Goal: Information Seeking & Learning: Learn about a topic

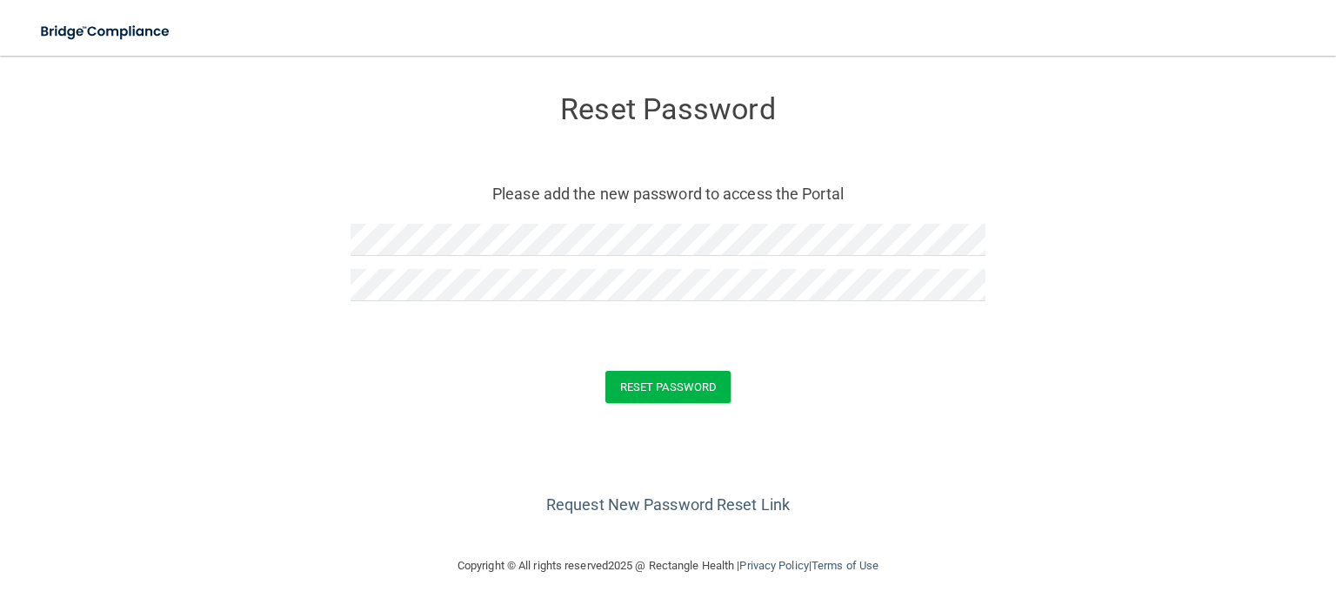
click at [734, 394] on div "Reset Password" at bounding box center [668, 387] width 1293 height 32
click at [699, 392] on button "Reset Password" at bounding box center [668, 387] width 125 height 32
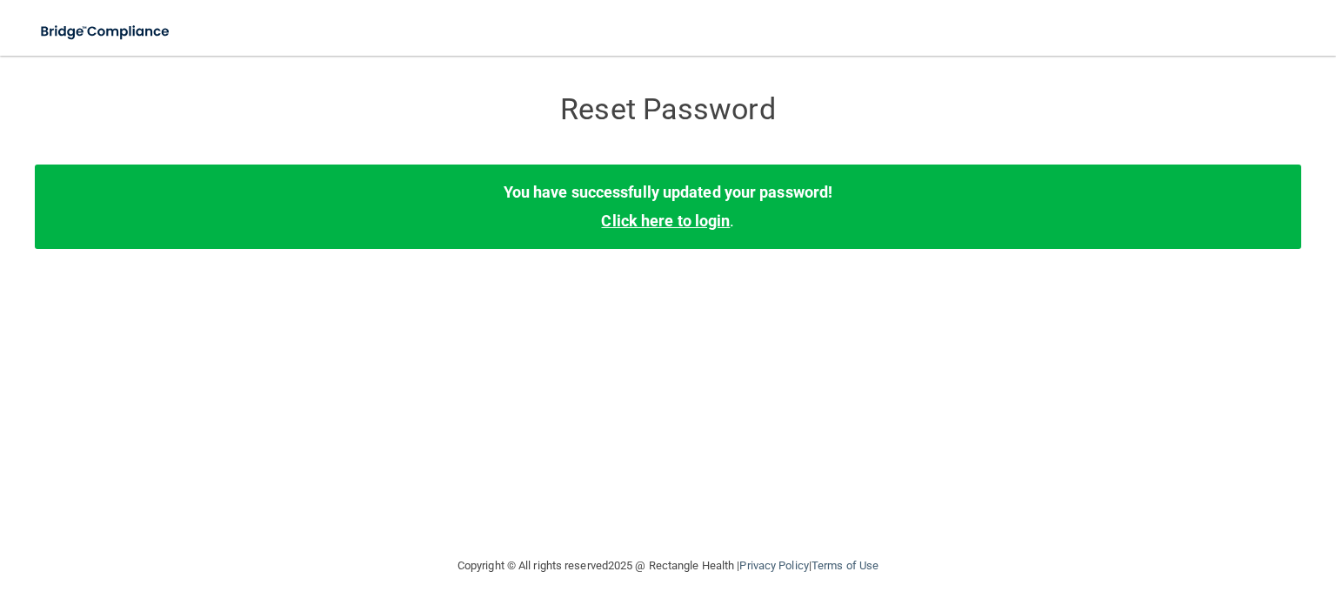
click at [672, 225] on link "Click here to login" at bounding box center [665, 220] width 129 height 18
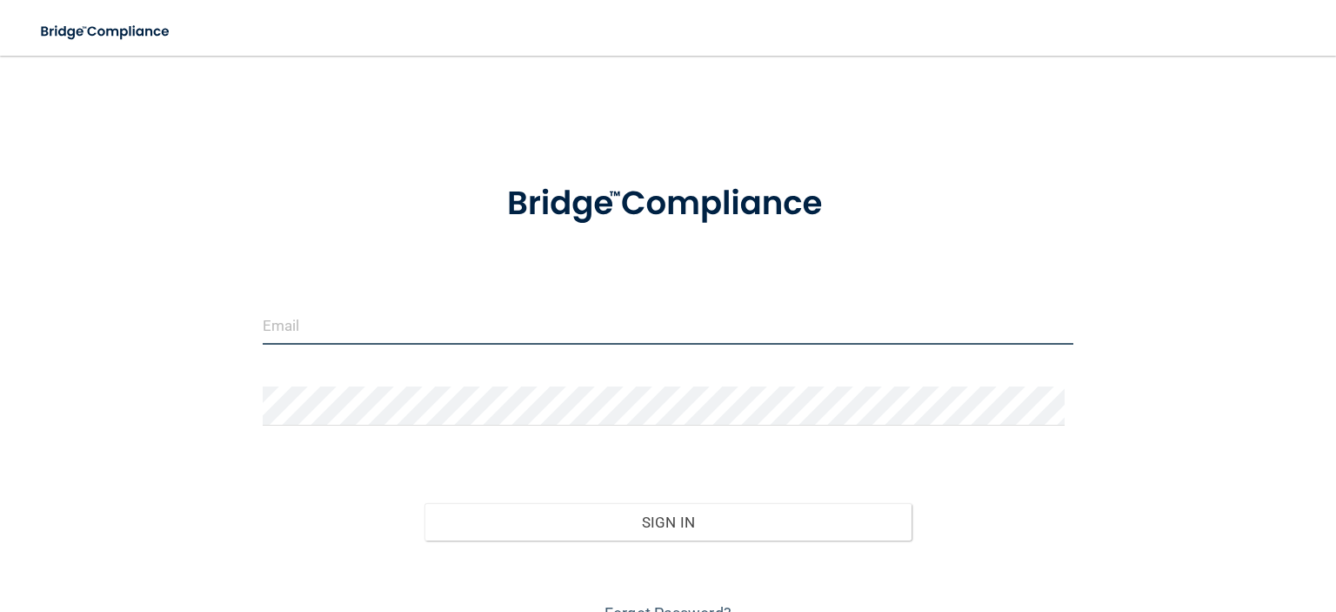
click at [376, 327] on input "email" at bounding box center [668, 324] width 811 height 39
type input "[EMAIL_ADDRESS][DOMAIN_NAME]"
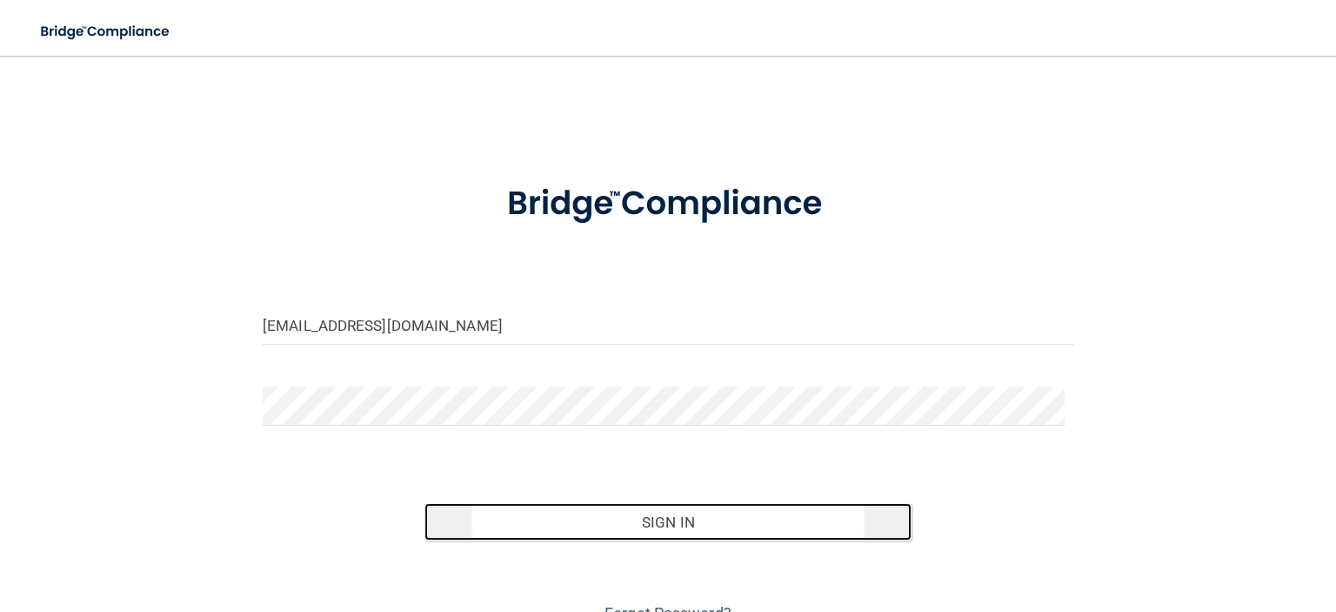
click at [712, 520] on button "Sign In" at bounding box center [668, 522] width 486 height 38
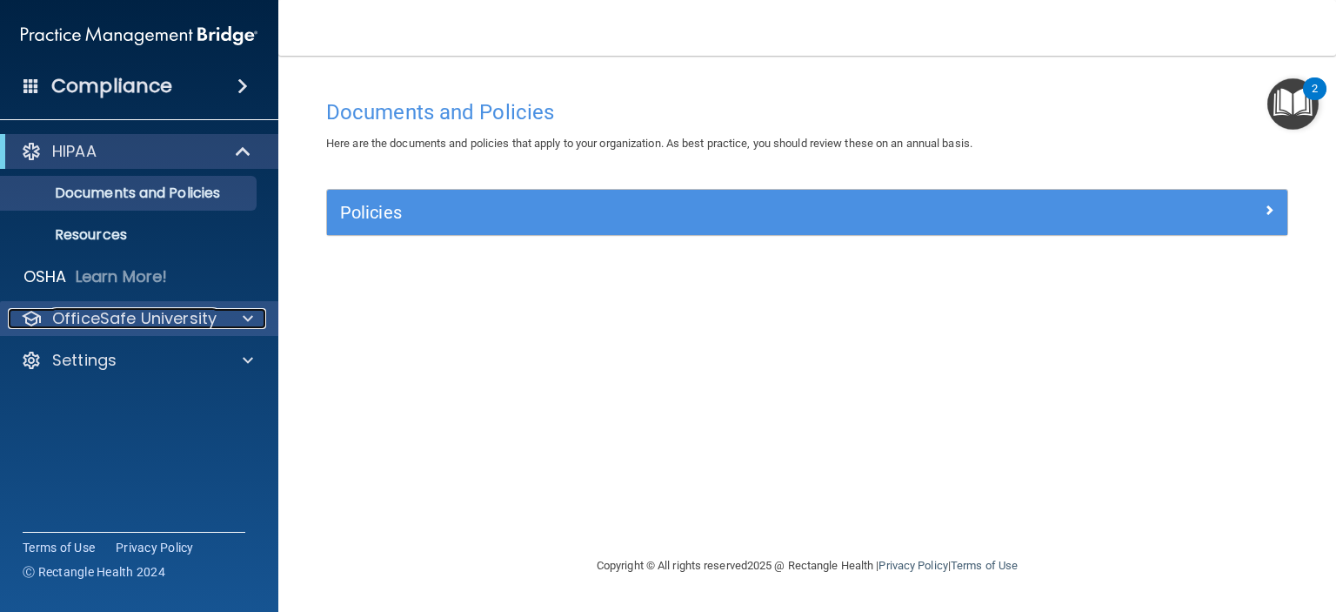
click at [121, 319] on p "OfficeSafe University" at bounding box center [134, 318] width 164 height 21
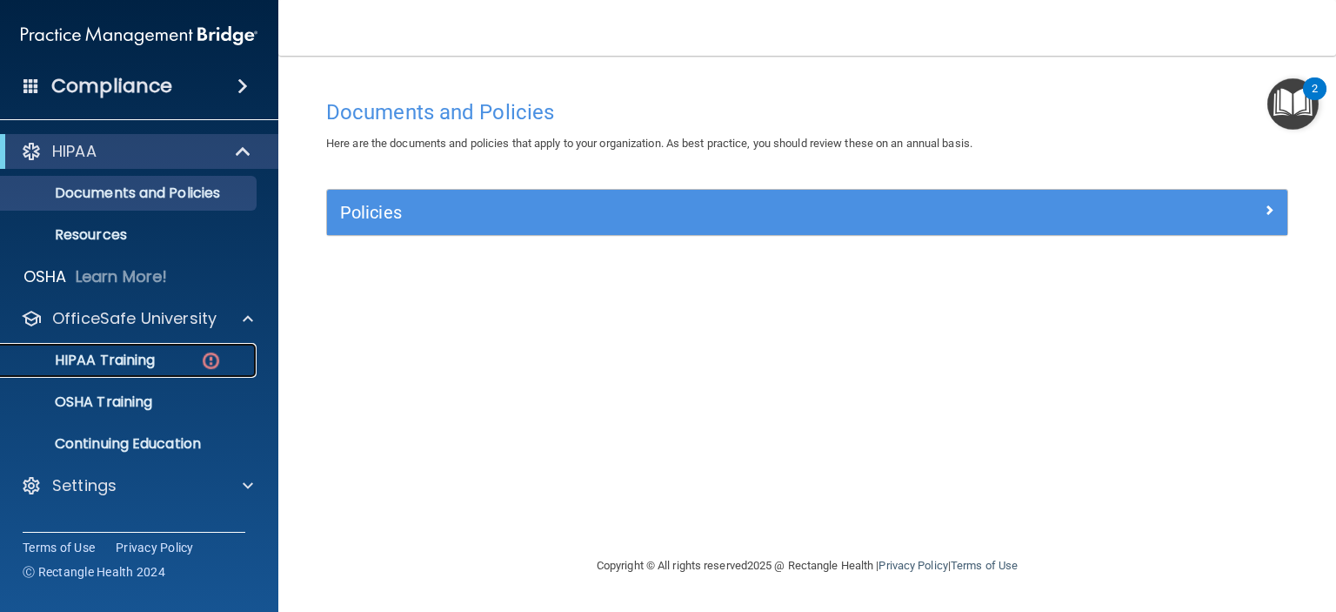
click at [121, 361] on p "HIPAA Training" at bounding box center [83, 359] width 144 height 17
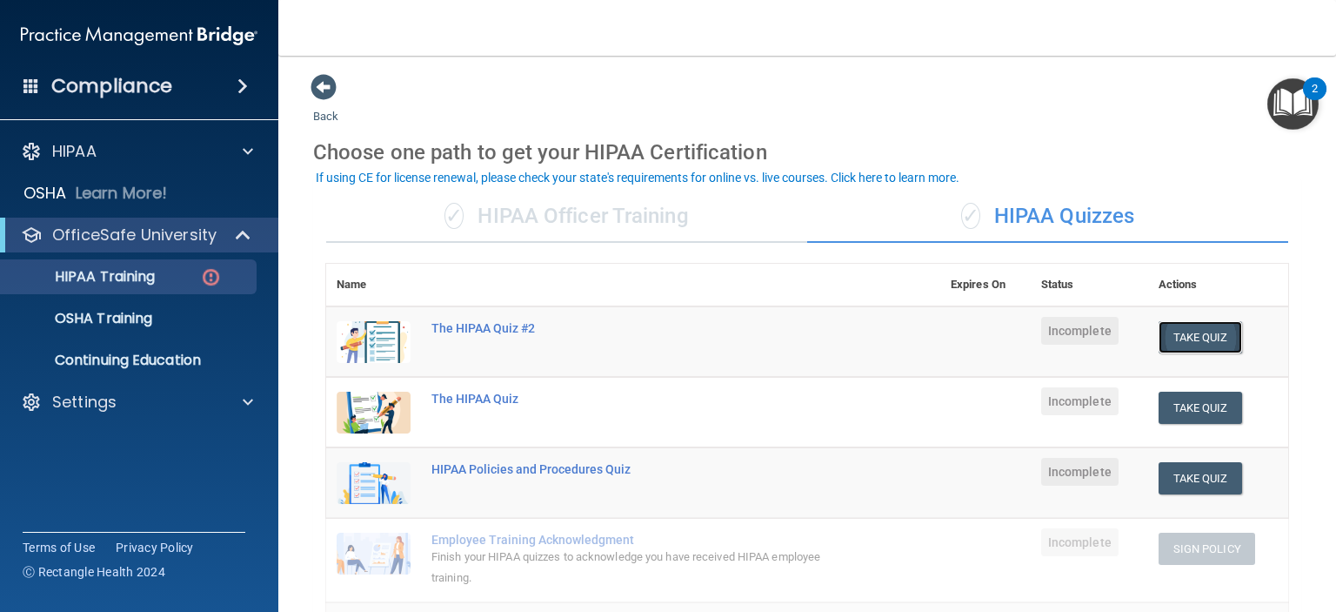
click at [1208, 339] on button "Take Quiz" at bounding box center [1201, 337] width 84 height 32
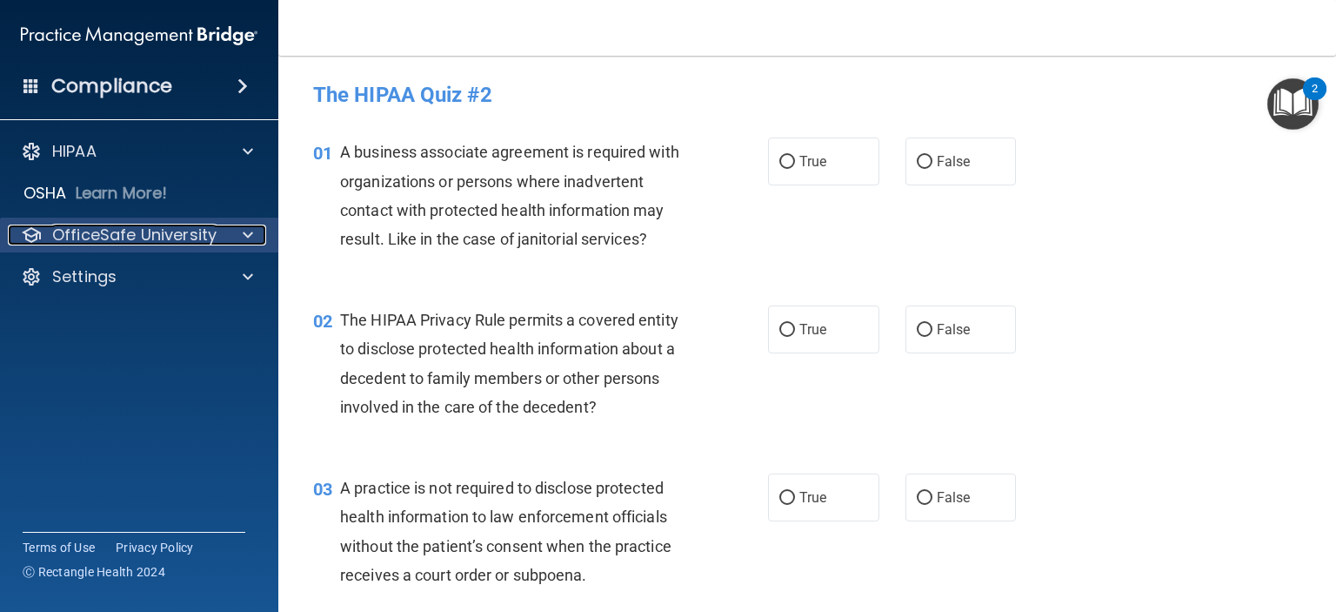
click at [206, 231] on p "OfficeSafe University" at bounding box center [134, 234] width 164 height 21
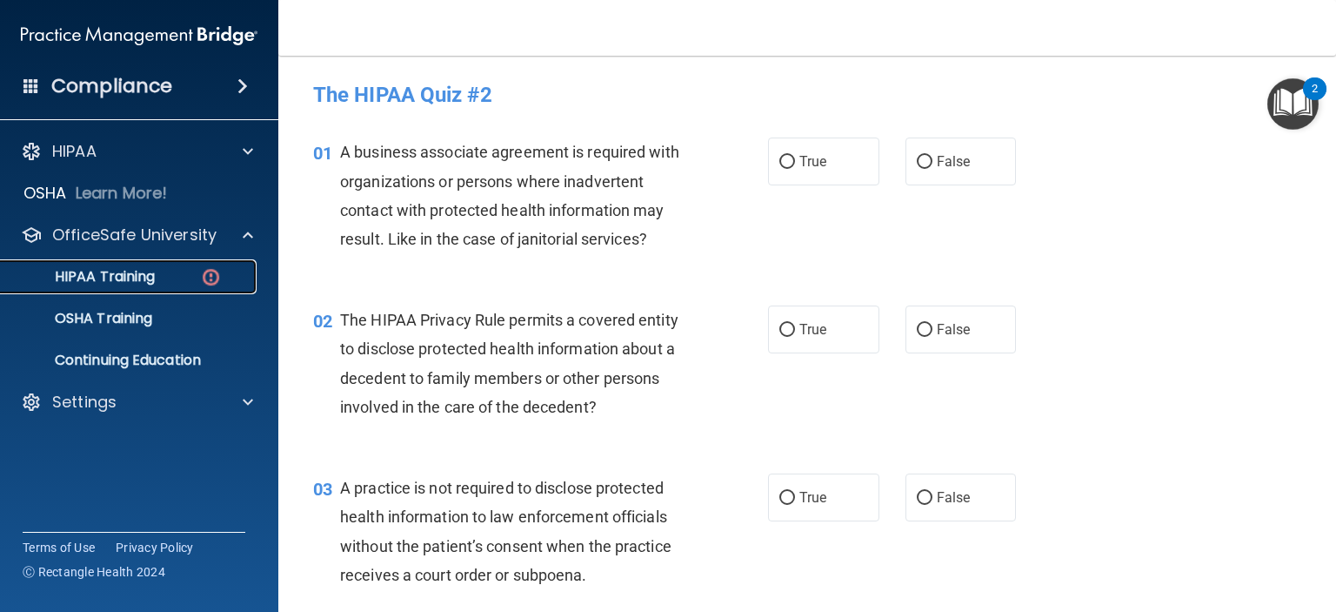
click at [110, 269] on p "HIPAA Training" at bounding box center [83, 276] width 144 height 17
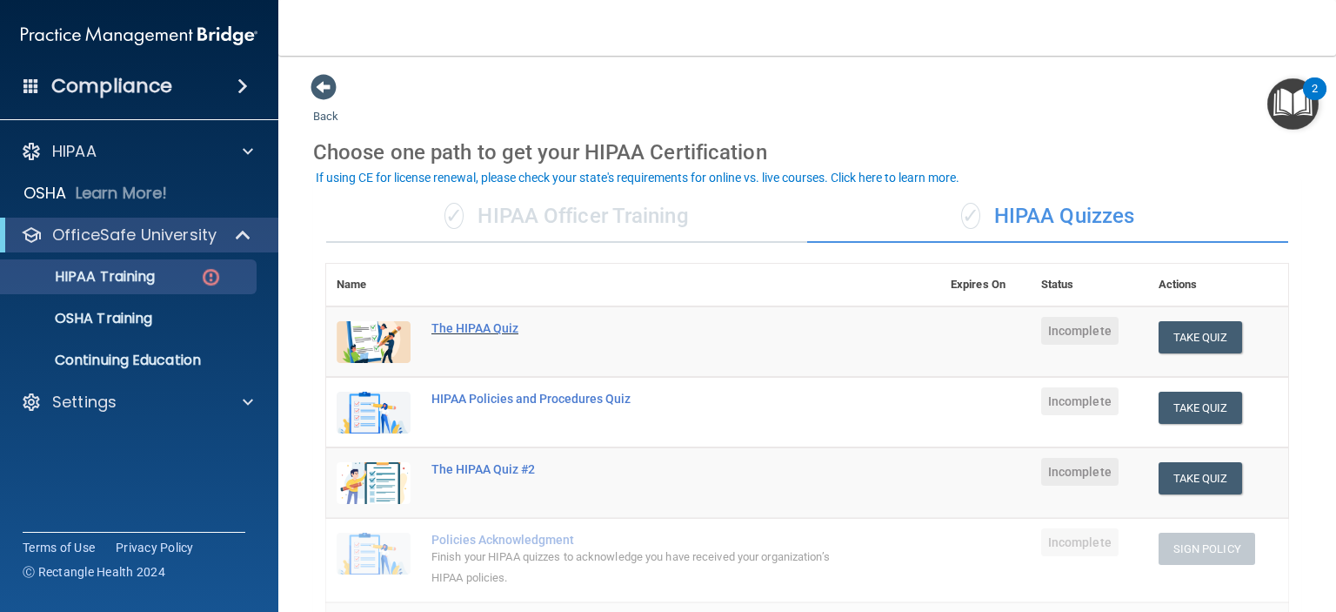
click at [473, 327] on div "The HIPAA Quiz" at bounding box center [643, 328] width 422 height 14
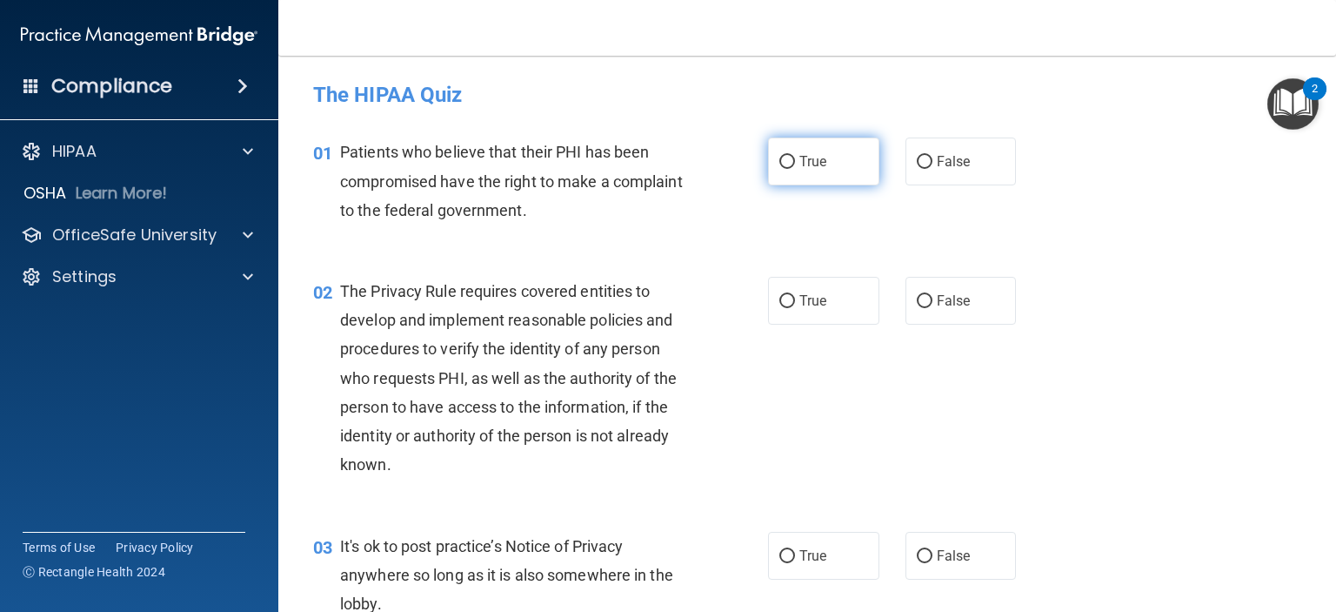
click at [788, 161] on label "True" at bounding box center [823, 161] width 111 height 48
click at [788, 161] on input "True" at bounding box center [787, 162] width 16 height 13
radio input "true"
click at [779, 300] on input "True" at bounding box center [787, 301] width 16 height 13
radio input "true"
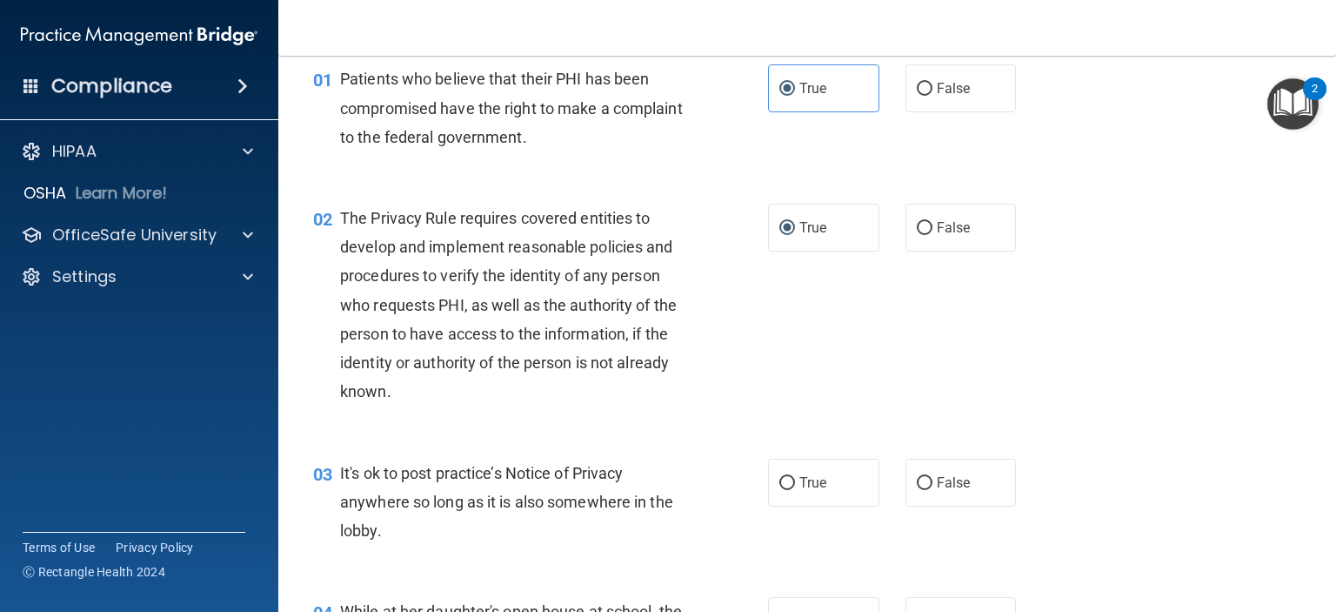
scroll to position [174, 0]
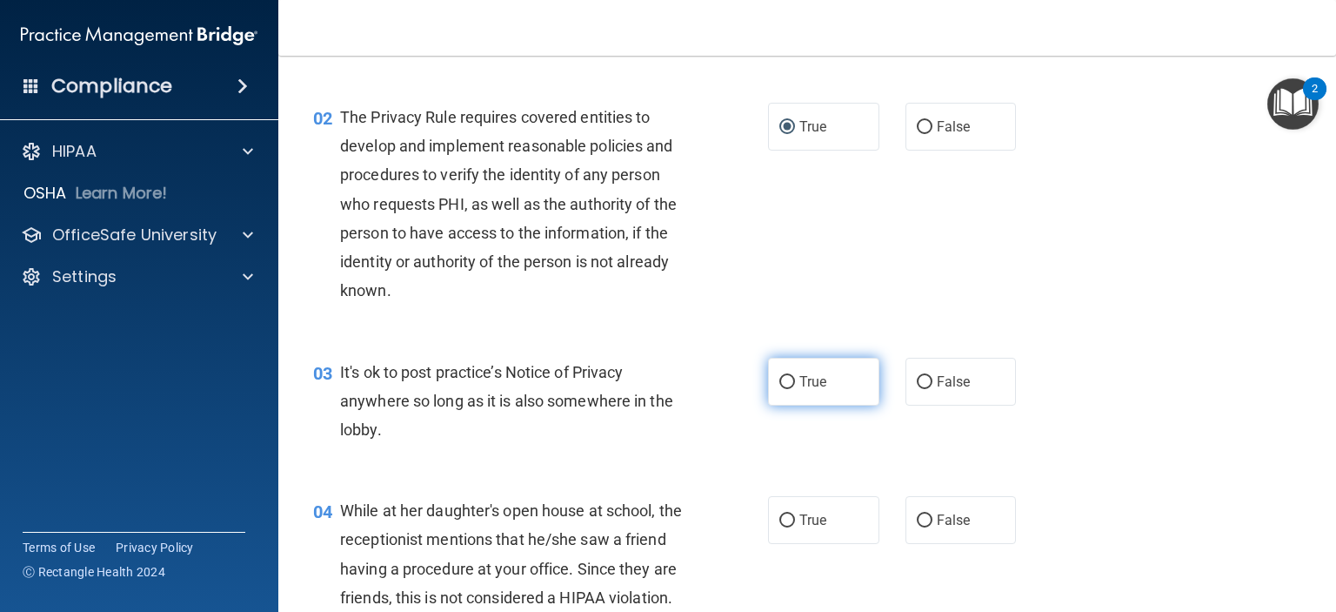
click at [768, 383] on label "True" at bounding box center [823, 382] width 111 height 48
click at [779, 383] on input "True" at bounding box center [787, 382] width 16 height 13
radio input "true"
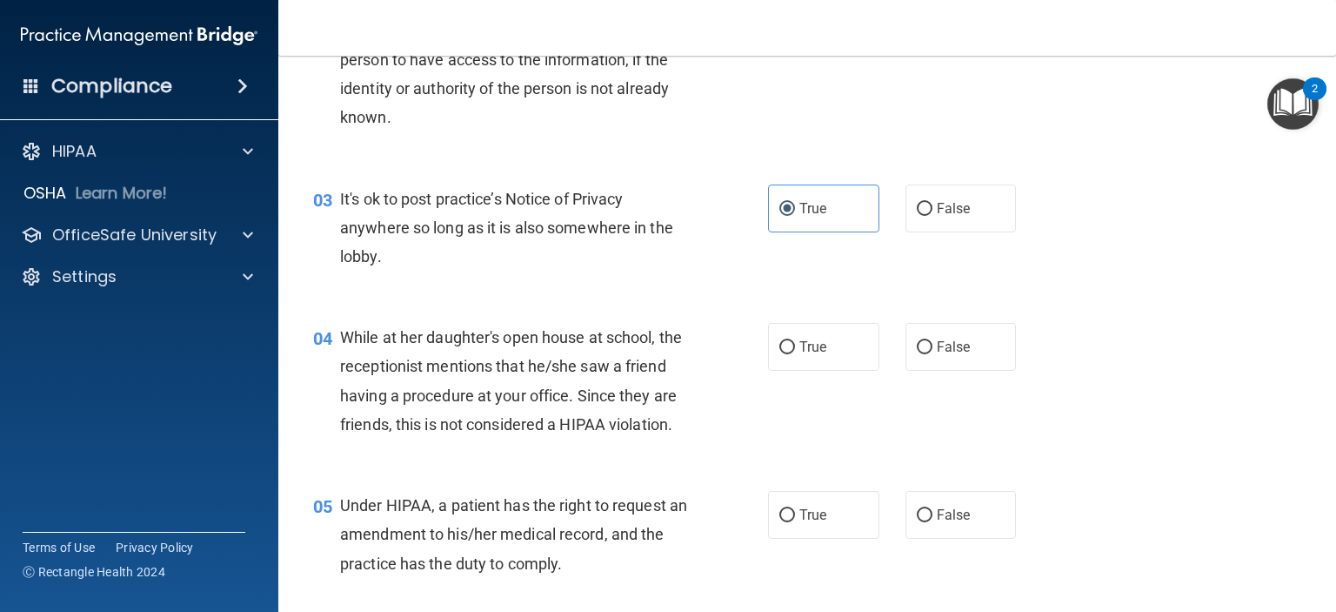
scroll to position [348, 0]
click at [933, 360] on label "False" at bounding box center [961, 346] width 111 height 48
click at [917, 342] on input "False" at bounding box center [925, 346] width 16 height 13
radio input "true"
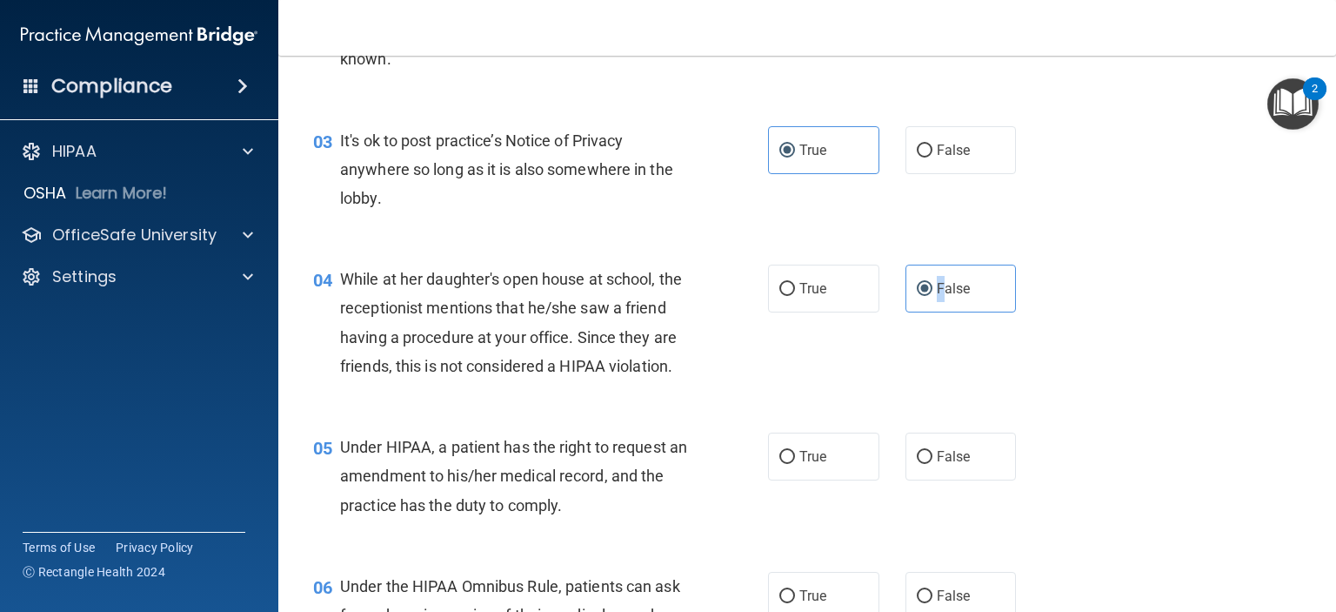
scroll to position [522, 0]
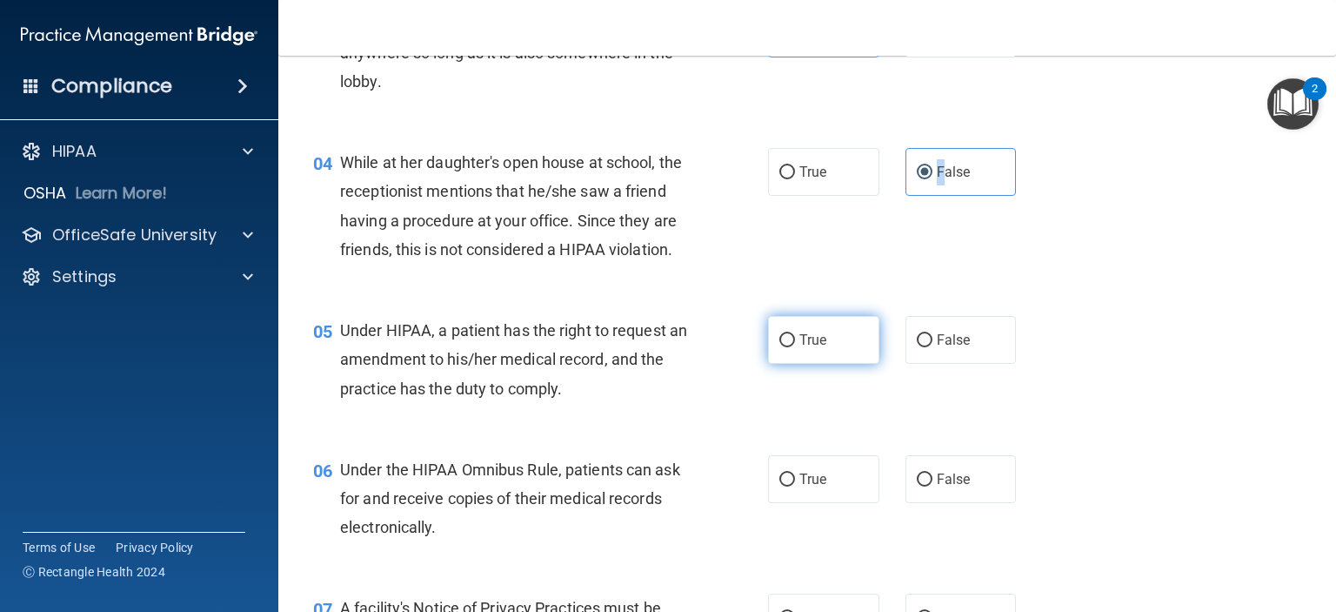
click at [786, 347] on input "True" at bounding box center [787, 340] width 16 height 13
radio input "true"
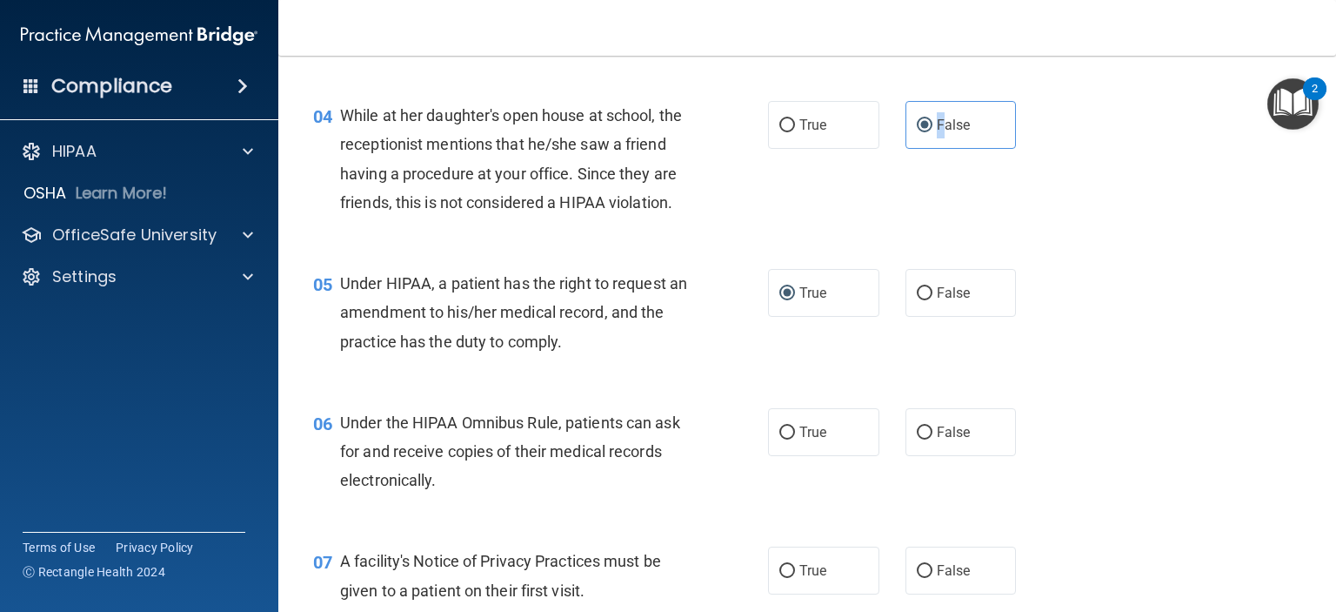
scroll to position [609, 0]
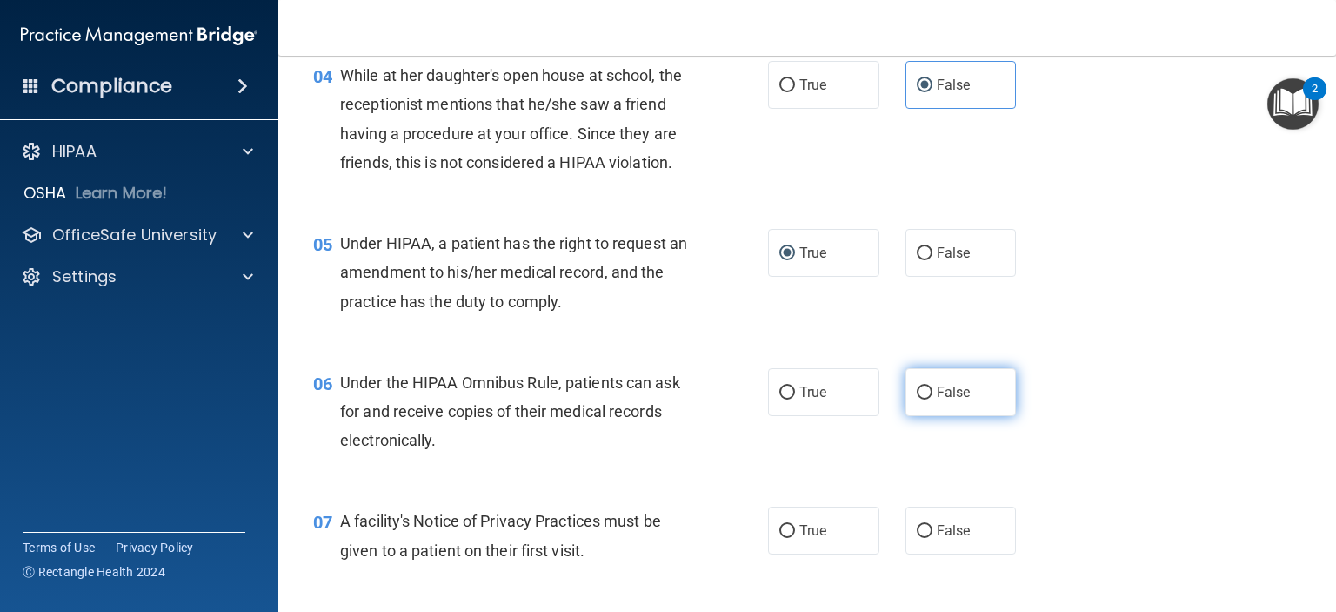
click at [937, 400] on span "False" at bounding box center [954, 392] width 34 height 17
click at [933, 399] on input "False" at bounding box center [925, 392] width 16 height 13
radio input "true"
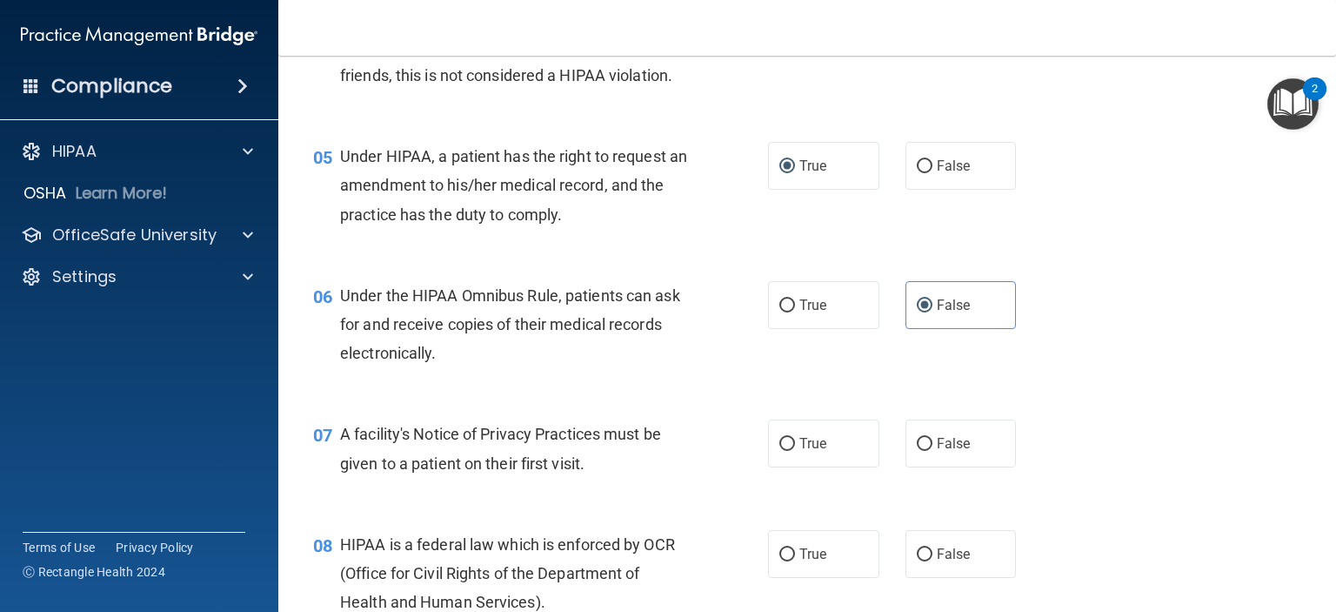
scroll to position [783, 0]
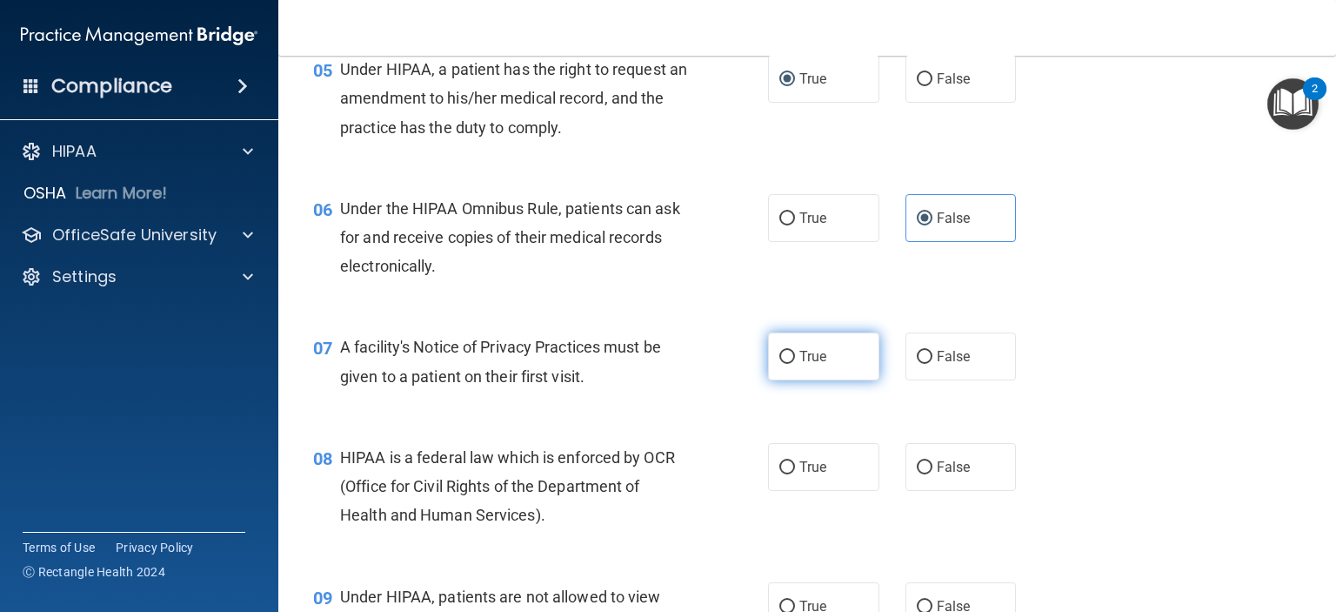
click at [835, 380] on label "True" at bounding box center [823, 356] width 111 height 48
click at [795, 364] on input "True" at bounding box center [787, 357] width 16 height 13
radio input "true"
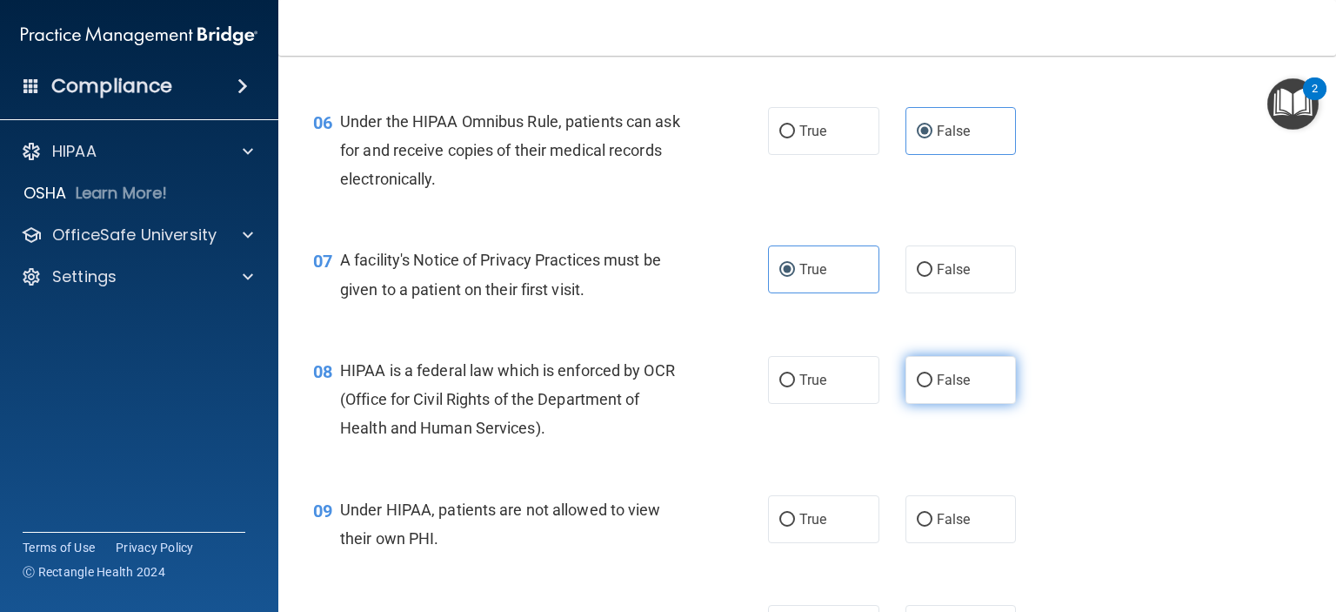
click at [937, 388] on span "False" at bounding box center [954, 379] width 34 height 17
click at [929, 387] on input "False" at bounding box center [925, 380] width 16 height 13
radio input "true"
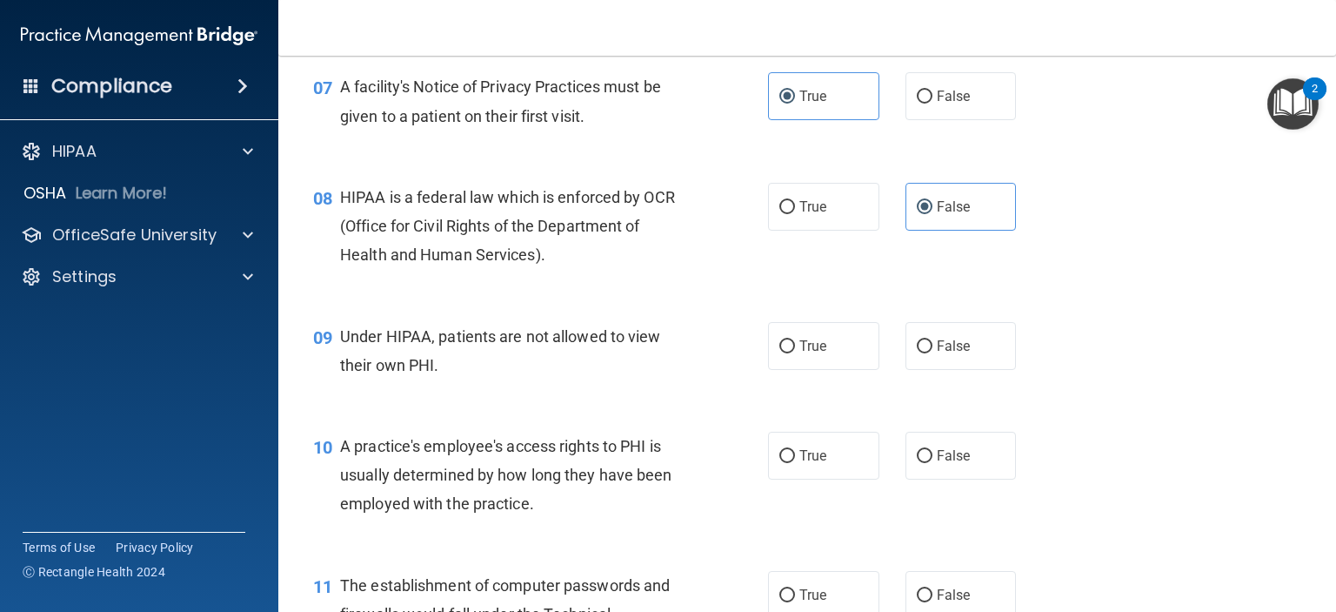
scroll to position [1044, 0]
click at [920, 352] on input "False" at bounding box center [925, 345] width 16 height 13
radio input "true"
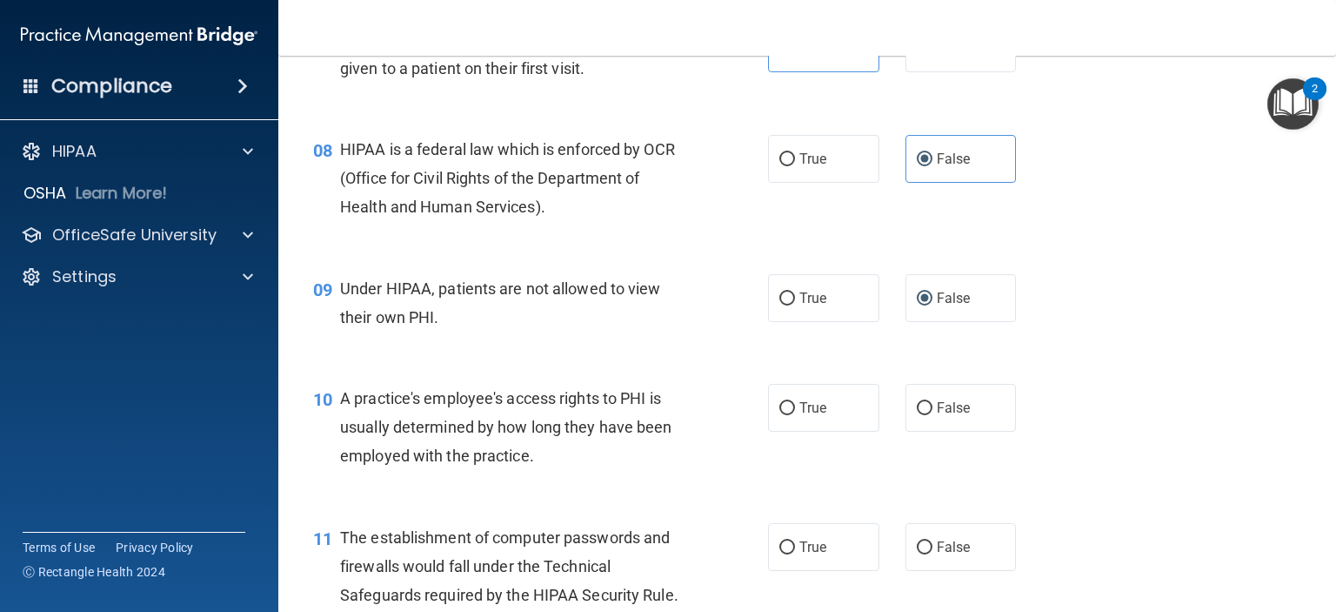
scroll to position [1131, 0]
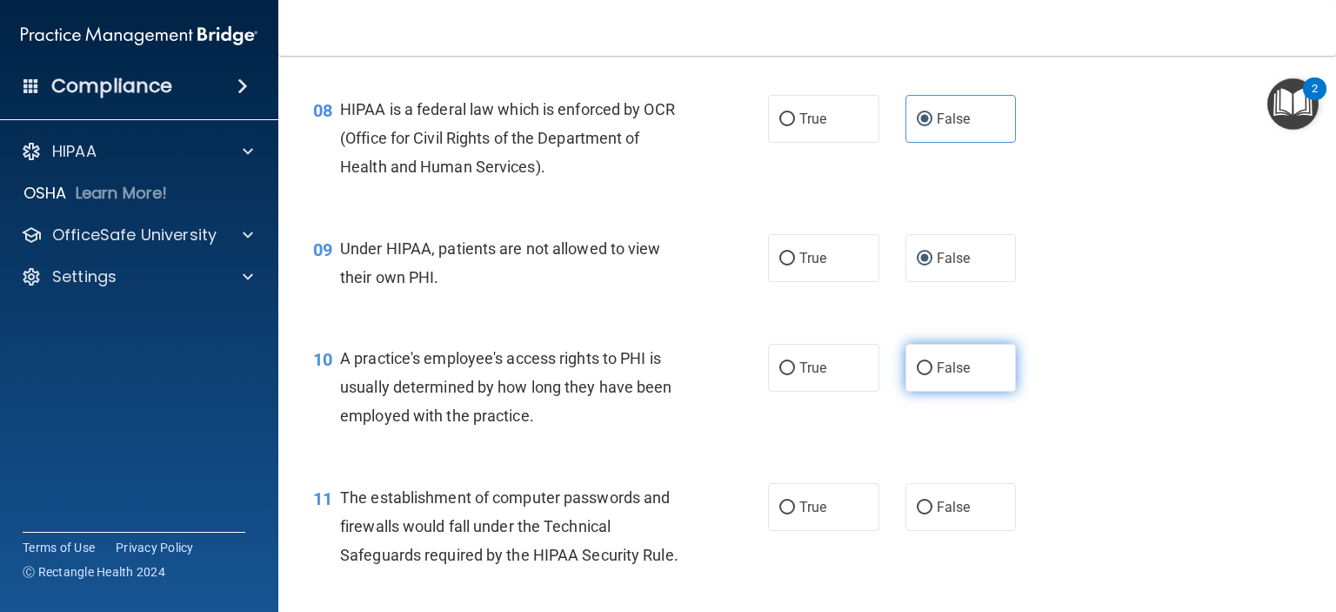
click at [921, 375] on input "False" at bounding box center [925, 368] width 16 height 13
radio input "true"
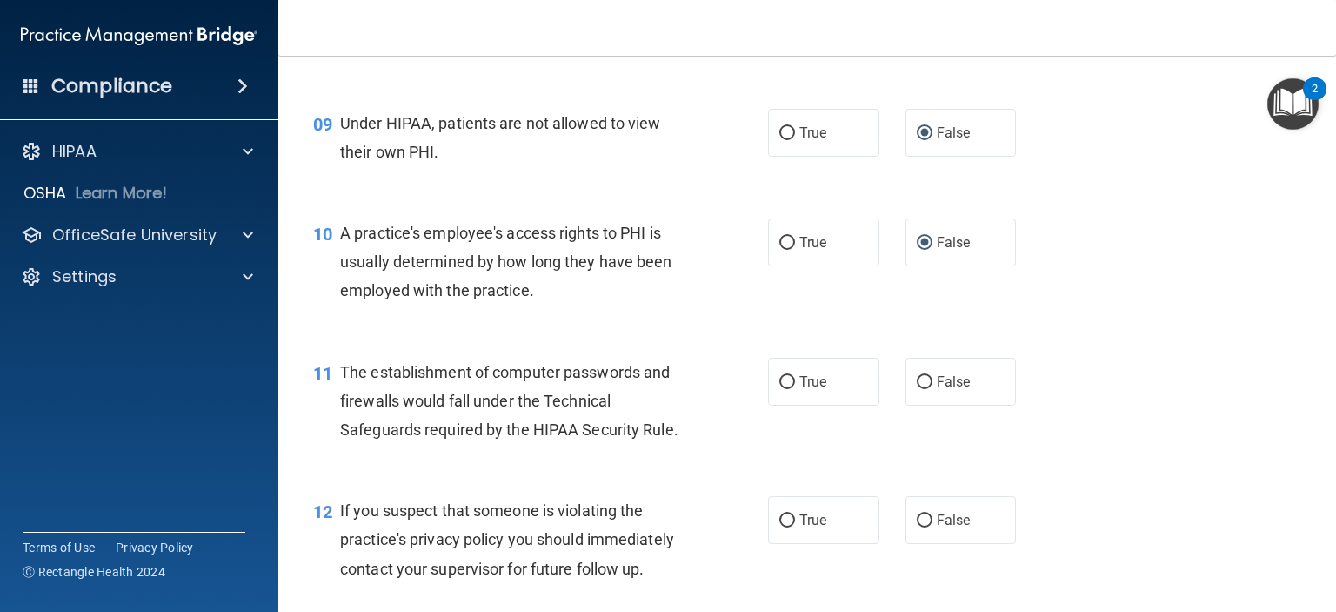
scroll to position [1305, 0]
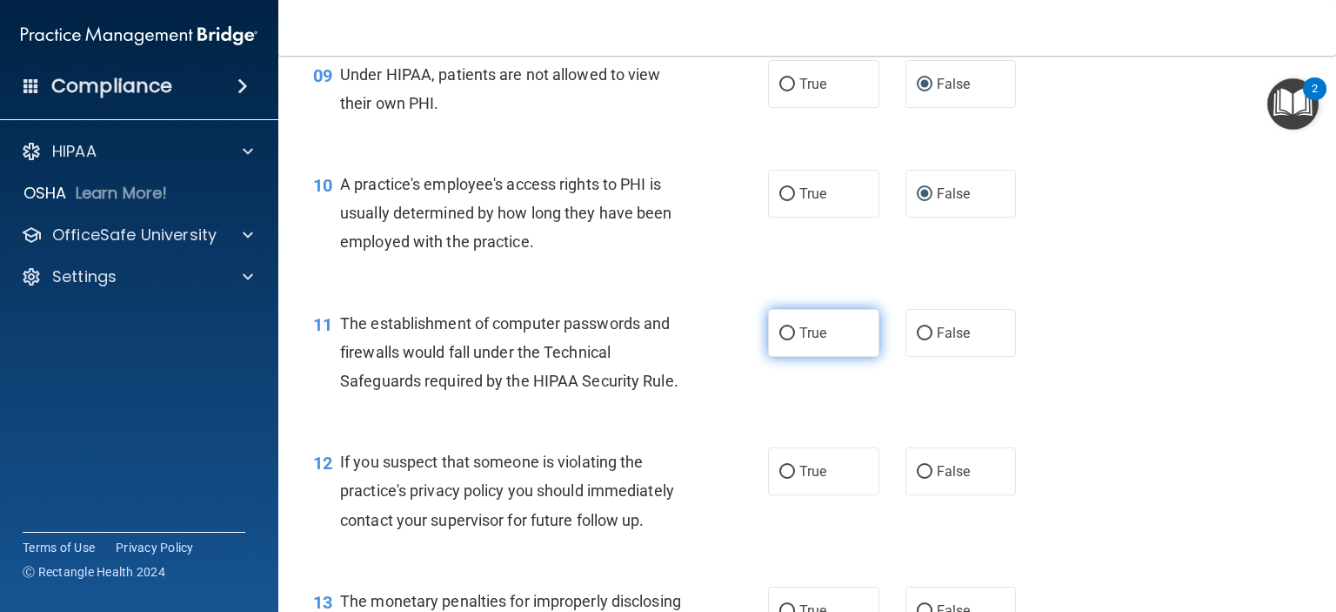
click at [795, 357] on label "True" at bounding box center [823, 333] width 111 height 48
click at [795, 340] on input "True" at bounding box center [787, 333] width 16 height 13
radio input "true"
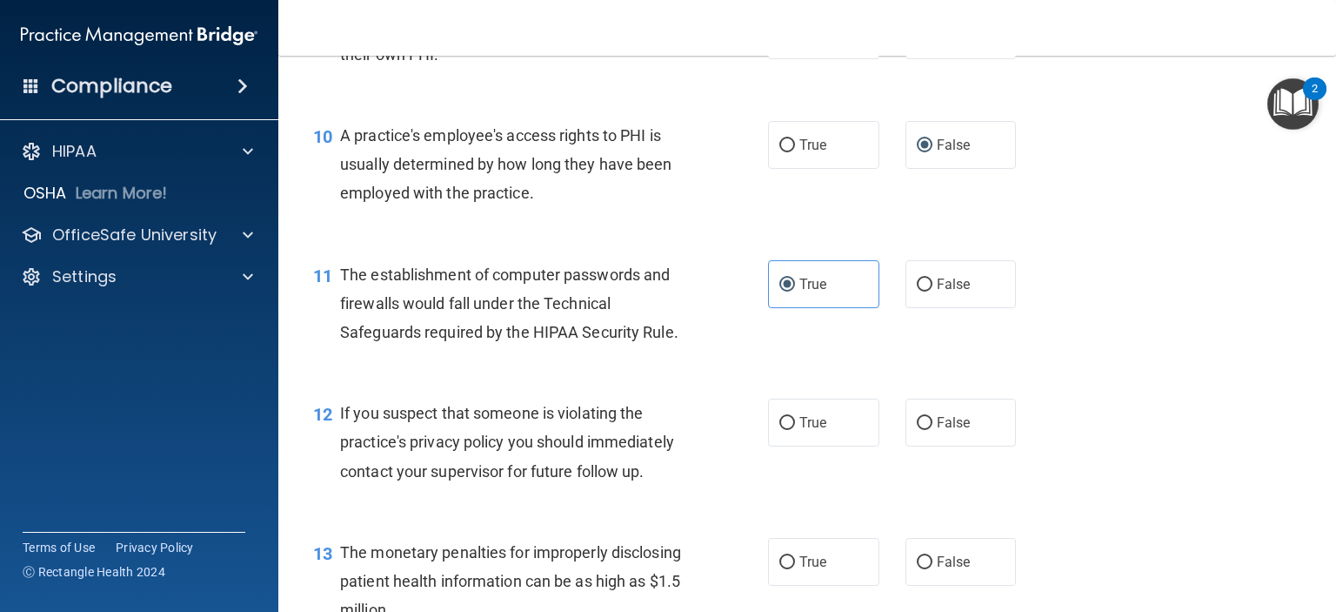
scroll to position [1392, 0]
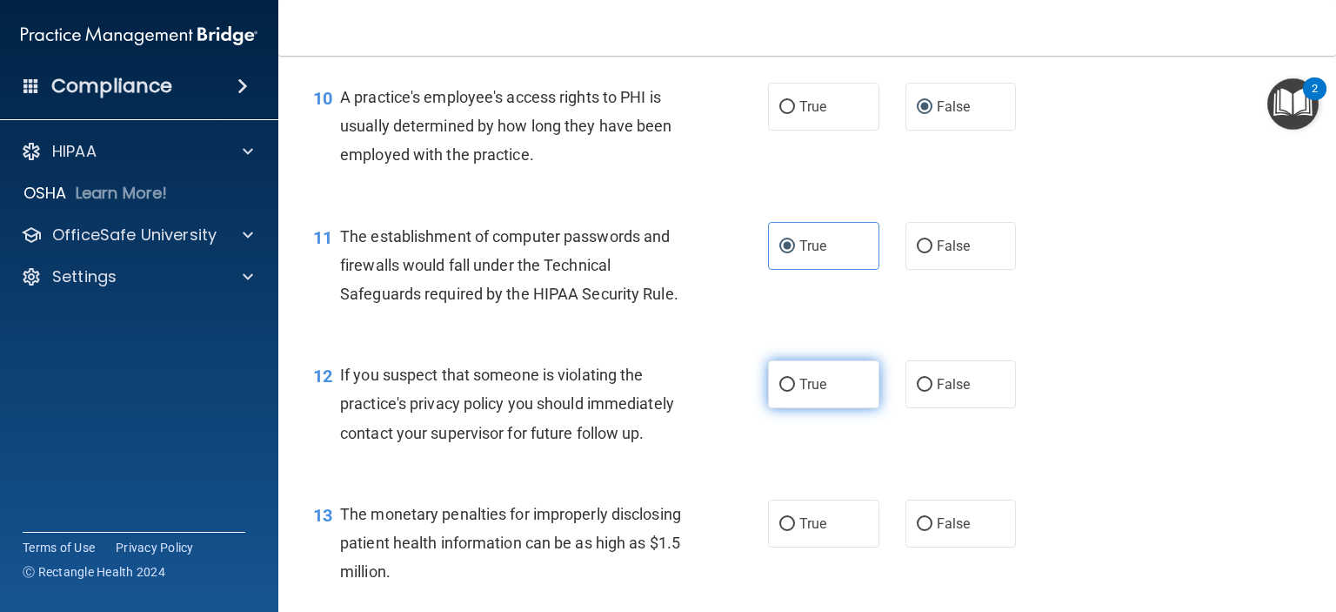
click at [781, 391] on input "True" at bounding box center [787, 384] width 16 height 13
radio input "true"
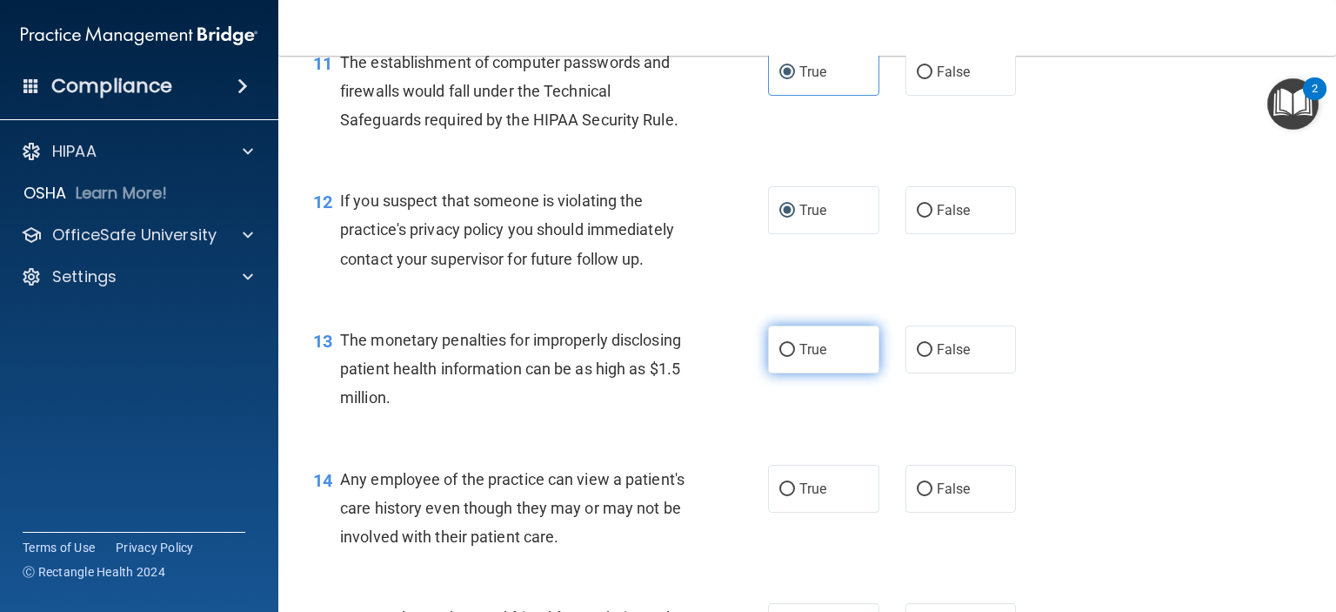
click at [779, 357] on input "True" at bounding box center [787, 350] width 16 height 13
radio input "true"
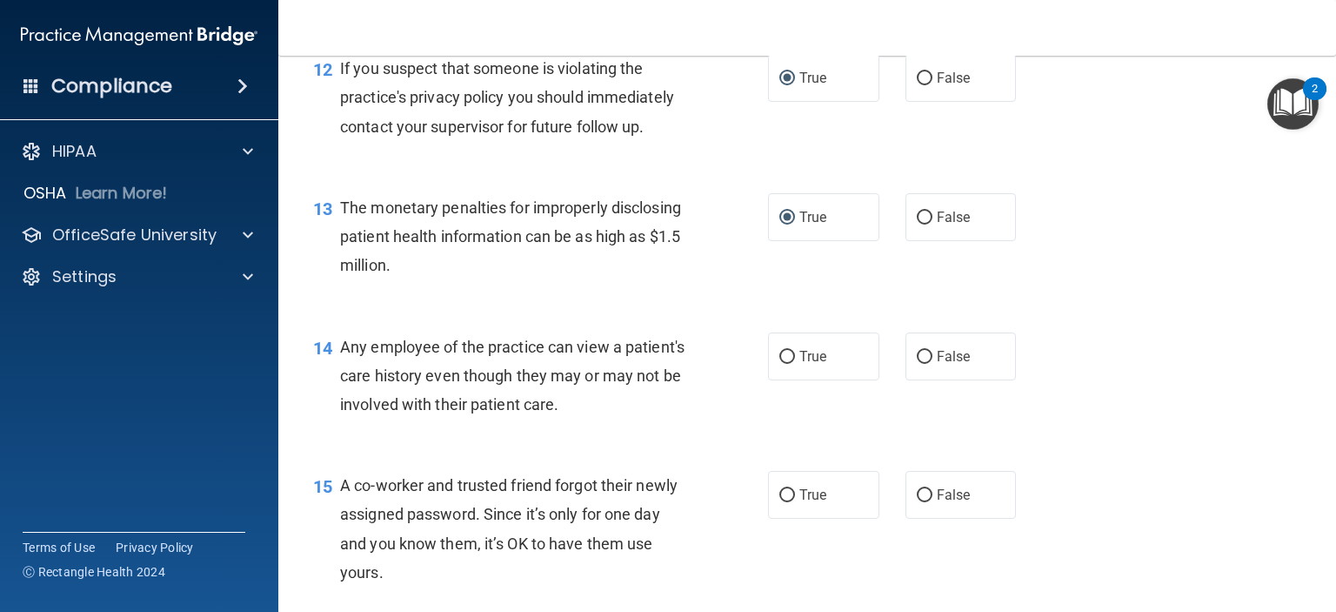
scroll to position [1740, 0]
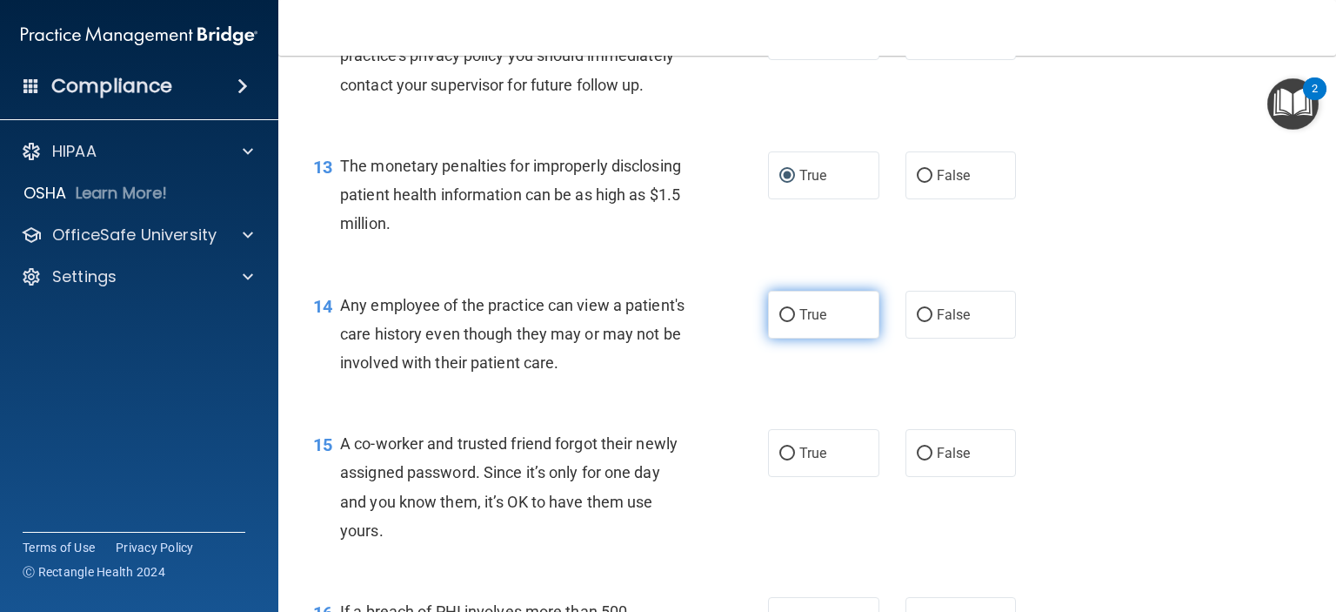
click at [784, 322] on input "True" at bounding box center [787, 315] width 16 height 13
radio input "true"
click at [917, 322] on input "False" at bounding box center [925, 315] width 16 height 13
radio input "true"
radio input "false"
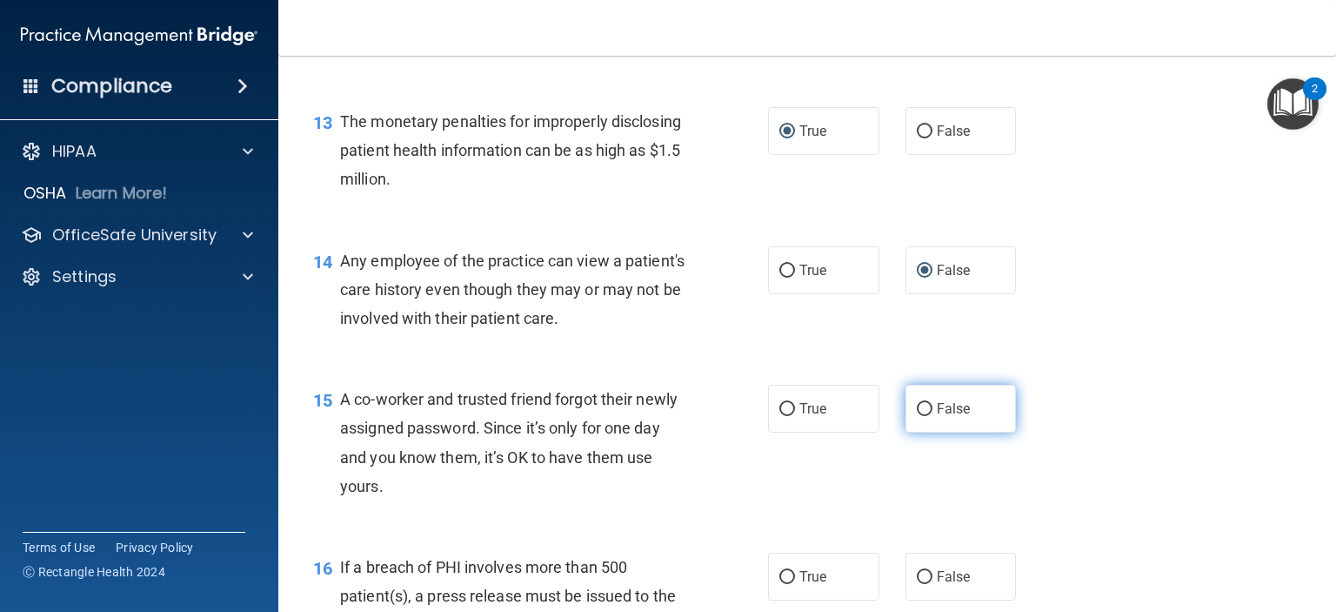
scroll to position [1827, 0]
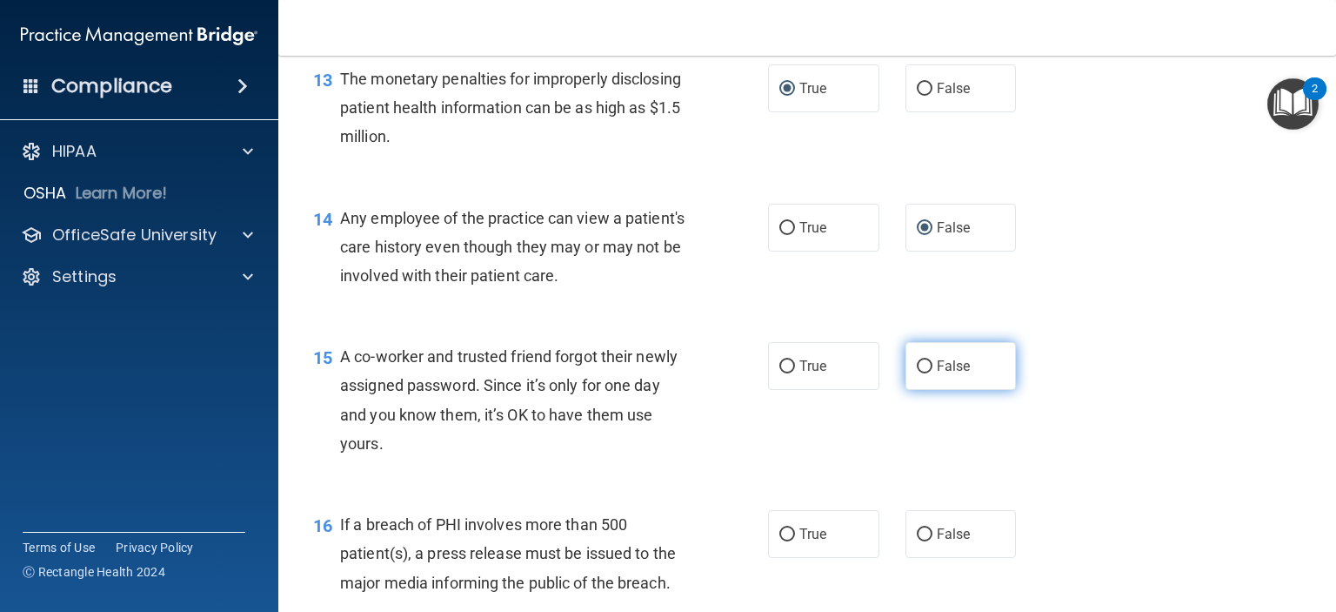
click at [919, 373] on input "False" at bounding box center [925, 366] width 16 height 13
radio input "true"
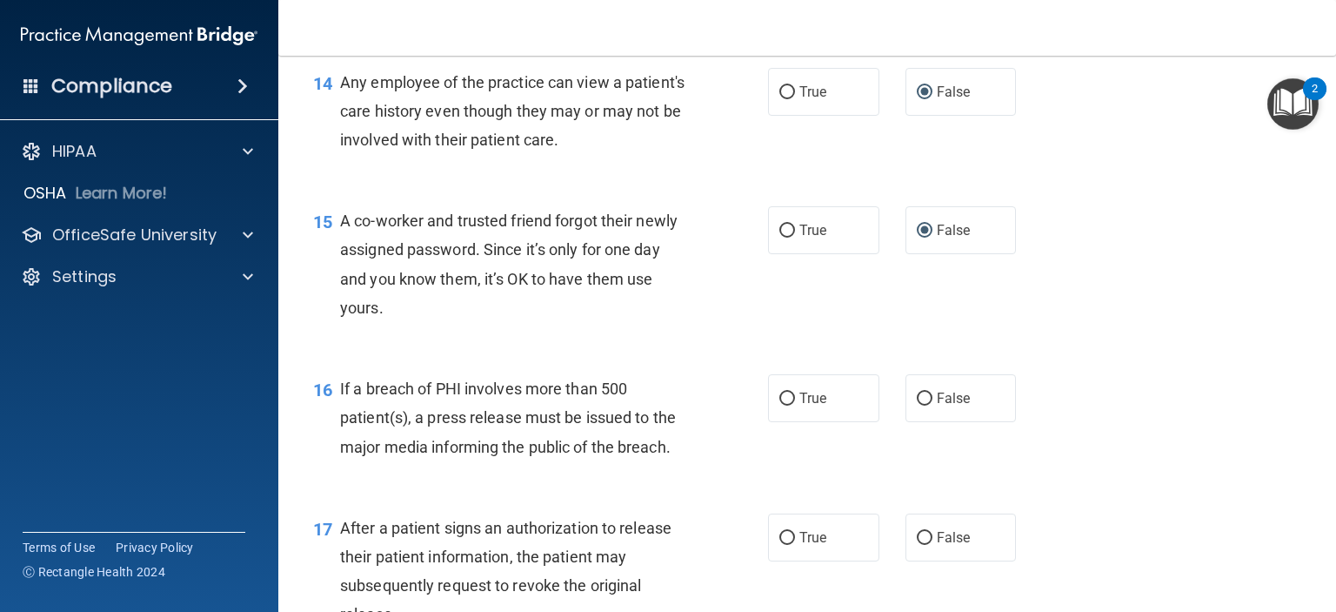
scroll to position [2001, 0]
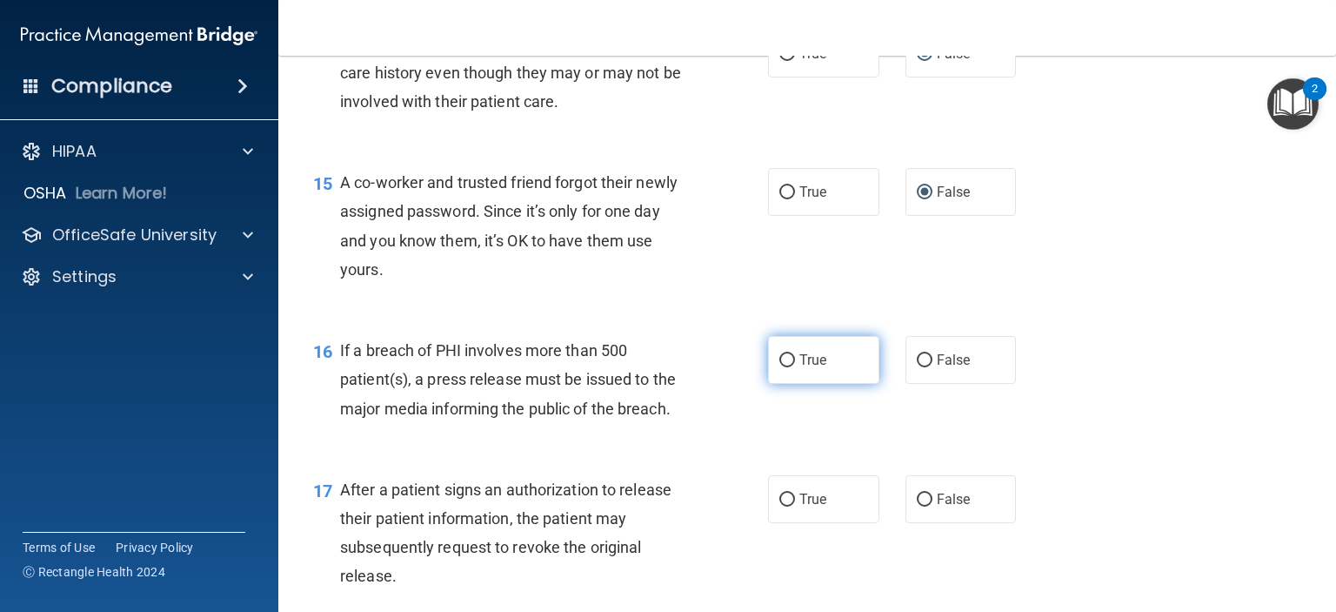
click at [816, 368] on span "True" at bounding box center [813, 359] width 27 height 17
click at [795, 367] on input "True" at bounding box center [787, 360] width 16 height 13
radio input "true"
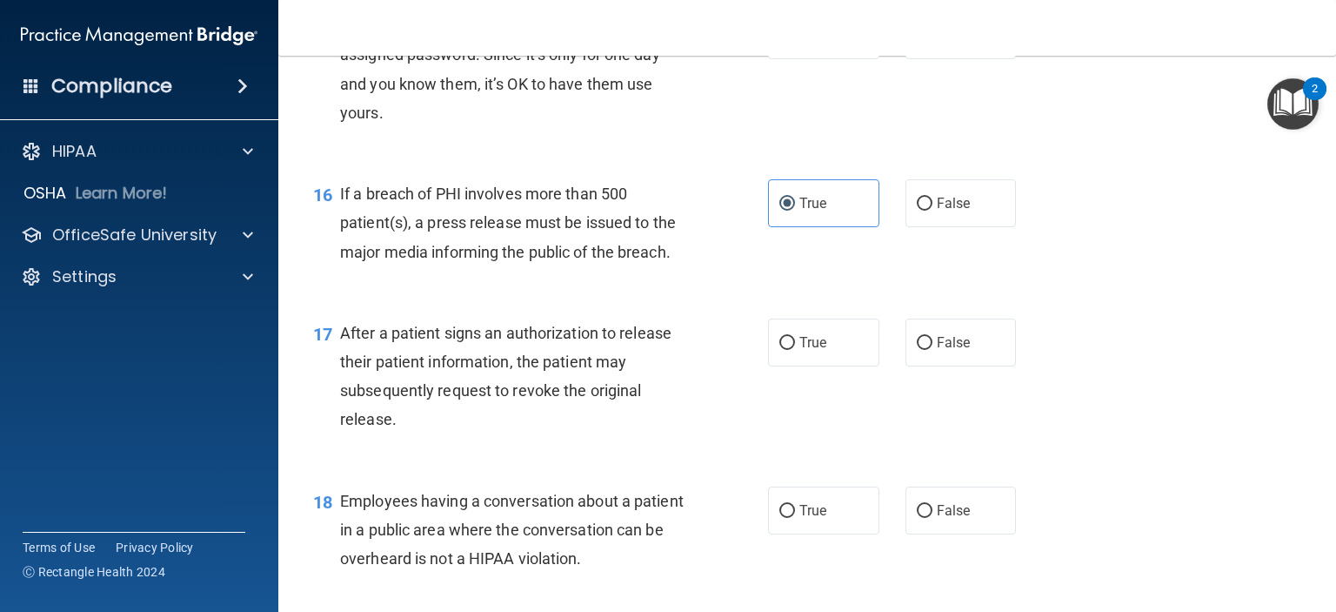
scroll to position [2175, 0]
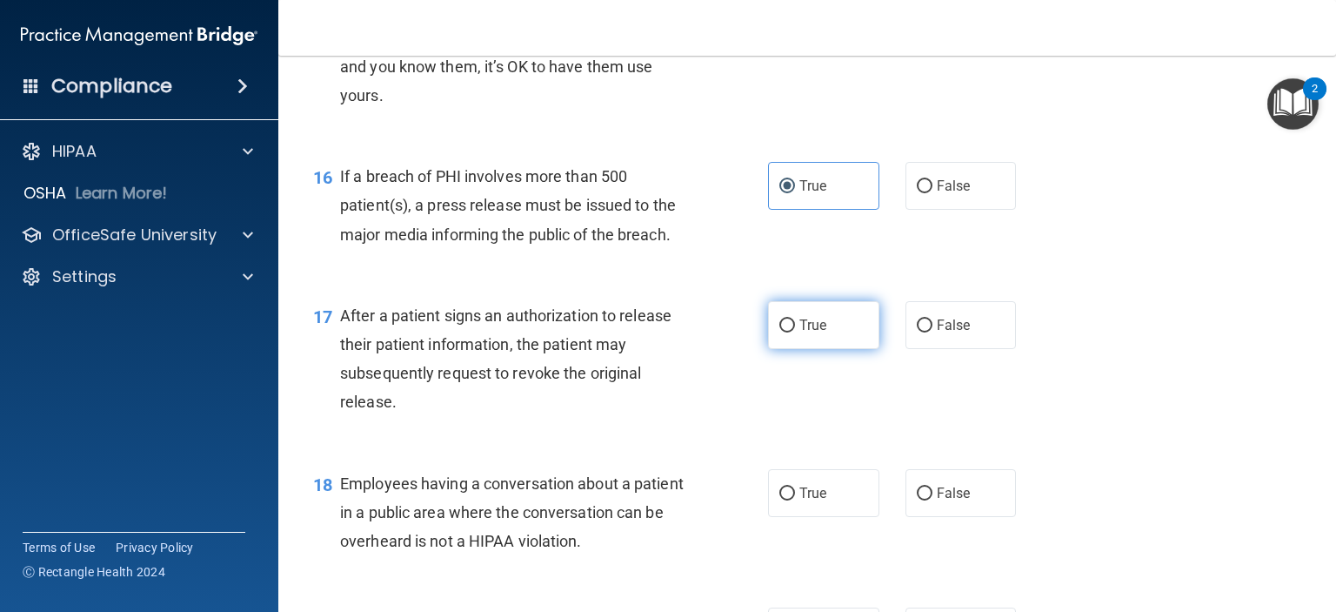
click at [779, 332] on input "True" at bounding box center [787, 325] width 16 height 13
radio input "true"
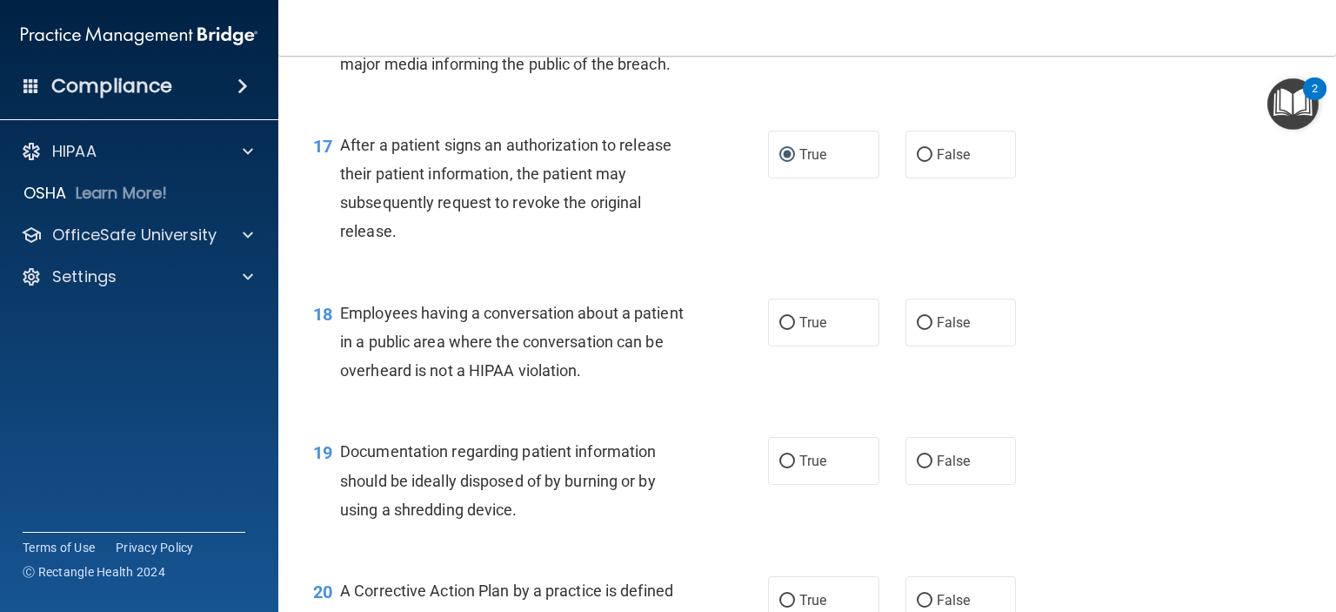
scroll to position [2349, 0]
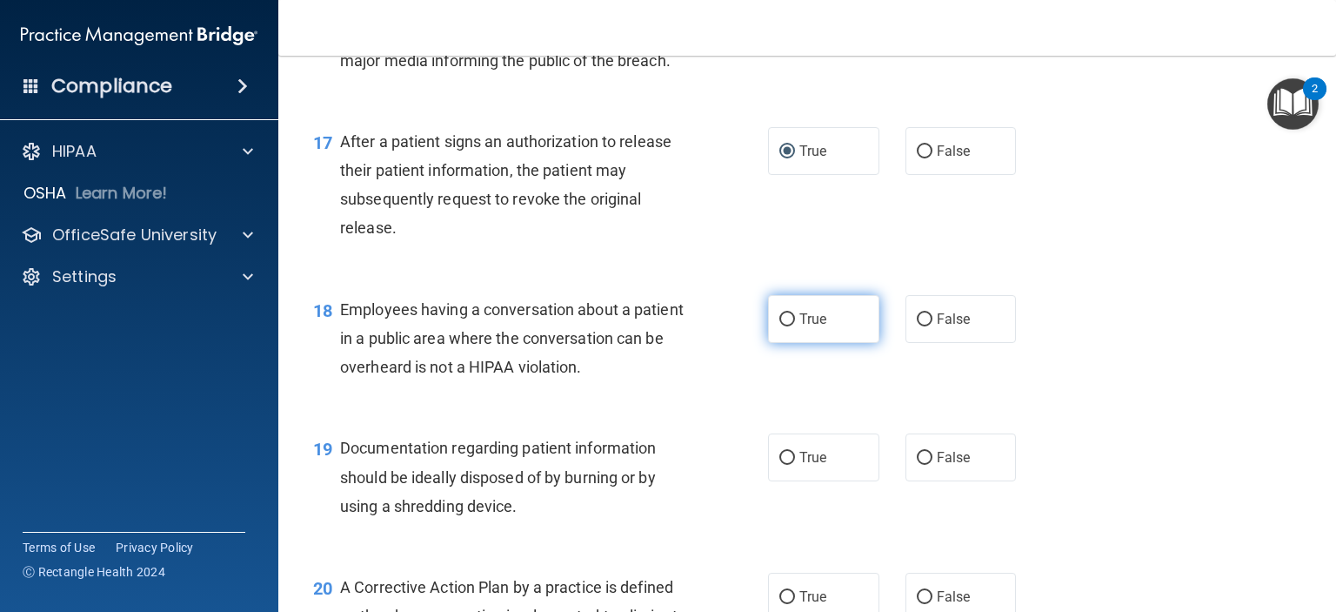
click at [811, 327] on span "True" at bounding box center [813, 319] width 27 height 17
click at [795, 326] on input "True" at bounding box center [787, 319] width 16 height 13
radio input "true"
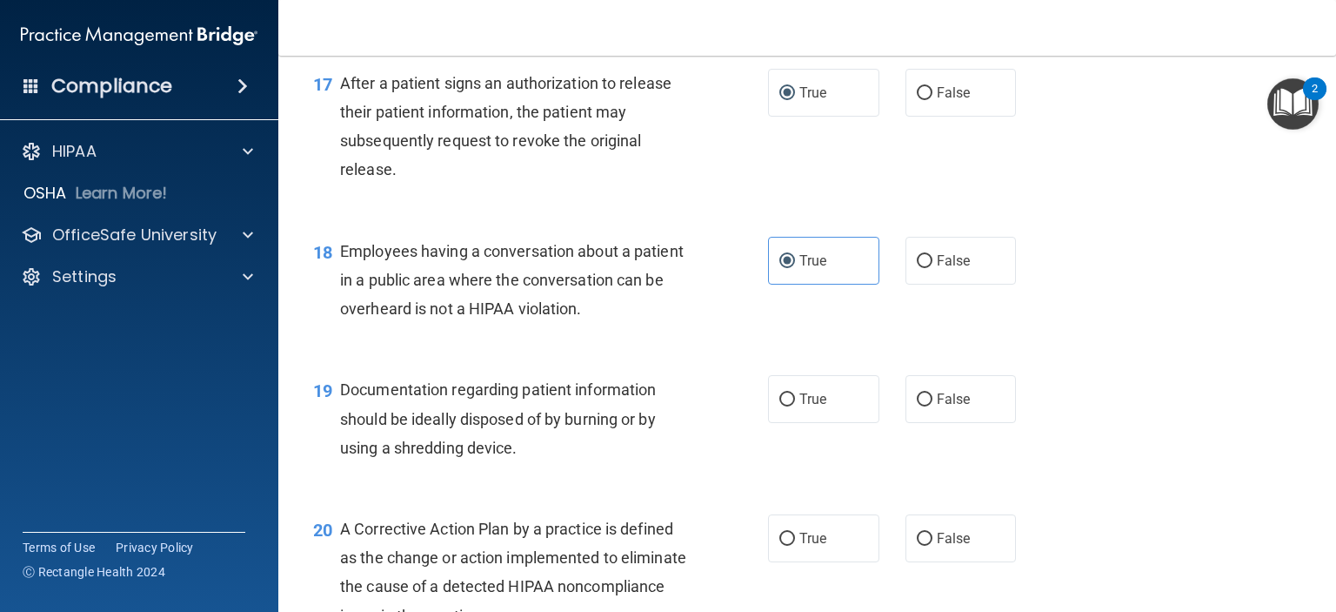
scroll to position [2436, 0]
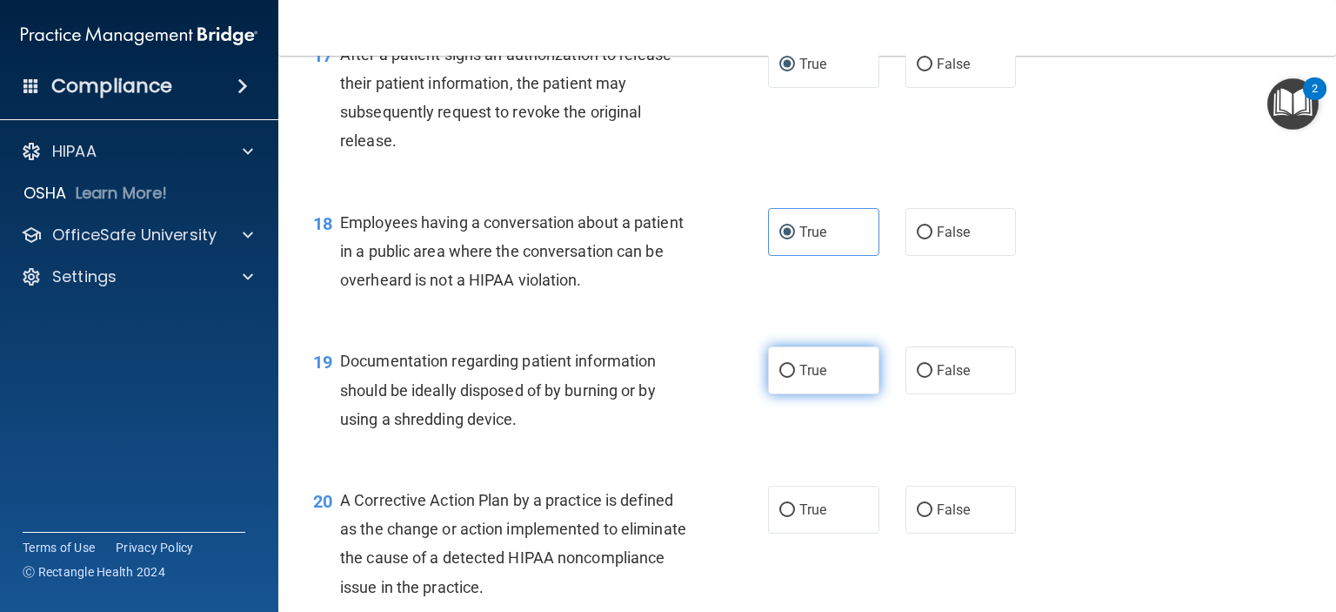
click at [824, 394] on label "True" at bounding box center [823, 370] width 111 height 48
click at [795, 378] on input "True" at bounding box center [787, 371] width 16 height 13
radio input "true"
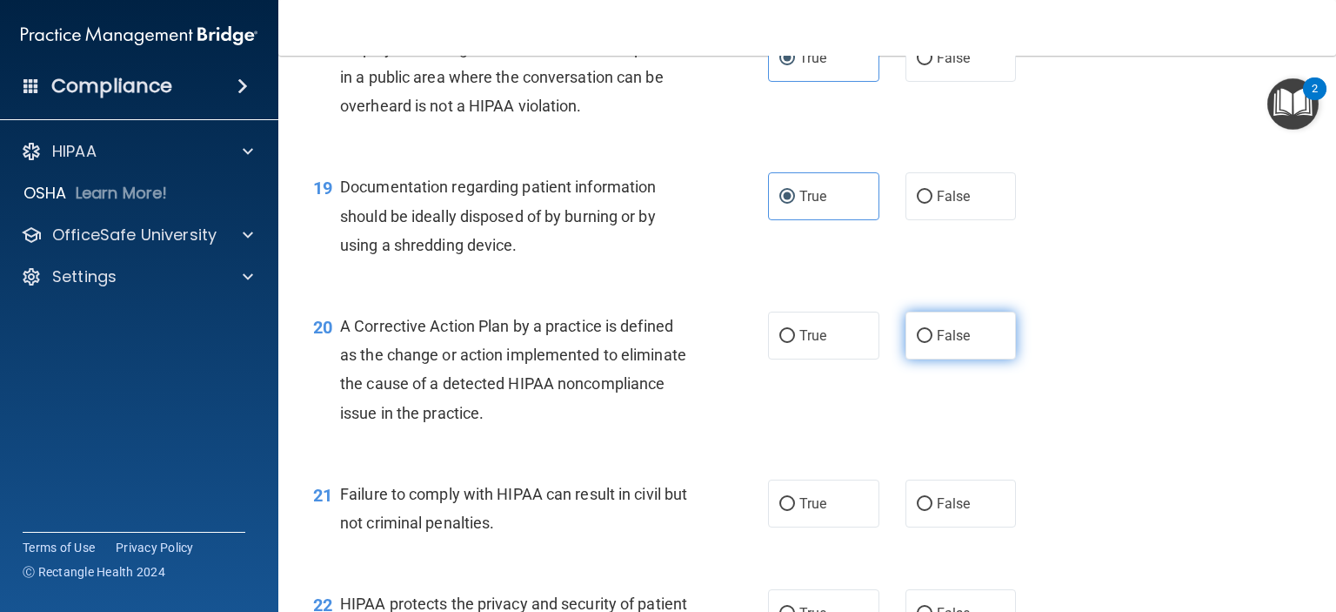
click at [919, 343] on input "False" at bounding box center [925, 336] width 16 height 13
radio input "true"
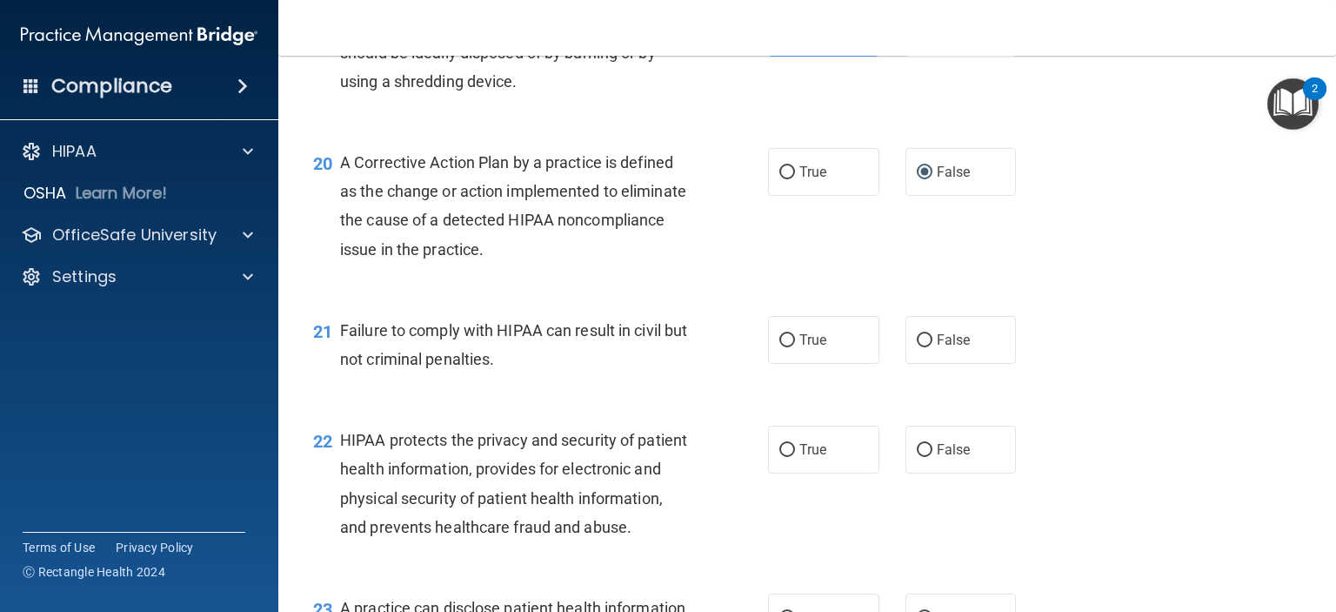
scroll to position [2784, 0]
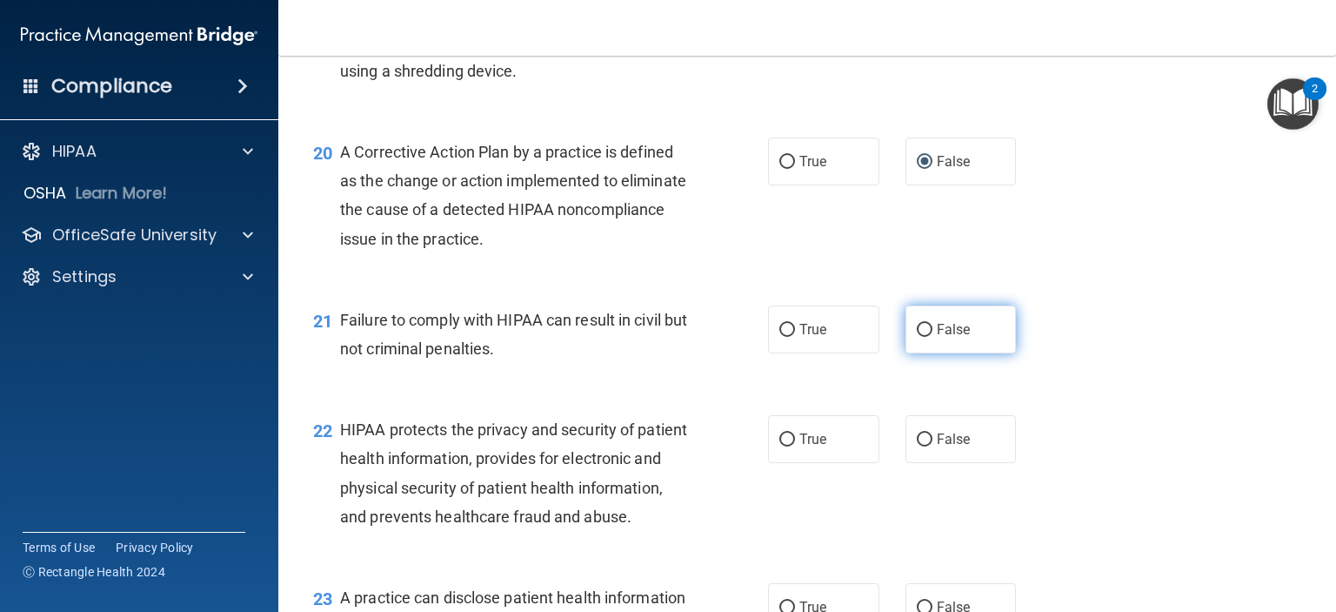
click at [951, 338] on span "False" at bounding box center [954, 329] width 34 height 17
click at [933, 337] on input "False" at bounding box center [925, 330] width 16 height 13
radio input "true"
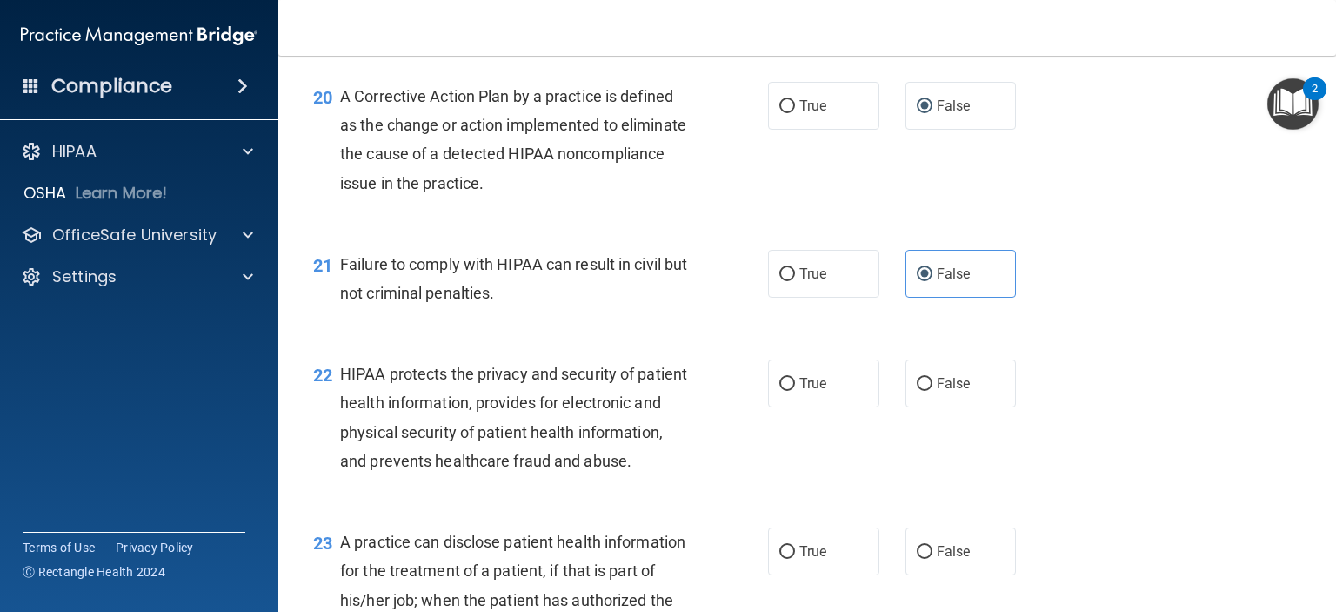
scroll to position [2958, 0]
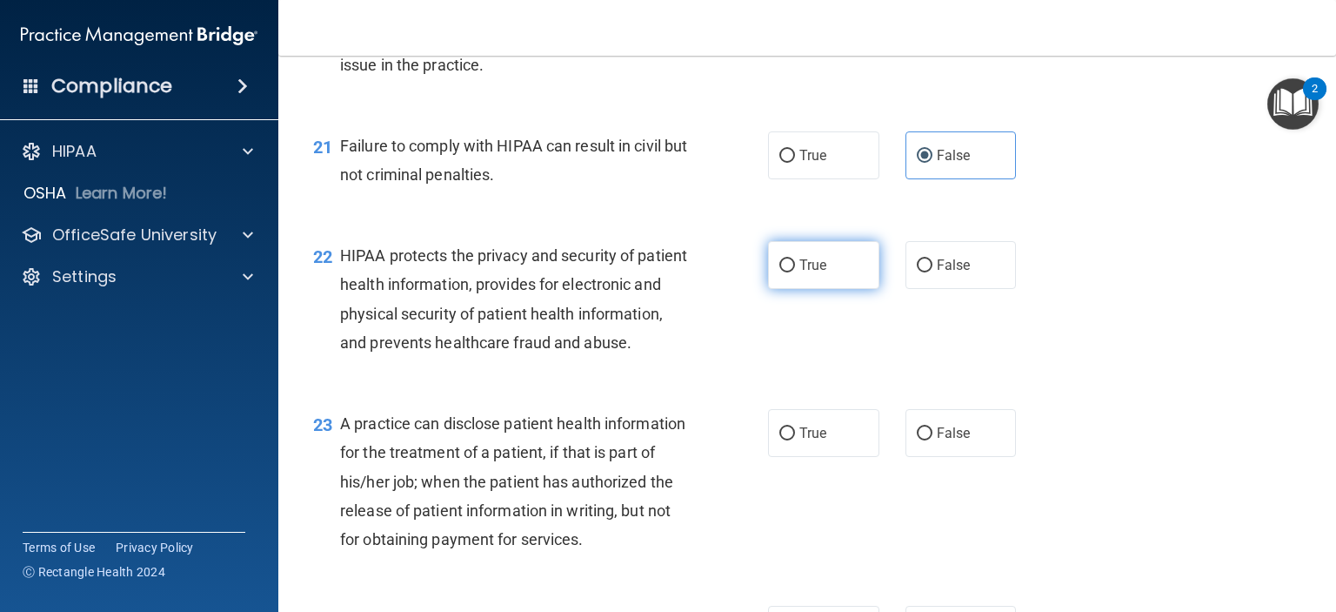
click at [813, 273] on span "True" at bounding box center [813, 265] width 27 height 17
click at [795, 272] on input "True" at bounding box center [787, 265] width 16 height 13
radio input "true"
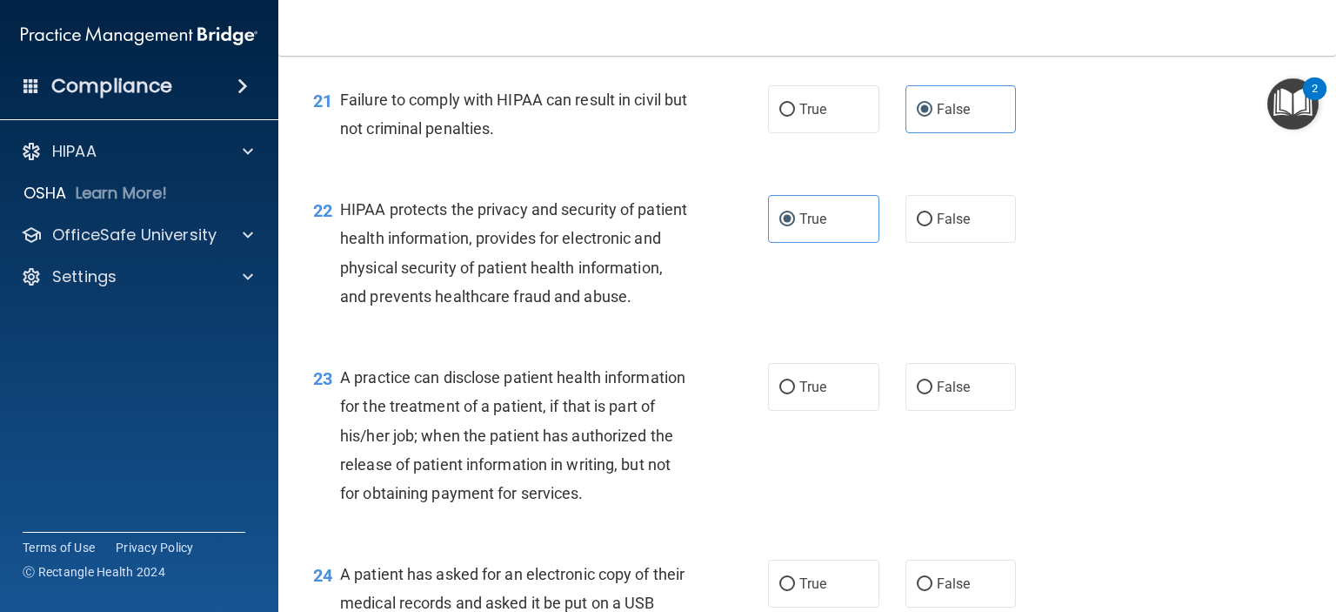
scroll to position [3045, 0]
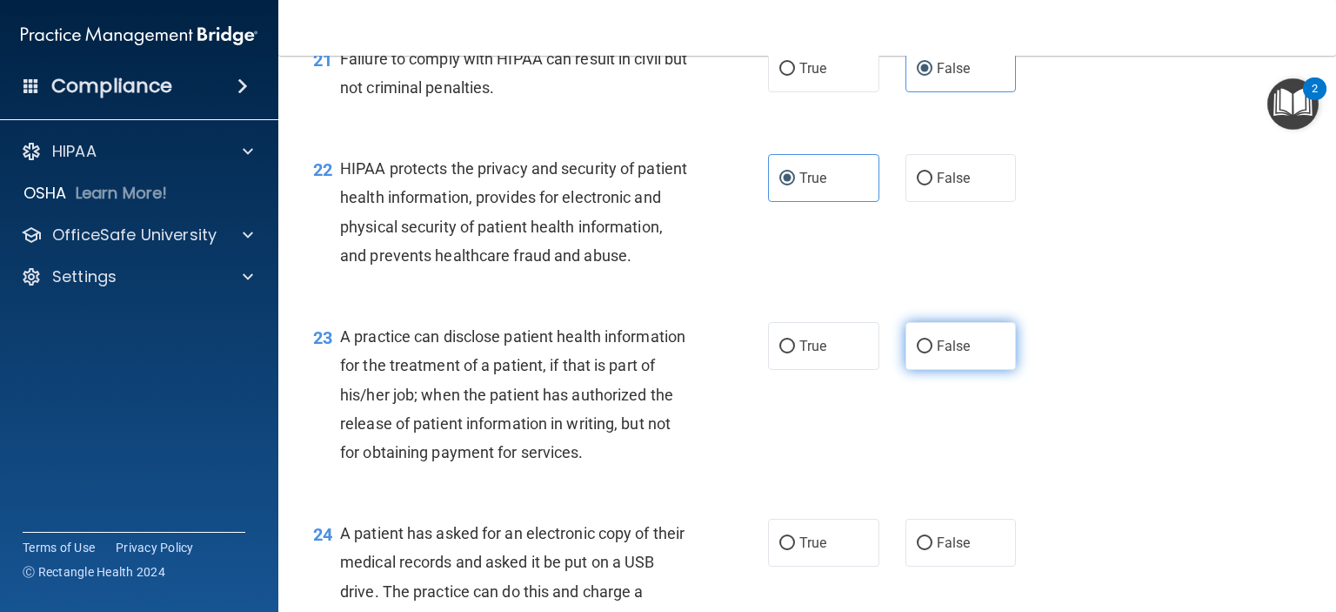
click at [915, 370] on label "False" at bounding box center [961, 346] width 111 height 48
click at [917, 353] on input "False" at bounding box center [925, 346] width 16 height 13
radio input "true"
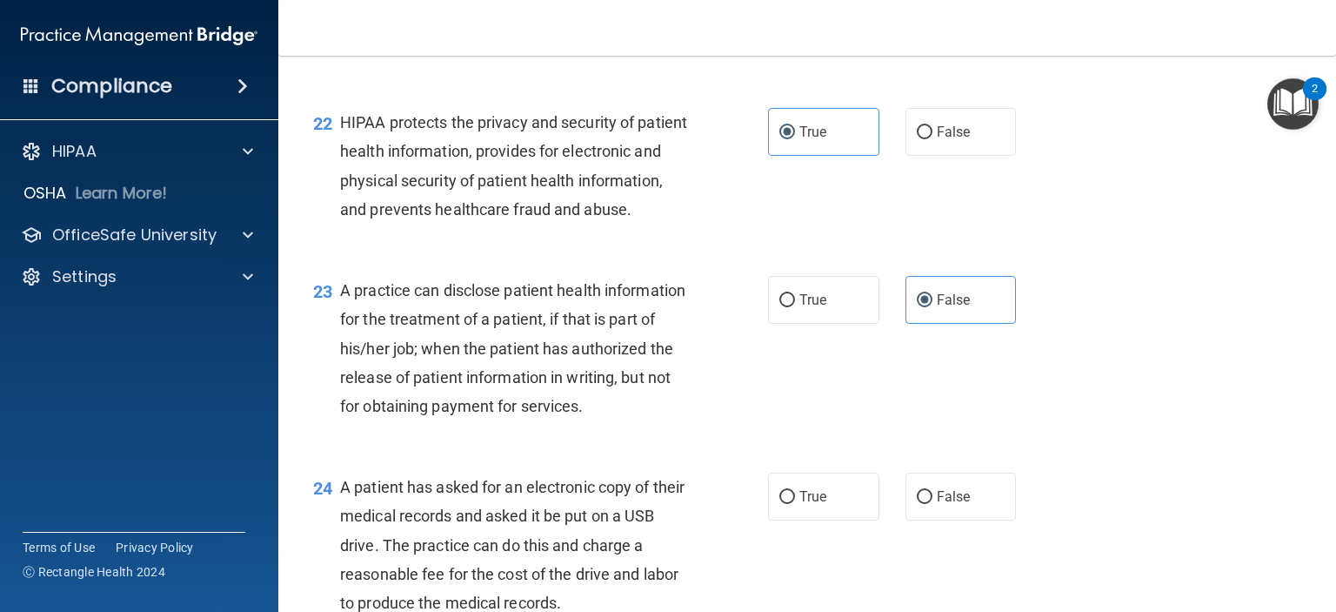
scroll to position [3219, 0]
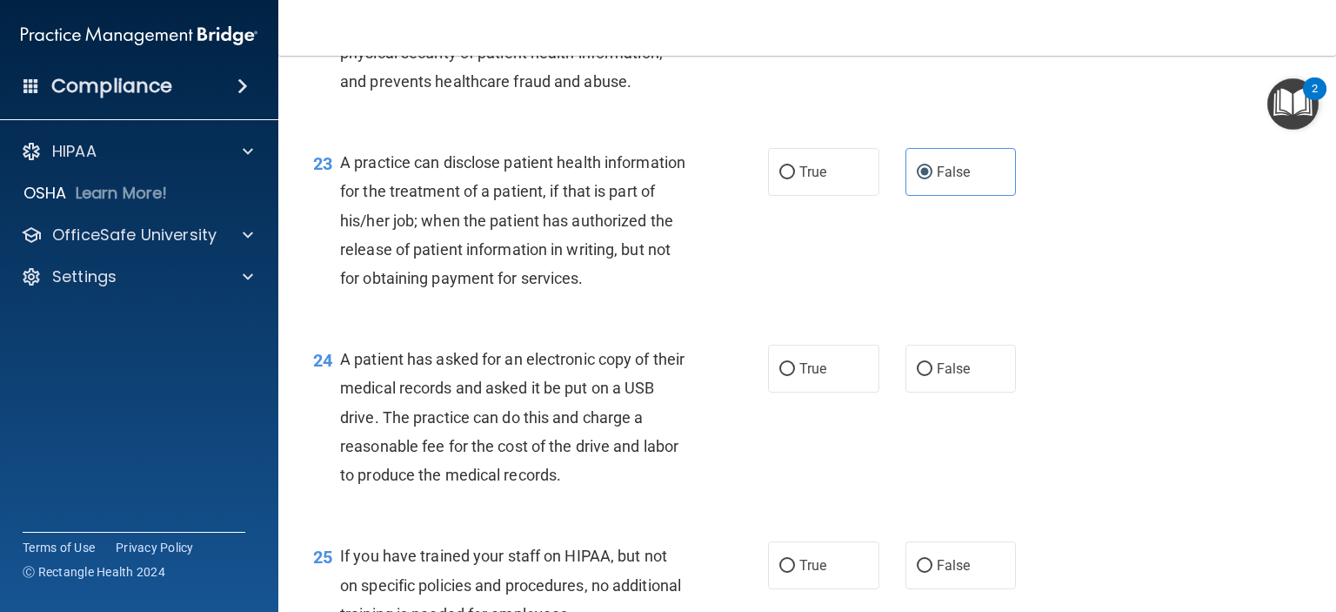
click at [759, 445] on div "24 A patient has asked for an electronic copy of their medical records and aske…" at bounding box center [540, 421] width 507 height 153
click at [780, 376] on input "True" at bounding box center [787, 369] width 16 height 13
radio input "true"
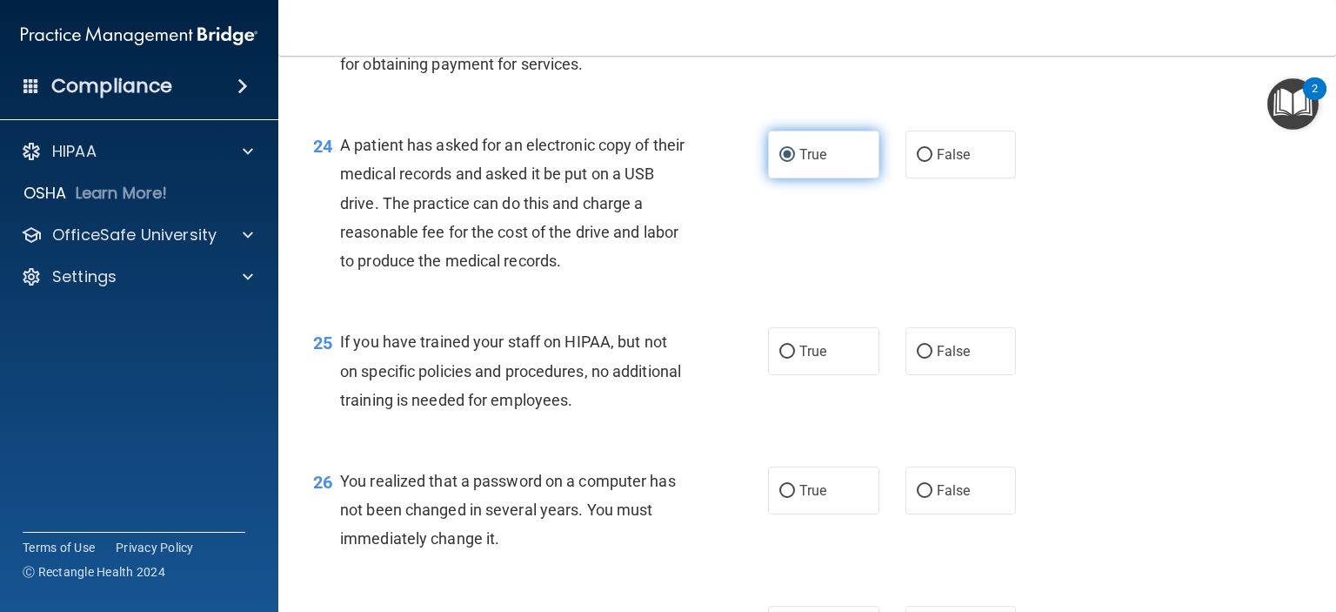
scroll to position [3480, 0]
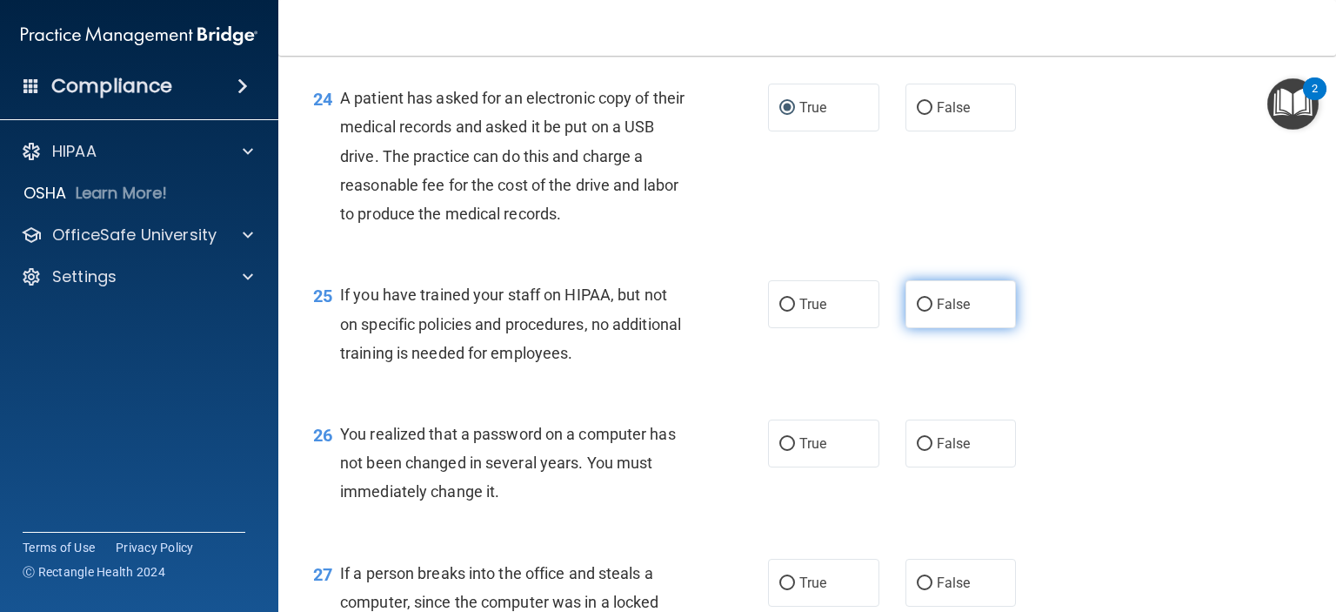
click at [947, 312] on span "False" at bounding box center [954, 304] width 34 height 17
click at [933, 311] on input "False" at bounding box center [925, 304] width 16 height 13
radio input "true"
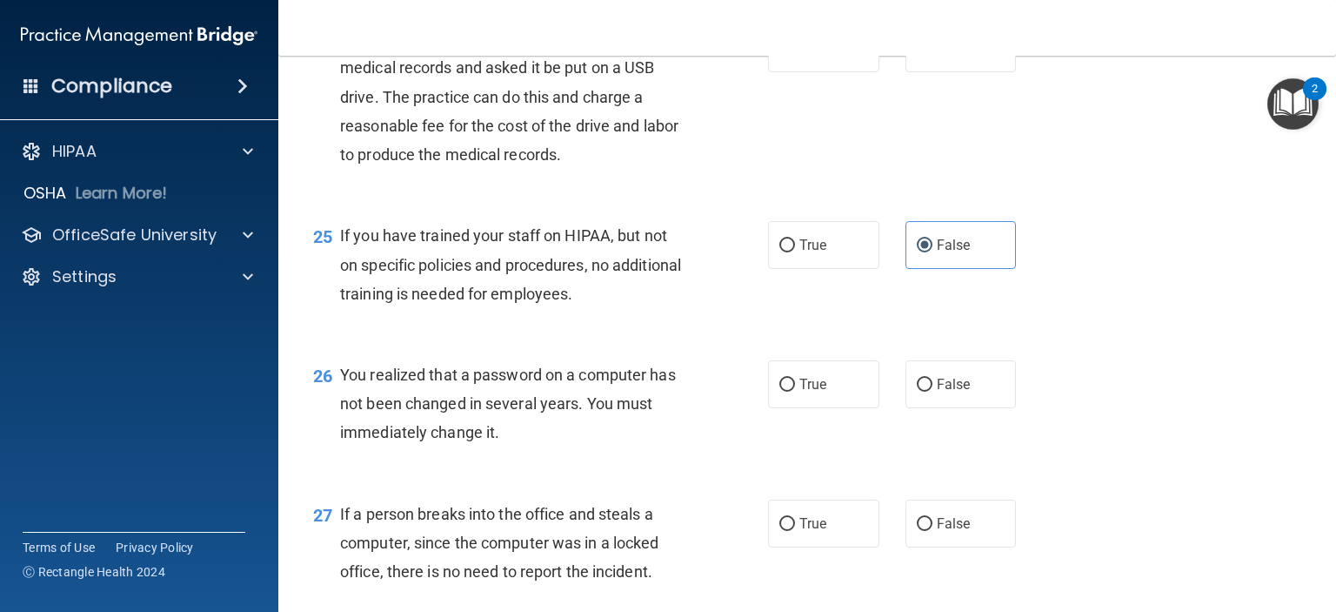
scroll to position [3654, 0]
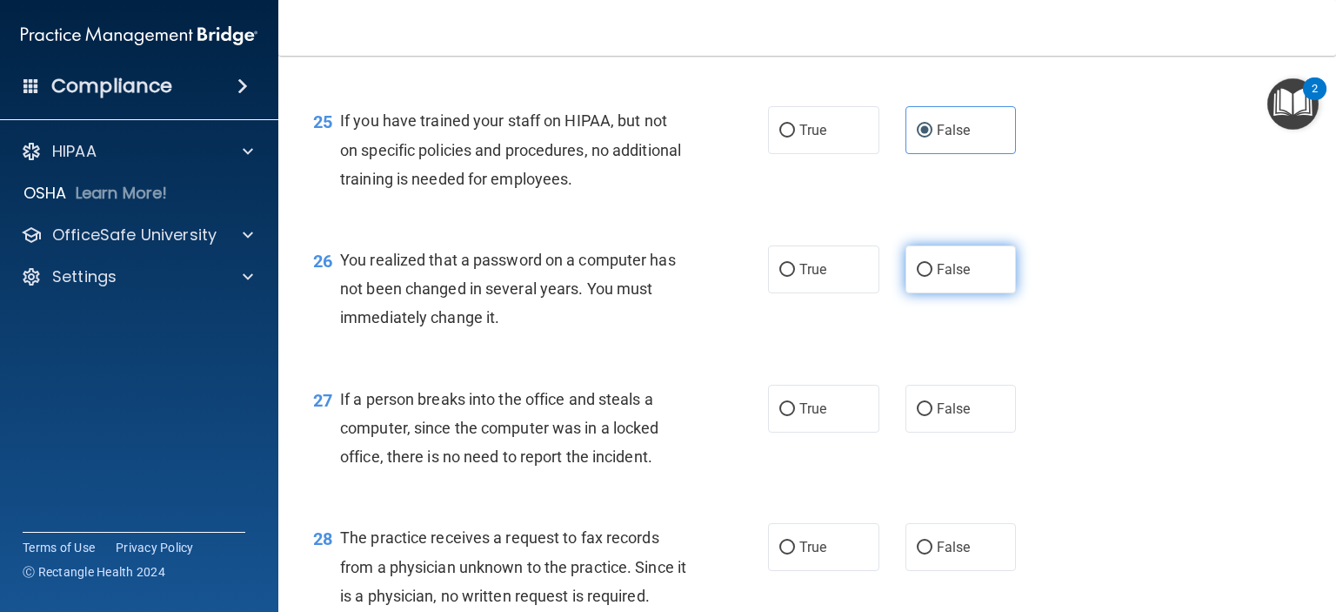
click at [913, 293] on label "False" at bounding box center [961, 269] width 111 height 48
click at [917, 277] on input "False" at bounding box center [925, 270] width 16 height 13
radio input "true"
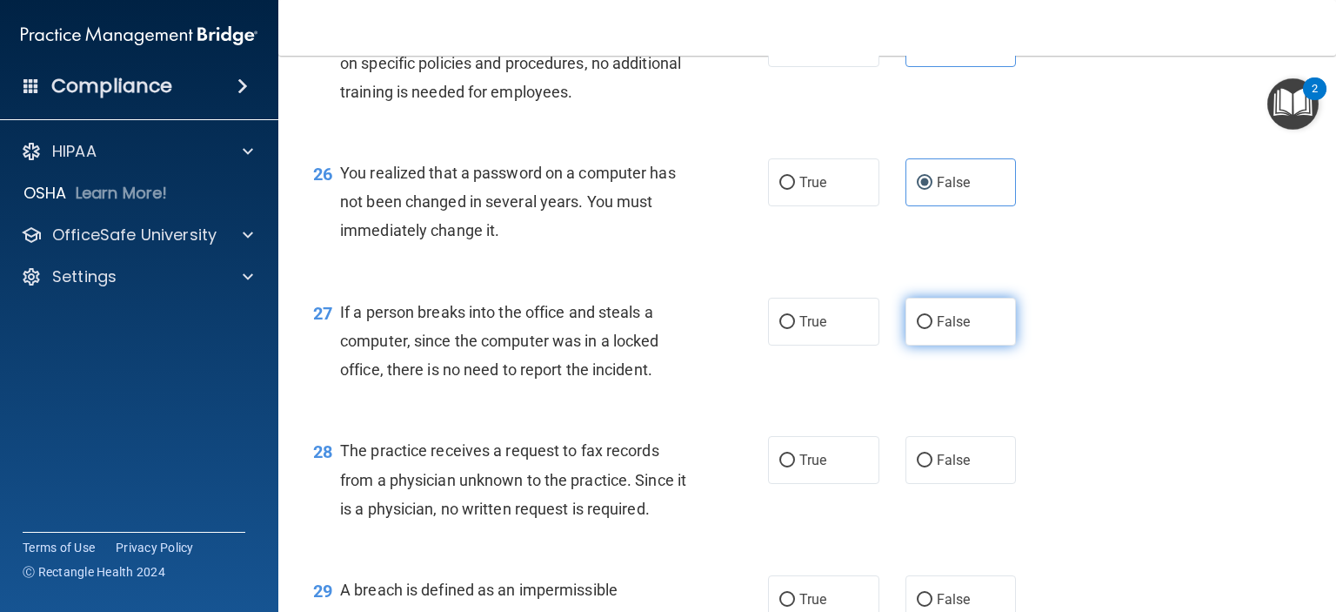
click at [906, 345] on label "False" at bounding box center [961, 322] width 111 height 48
click at [917, 329] on input "False" at bounding box center [925, 322] width 16 height 13
radio input "true"
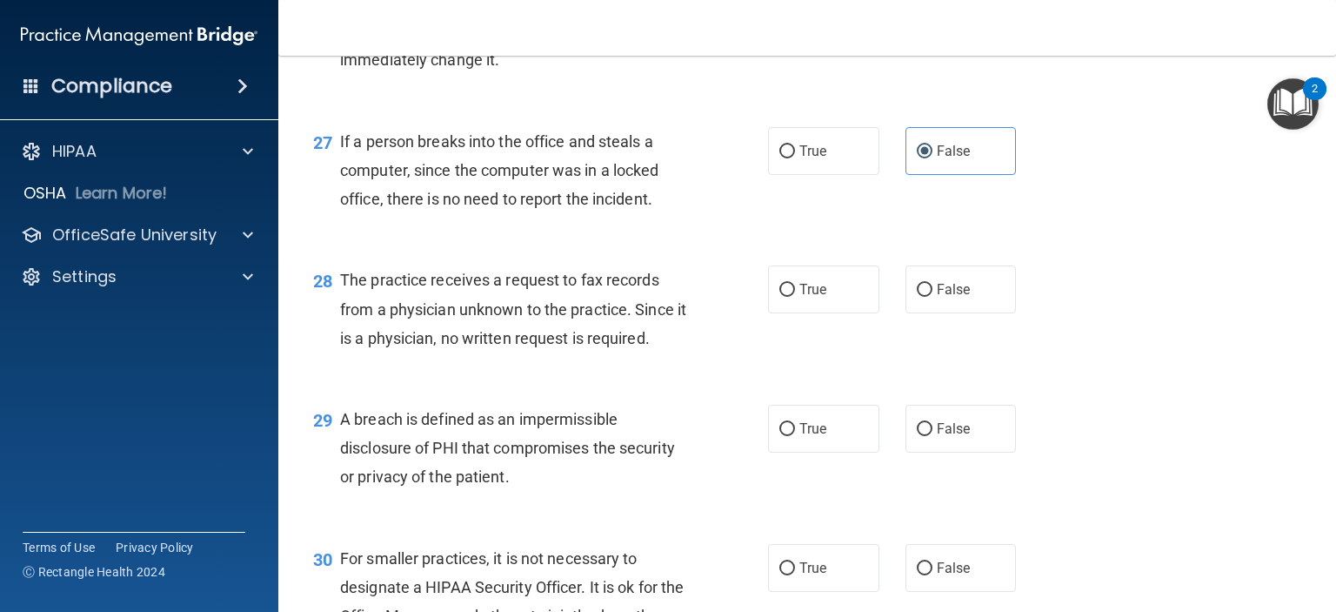
scroll to position [3915, 0]
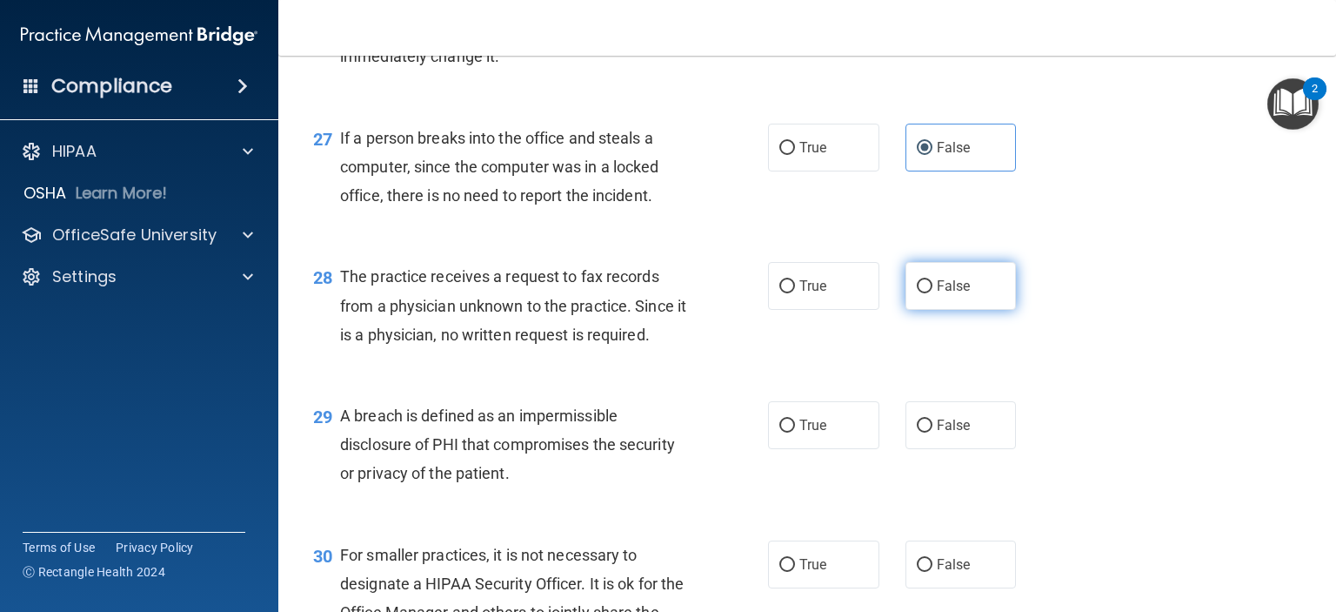
click at [921, 310] on label "False" at bounding box center [961, 286] width 111 height 48
click at [921, 293] on input "False" at bounding box center [925, 286] width 16 height 13
radio input "true"
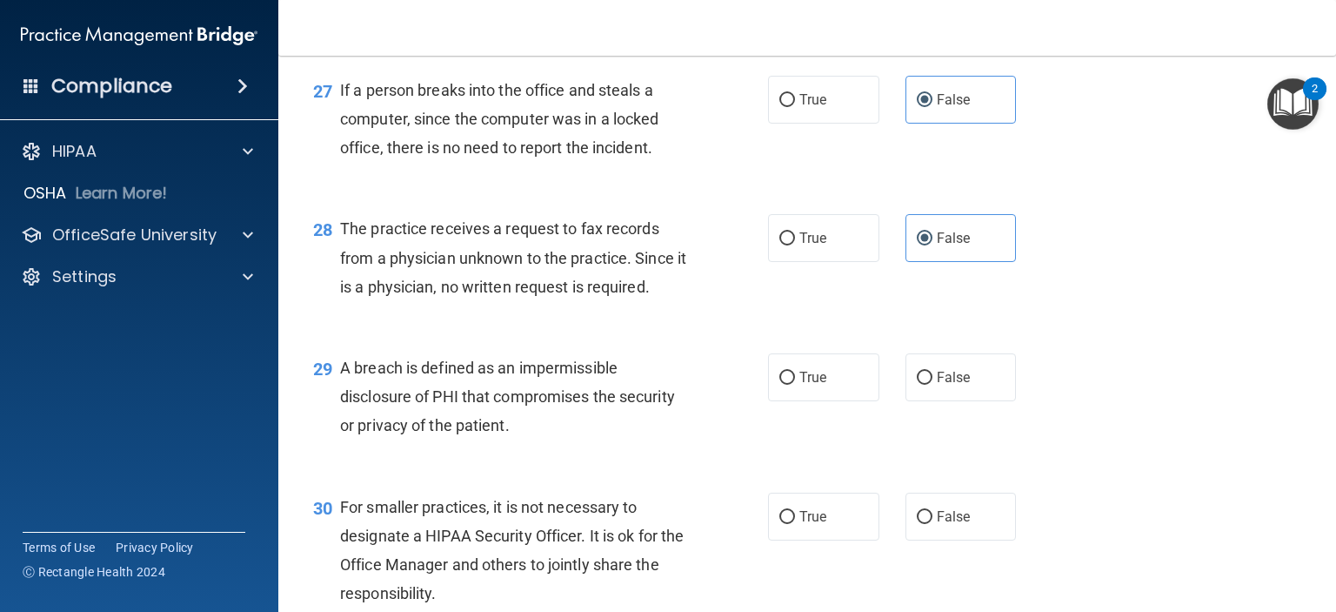
scroll to position [4002, 0]
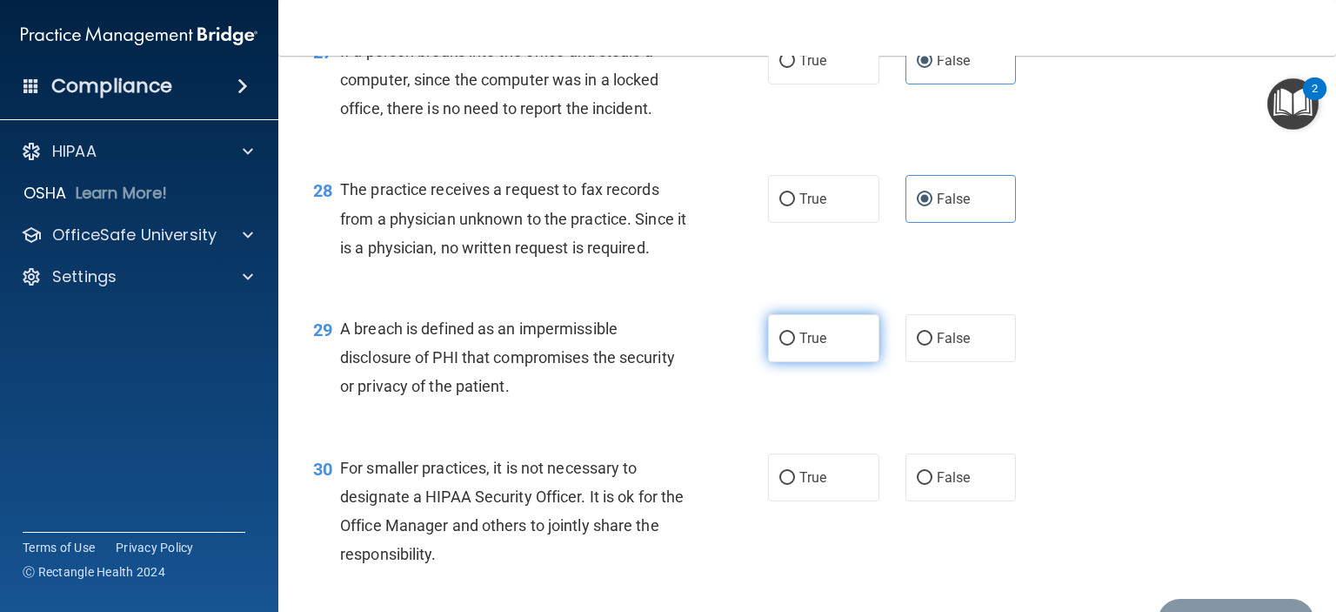
click at [817, 346] on span "True" at bounding box center [813, 338] width 27 height 17
click at [795, 345] on input "True" at bounding box center [787, 338] width 16 height 13
radio input "true"
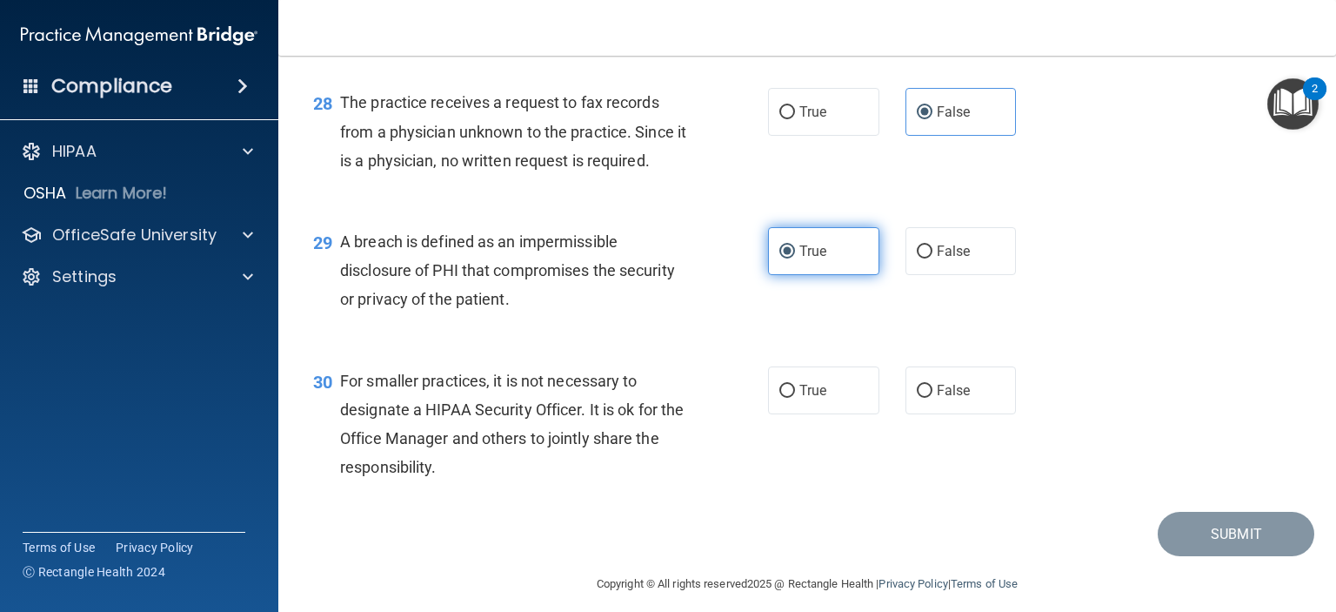
scroll to position [4190, 0]
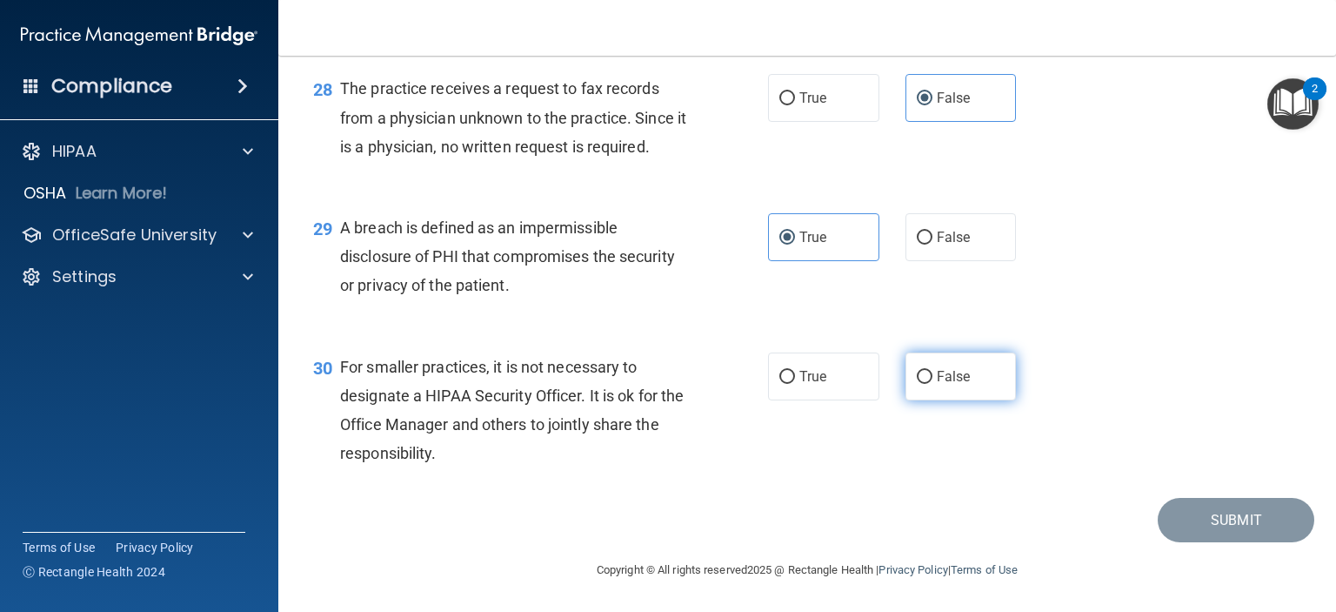
click at [917, 380] on input "False" at bounding box center [925, 377] width 16 height 13
radio input "true"
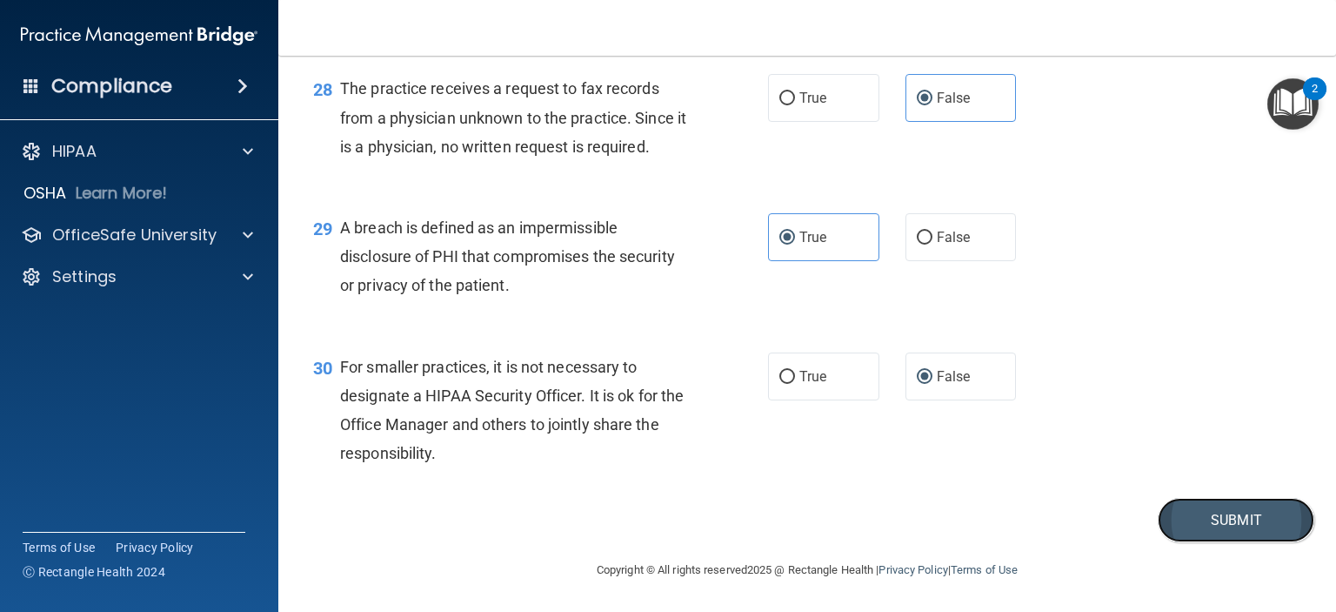
click at [1163, 515] on button "Submit" at bounding box center [1236, 520] width 157 height 44
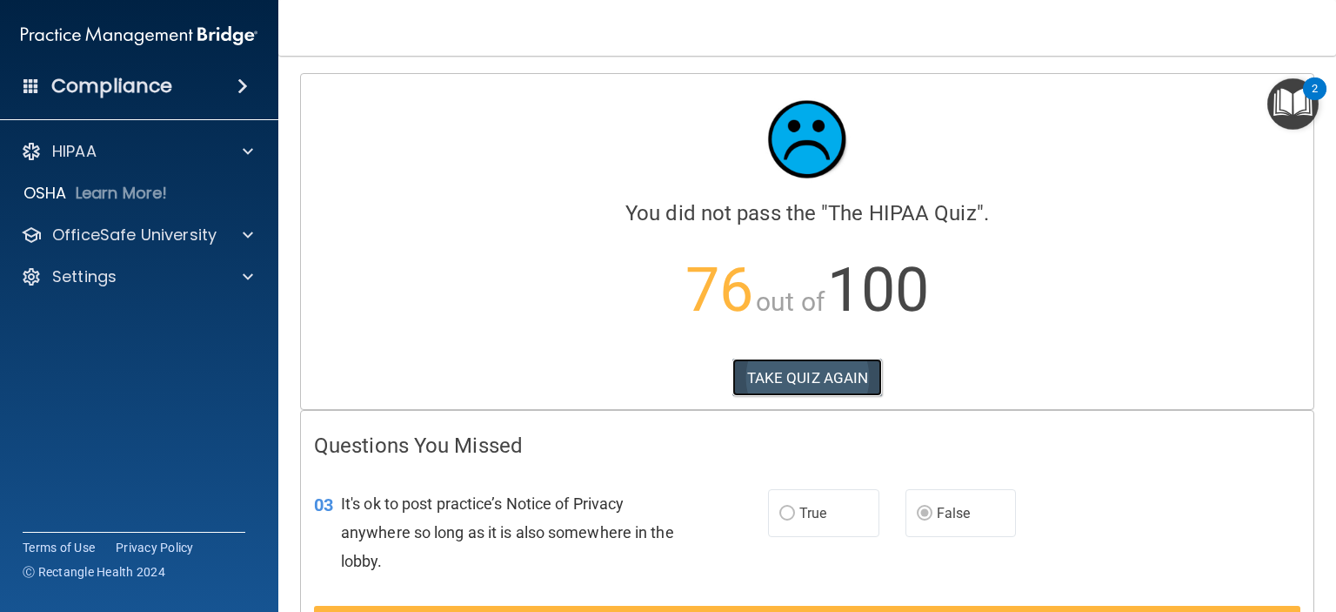
click at [766, 378] on button "TAKE QUIZ AGAIN" at bounding box center [808, 377] width 151 height 38
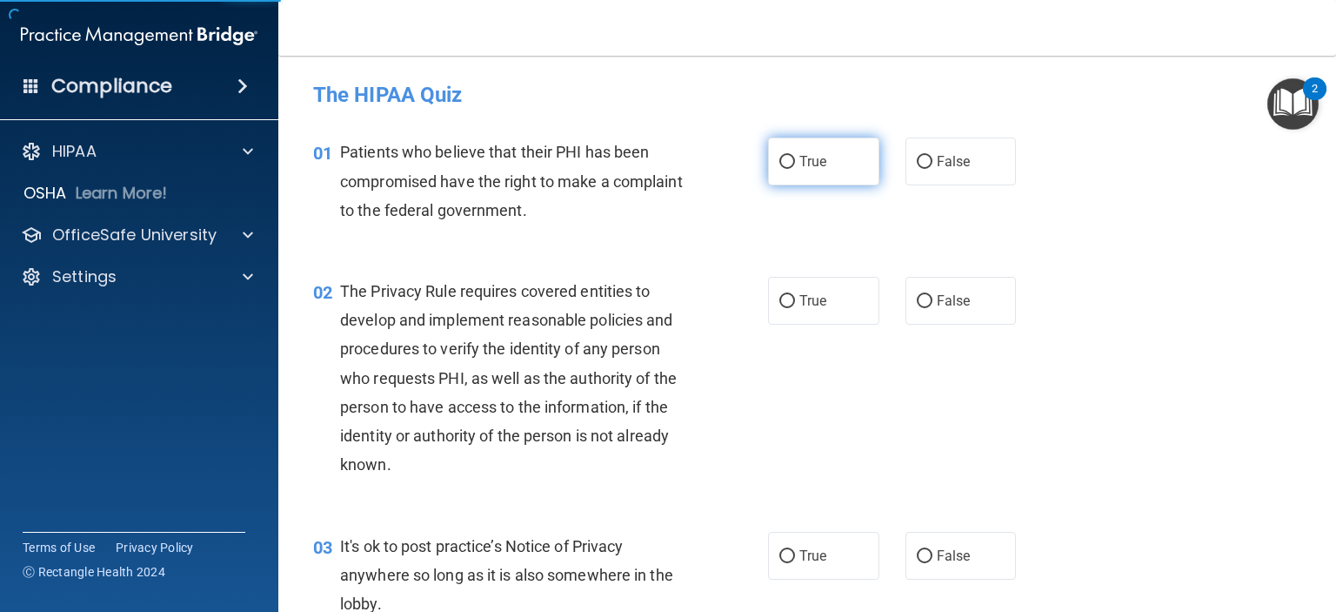
click at [804, 171] on label "True" at bounding box center [823, 161] width 111 height 48
click at [795, 169] on input "True" at bounding box center [787, 162] width 16 height 13
radio input "true"
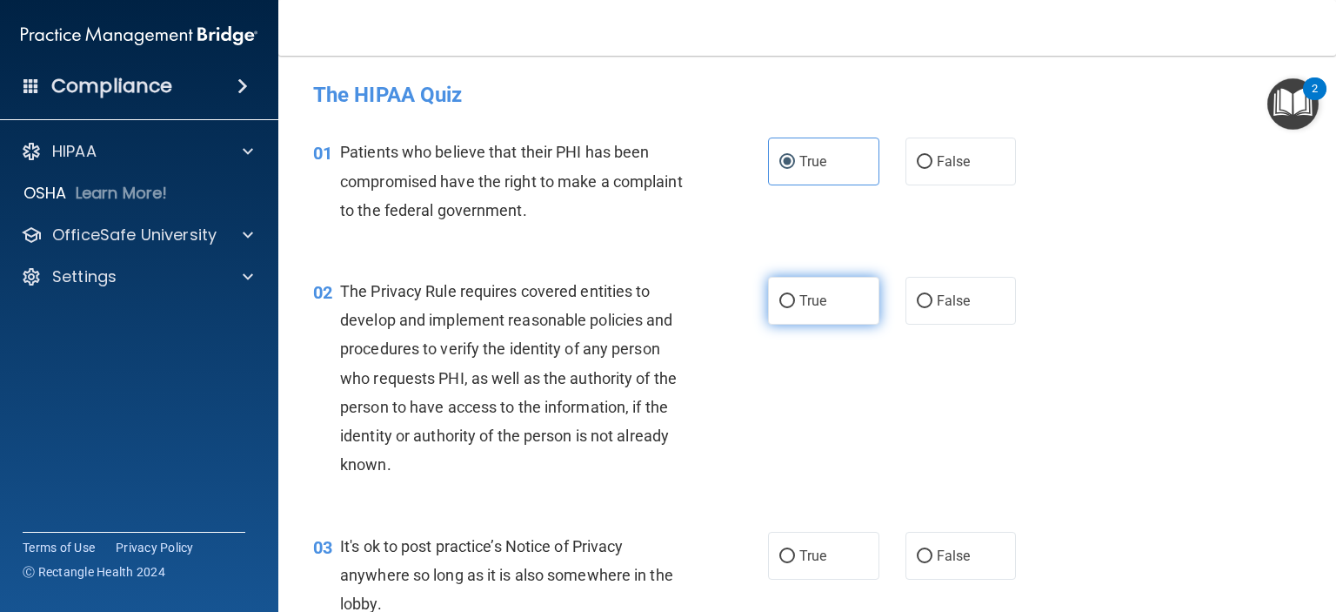
click at [792, 305] on label "True" at bounding box center [823, 301] width 111 height 48
click at [792, 305] on input "True" at bounding box center [787, 301] width 16 height 13
radio input "true"
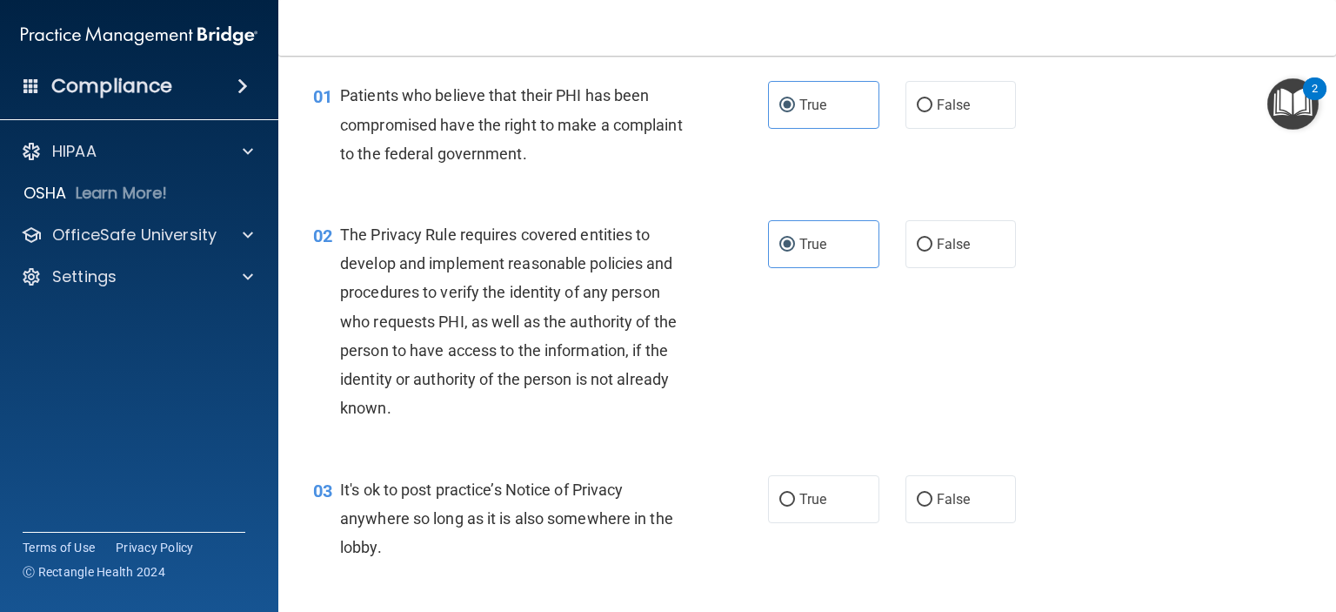
scroll to position [87, 0]
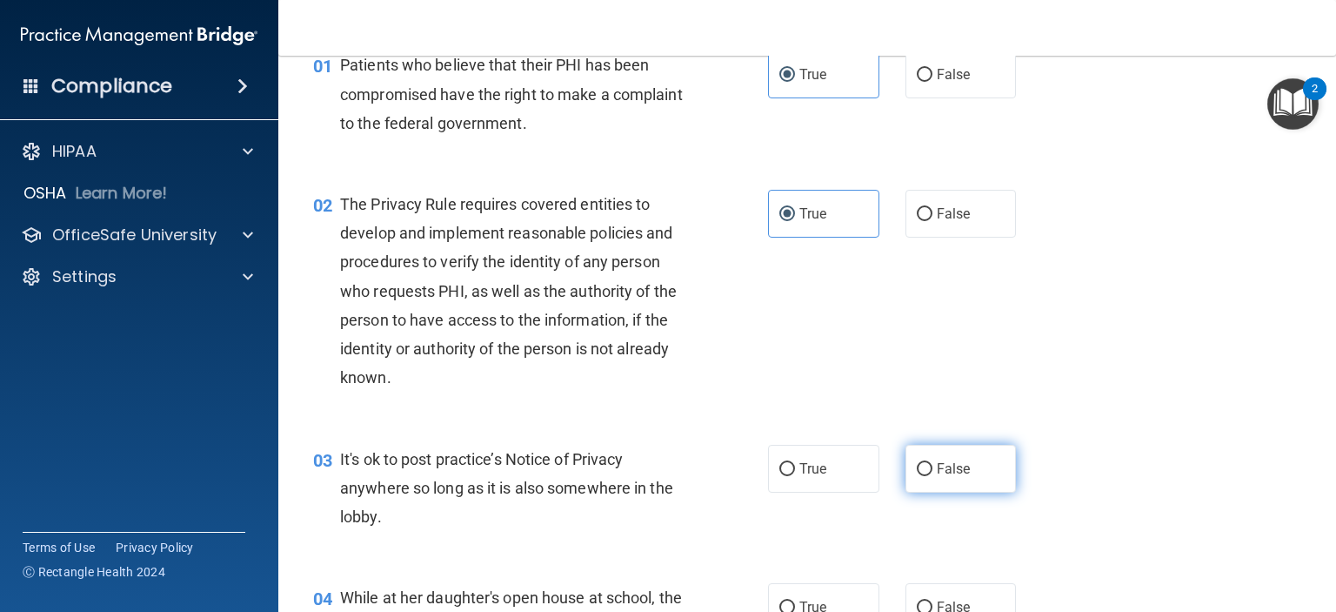
click at [937, 464] on span "False" at bounding box center [954, 468] width 34 height 17
click at [917, 470] on input "False" at bounding box center [925, 469] width 16 height 13
radio input "true"
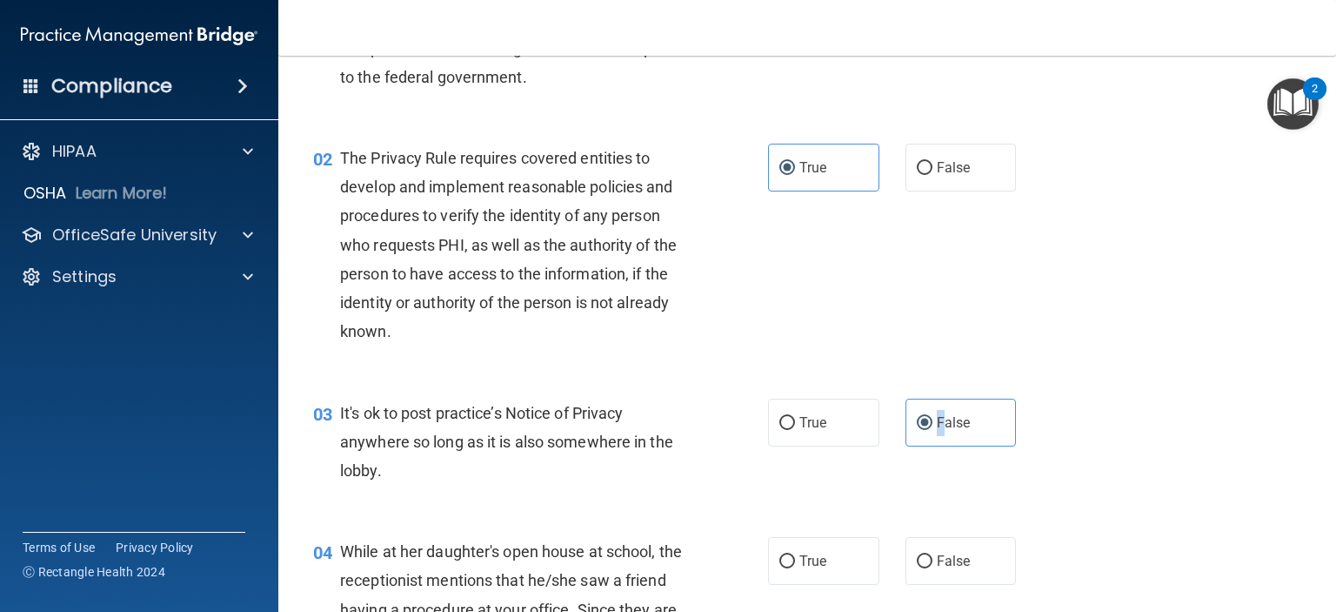
scroll to position [174, 0]
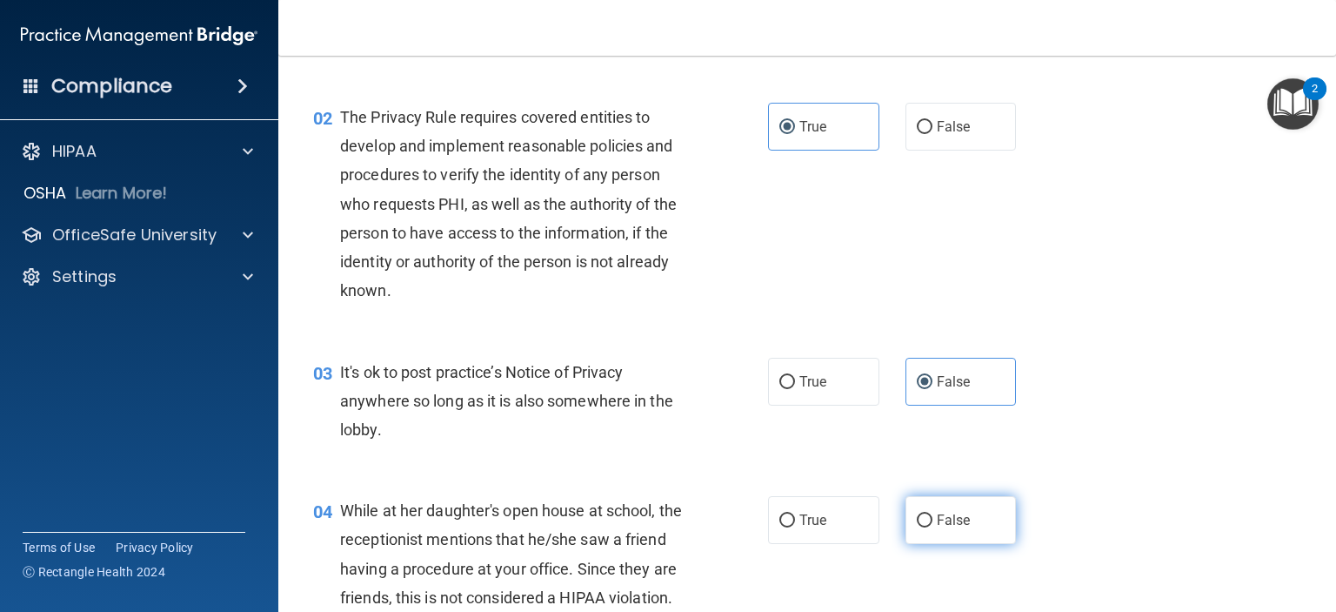
click at [941, 519] on span "False" at bounding box center [954, 520] width 34 height 17
click at [933, 519] on input "False" at bounding box center [925, 520] width 16 height 13
radio input "true"
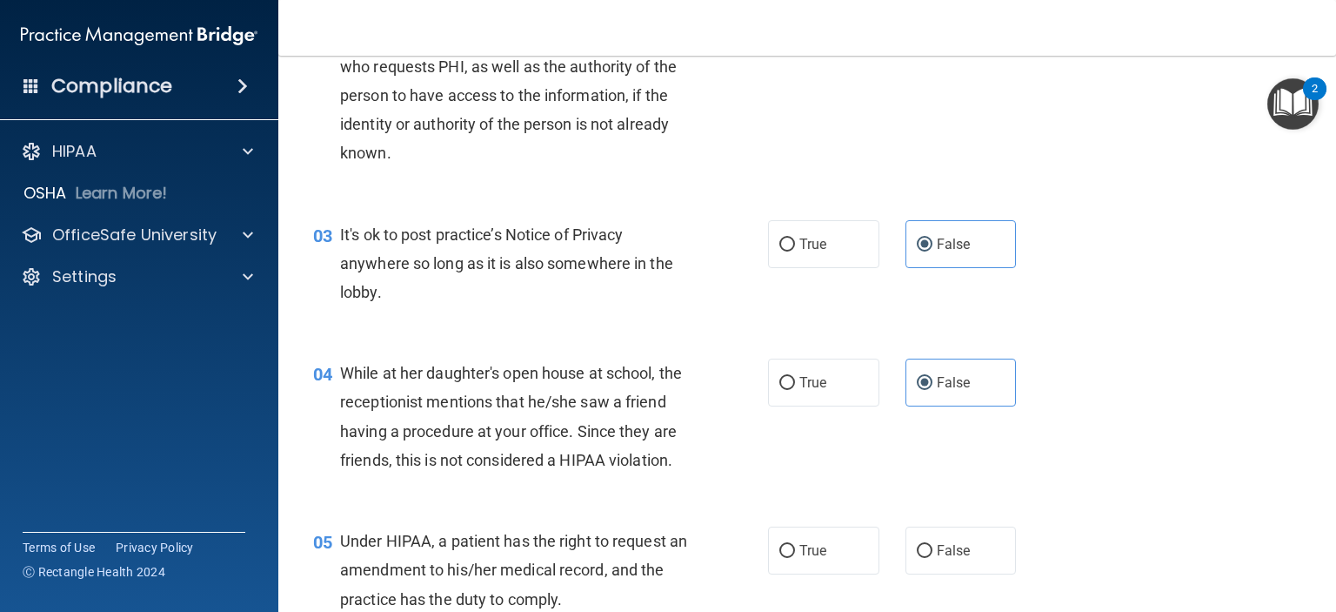
scroll to position [435, 0]
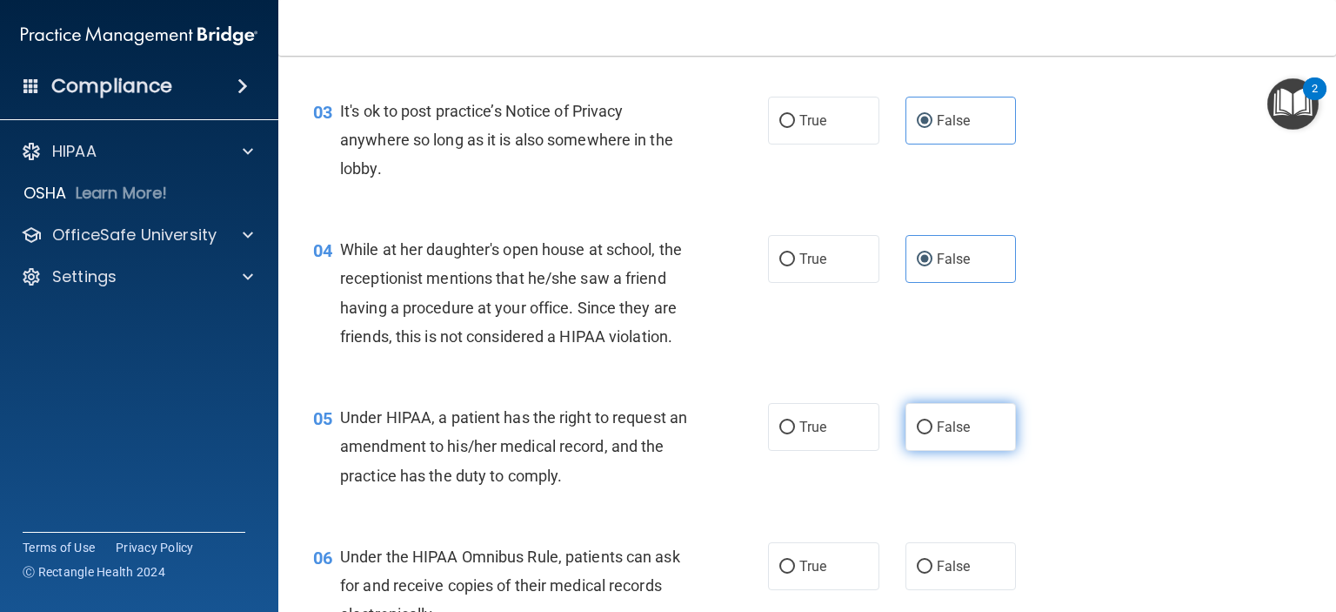
click at [926, 451] on label "False" at bounding box center [961, 427] width 111 height 48
click at [926, 434] on input "False" at bounding box center [925, 427] width 16 height 13
radio input "true"
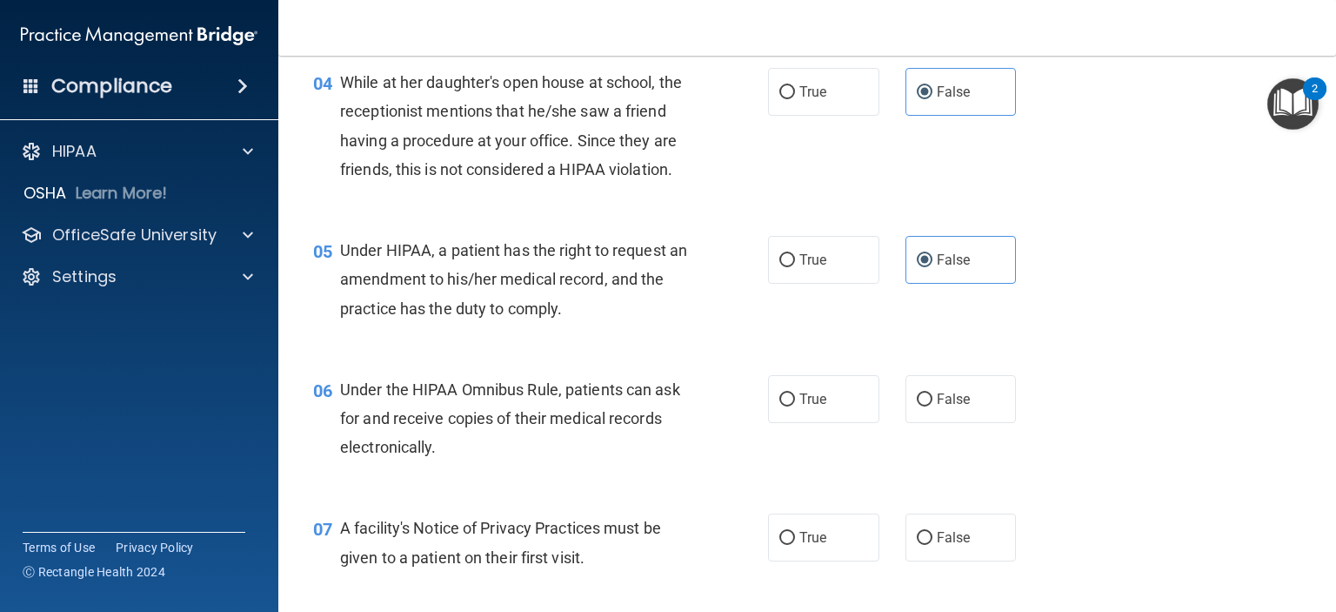
scroll to position [609, 0]
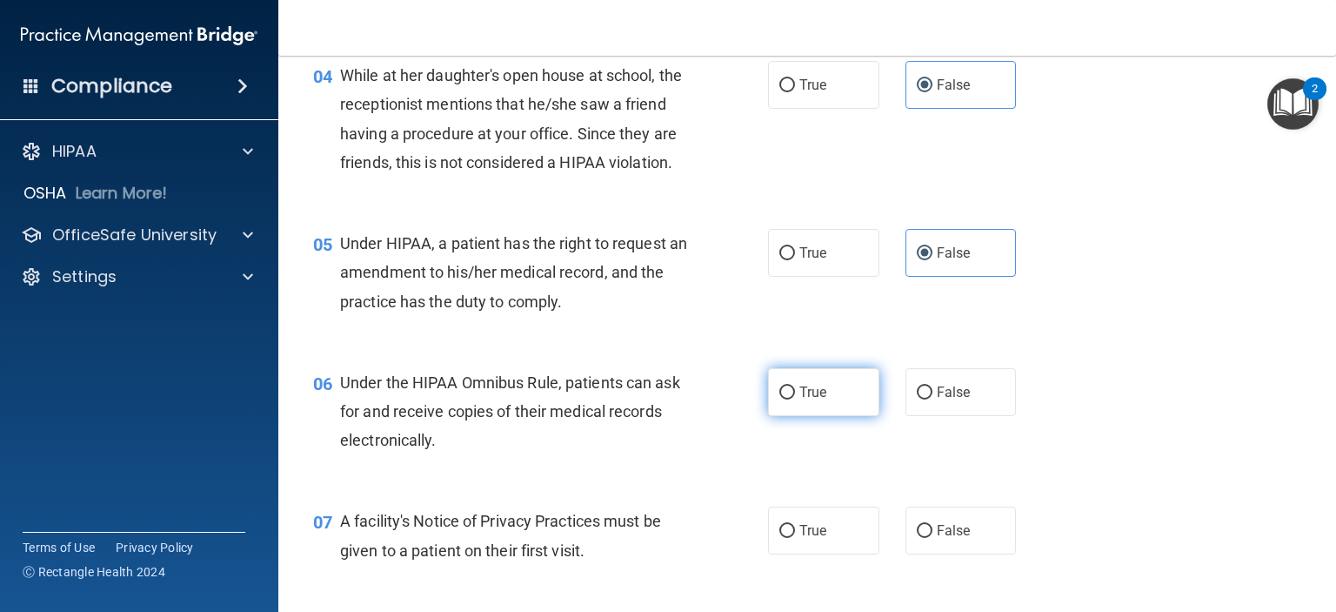
click at [780, 399] on input "True" at bounding box center [787, 392] width 16 height 13
radio input "true"
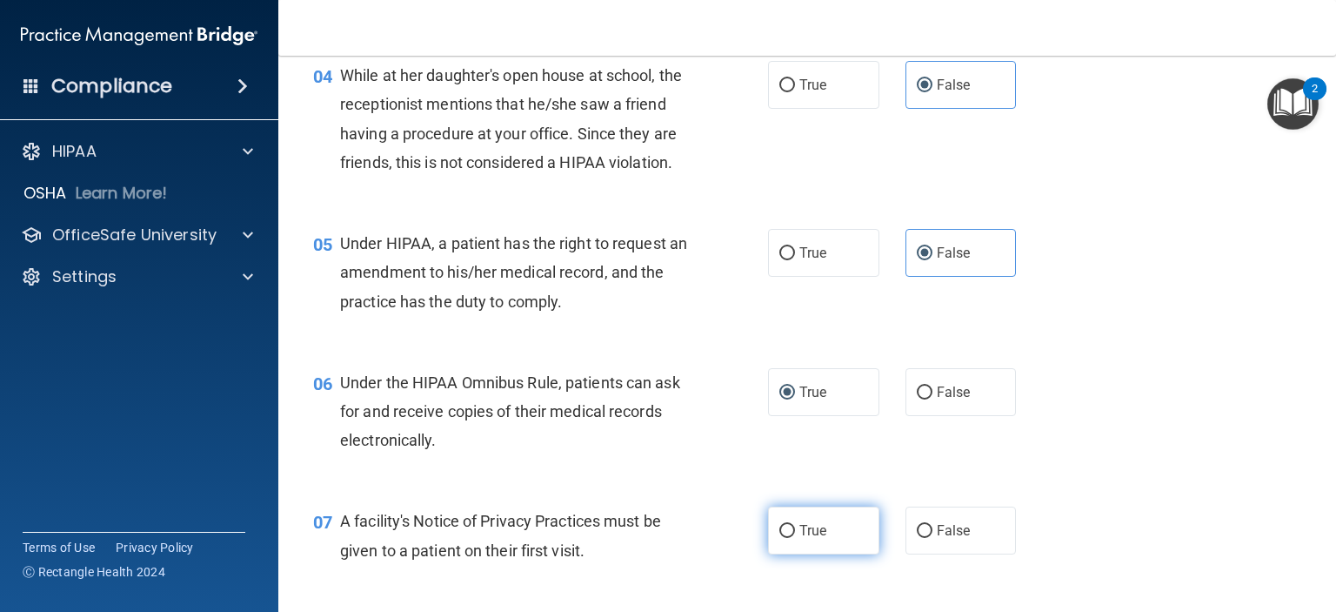
click at [790, 554] on label "True" at bounding box center [823, 530] width 111 height 48
click at [790, 538] on input "True" at bounding box center [787, 531] width 16 height 13
radio input "true"
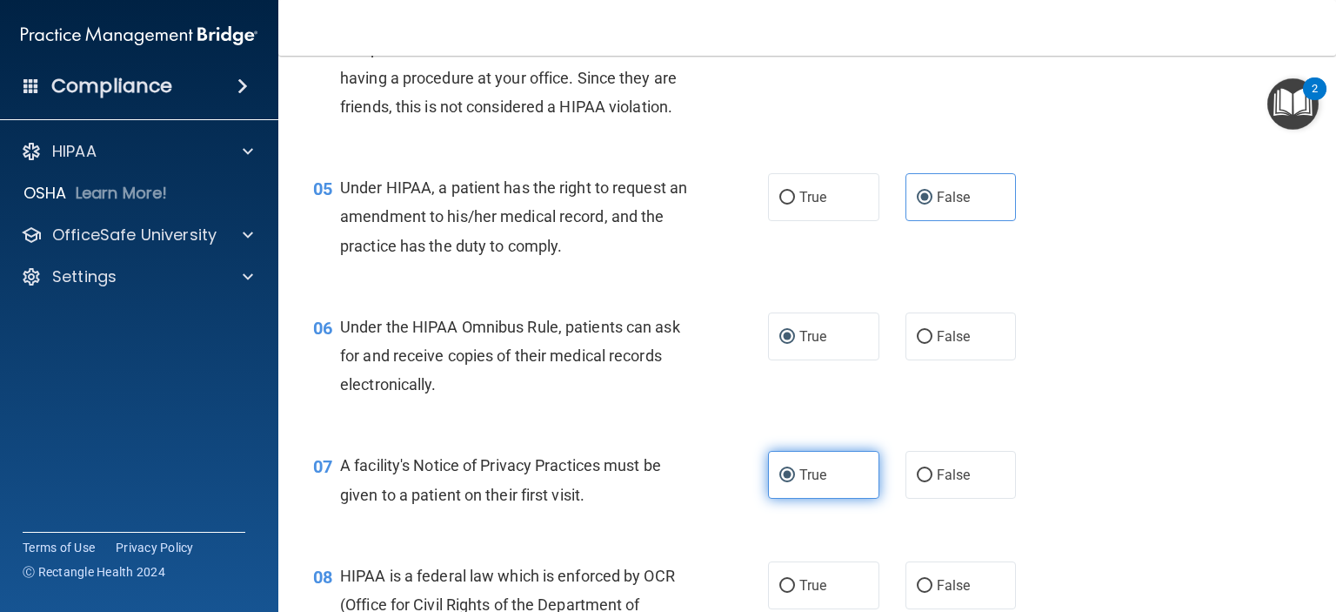
scroll to position [696, 0]
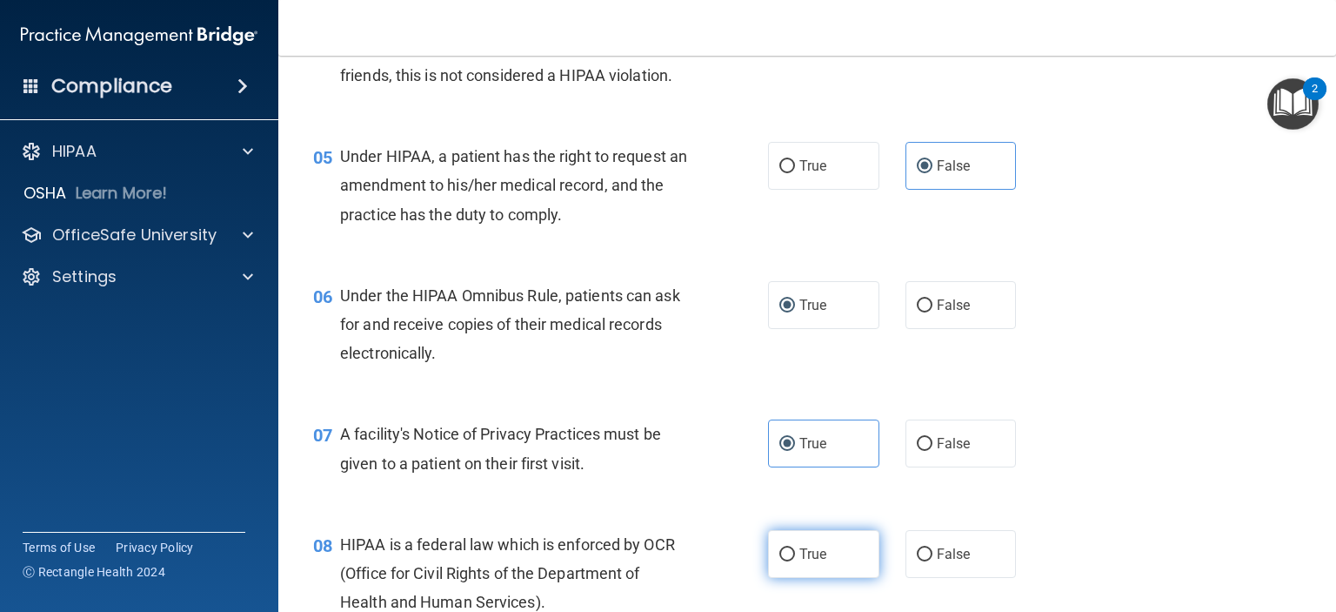
click at [801, 562] on span "True" at bounding box center [813, 553] width 27 height 17
click at [795, 561] on input "True" at bounding box center [787, 554] width 16 height 13
radio input "true"
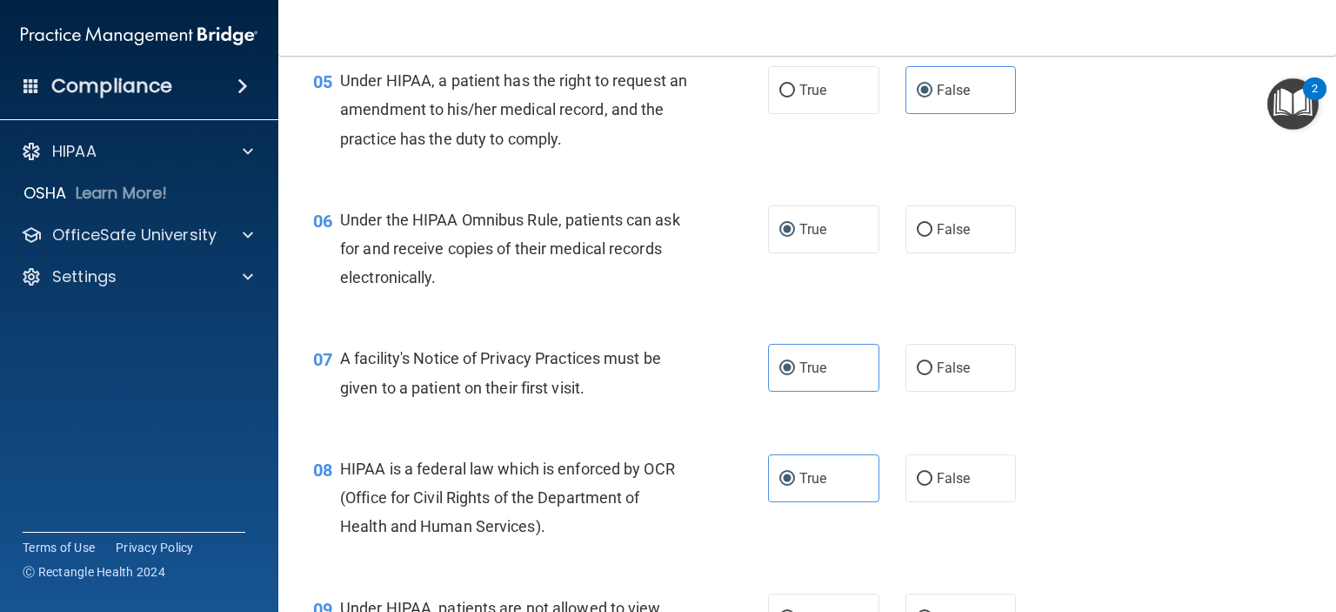
scroll to position [957, 0]
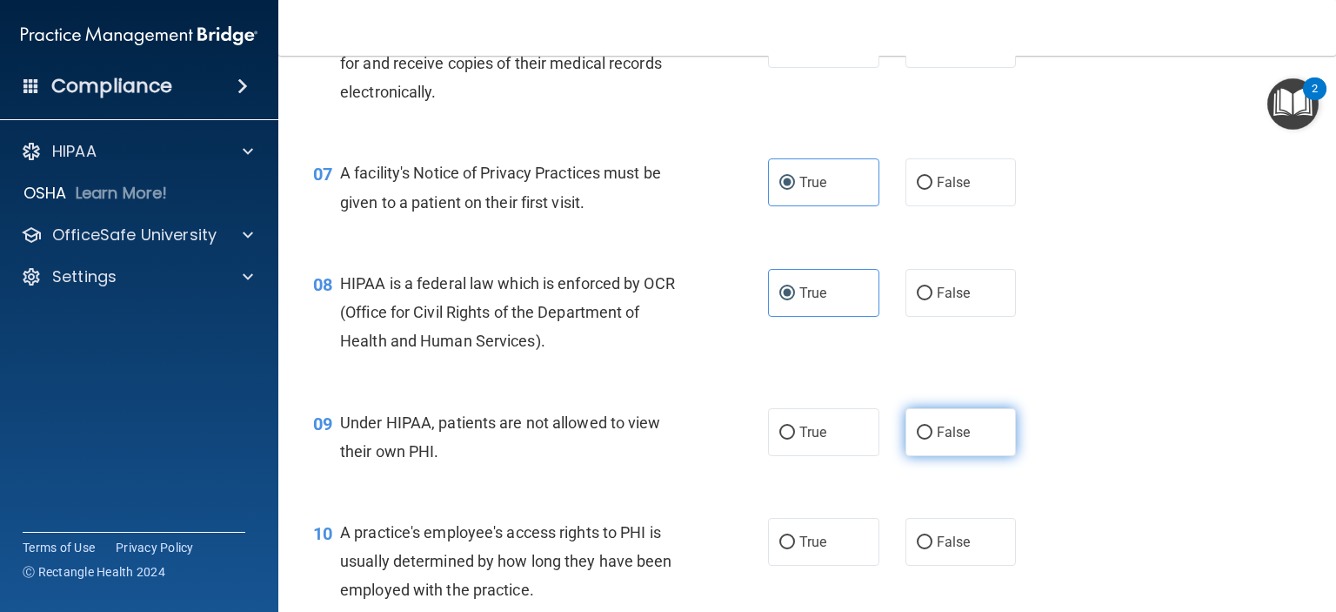
click at [924, 456] on label "False" at bounding box center [961, 432] width 111 height 48
click at [924, 439] on input "False" at bounding box center [925, 432] width 16 height 13
radio input "true"
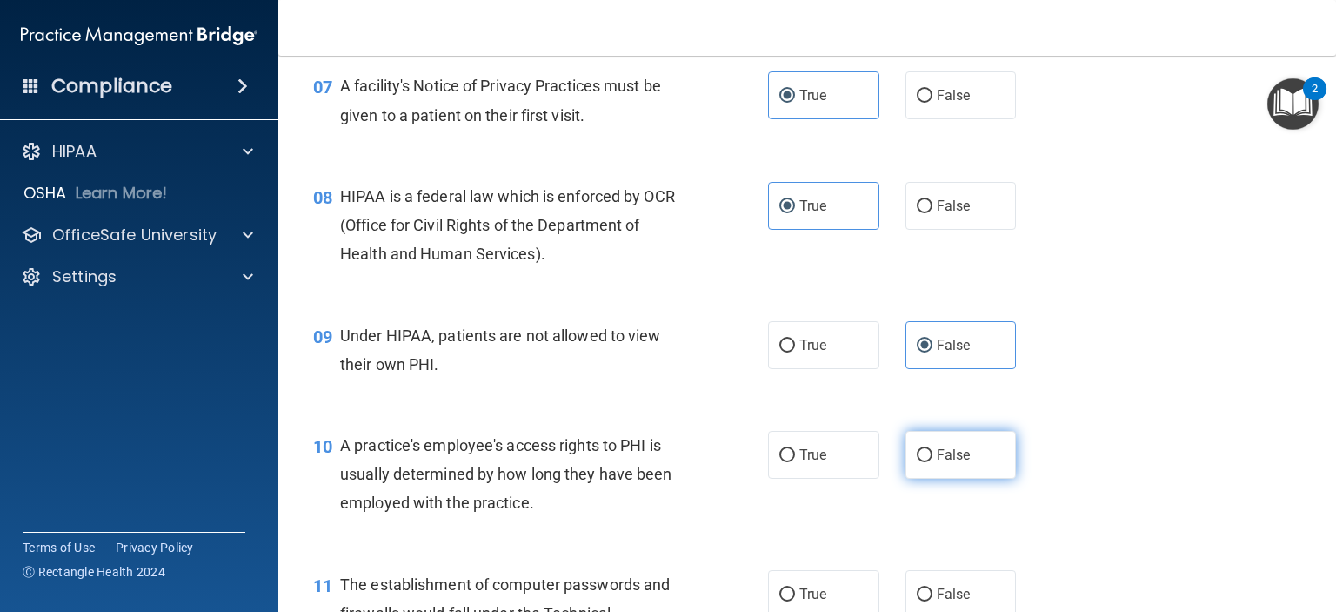
click at [917, 462] on input "False" at bounding box center [925, 455] width 16 height 13
radio input "true"
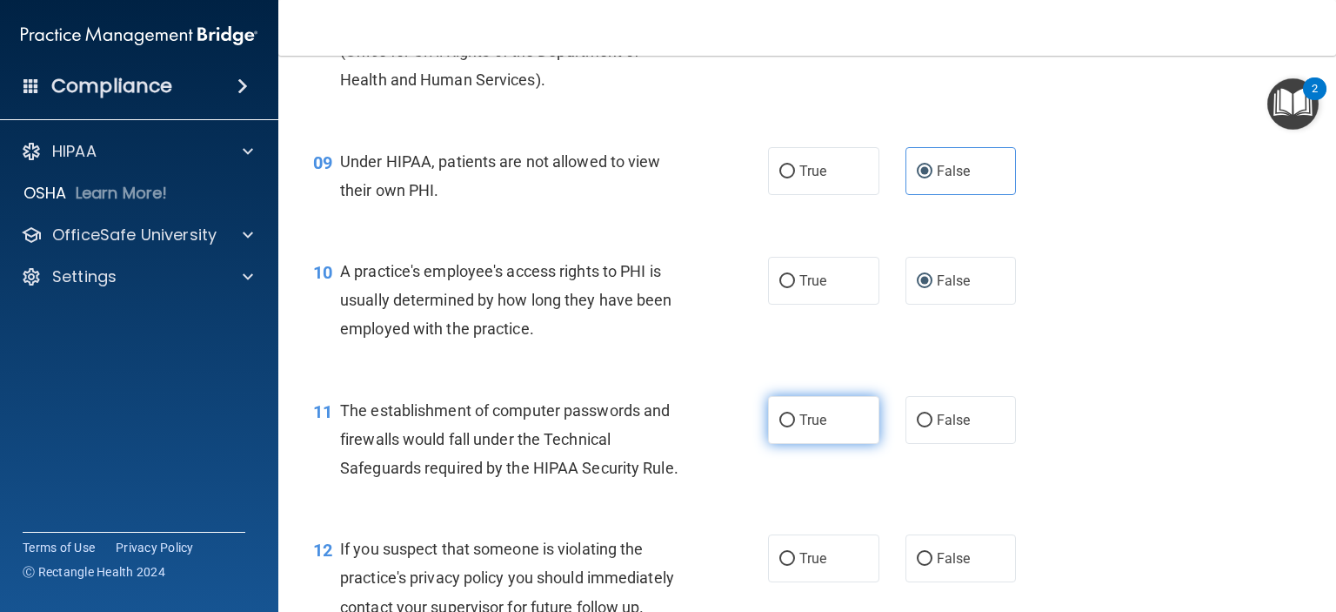
click at [784, 427] on input "True" at bounding box center [787, 420] width 16 height 13
radio input "true"
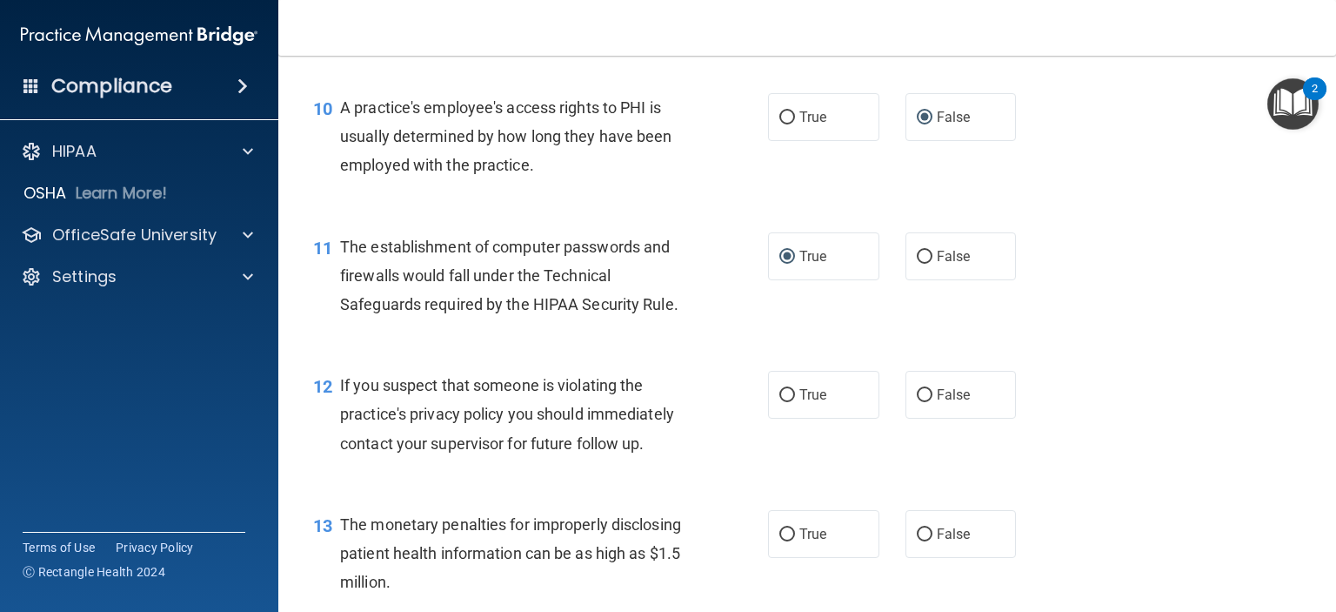
scroll to position [1392, 0]
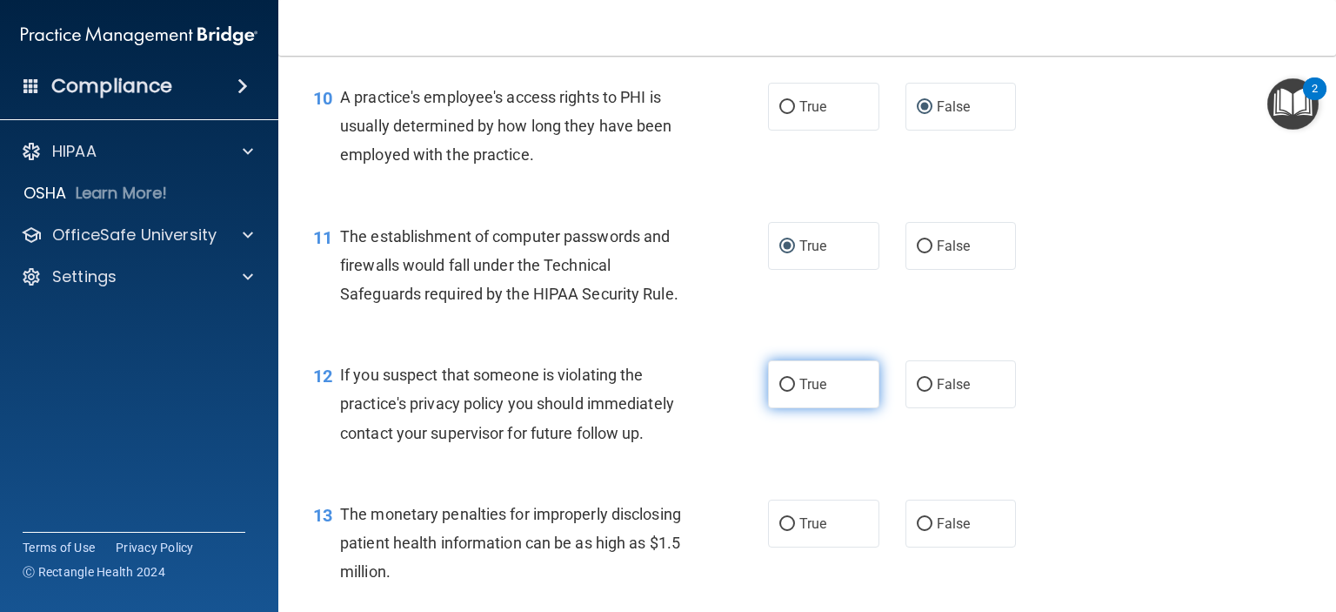
click at [779, 391] on input "True" at bounding box center [787, 384] width 16 height 13
radio input "true"
click at [779, 531] on input "True" at bounding box center [787, 524] width 16 height 13
radio input "true"
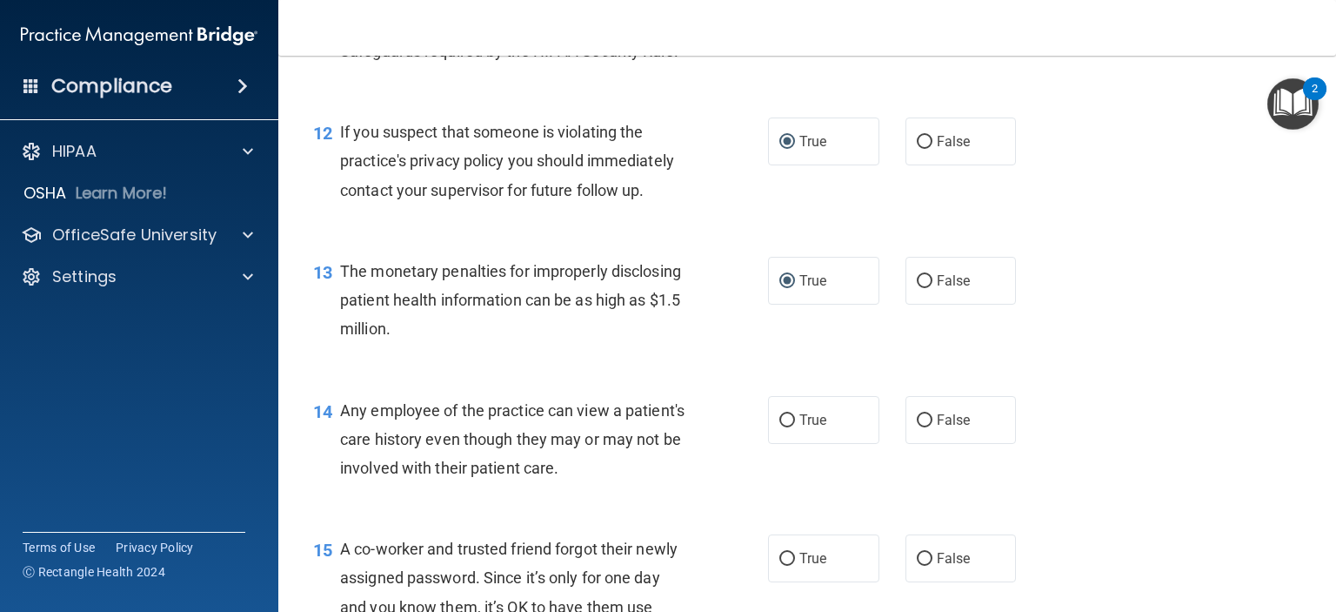
scroll to position [1653, 0]
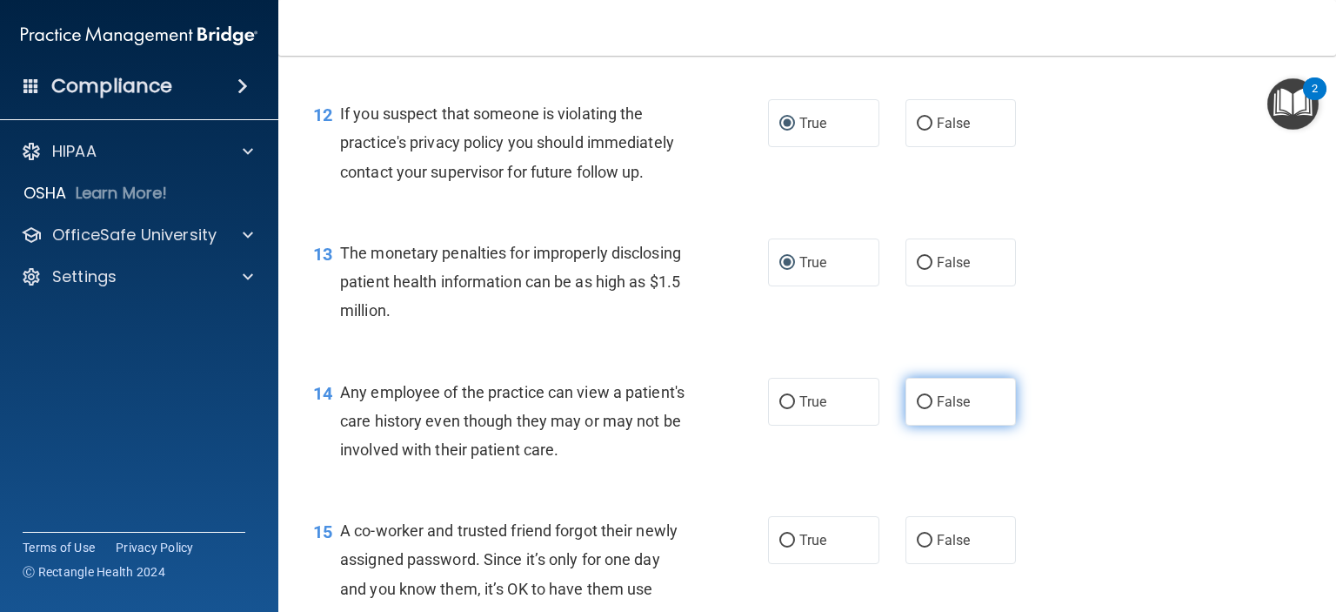
click at [917, 409] on input "False" at bounding box center [925, 402] width 16 height 13
radio input "true"
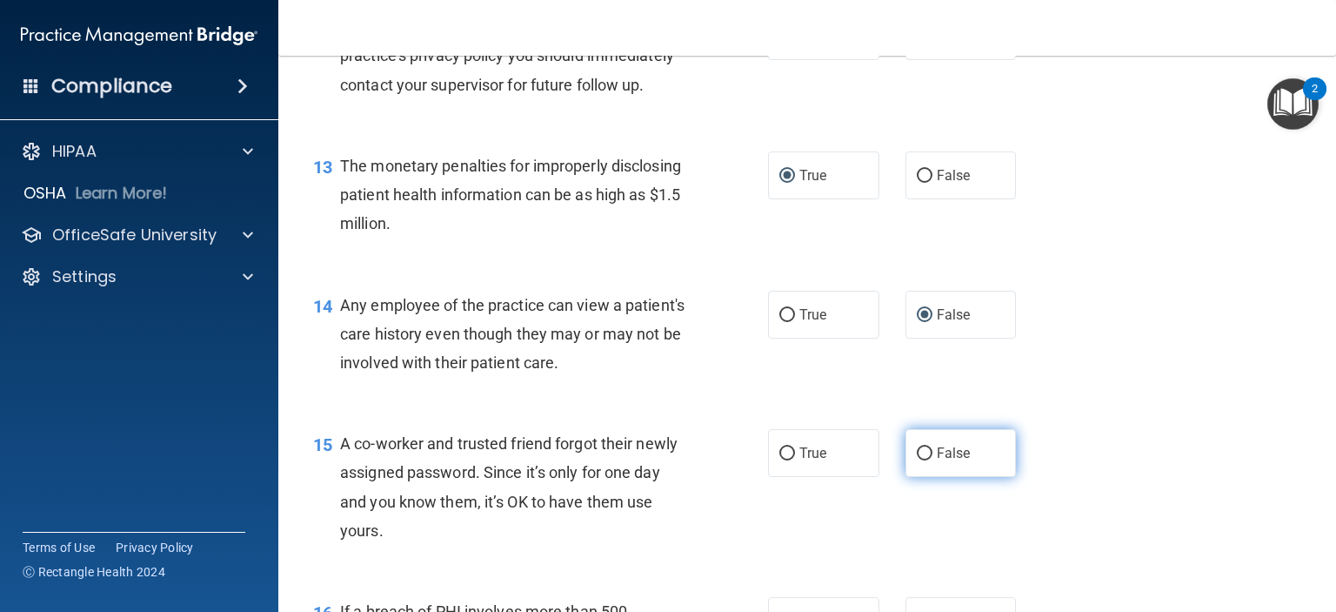
click at [927, 477] on label "False" at bounding box center [961, 453] width 111 height 48
click at [927, 460] on input "False" at bounding box center [925, 453] width 16 height 13
radio input "true"
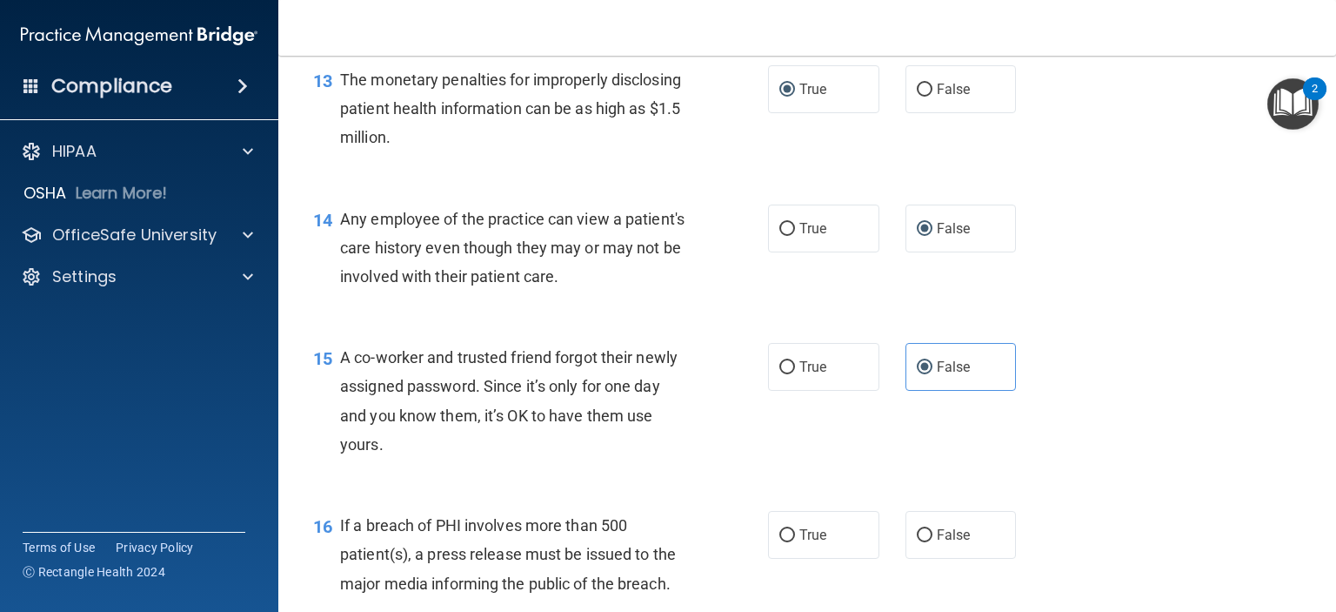
scroll to position [1914, 0]
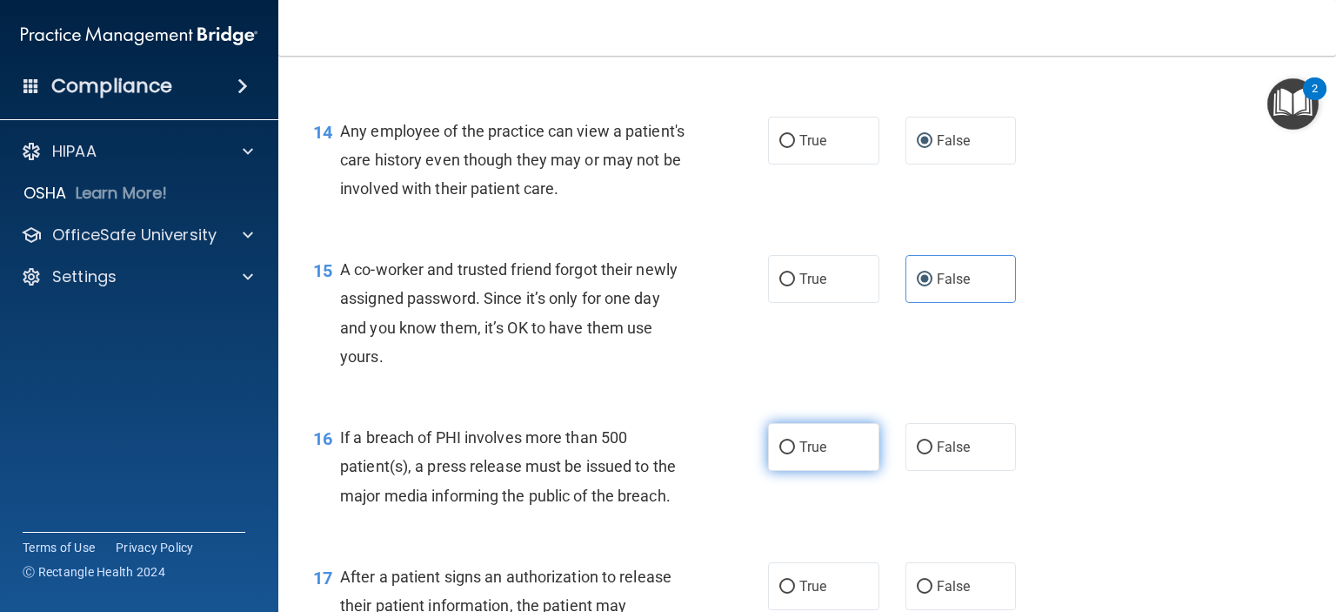
click at [780, 454] on input "True" at bounding box center [787, 447] width 16 height 13
radio input "true"
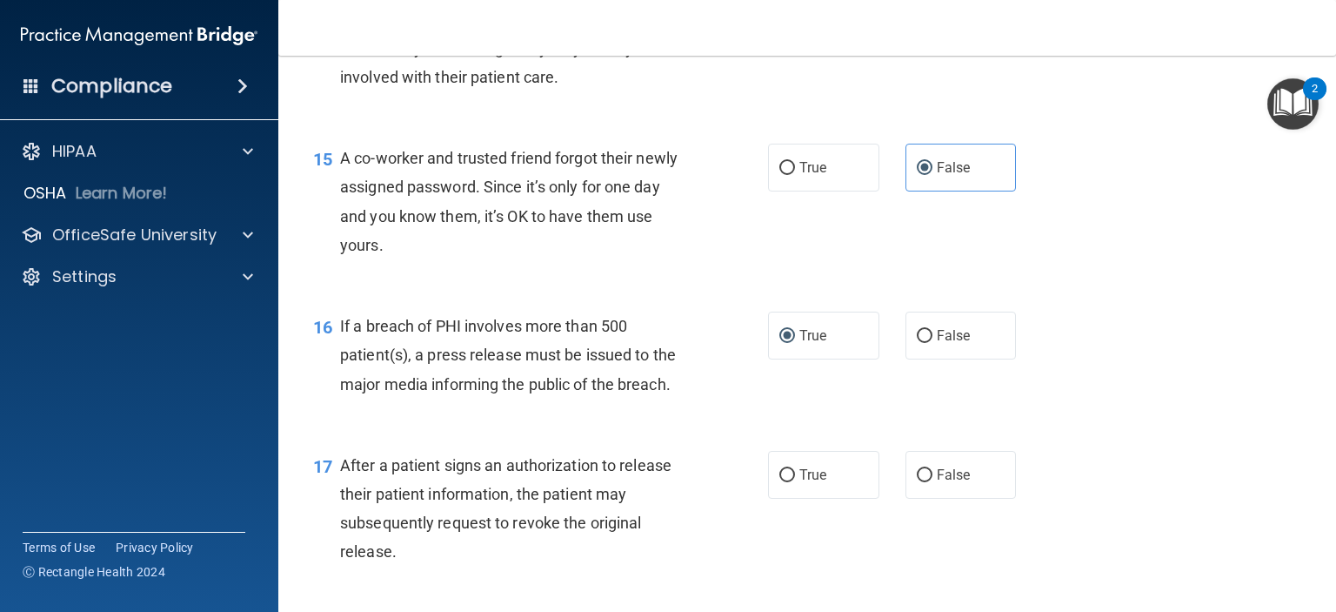
scroll to position [2175, 0]
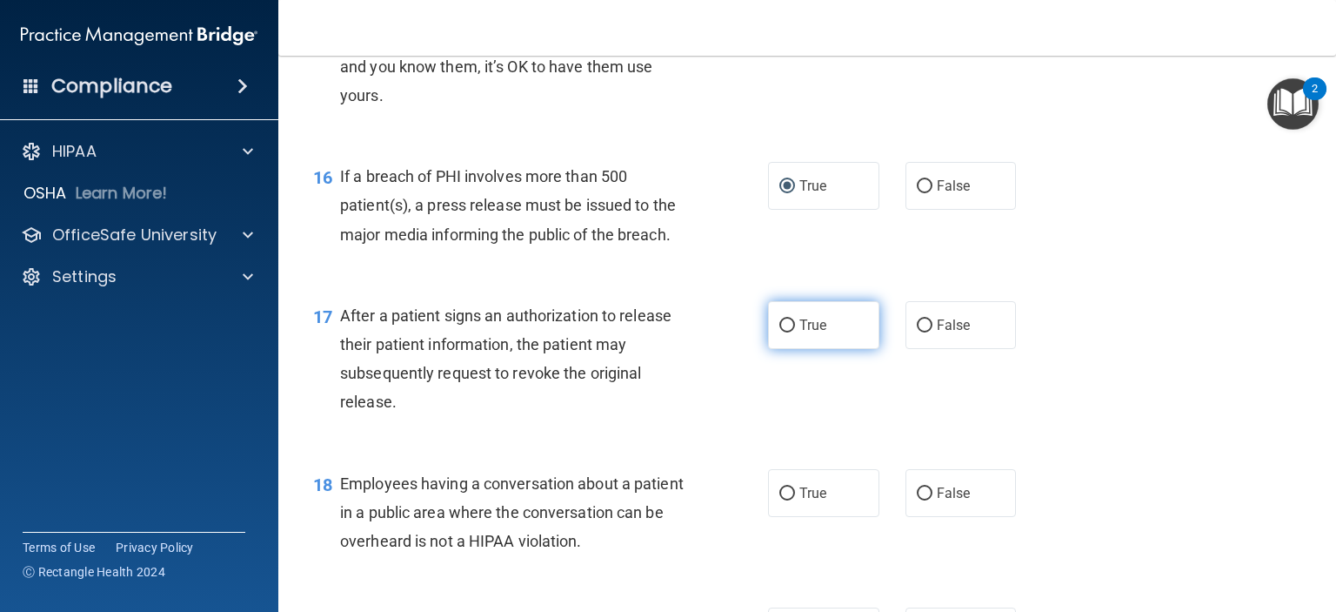
click at [769, 348] on label "True" at bounding box center [823, 325] width 111 height 48
click at [779, 332] on input "True" at bounding box center [787, 325] width 16 height 13
radio input "true"
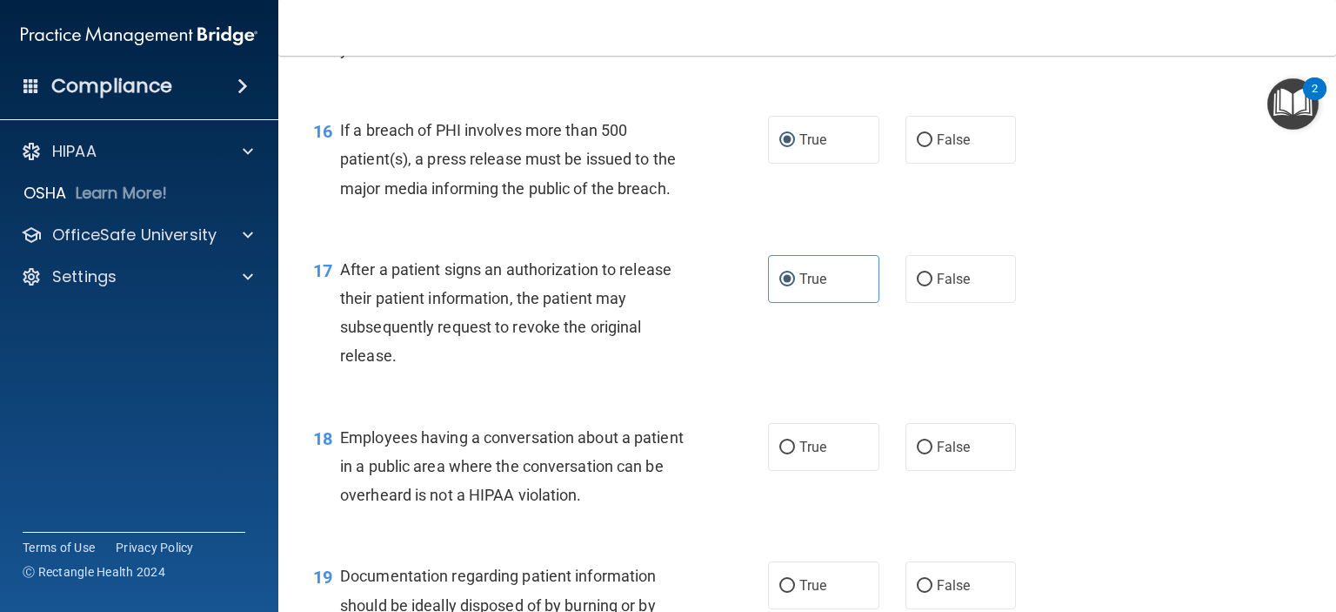
scroll to position [2262, 0]
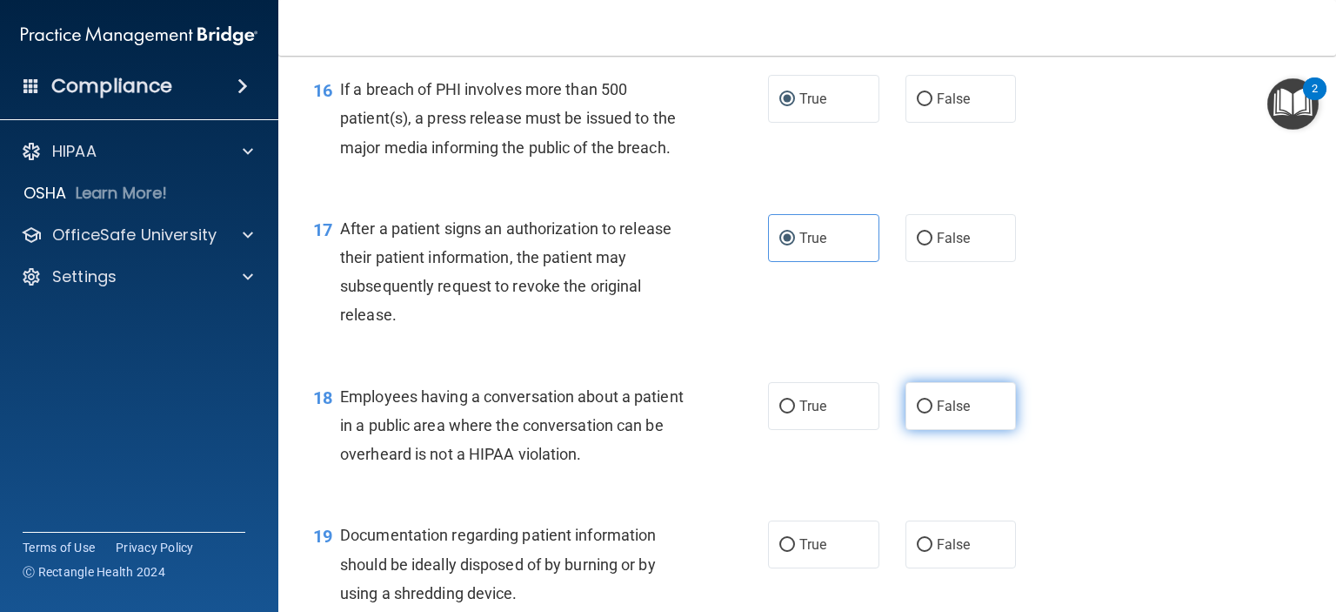
click at [937, 414] on span "False" at bounding box center [954, 406] width 34 height 17
click at [933, 413] on input "False" at bounding box center [925, 406] width 16 height 13
radio input "true"
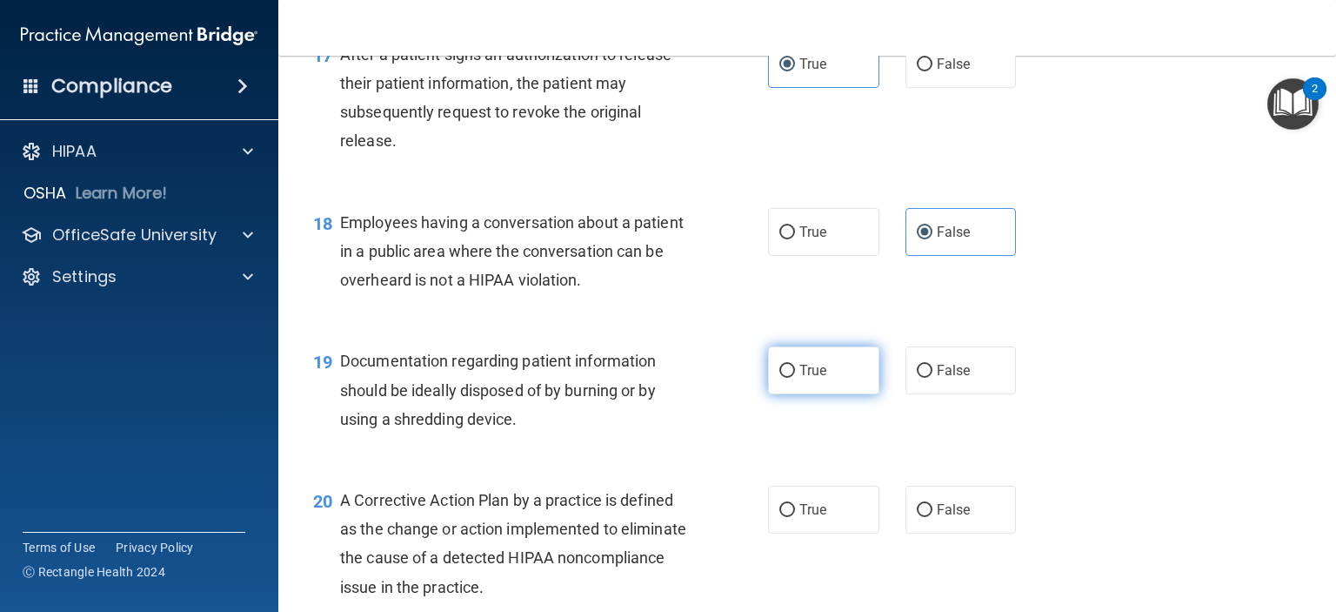
click at [780, 378] on input "True" at bounding box center [787, 371] width 16 height 13
radio input "true"
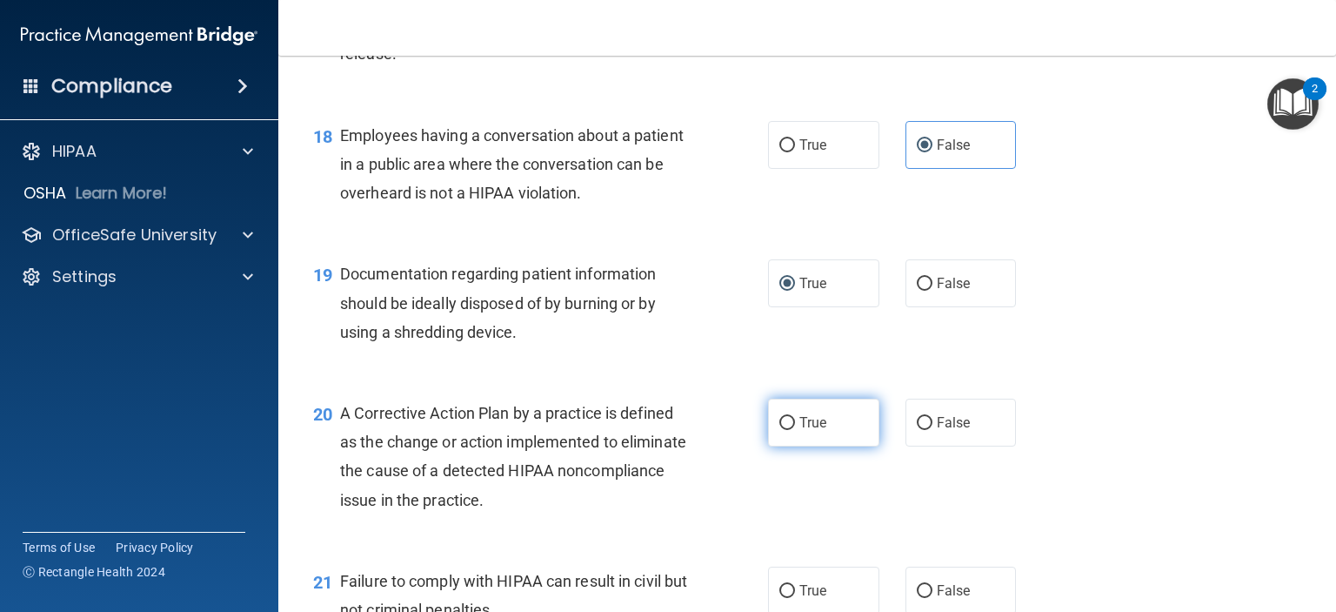
click at [784, 430] on input "True" at bounding box center [787, 423] width 16 height 13
radio input "true"
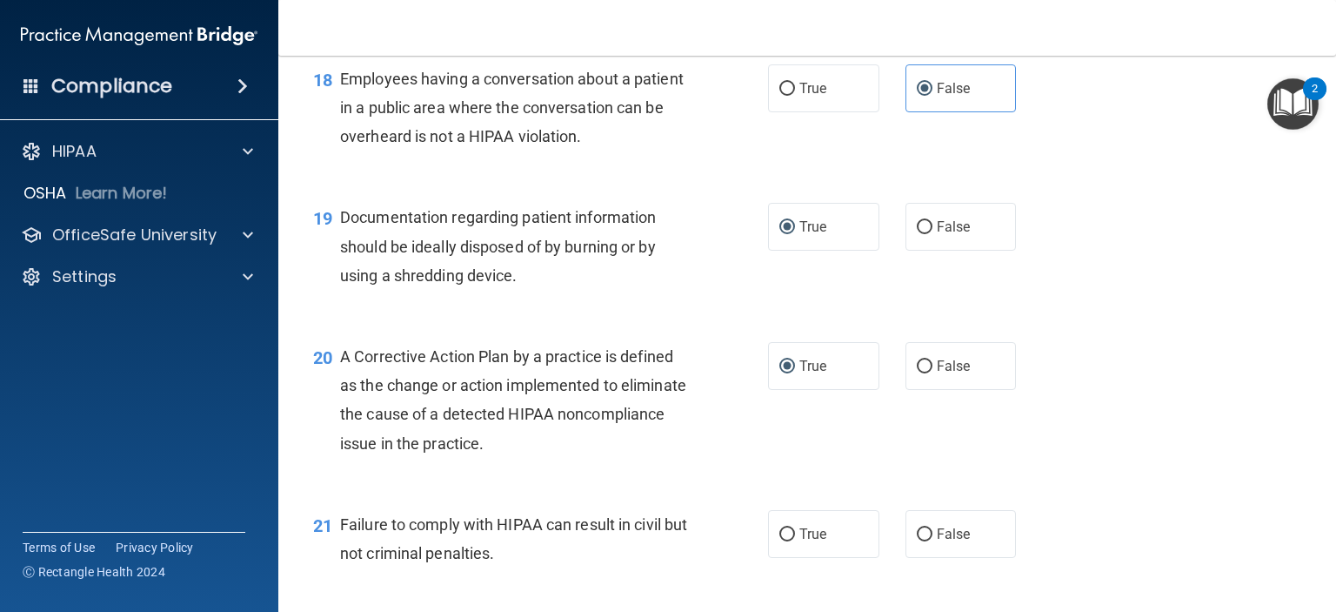
scroll to position [2610, 0]
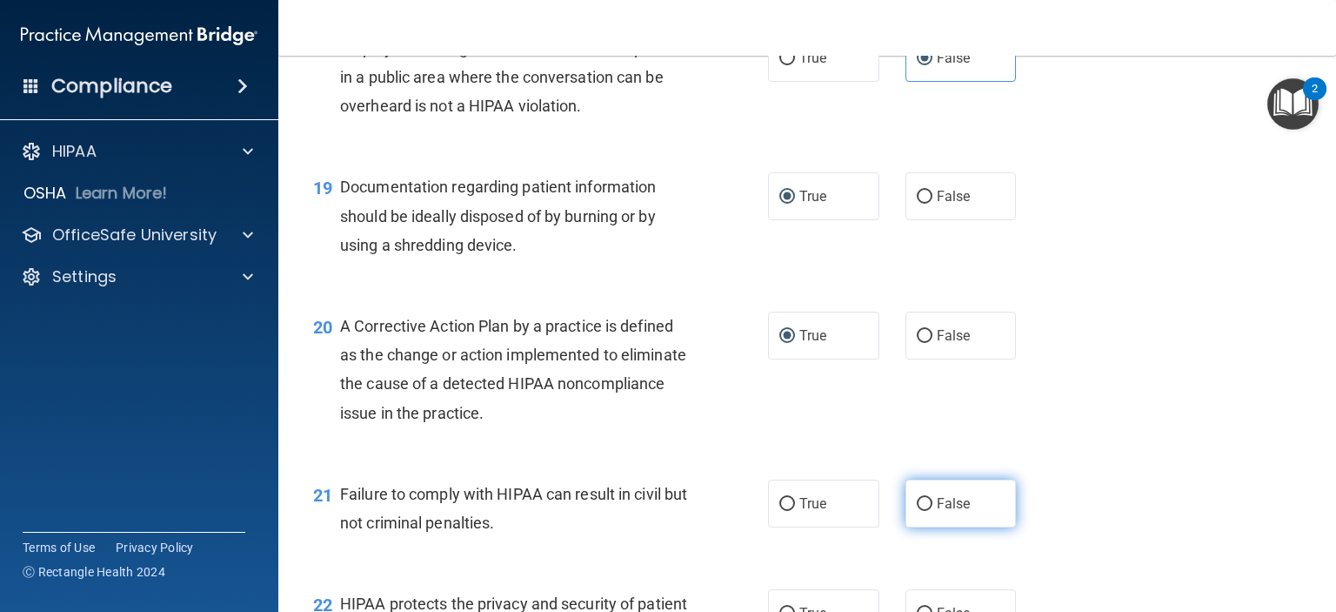
click at [924, 527] on label "False" at bounding box center [961, 503] width 111 height 48
click at [924, 511] on input "False" at bounding box center [925, 504] width 16 height 13
radio input "true"
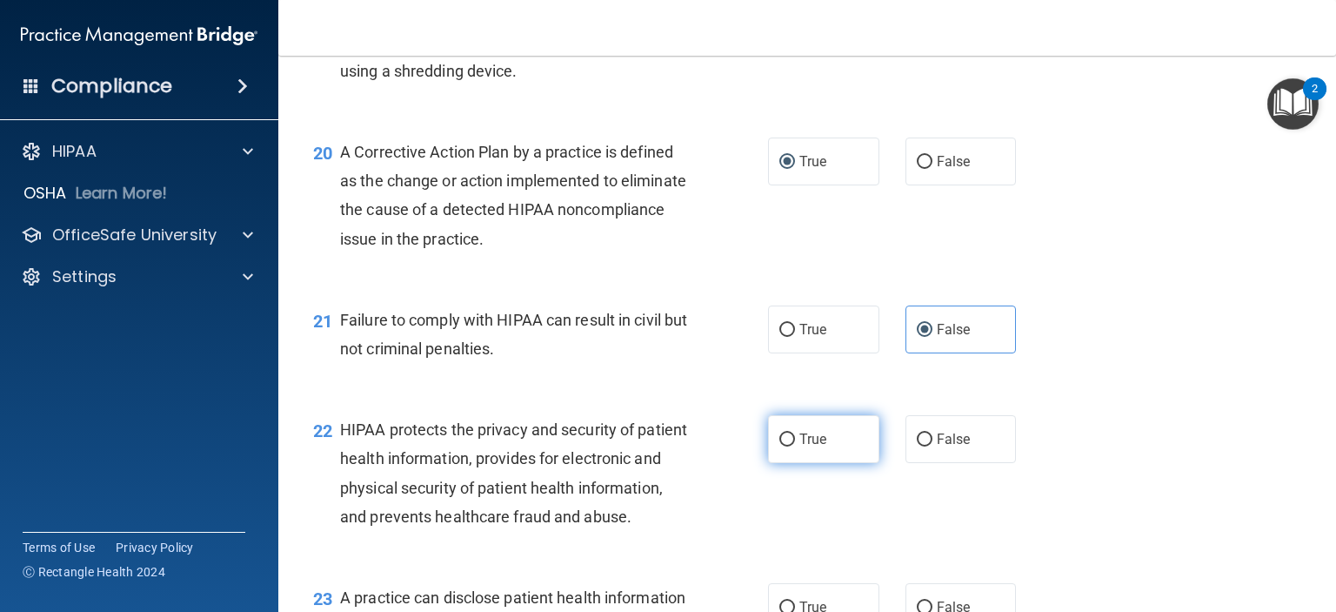
click at [790, 463] on label "True" at bounding box center [823, 439] width 111 height 48
click at [790, 446] on input "True" at bounding box center [787, 439] width 16 height 13
radio input "true"
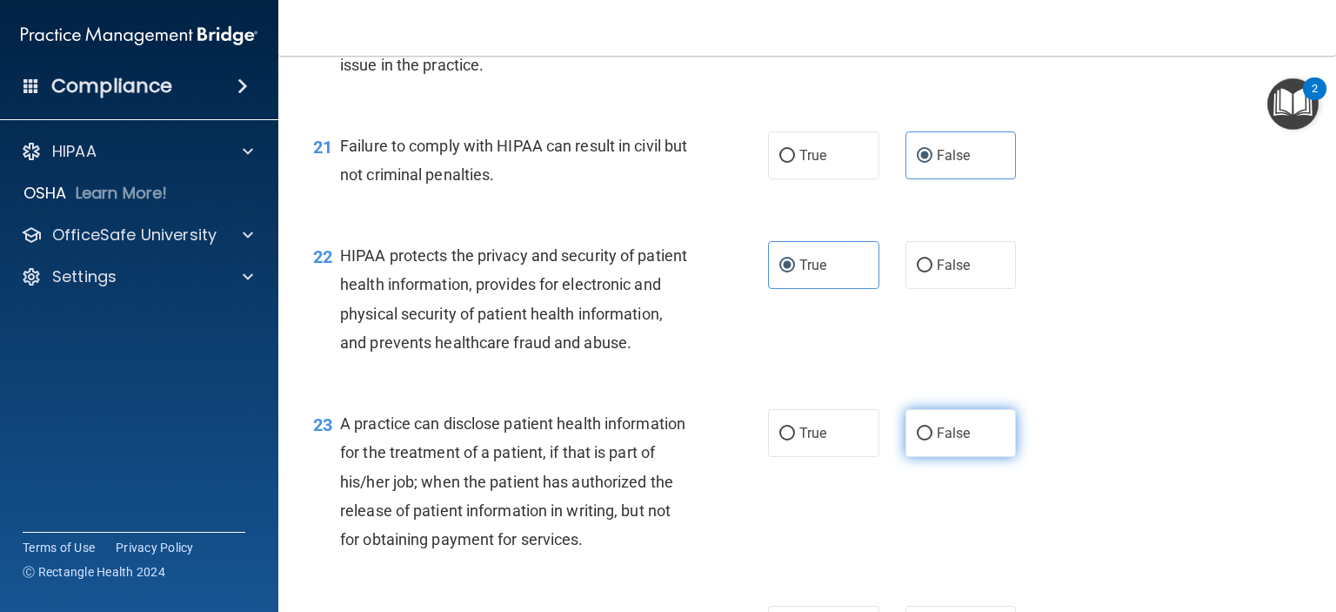
click at [937, 441] on span "False" at bounding box center [954, 433] width 34 height 17
click at [931, 440] on input "False" at bounding box center [925, 433] width 16 height 13
radio input "true"
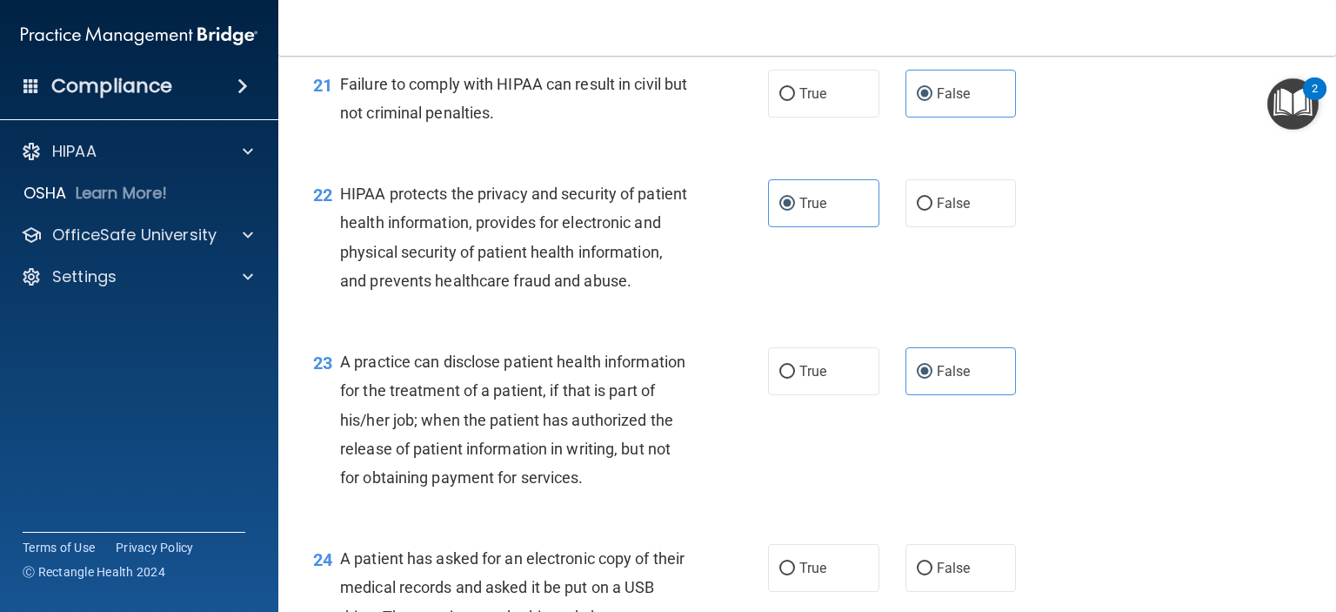
scroll to position [3132, 0]
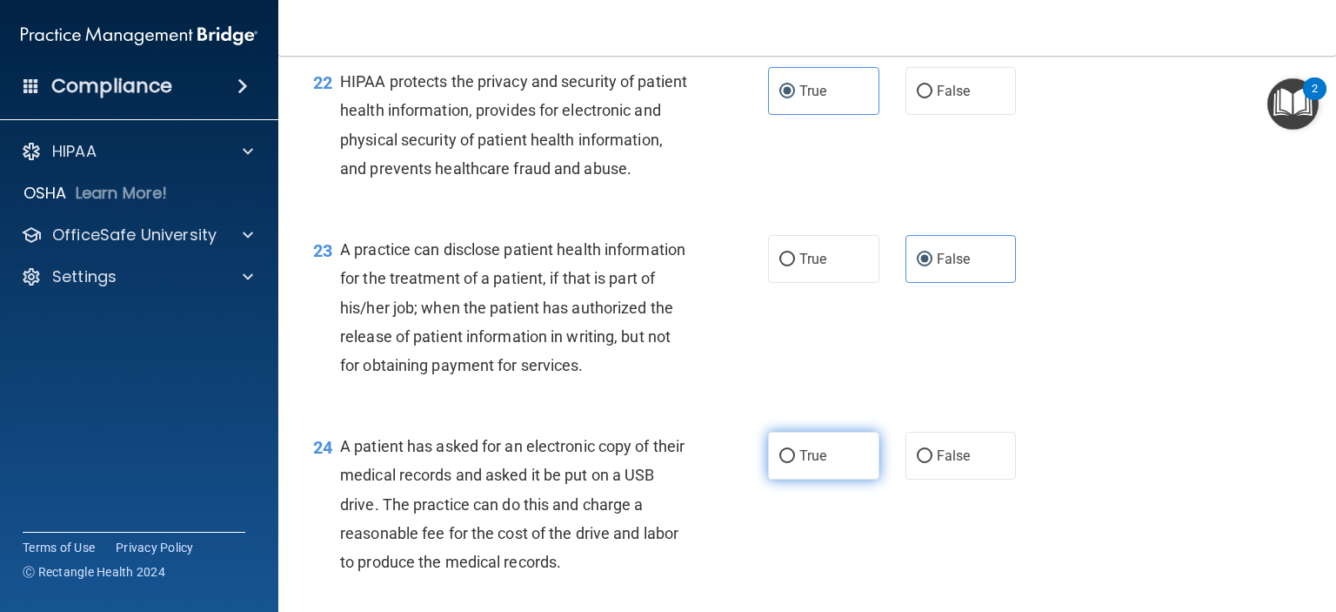
click at [790, 479] on label "True" at bounding box center [823, 456] width 111 height 48
click at [790, 463] on input "True" at bounding box center [787, 456] width 16 height 13
radio input "true"
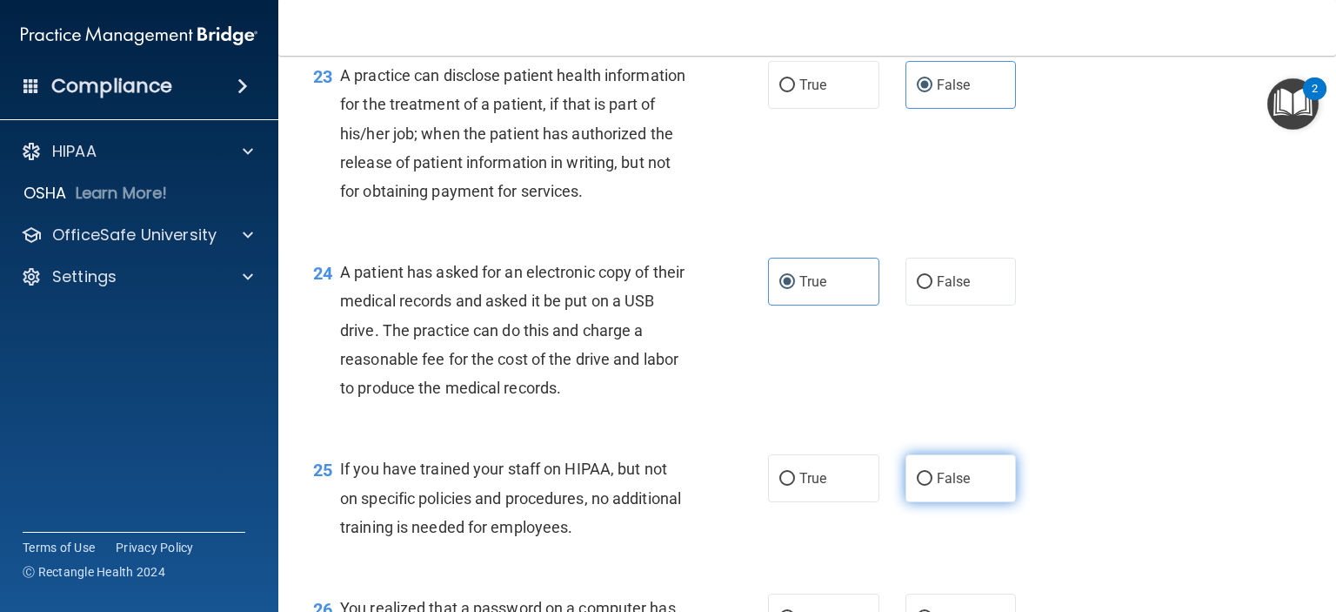
click at [937, 486] on span "False" at bounding box center [954, 478] width 34 height 17
click at [932, 485] on input "False" at bounding box center [925, 478] width 16 height 13
radio input "true"
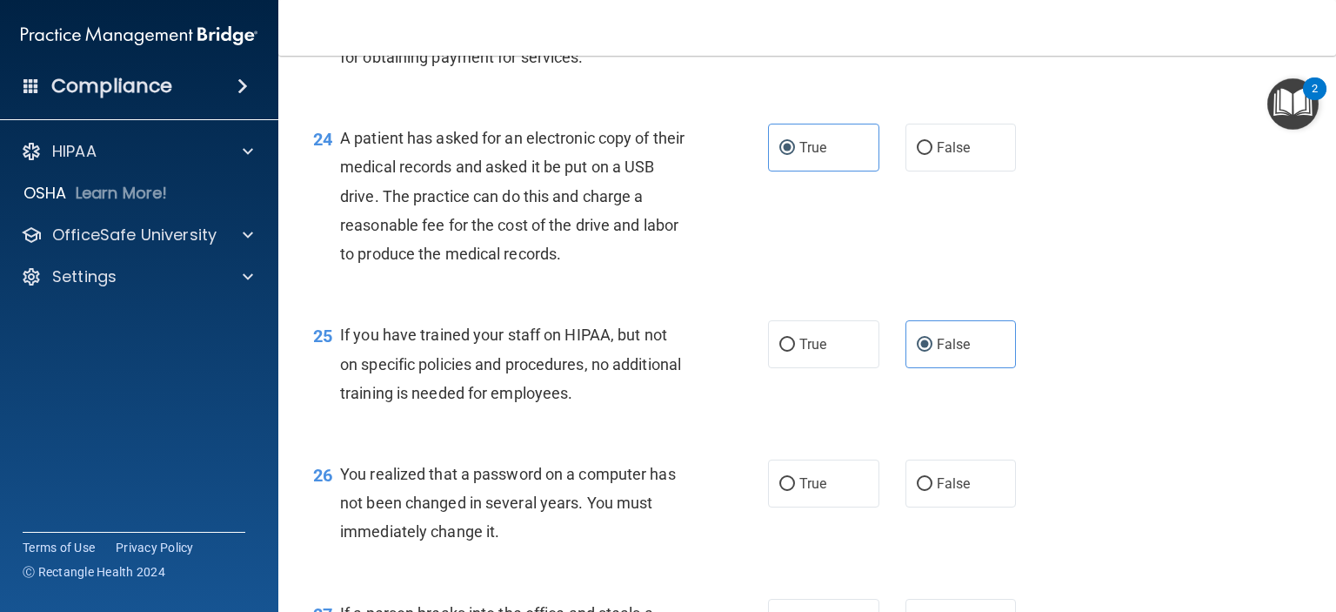
scroll to position [3480, 0]
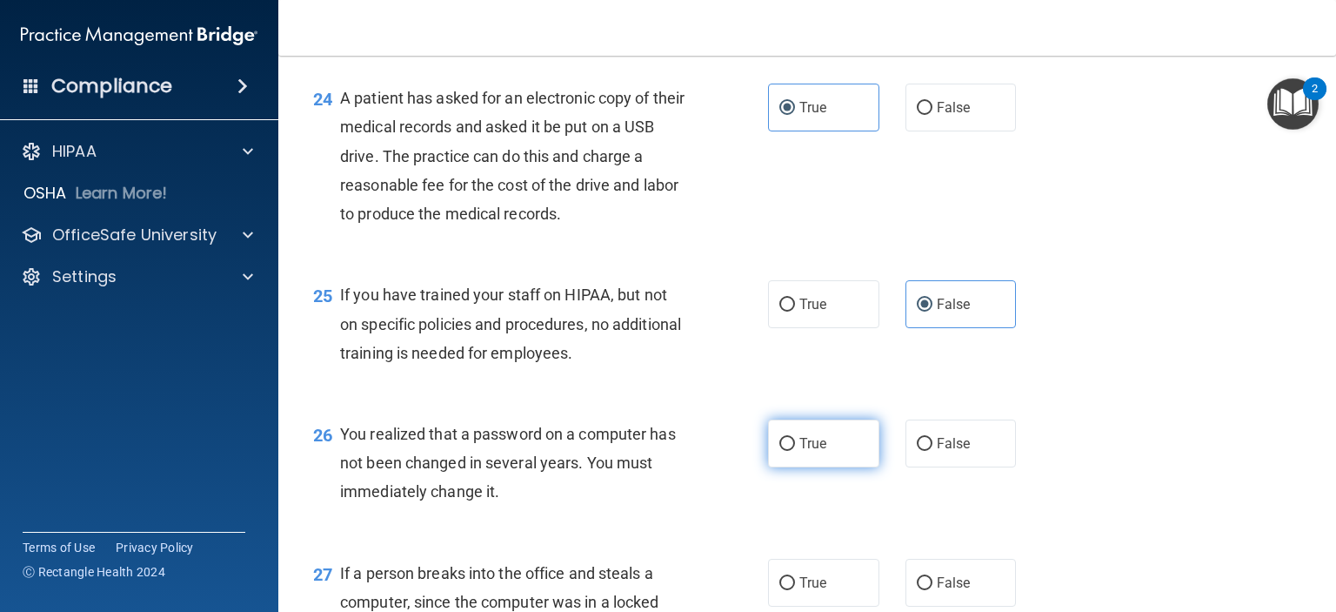
click at [779, 451] on input "True" at bounding box center [787, 444] width 16 height 13
radio input "true"
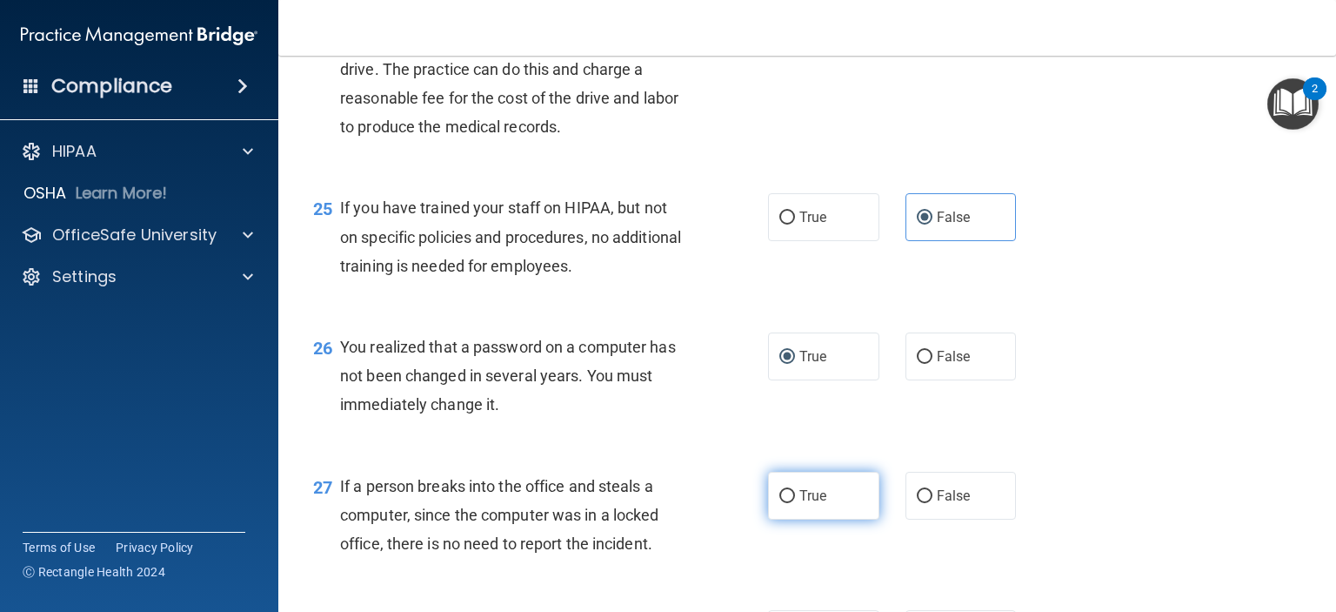
scroll to position [3654, 0]
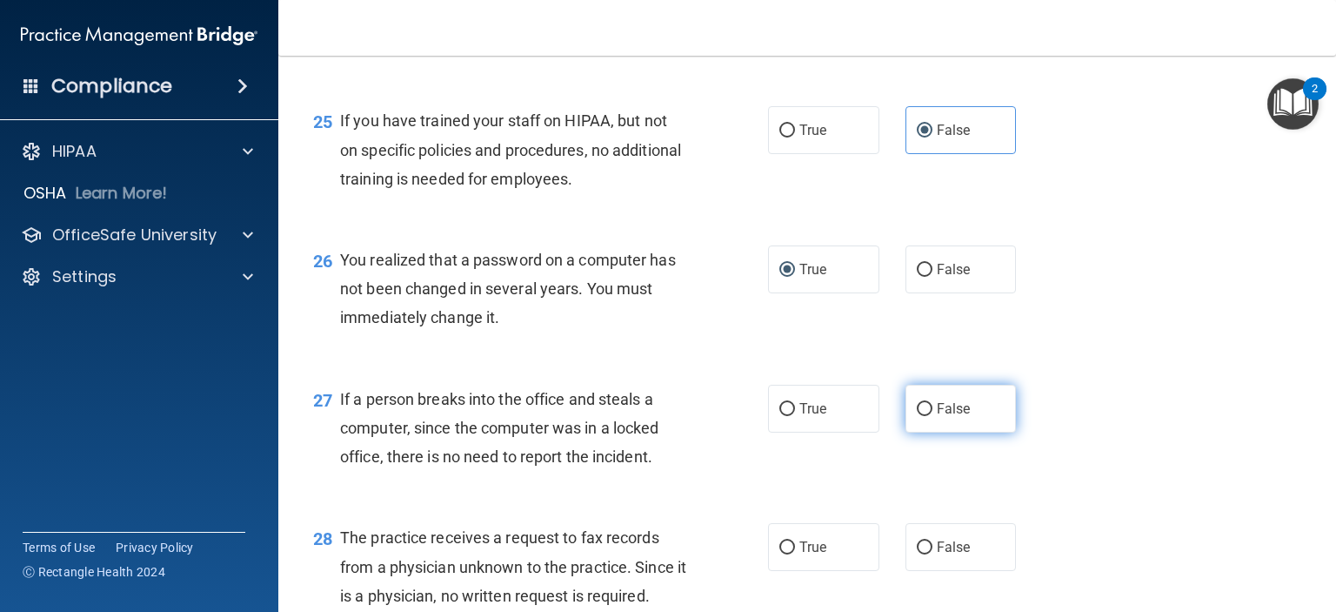
click at [937, 417] on span "False" at bounding box center [954, 408] width 34 height 17
click at [933, 416] on input "False" at bounding box center [925, 409] width 16 height 13
radio input "true"
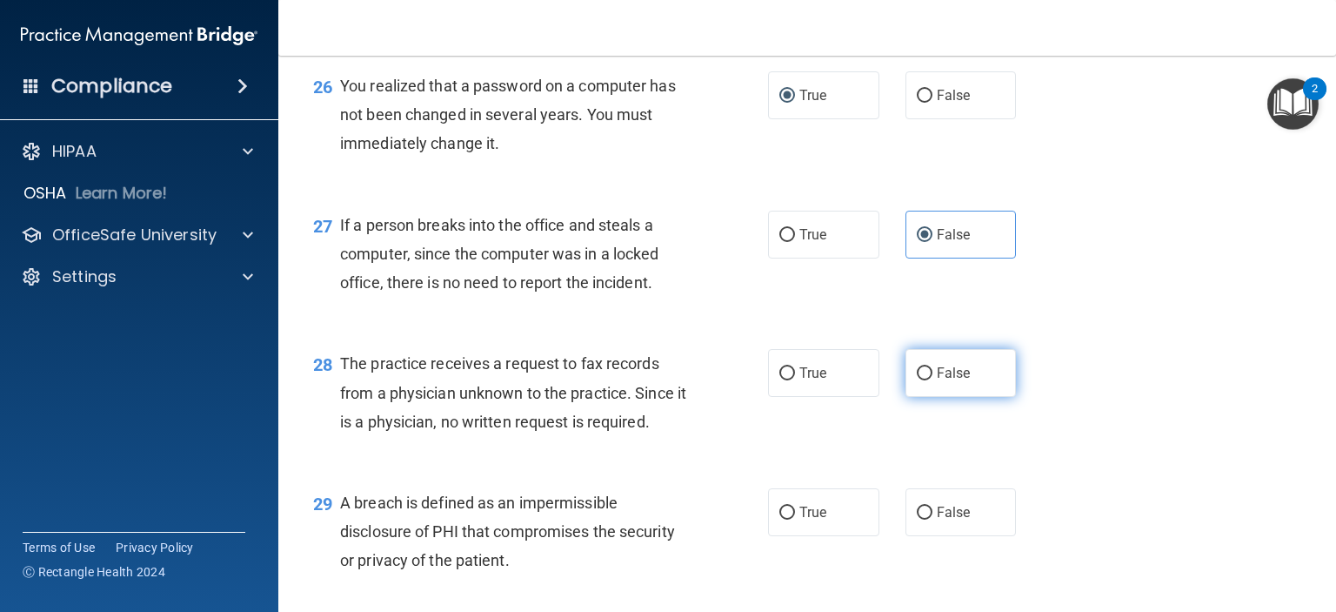
click at [906, 397] on label "False" at bounding box center [961, 373] width 111 height 48
click at [917, 380] on input "False" at bounding box center [925, 373] width 16 height 13
radio input "true"
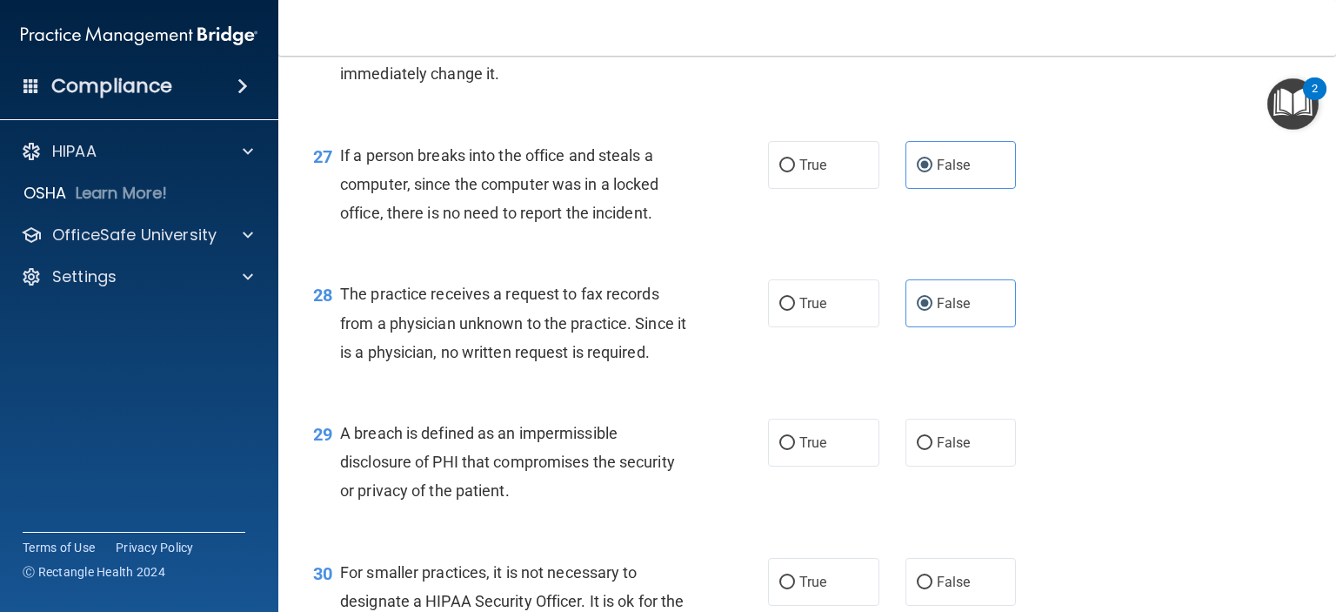
scroll to position [4089, 0]
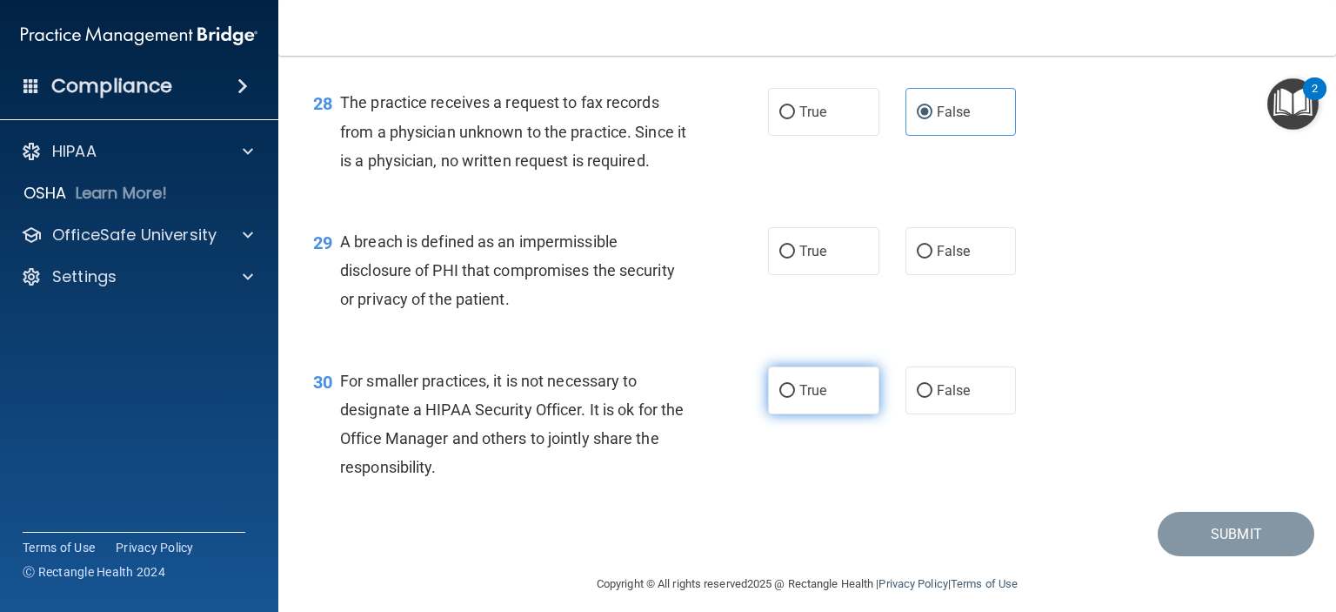
click at [779, 398] on input "True" at bounding box center [787, 391] width 16 height 13
radio input "true"
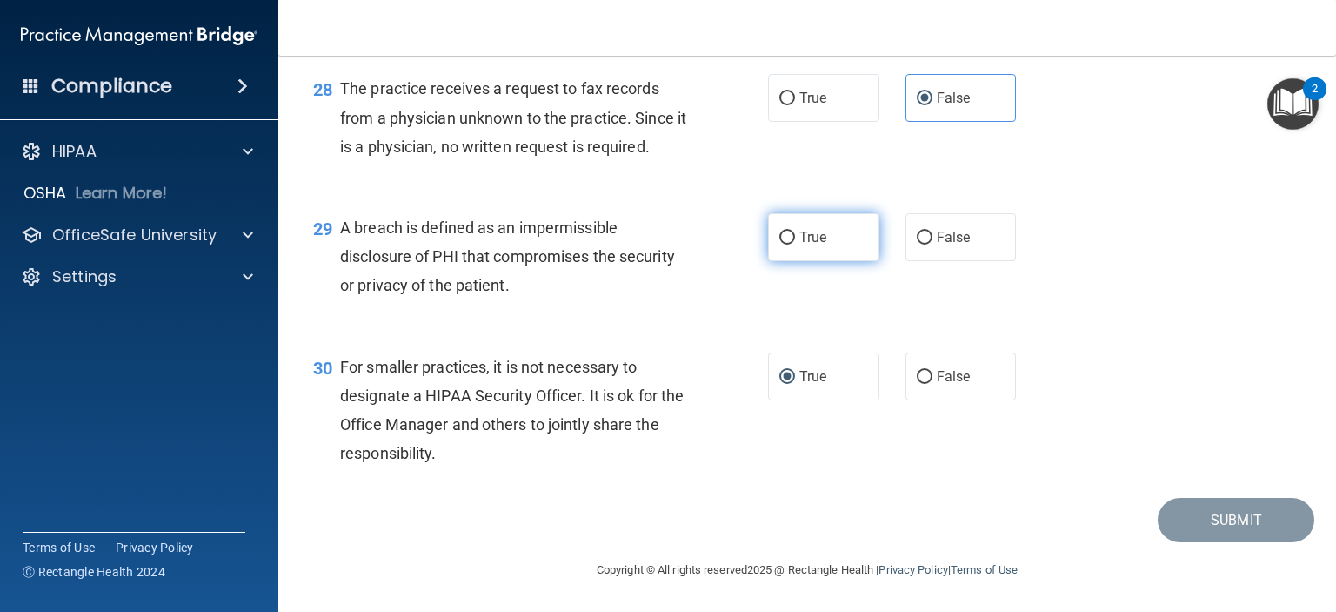
click at [790, 242] on label "True" at bounding box center [823, 237] width 111 height 48
click at [790, 242] on input "True" at bounding box center [787, 237] width 16 height 13
radio input "true"
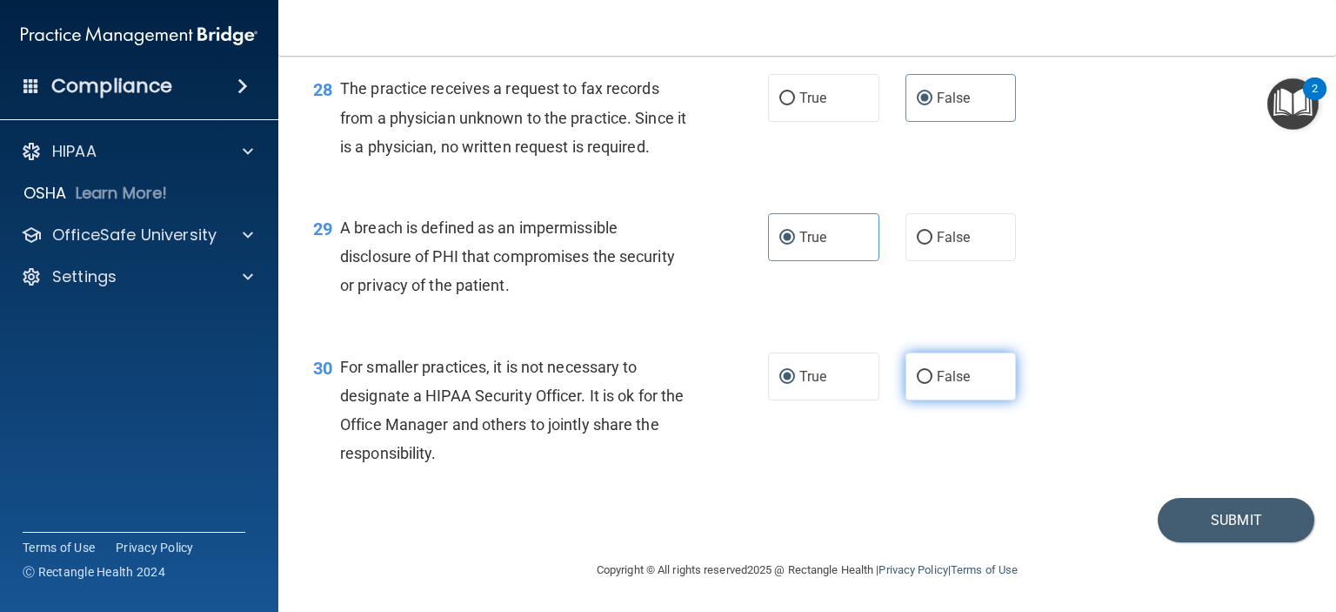
drag, startPoint x: 915, startPoint y: 374, endPoint x: 922, endPoint y: 388, distance: 15.6
click at [917, 376] on input "False" at bounding box center [925, 377] width 16 height 13
radio input "true"
radio input "false"
click at [1206, 527] on button "Submit" at bounding box center [1236, 520] width 157 height 44
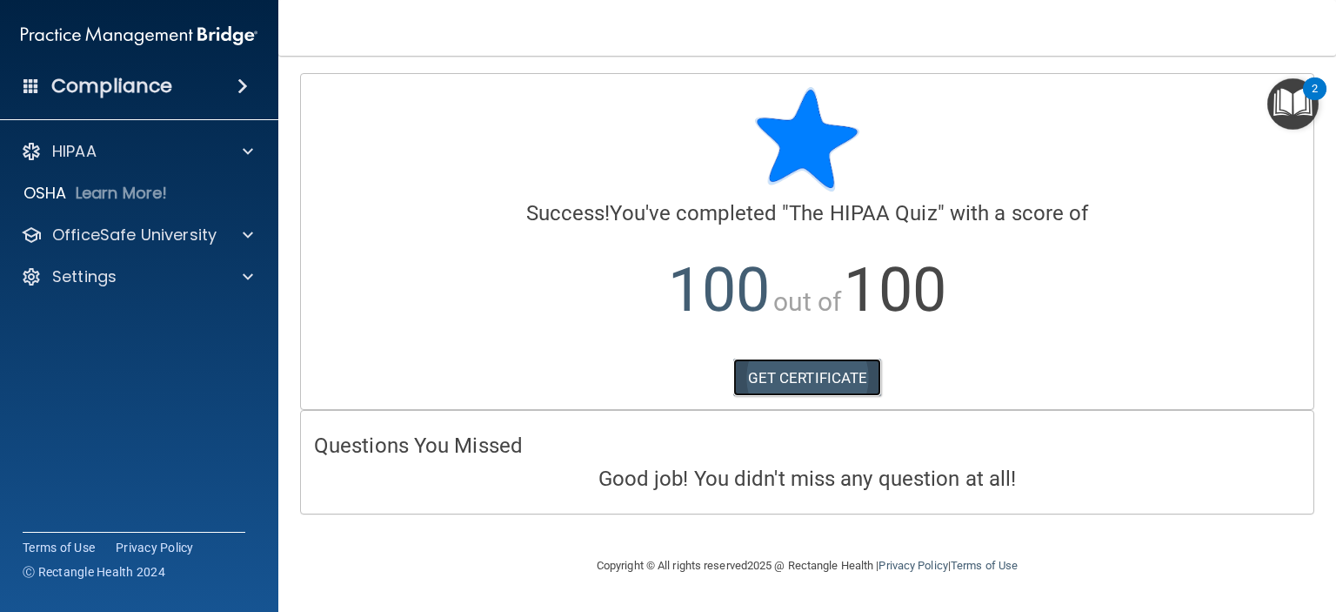
click at [820, 382] on link "GET CERTIFICATE" at bounding box center [807, 377] width 149 height 38
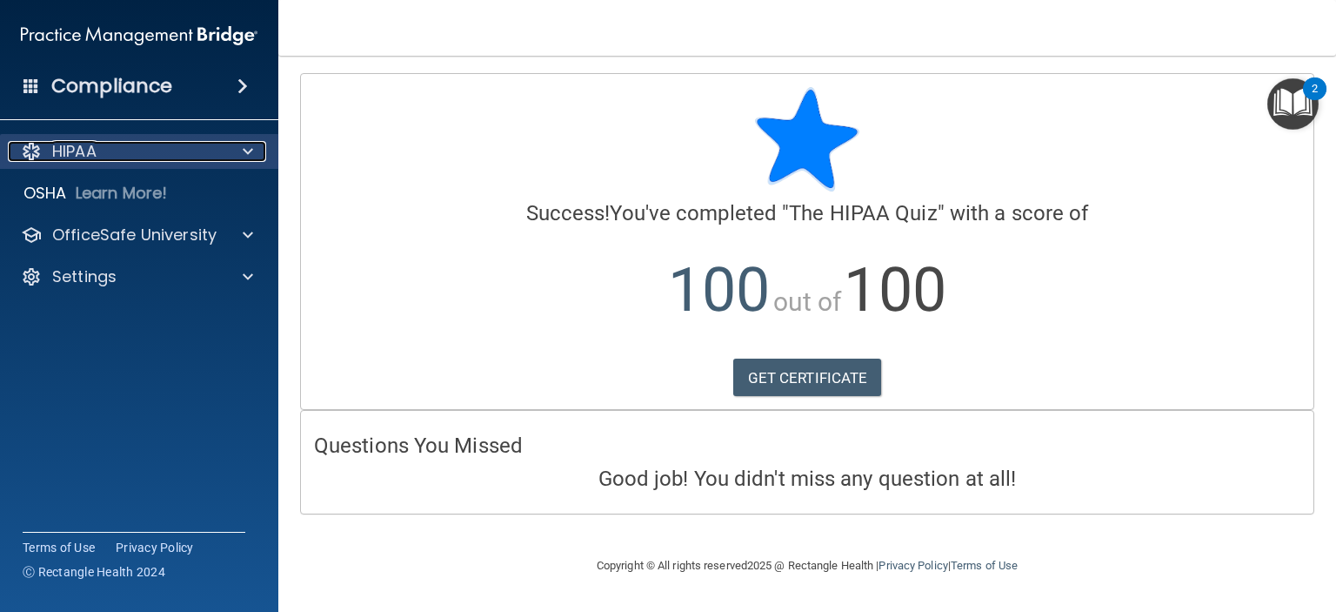
click at [94, 151] on p "HIPAA" at bounding box center [74, 151] width 44 height 21
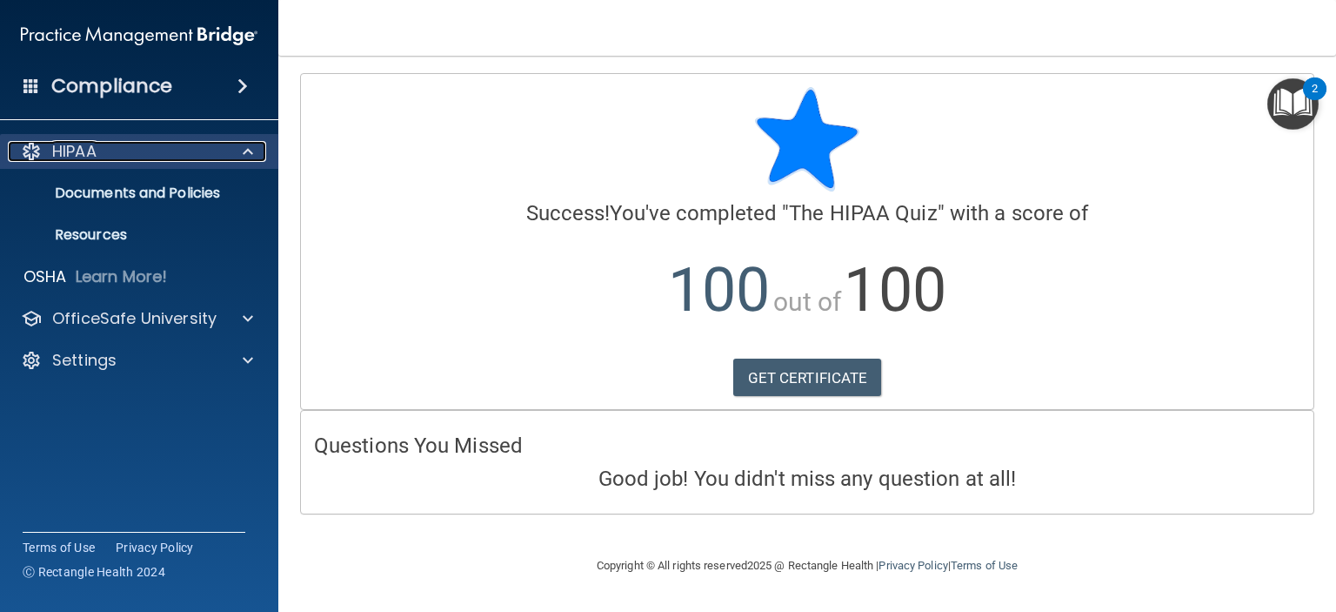
click at [91, 154] on p "HIPAA" at bounding box center [74, 151] width 44 height 21
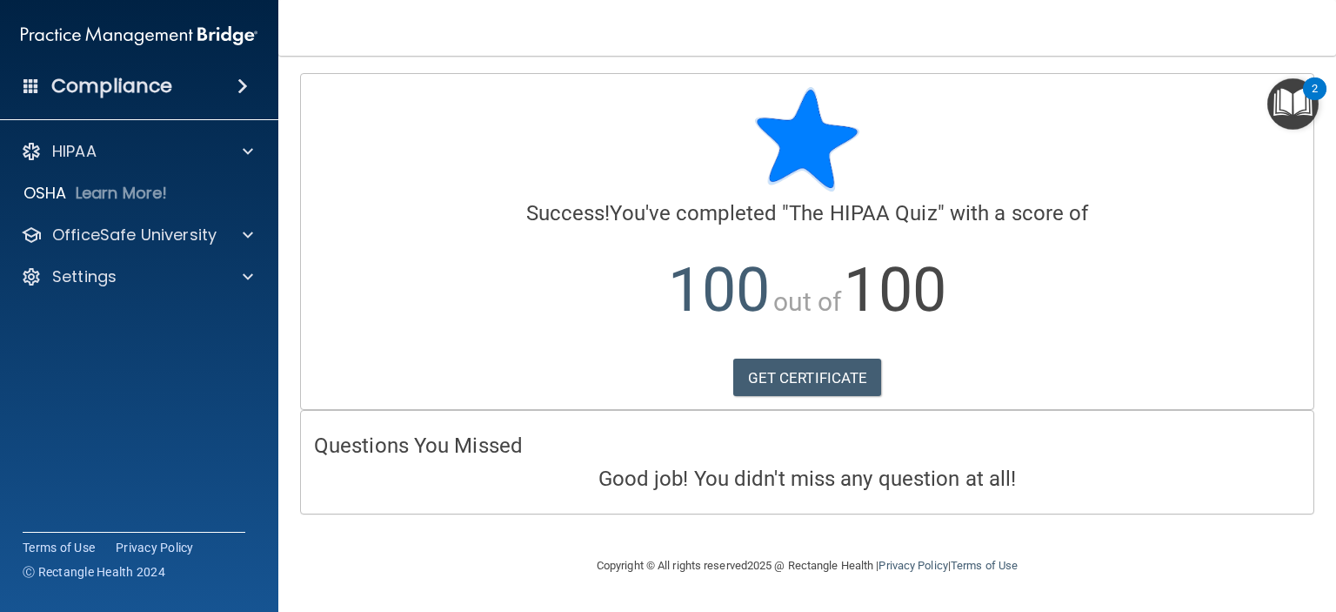
click at [150, 87] on h4 "Compliance" at bounding box center [111, 86] width 121 height 24
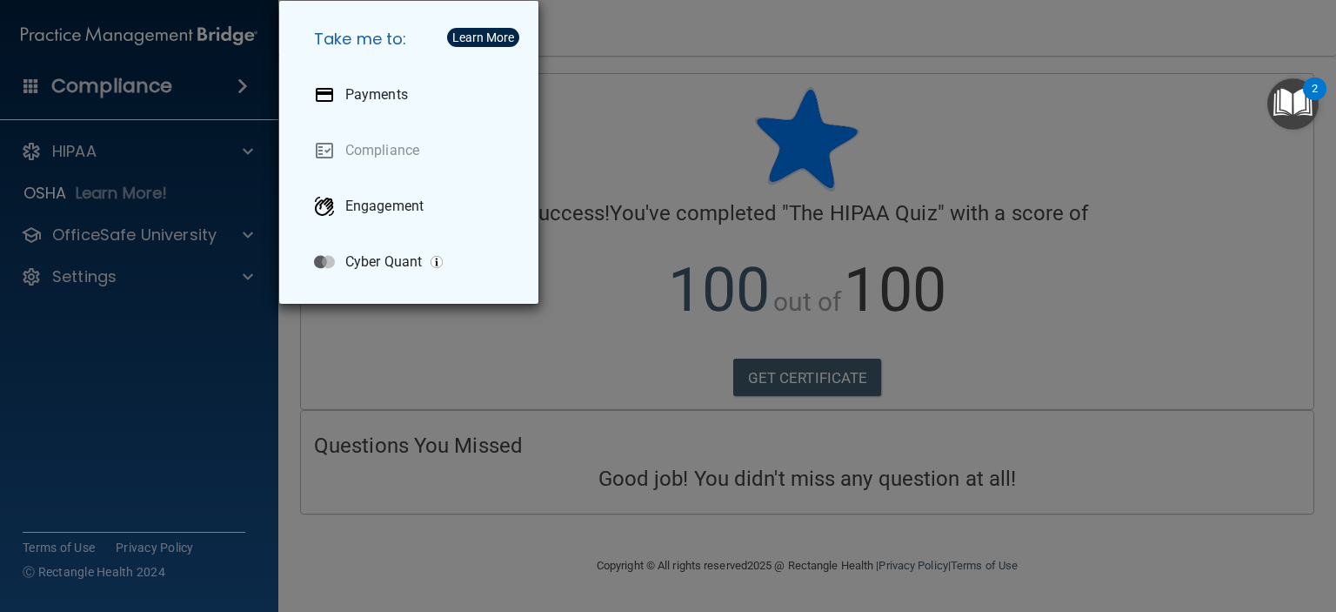
click at [150, 87] on div "Take me to: Payments Compliance Engagement Cyber Quant" at bounding box center [668, 306] width 1336 height 612
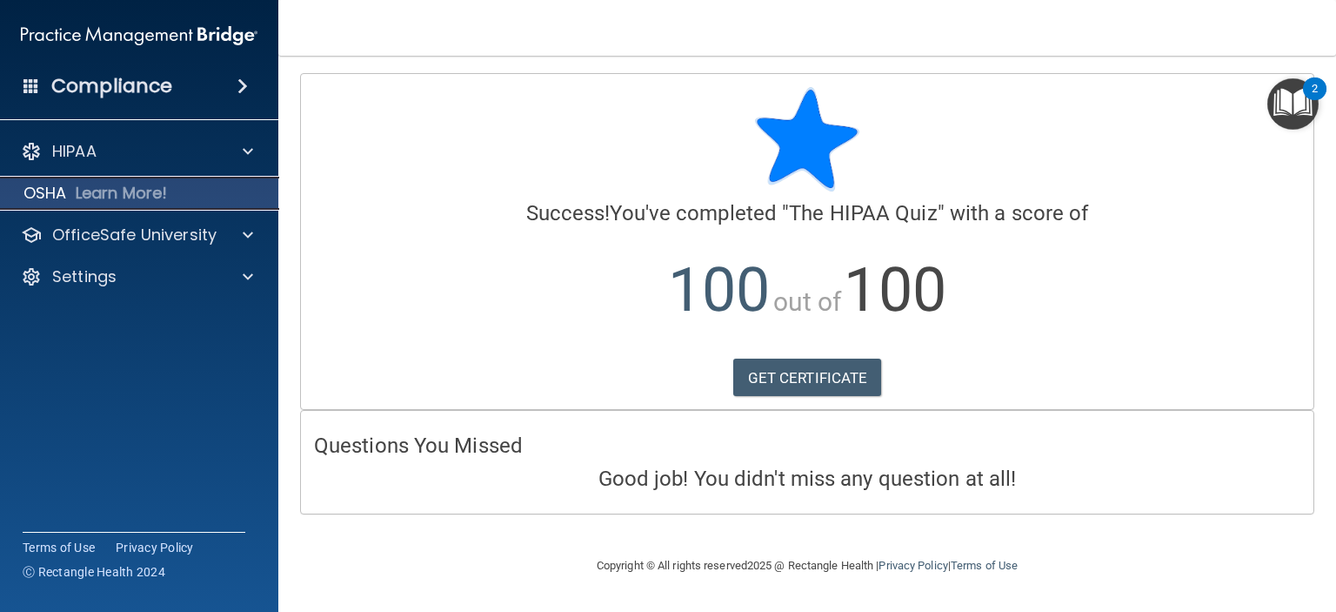
click at [59, 192] on p "OSHA" at bounding box center [44, 193] width 43 height 21
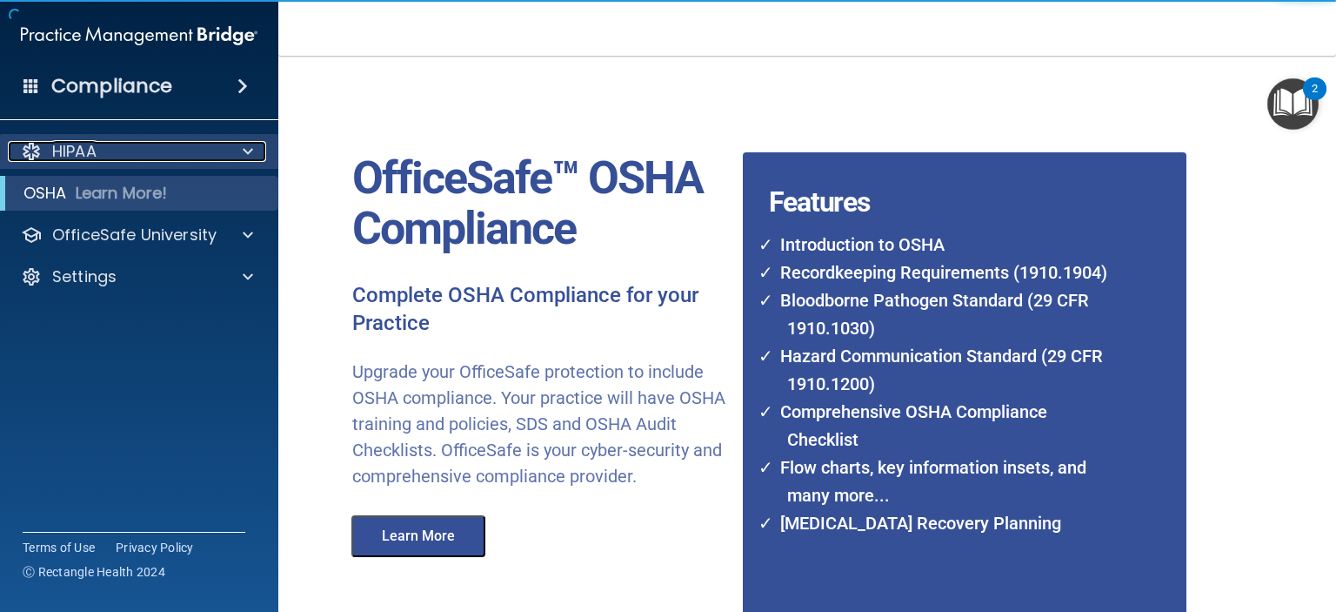
click at [244, 149] on span at bounding box center [248, 151] width 10 height 21
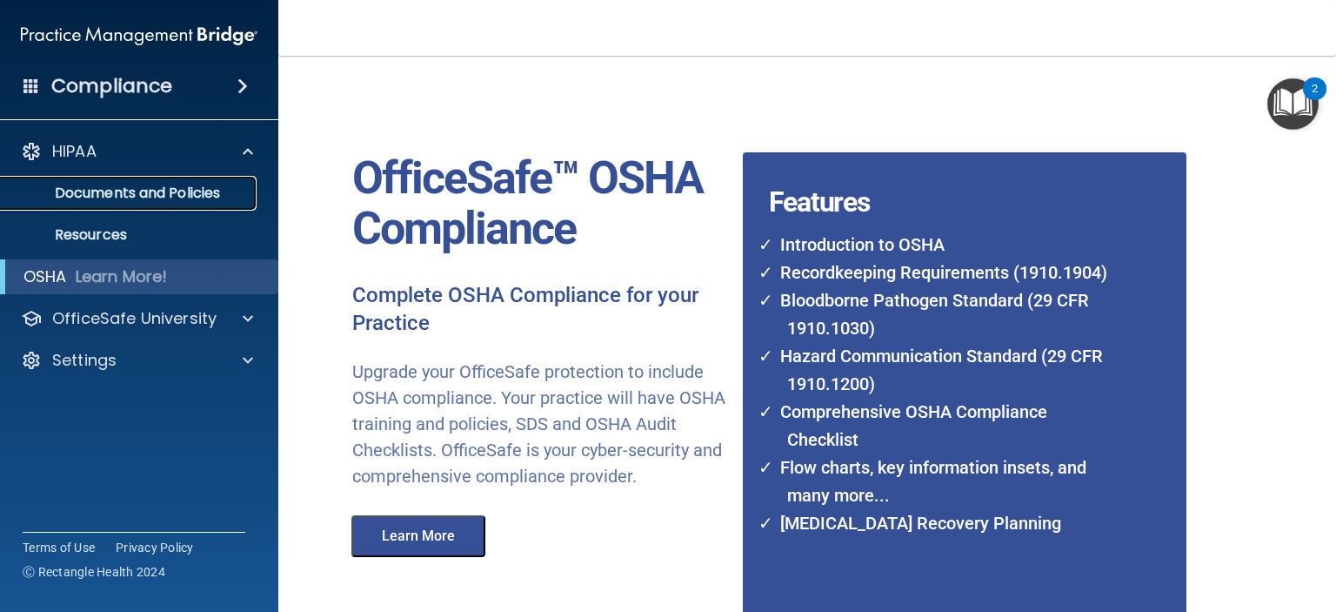
click at [208, 194] on p "Documents and Policies" at bounding box center [130, 192] width 238 height 17
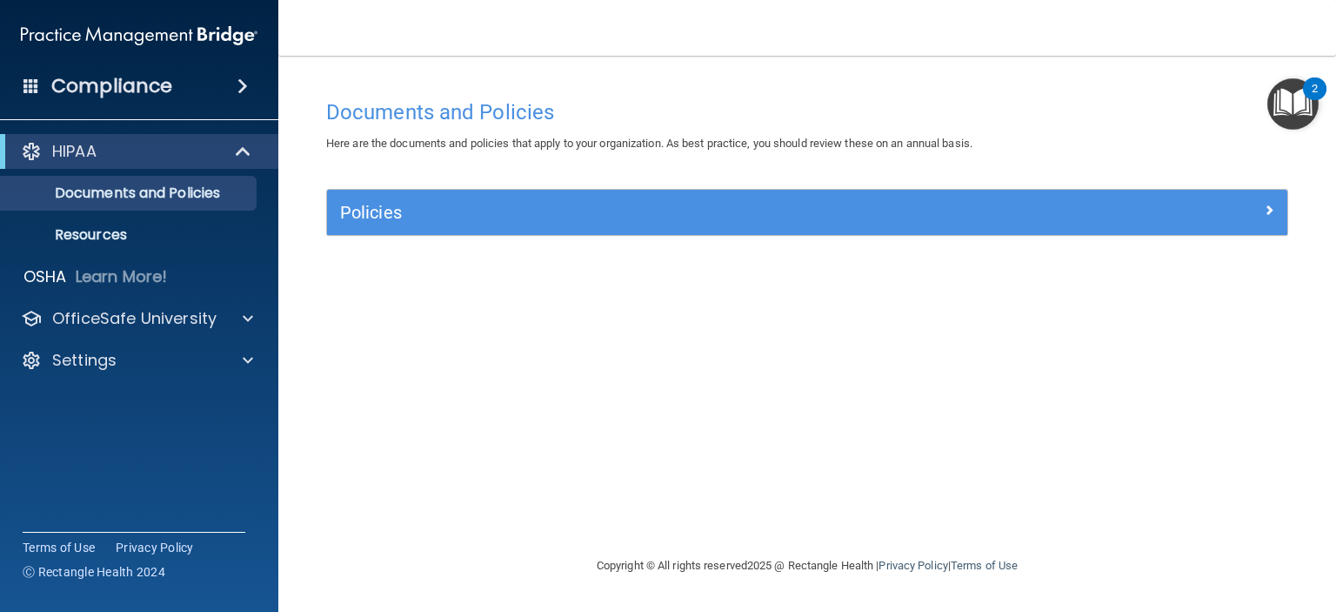
click at [113, 97] on h4 "Compliance" at bounding box center [111, 86] width 121 height 24
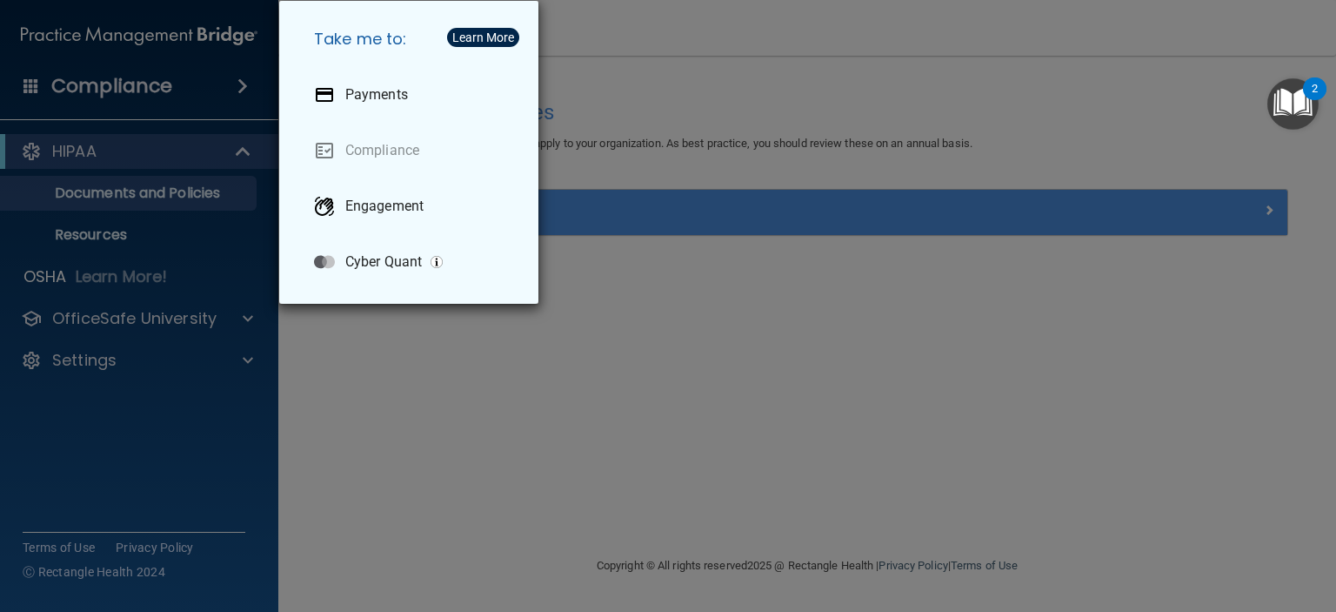
click at [122, 78] on div "Take me to: Payments Compliance Engagement Cyber Quant" at bounding box center [668, 306] width 1336 height 612
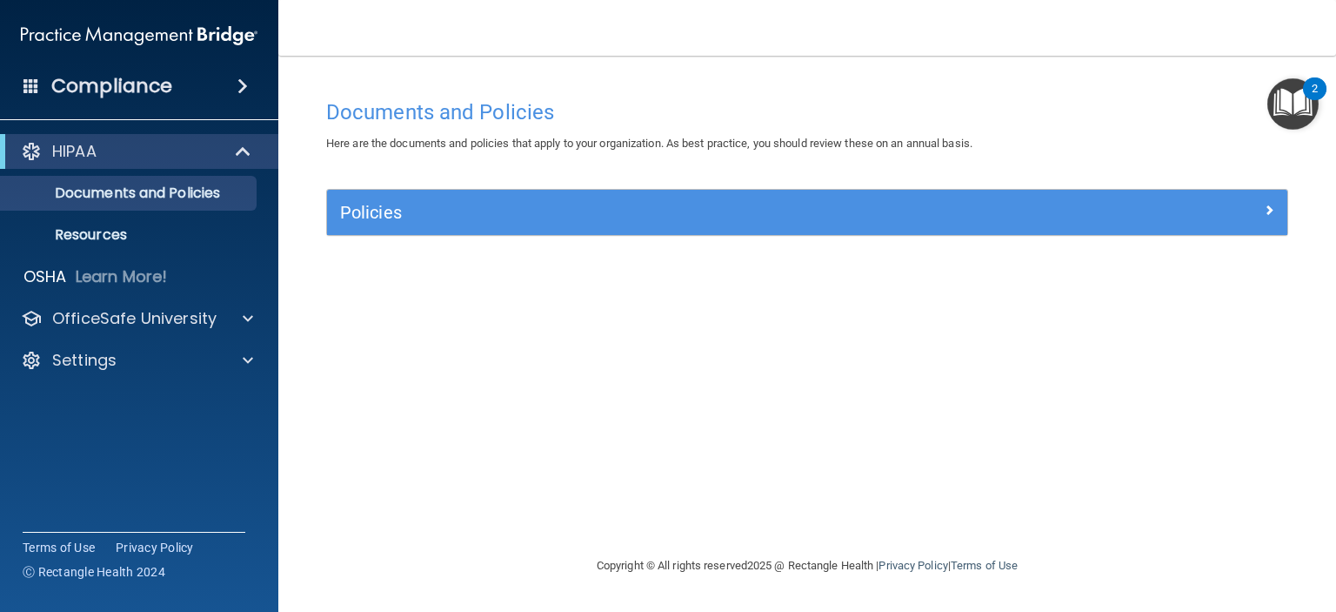
click at [219, 30] on img at bounding box center [139, 35] width 237 height 35
click at [21, 83] on div "Compliance" at bounding box center [139, 86] width 278 height 38
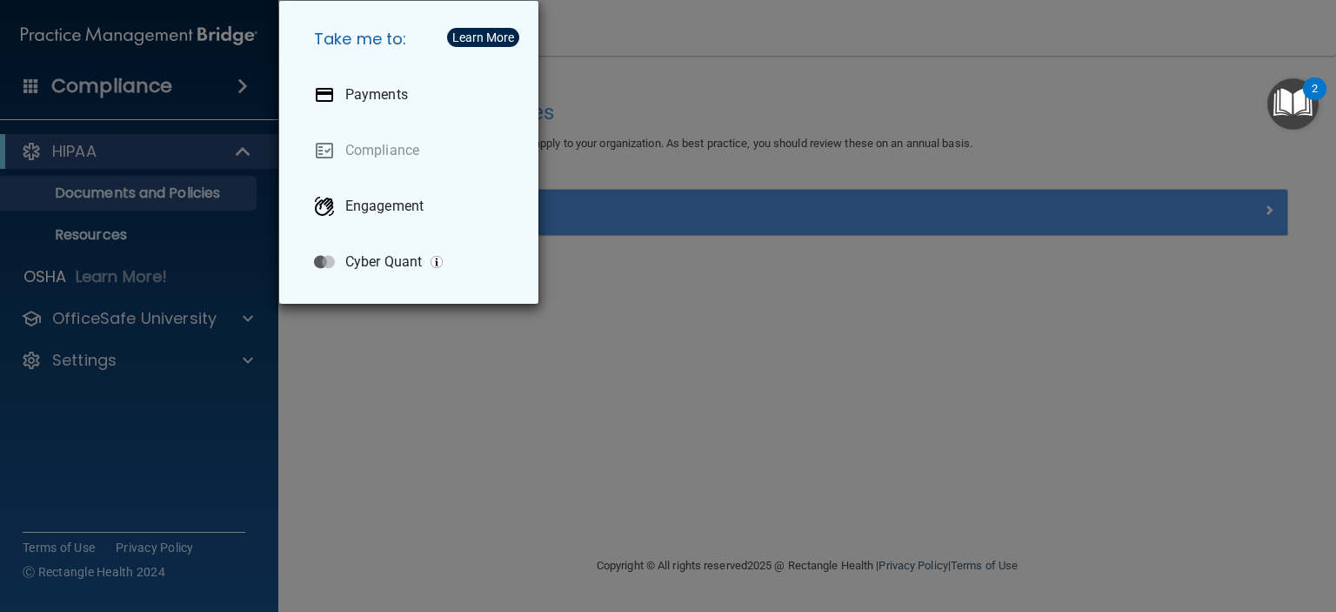
click at [20, 84] on div "Take me to: Payments Compliance Engagement Cyber Quant" at bounding box center [668, 306] width 1336 height 612
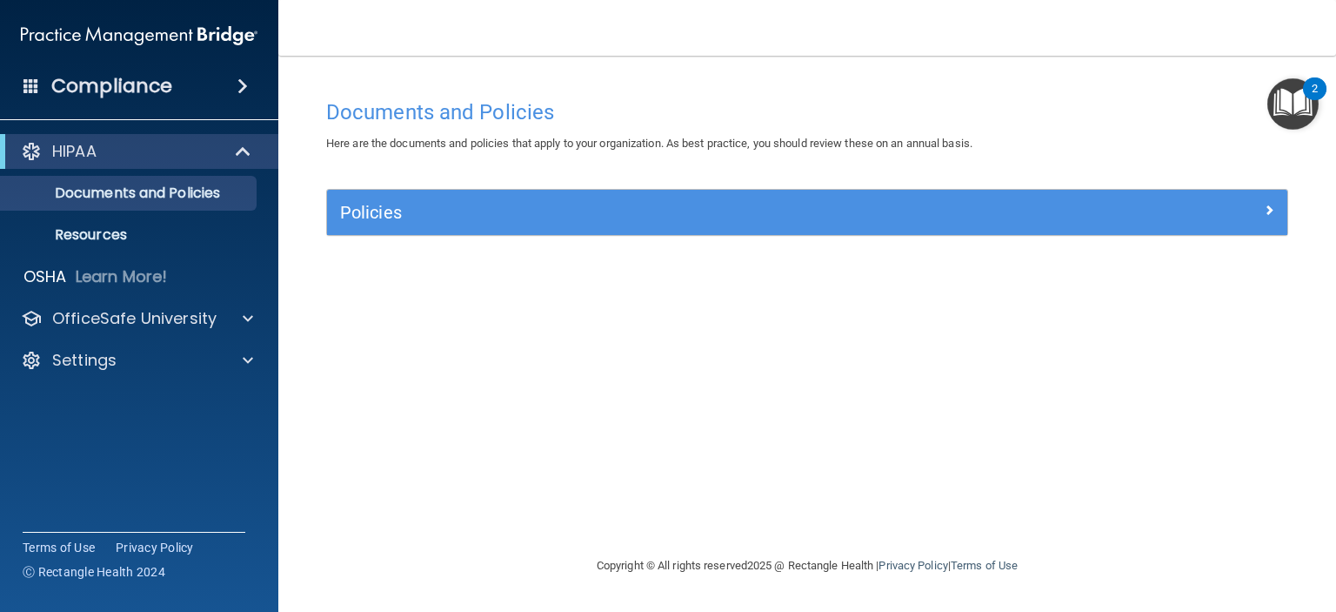
click at [84, 35] on img at bounding box center [139, 35] width 237 height 35
click at [221, 33] on img at bounding box center [139, 35] width 237 height 35
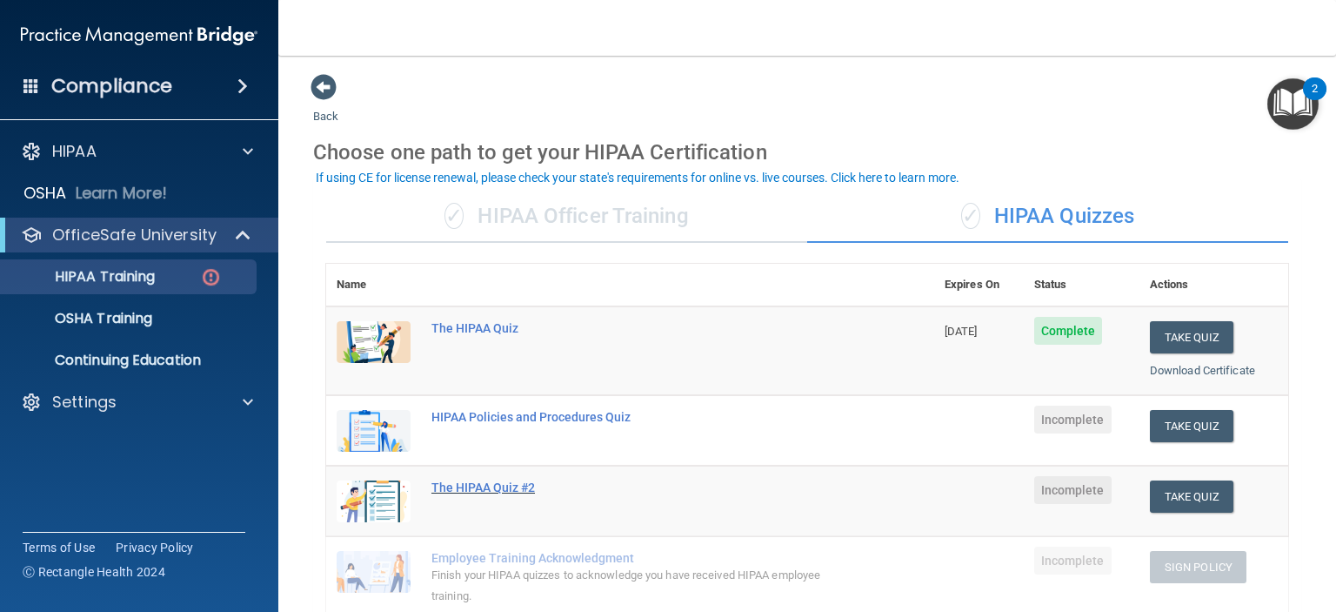
click at [485, 484] on div "The HIPAA Quiz #2" at bounding box center [640, 487] width 416 height 14
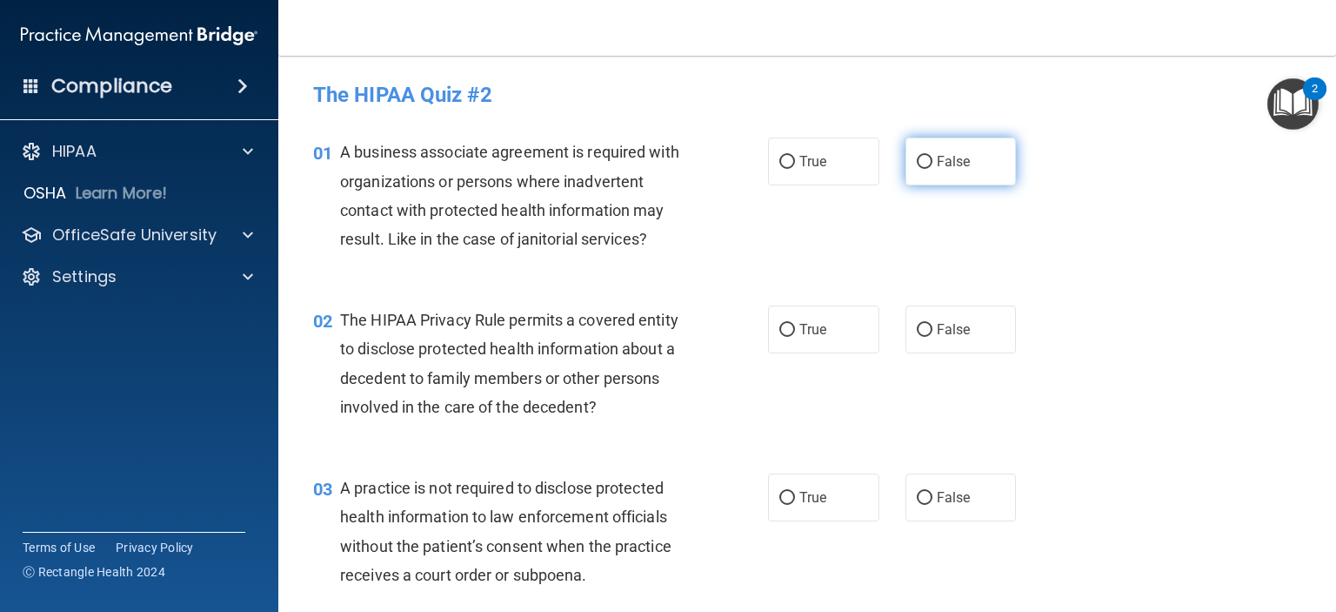
click at [917, 162] on input "False" at bounding box center [925, 162] width 16 height 13
radio input "true"
click at [779, 329] on input "True" at bounding box center [787, 330] width 16 height 13
radio input "true"
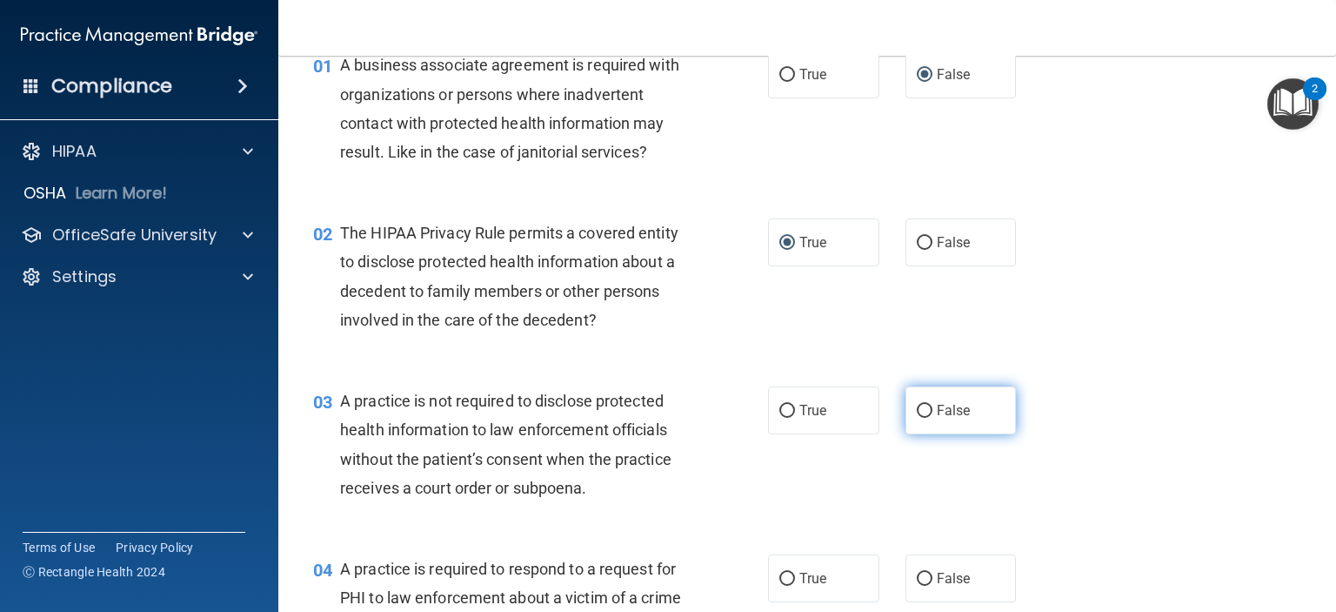
click at [937, 407] on span "False" at bounding box center [954, 410] width 34 height 17
click at [933, 407] on input "False" at bounding box center [925, 411] width 16 height 13
radio input "true"
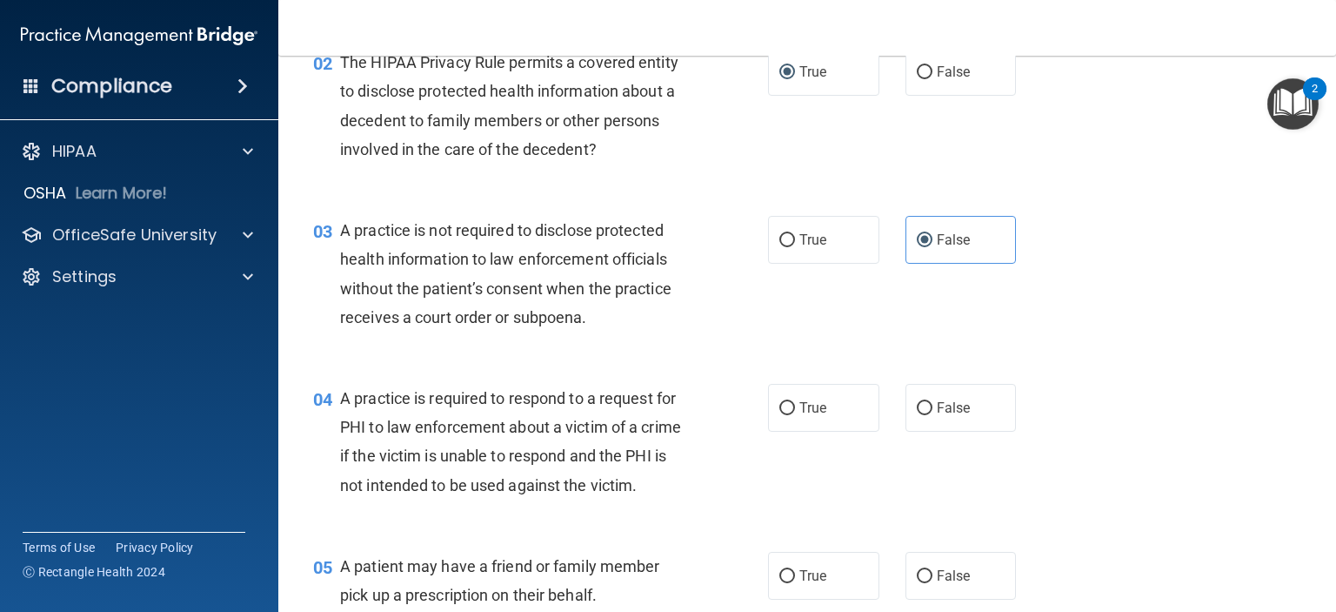
scroll to position [261, 0]
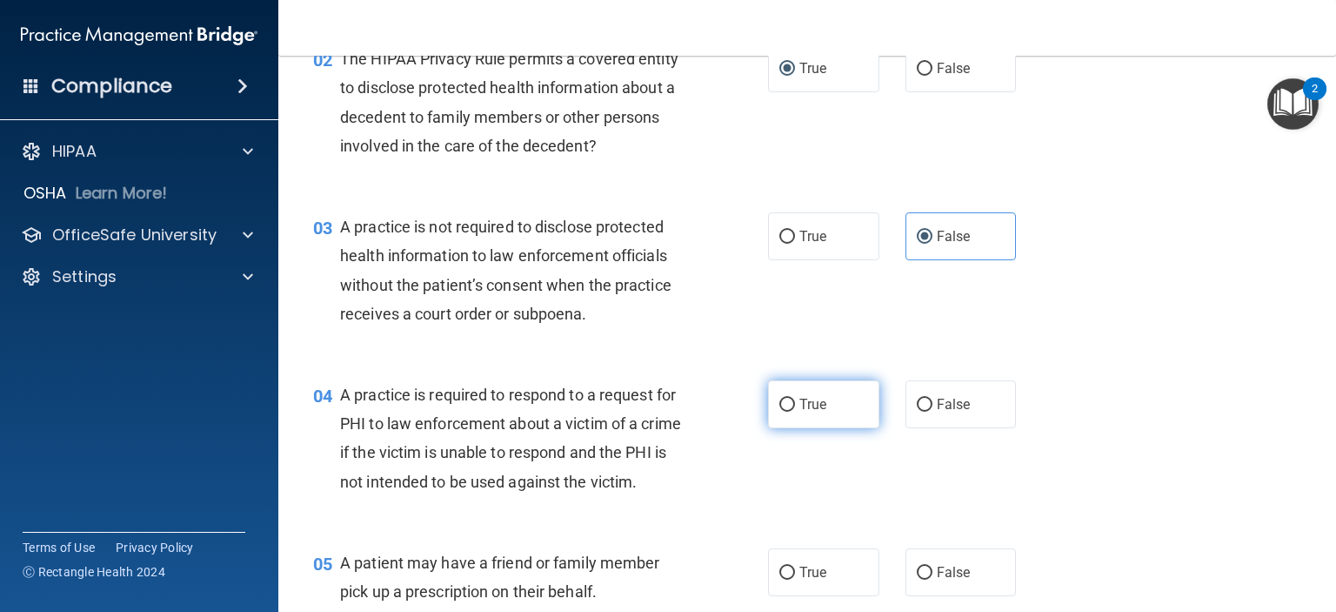
click at [790, 403] on label "True" at bounding box center [823, 404] width 111 height 48
click at [790, 403] on input "True" at bounding box center [787, 404] width 16 height 13
radio input "true"
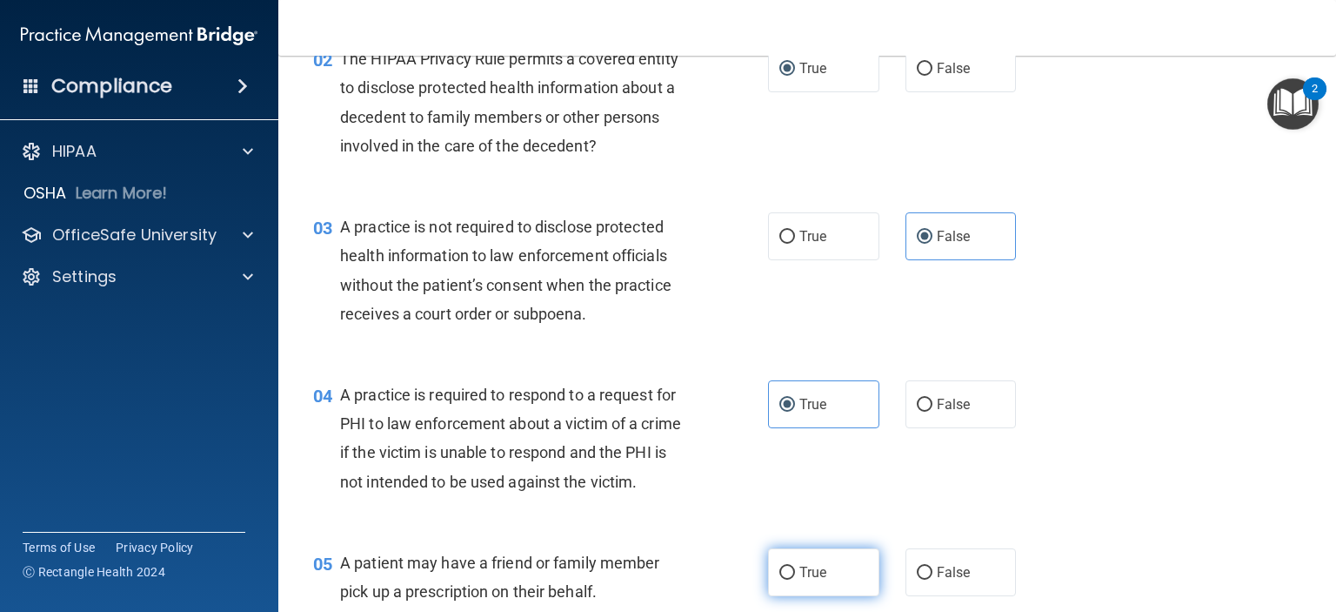
click at [787, 579] on input "True" at bounding box center [787, 572] width 16 height 13
radio input "true"
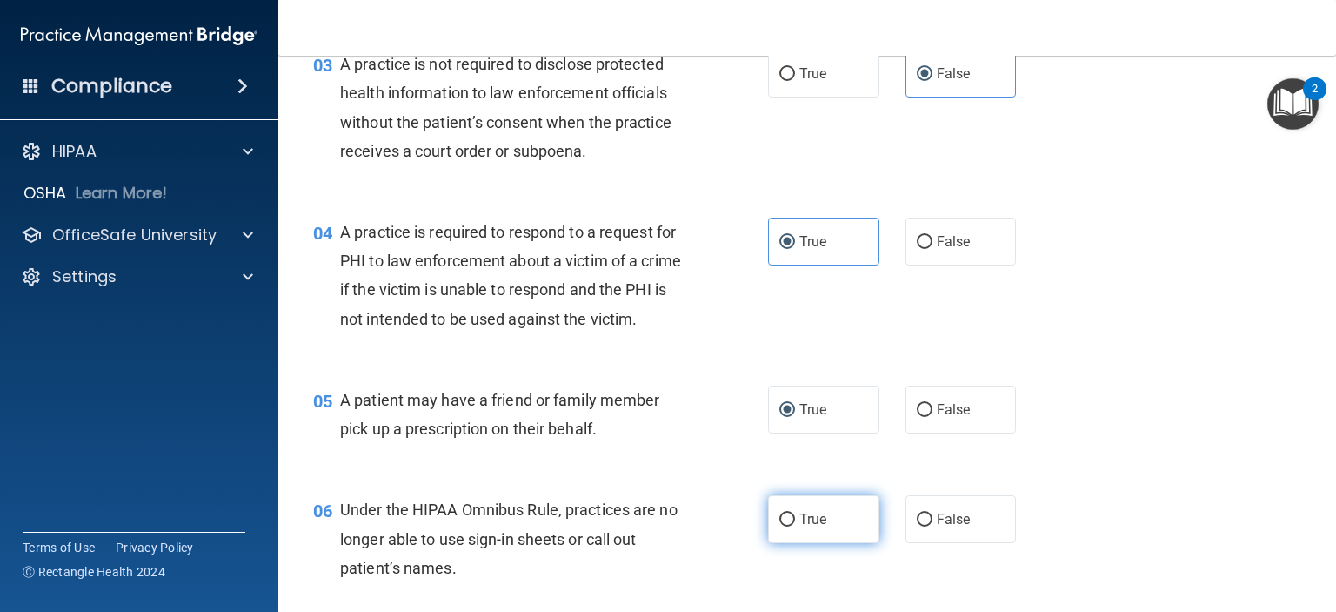
scroll to position [435, 0]
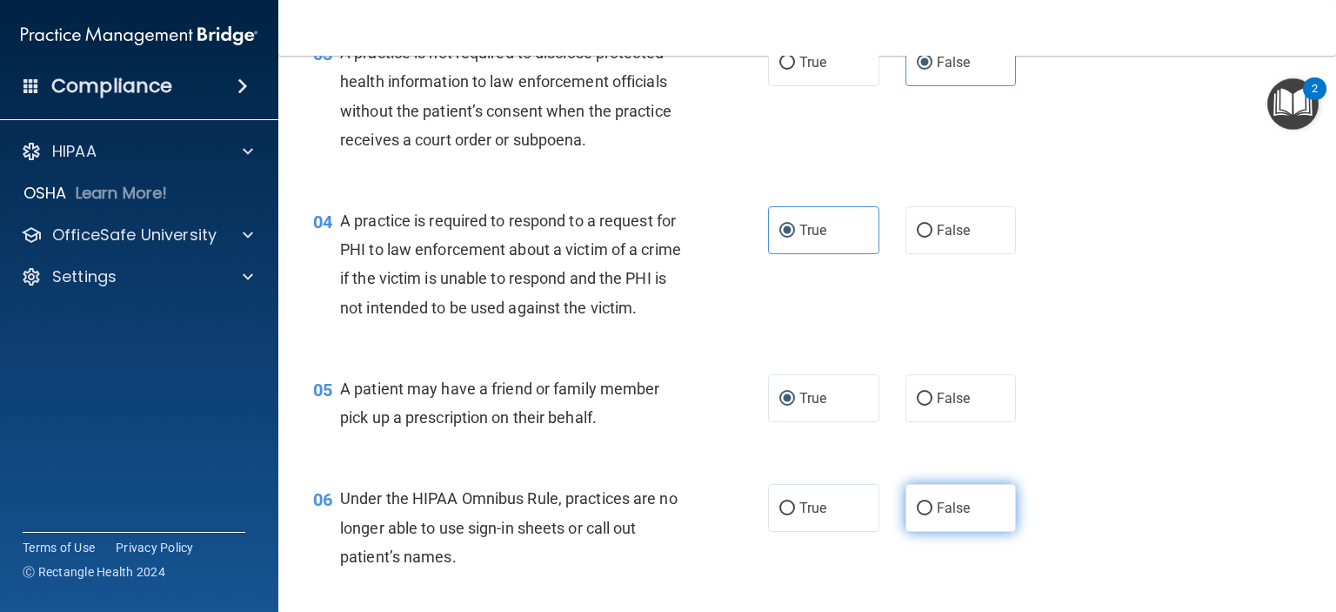
click at [940, 516] on span "False" at bounding box center [954, 507] width 34 height 17
click at [933, 515] on input "False" at bounding box center [925, 508] width 16 height 13
radio input "true"
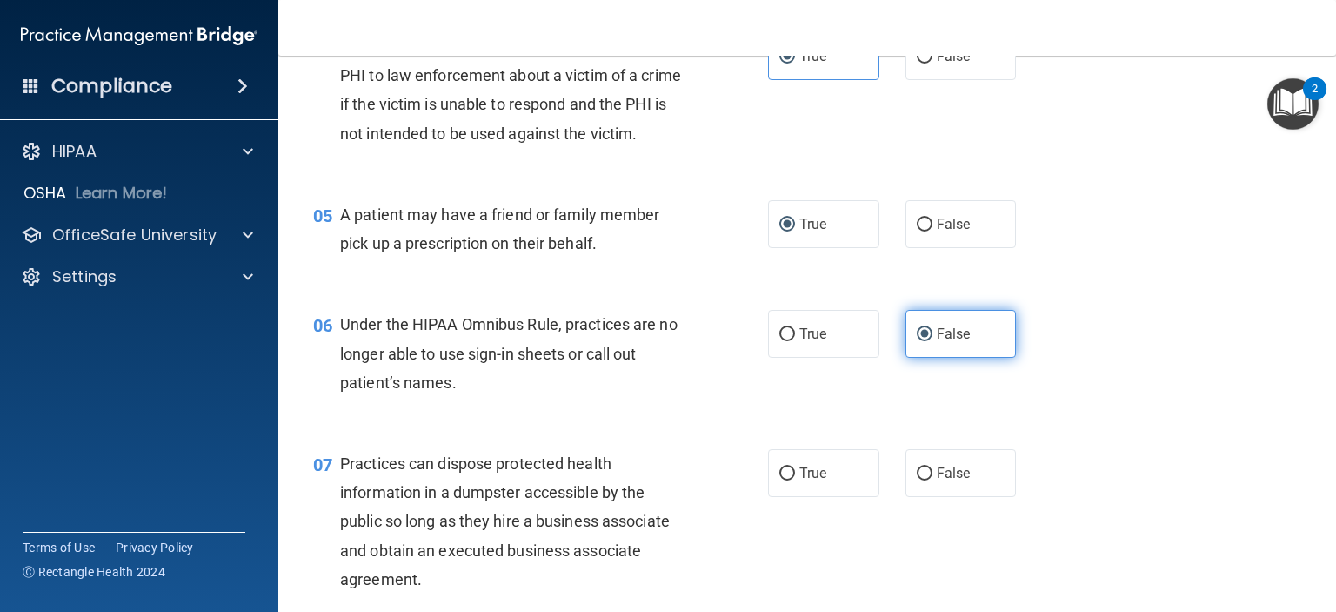
scroll to position [696, 0]
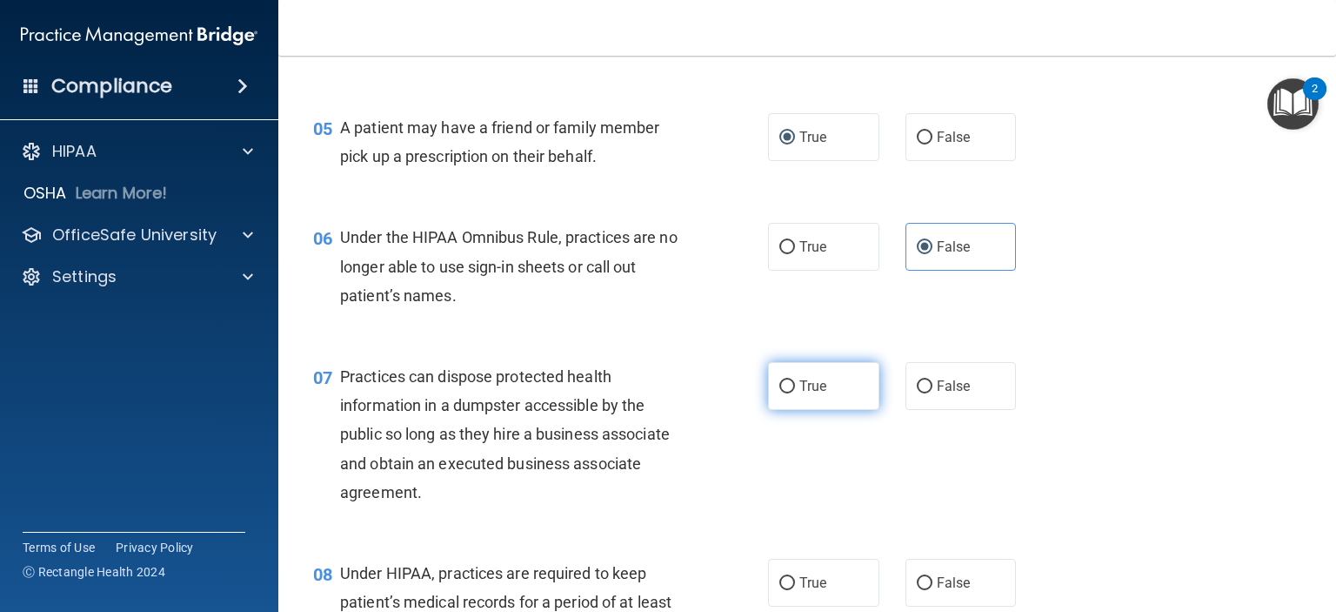
click at [808, 394] on span "True" at bounding box center [813, 386] width 27 height 17
click at [795, 393] on input "True" at bounding box center [787, 386] width 16 height 13
radio input "true"
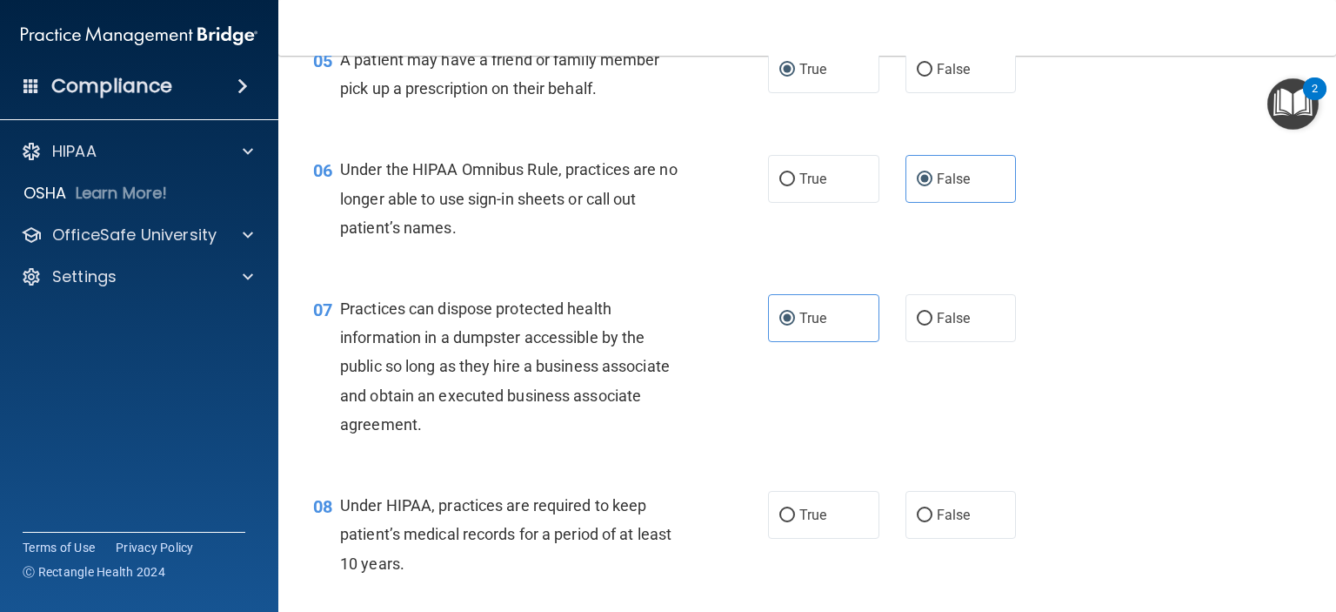
scroll to position [870, 0]
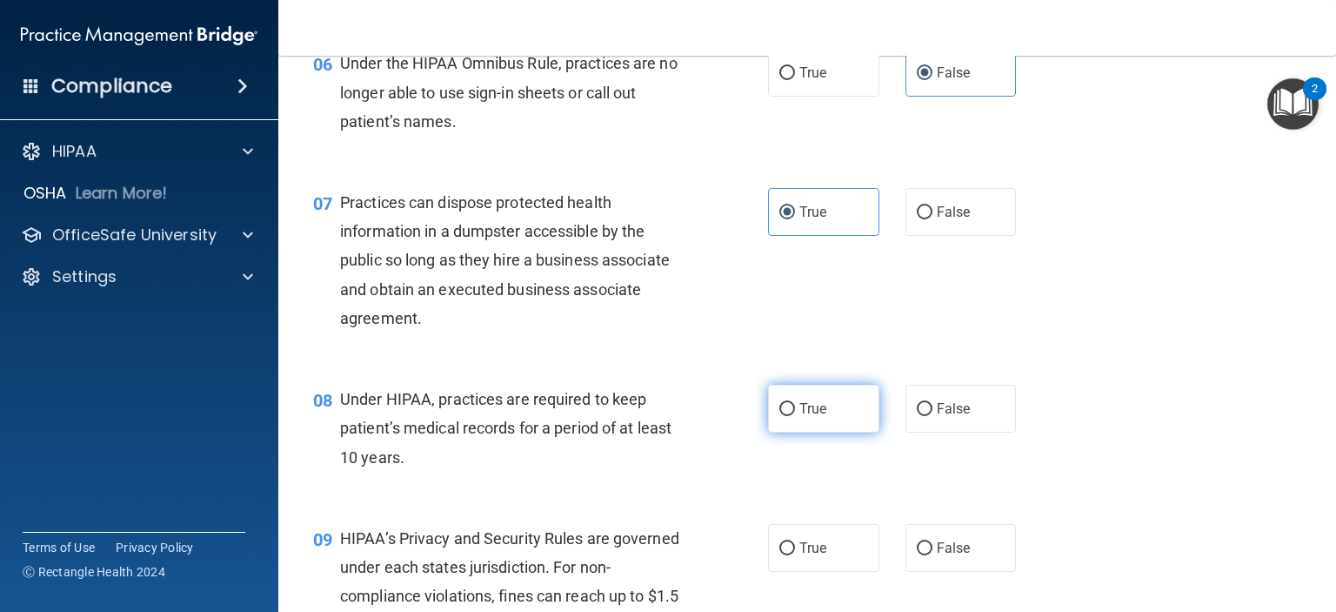
click at [821, 432] on label "True" at bounding box center [823, 409] width 111 height 48
click at [795, 416] on input "True" at bounding box center [787, 409] width 16 height 13
radio input "true"
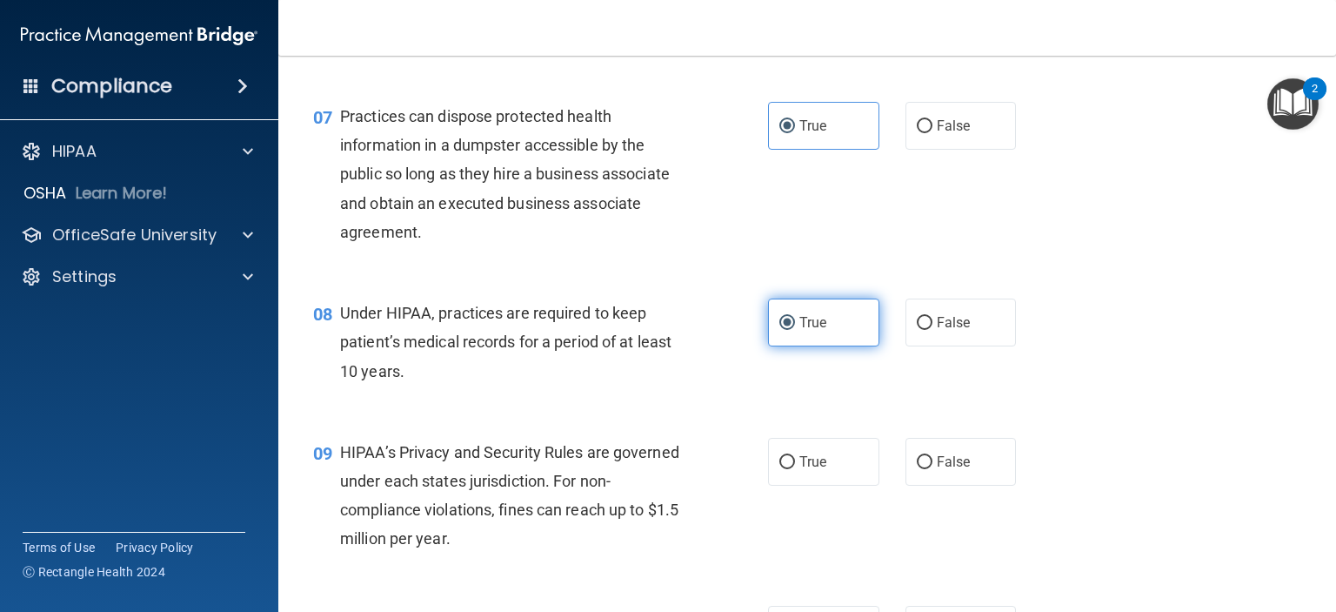
scroll to position [957, 0]
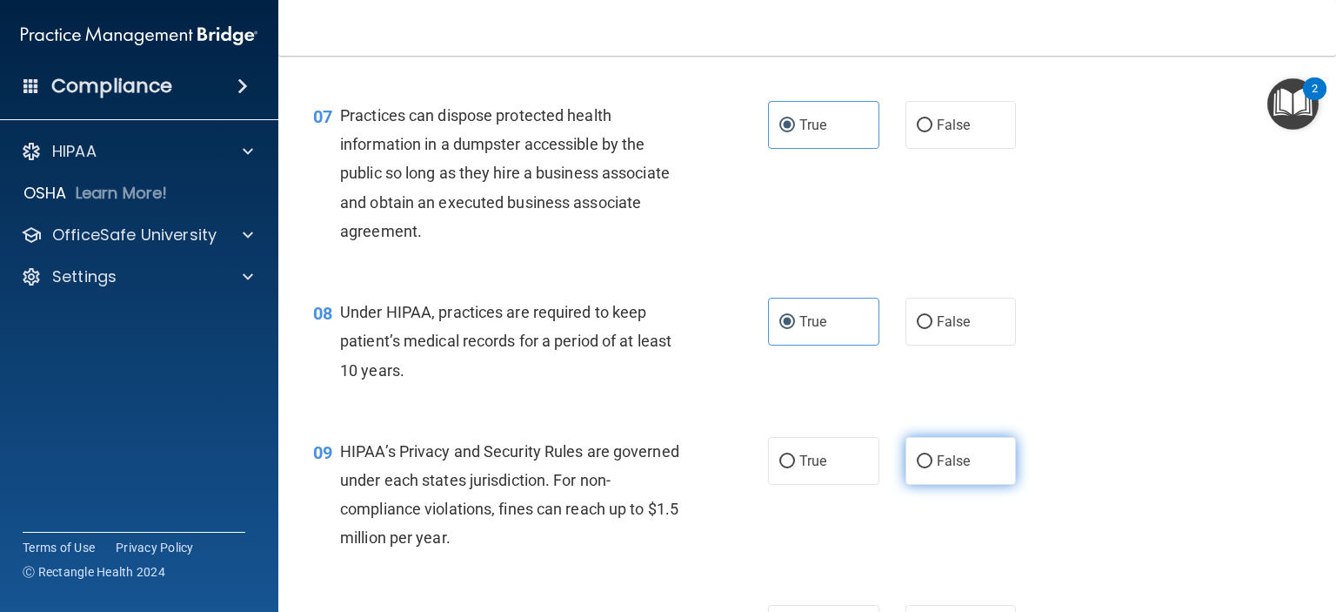
drag, startPoint x: 918, startPoint y: 483, endPoint x: 915, endPoint y: 495, distance: 12.5
click at [918, 468] on input "False" at bounding box center [925, 461] width 16 height 13
radio input "true"
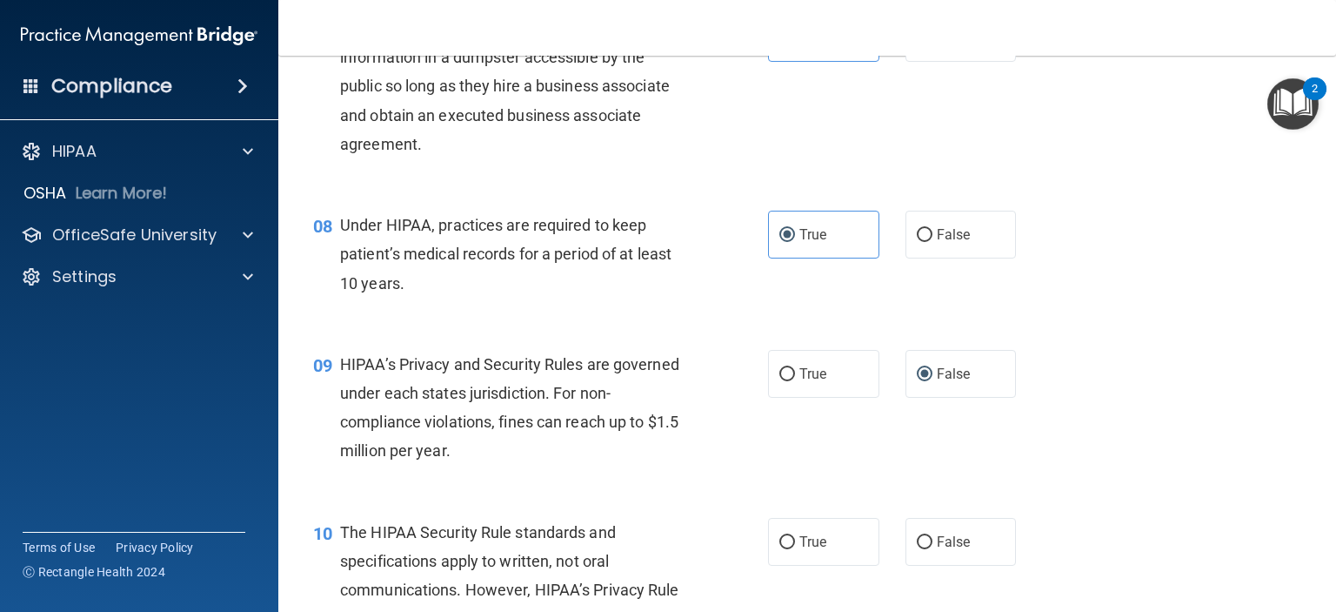
scroll to position [1131, 0]
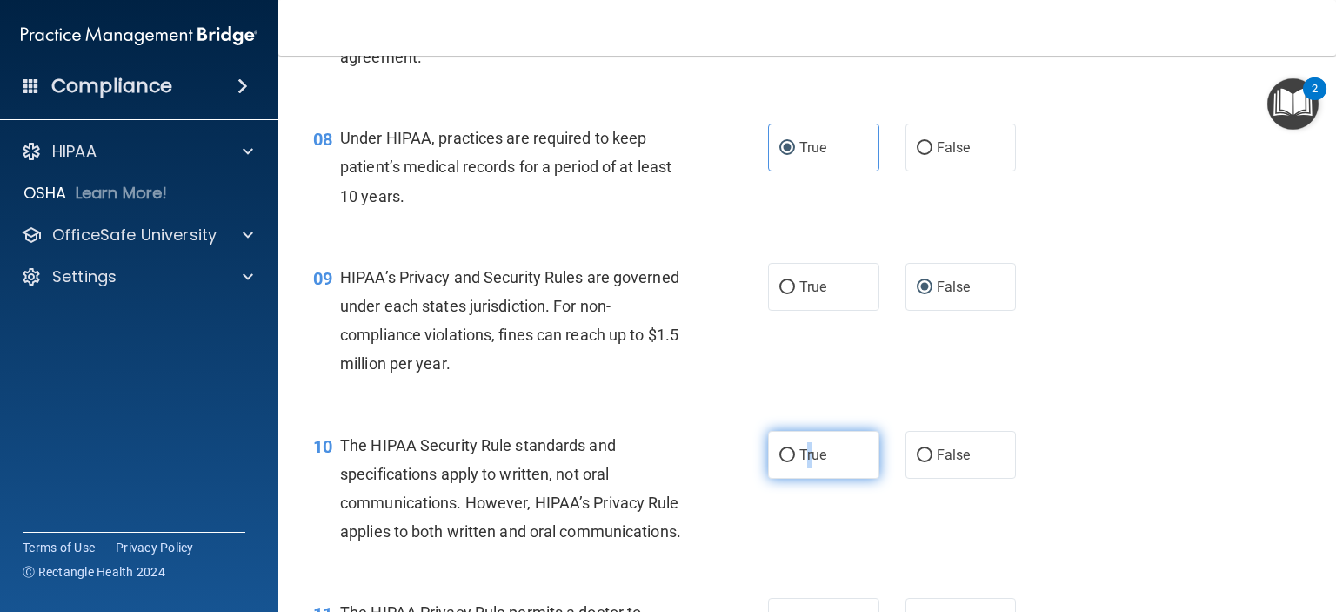
click at [802, 463] on span "True" at bounding box center [813, 454] width 27 height 17
click at [779, 462] on input "True" at bounding box center [787, 455] width 16 height 13
radio input "true"
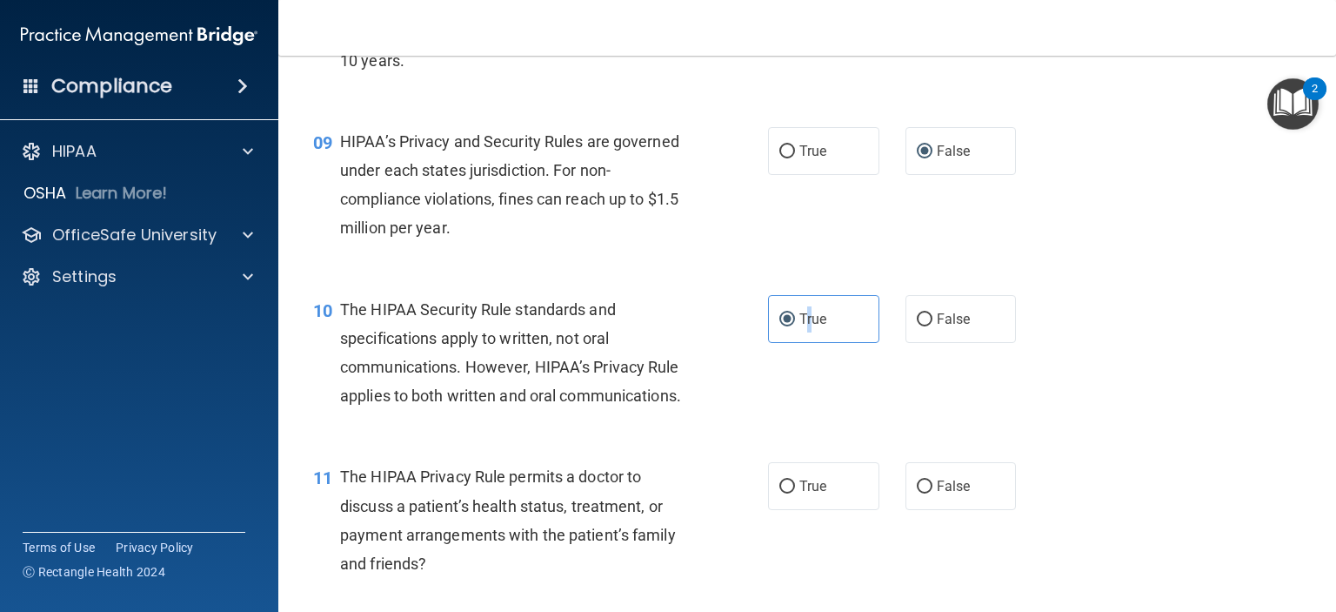
scroll to position [1305, 0]
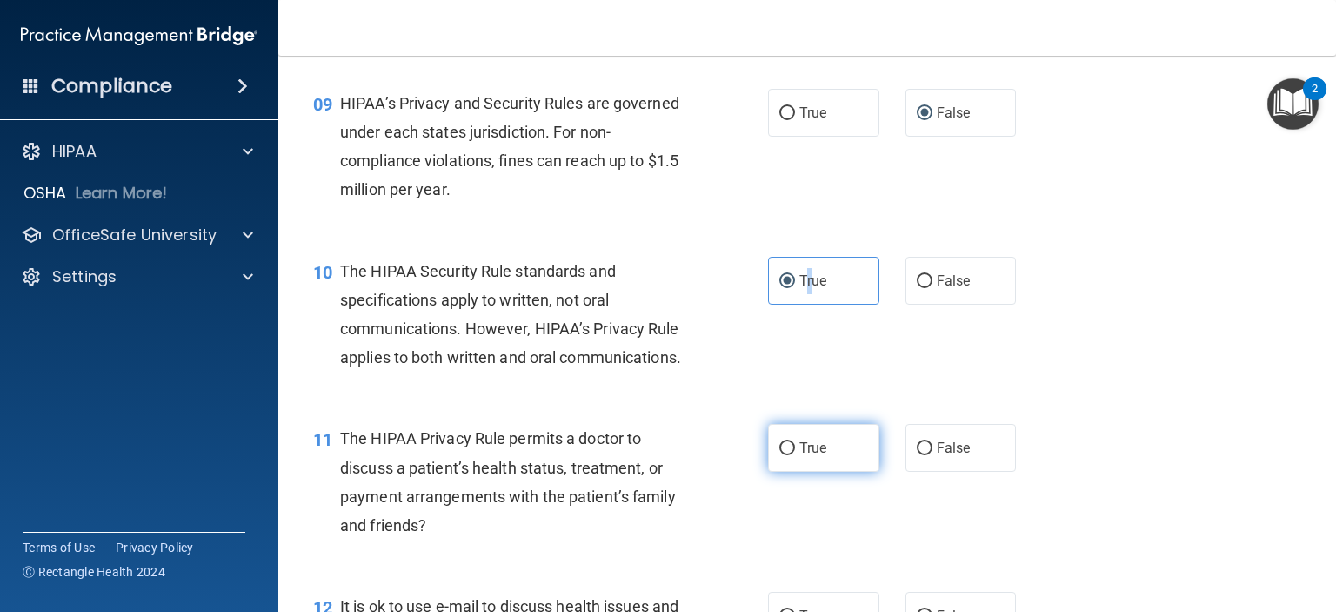
click at [781, 455] on input "True" at bounding box center [787, 448] width 16 height 13
radio input "true"
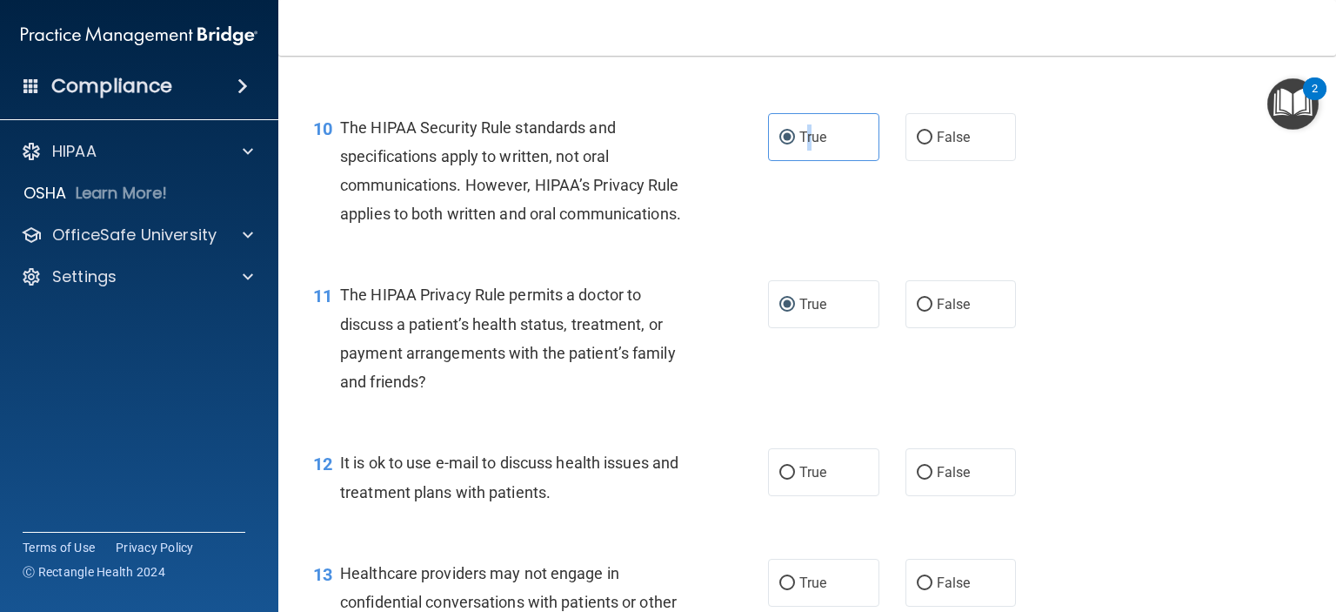
scroll to position [1479, 0]
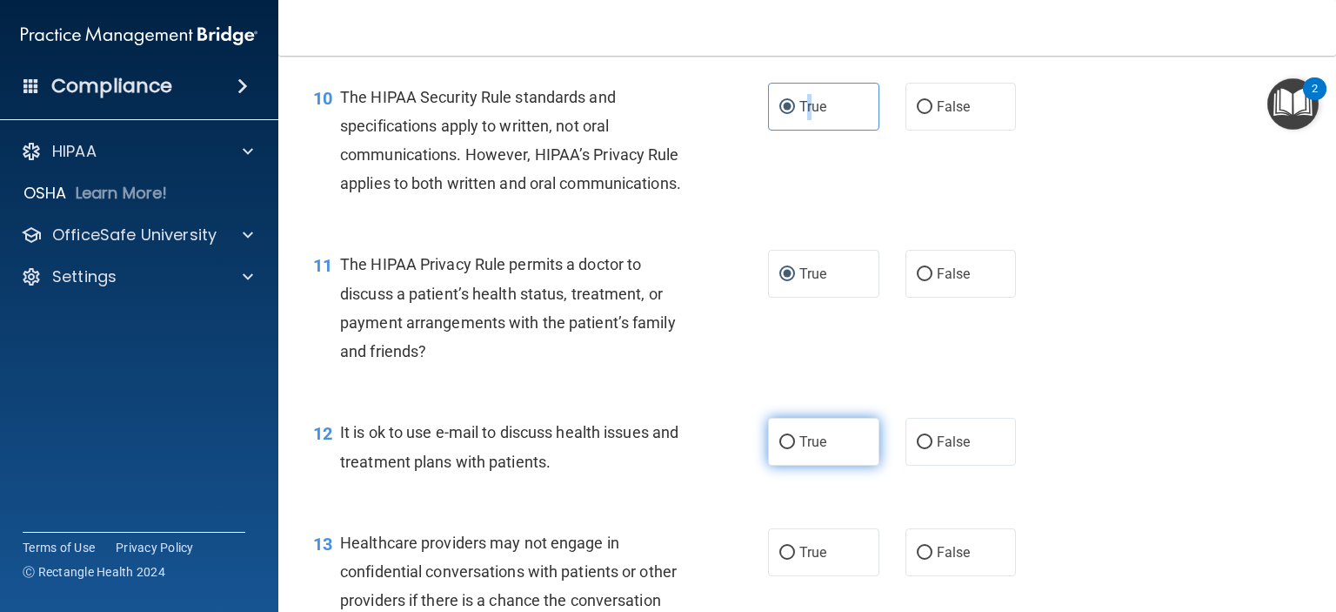
click at [786, 449] on input "True" at bounding box center [787, 442] width 16 height 13
radio input "true"
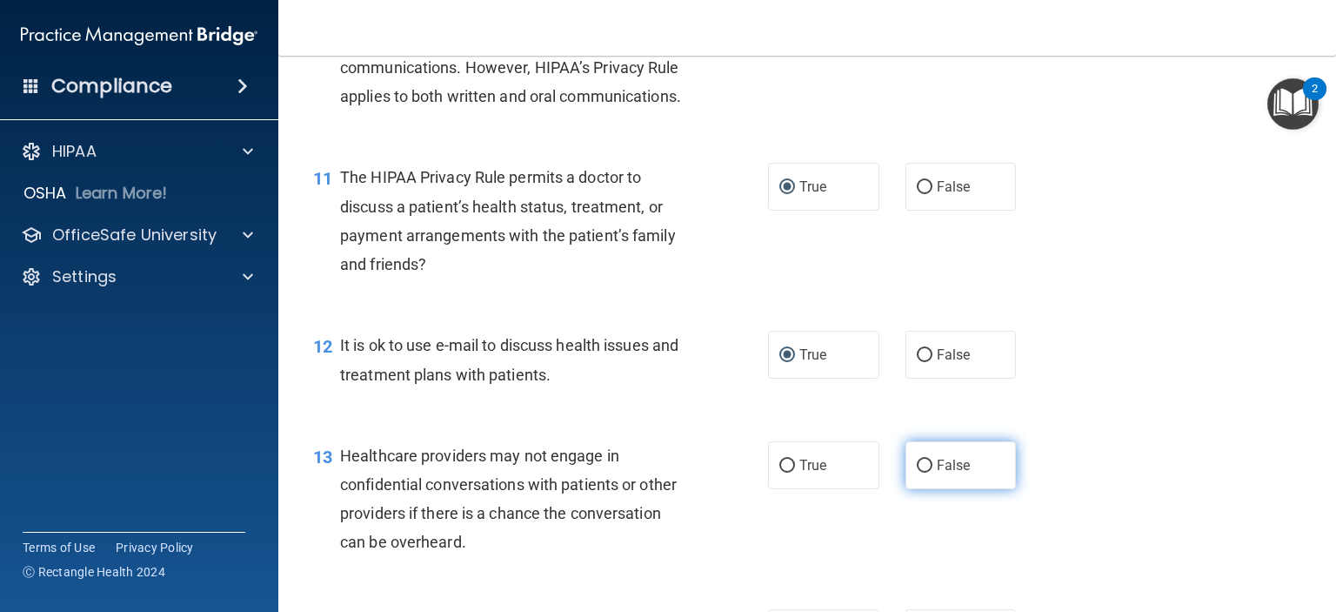
click at [919, 472] on input "False" at bounding box center [925, 465] width 16 height 13
radio input "true"
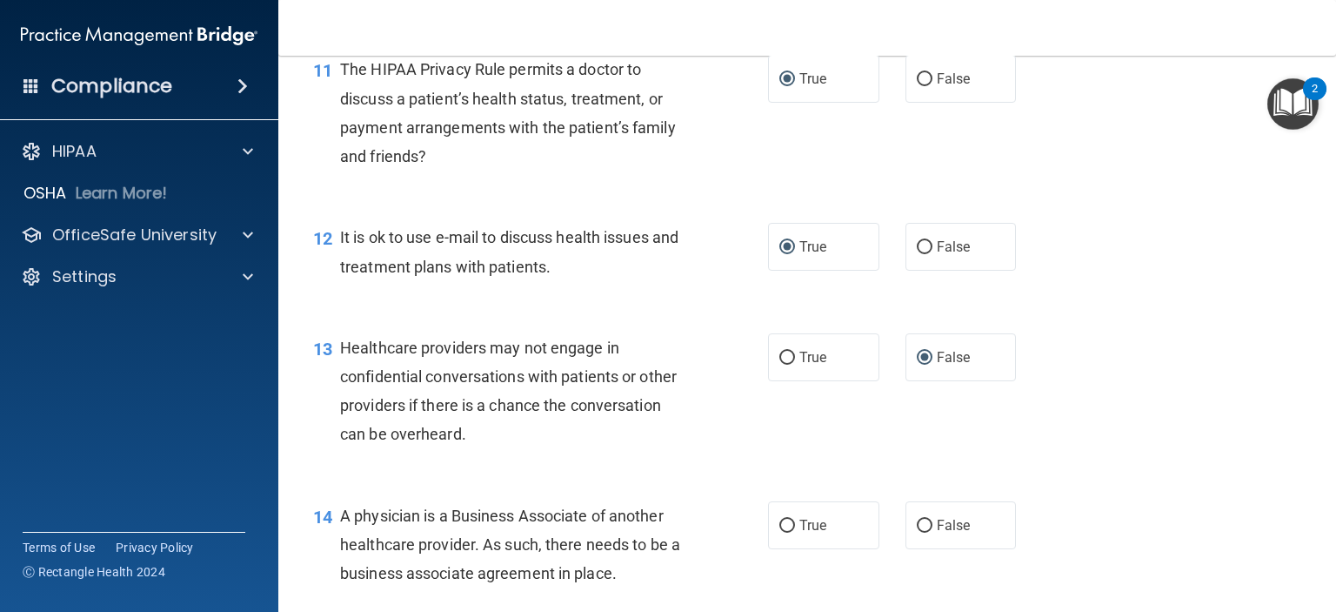
scroll to position [1740, 0]
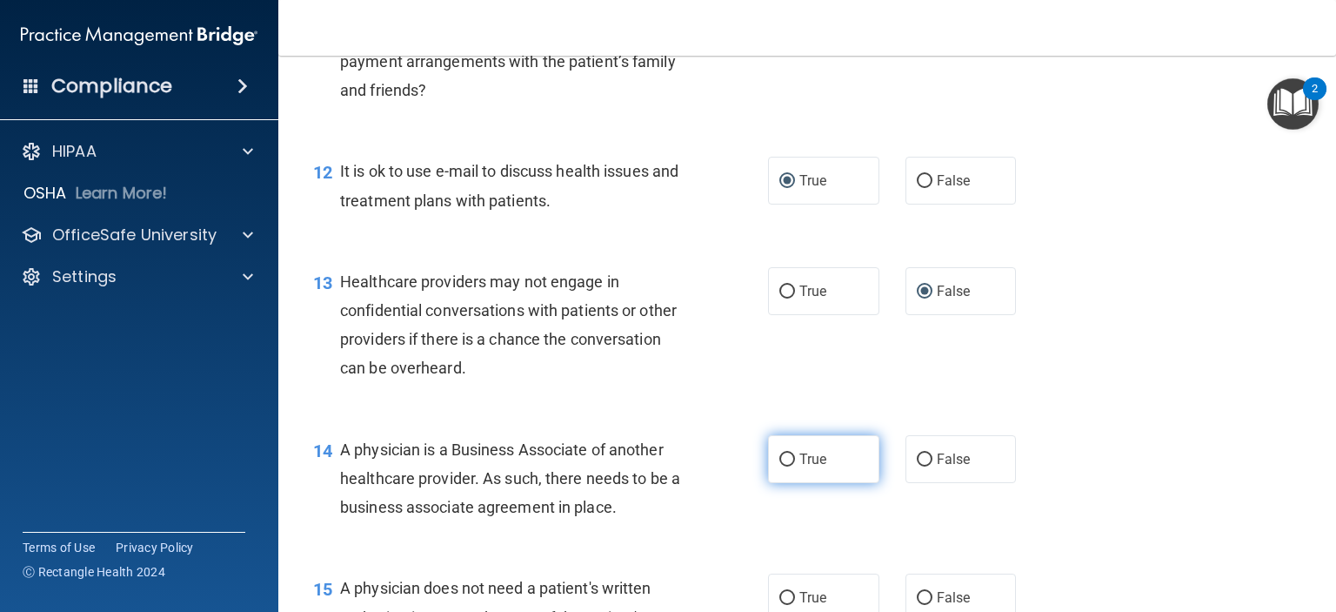
click at [786, 466] on input "True" at bounding box center [787, 459] width 16 height 13
radio input "true"
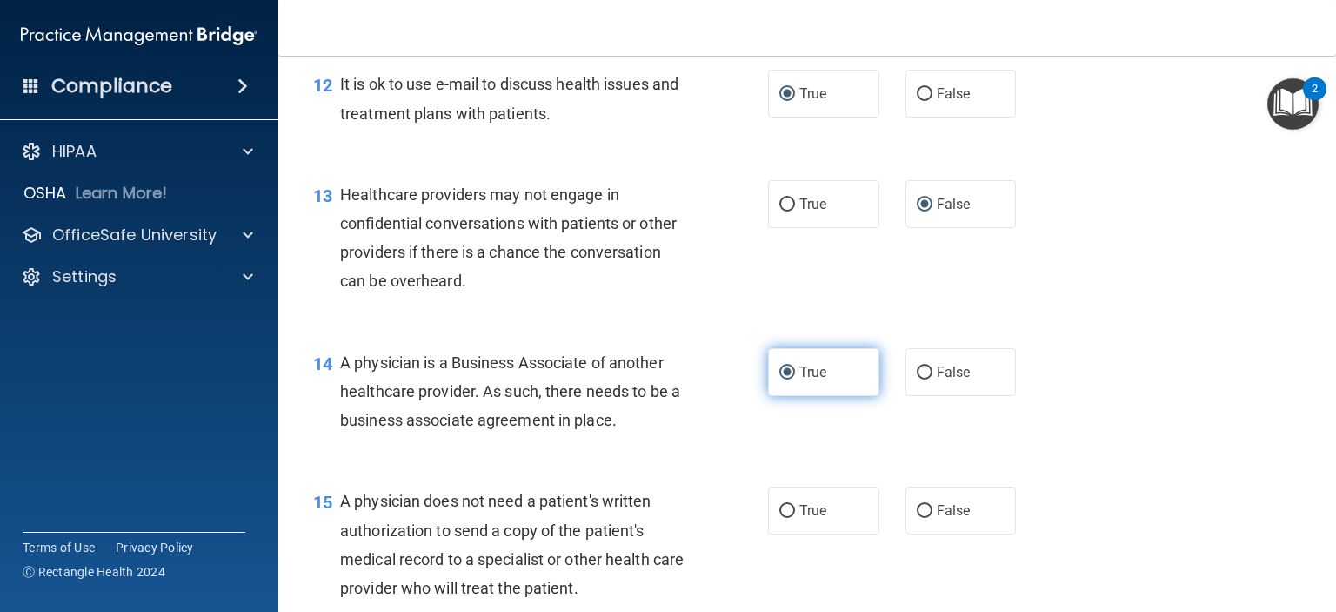
scroll to position [1914, 0]
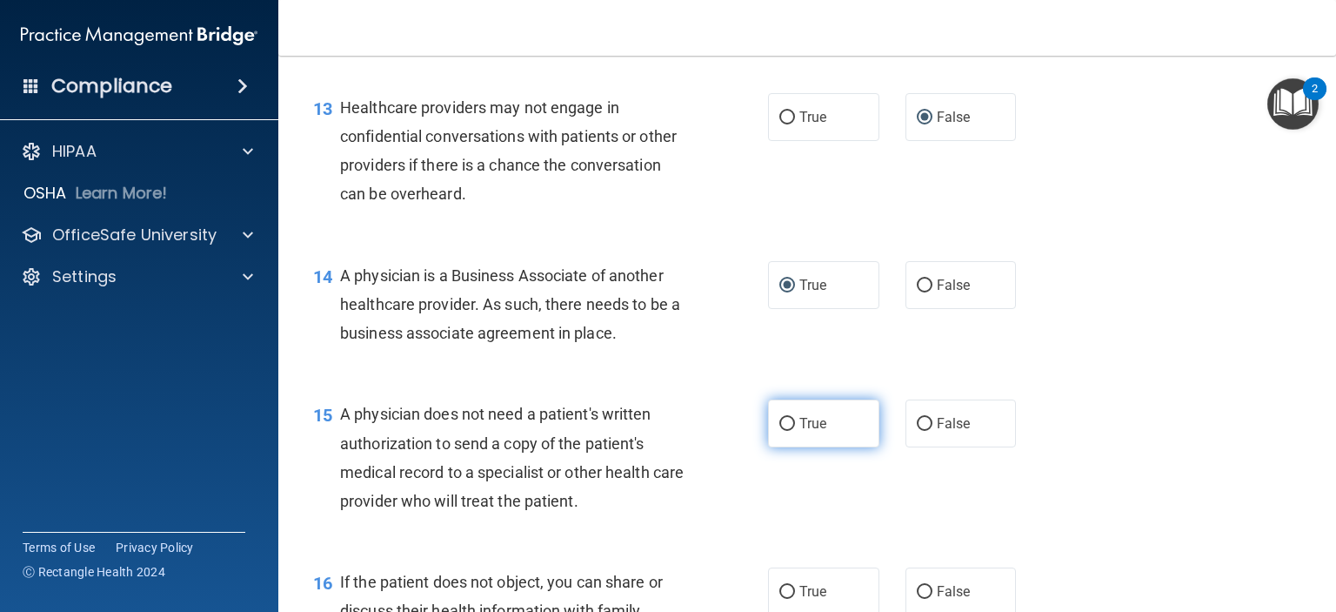
click at [780, 447] on label "True" at bounding box center [823, 423] width 111 height 48
click at [780, 431] on input "True" at bounding box center [787, 424] width 16 height 13
radio input "true"
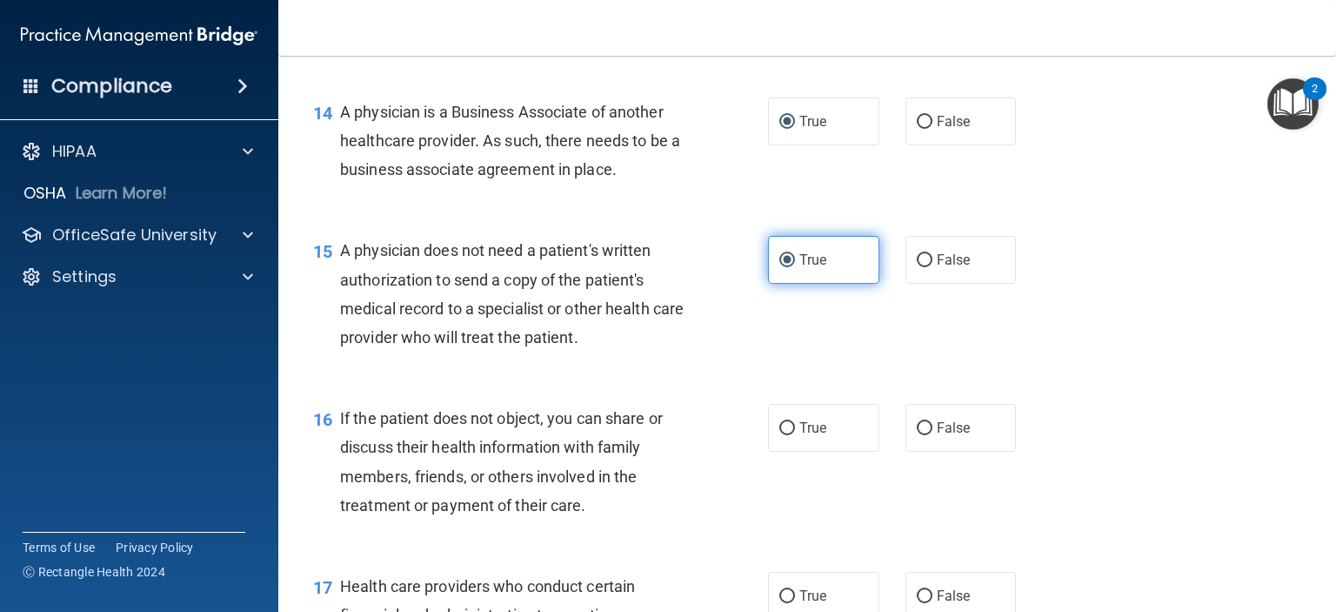
scroll to position [2088, 0]
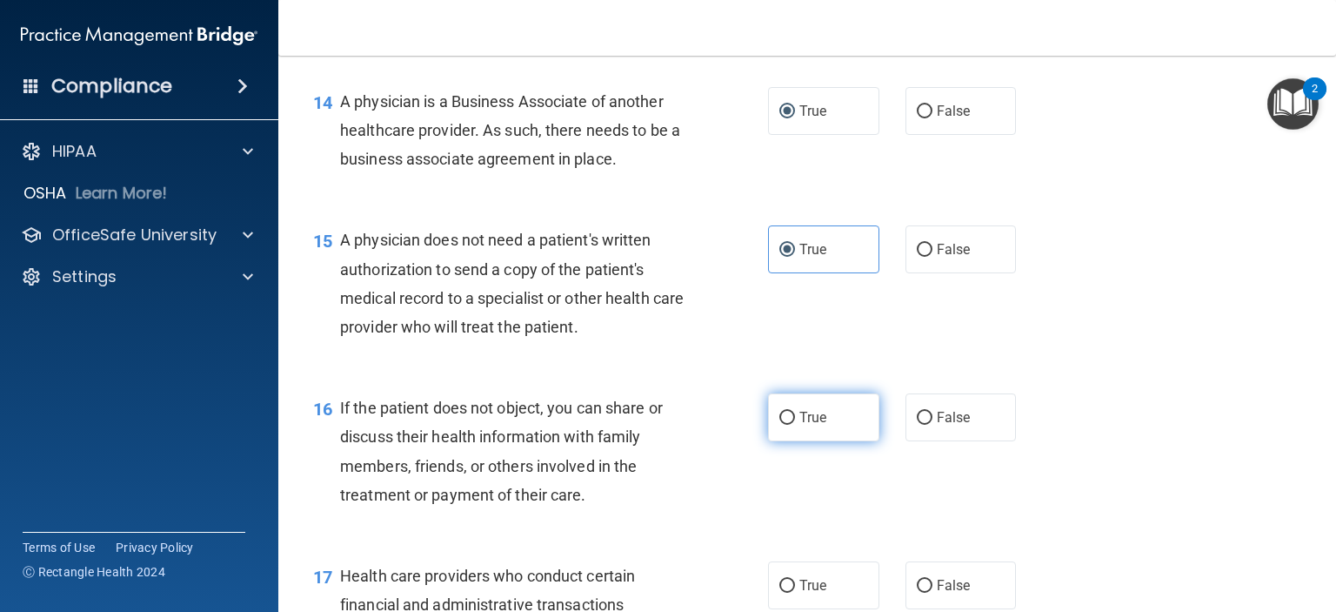
click at [785, 425] on input "True" at bounding box center [787, 417] width 16 height 13
radio input "true"
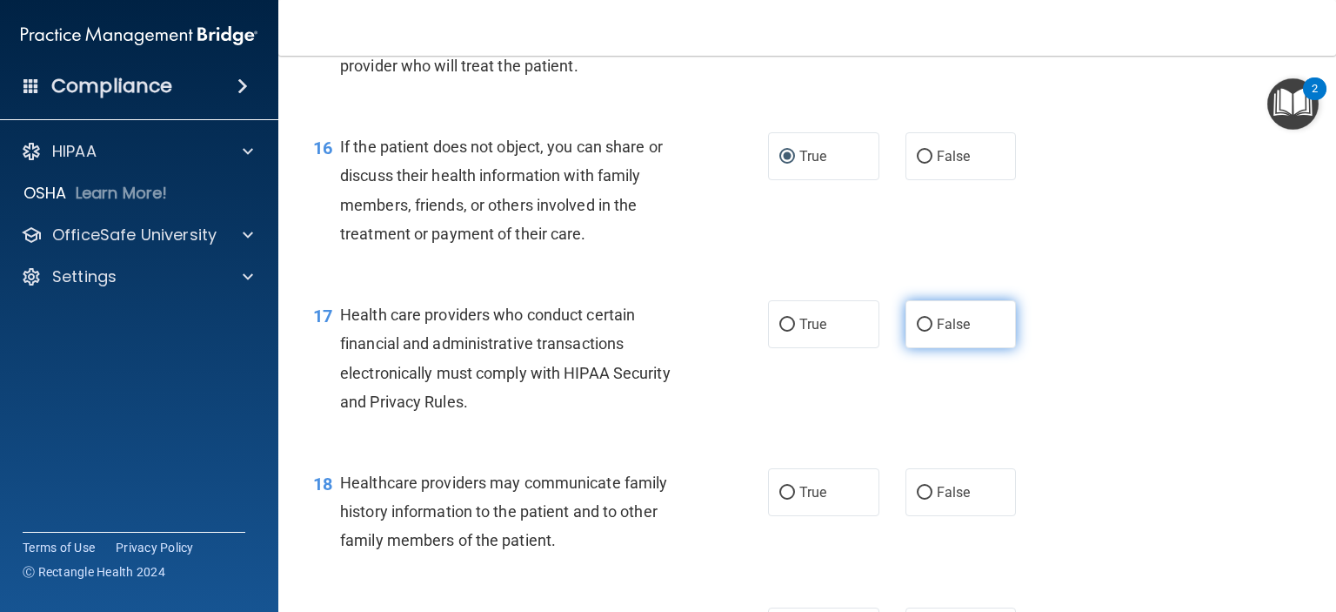
click at [906, 348] on label "False" at bounding box center [961, 324] width 111 height 48
click at [917, 331] on input "False" at bounding box center [925, 324] width 16 height 13
radio input "true"
click at [779, 499] on input "True" at bounding box center [787, 492] width 16 height 13
radio input "true"
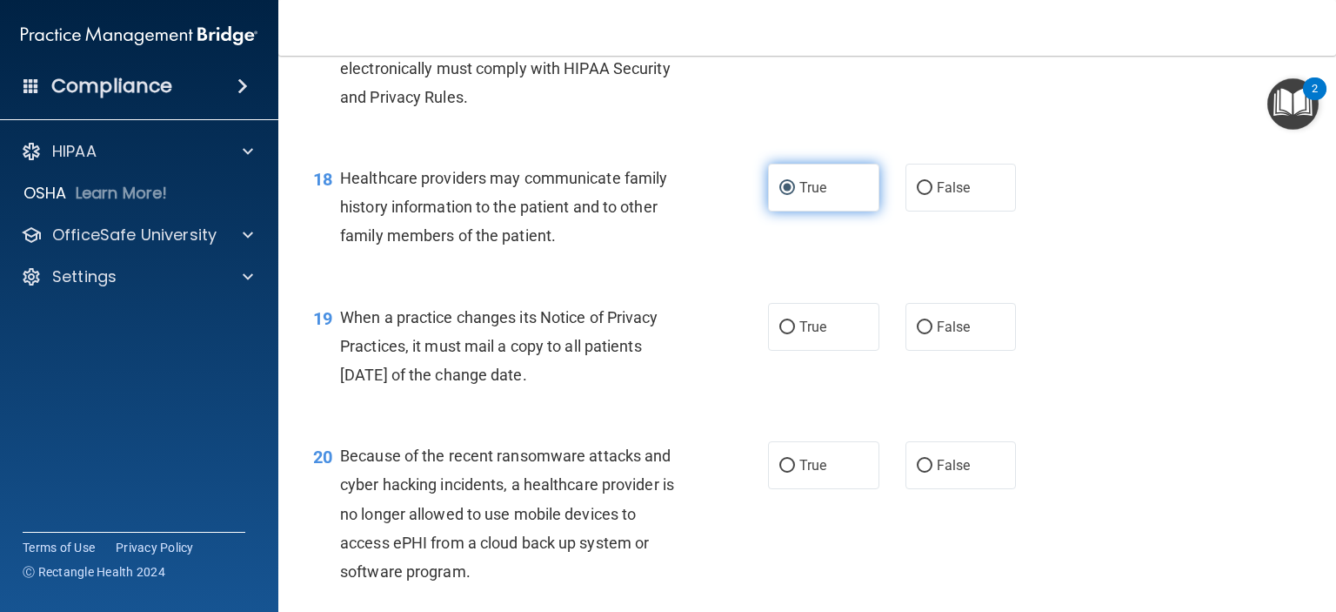
scroll to position [2697, 0]
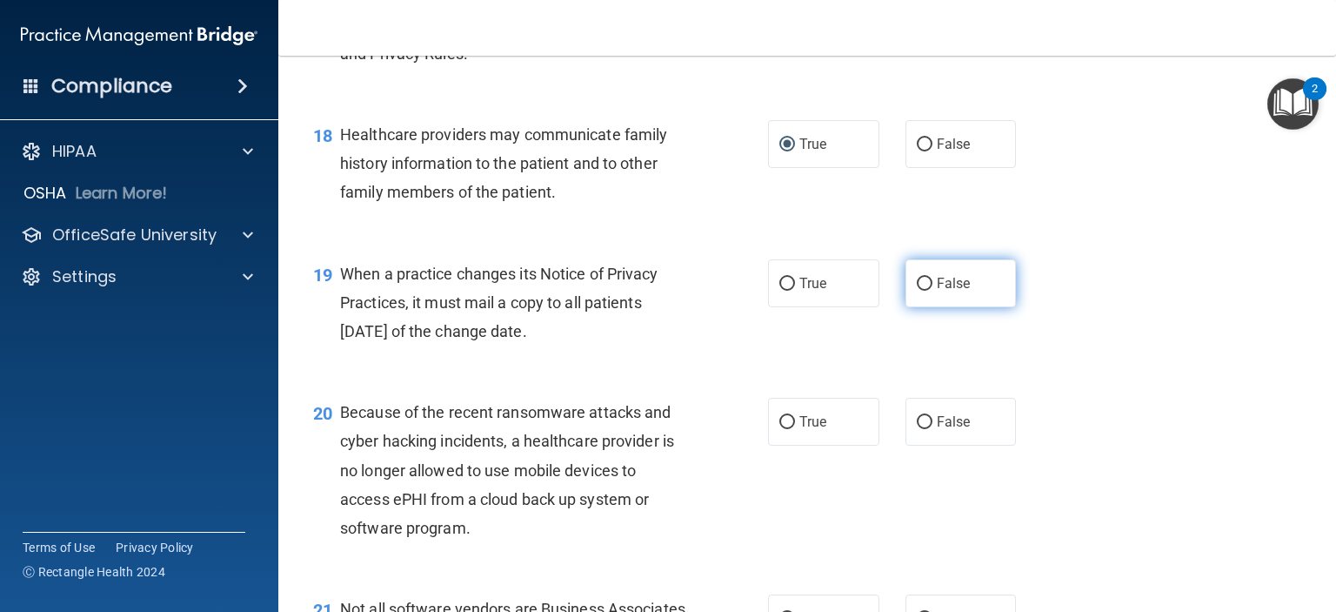
click at [919, 291] on input "False" at bounding box center [925, 284] width 16 height 13
radio input "true"
click at [920, 429] on input "False" at bounding box center [925, 422] width 16 height 13
radio input "true"
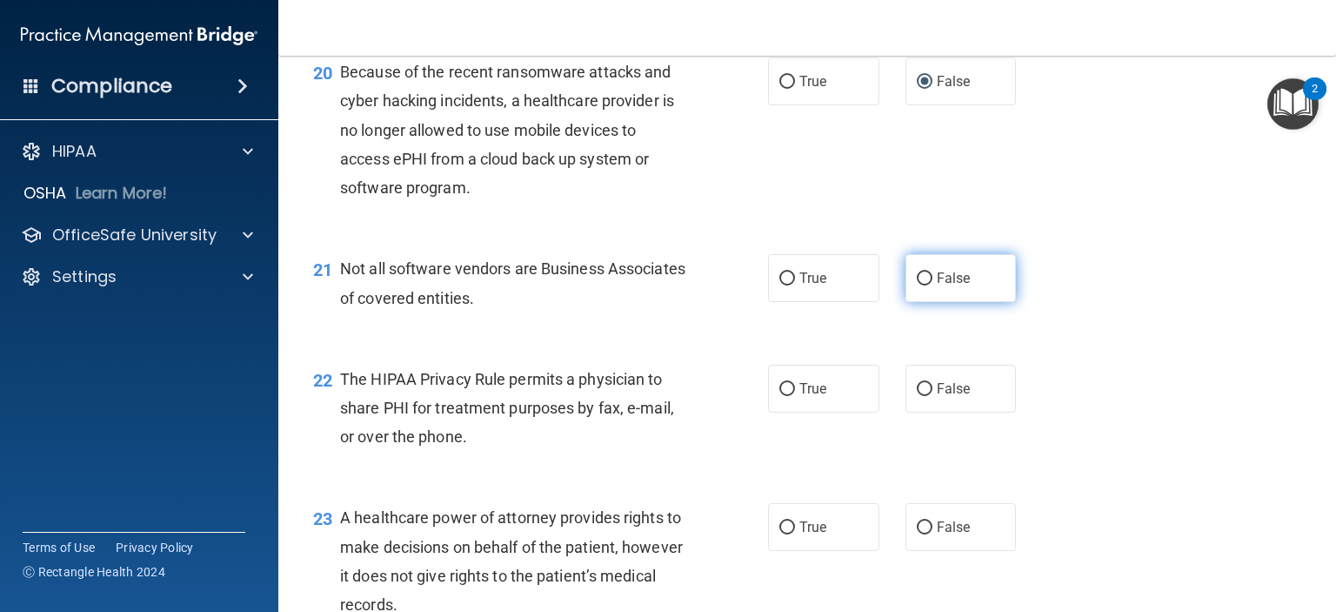
scroll to position [3045, 0]
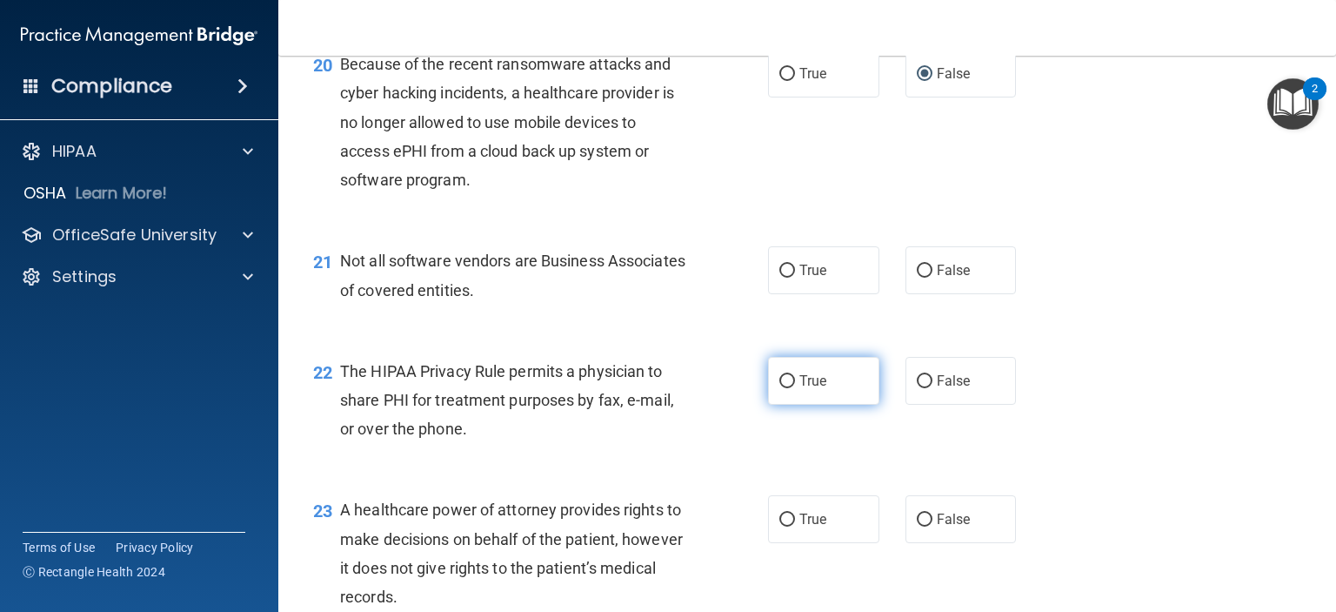
drag, startPoint x: 790, startPoint y: 327, endPoint x: 810, endPoint y: 427, distance: 102.0
click at [791, 294] on label "True" at bounding box center [823, 270] width 111 height 48
click at [791, 278] on input "True" at bounding box center [787, 270] width 16 height 13
radio input "true"
click at [786, 388] on input "True" at bounding box center [787, 381] width 16 height 13
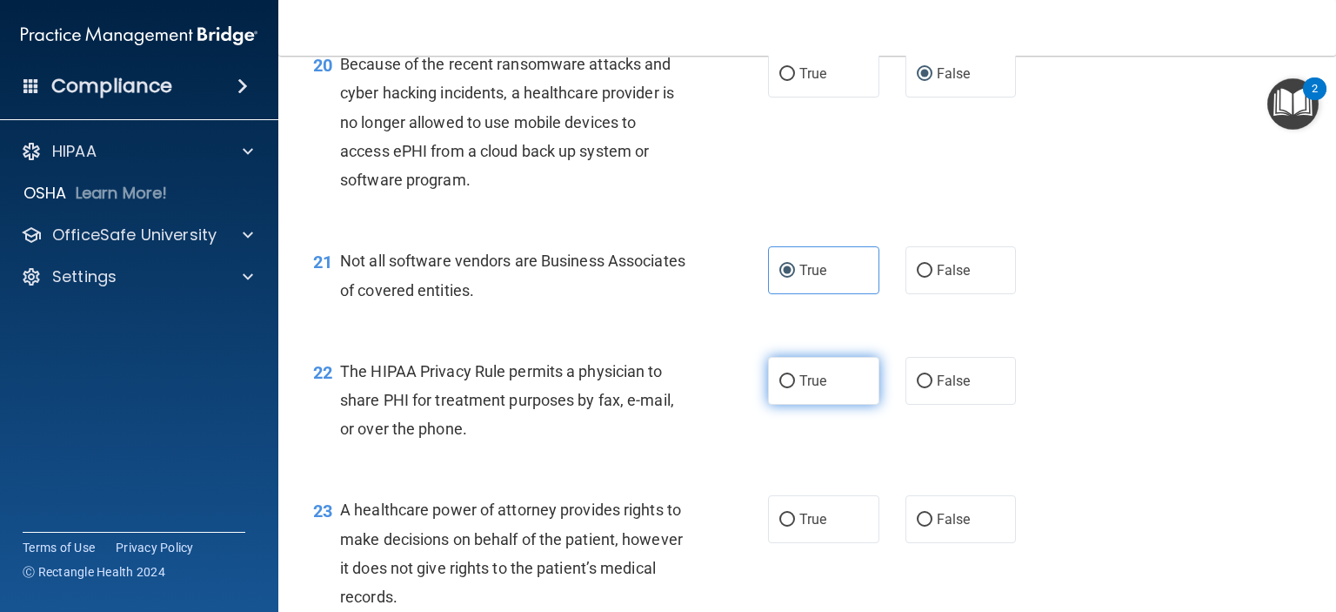
radio input "true"
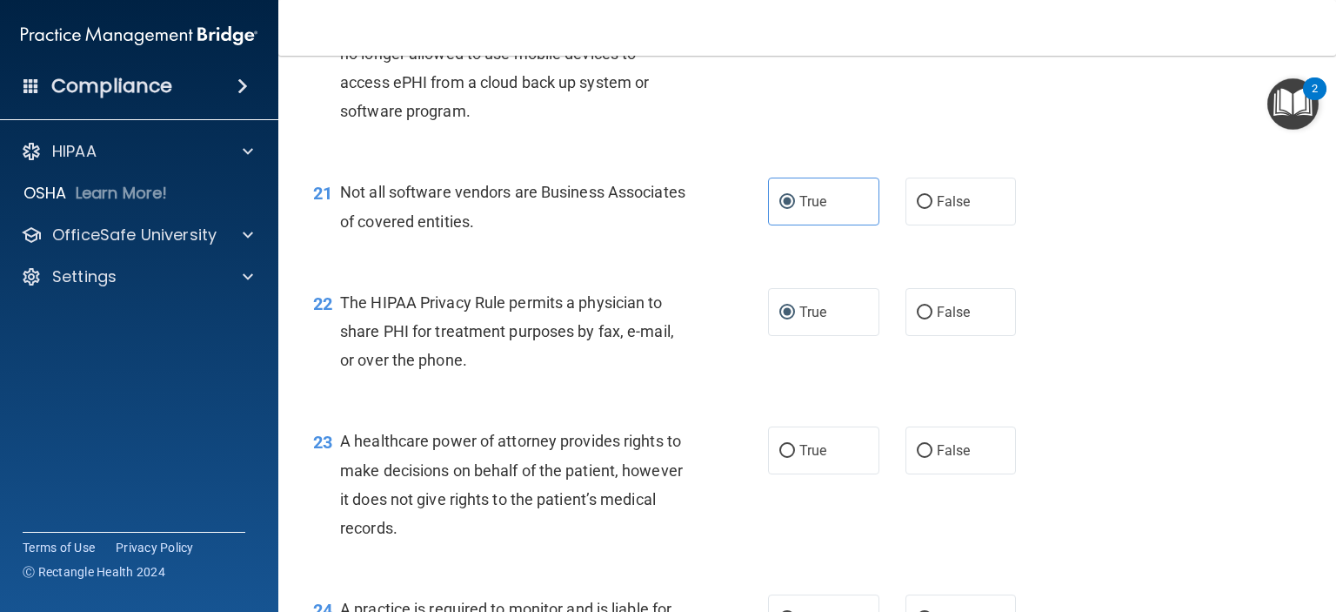
scroll to position [3219, 0]
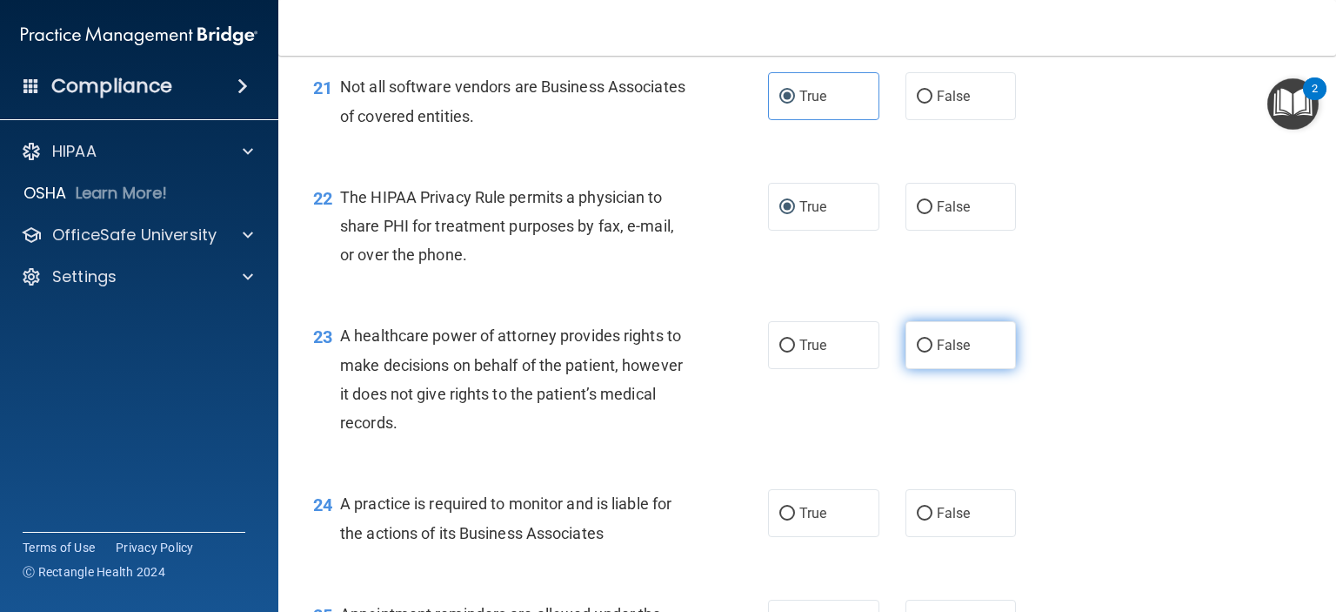
drag, startPoint x: 928, startPoint y: 392, endPoint x: 929, endPoint y: 423, distance: 30.5
click at [927, 369] on label "False" at bounding box center [961, 345] width 111 height 48
click at [927, 352] on input "False" at bounding box center [925, 345] width 16 height 13
radio input "true"
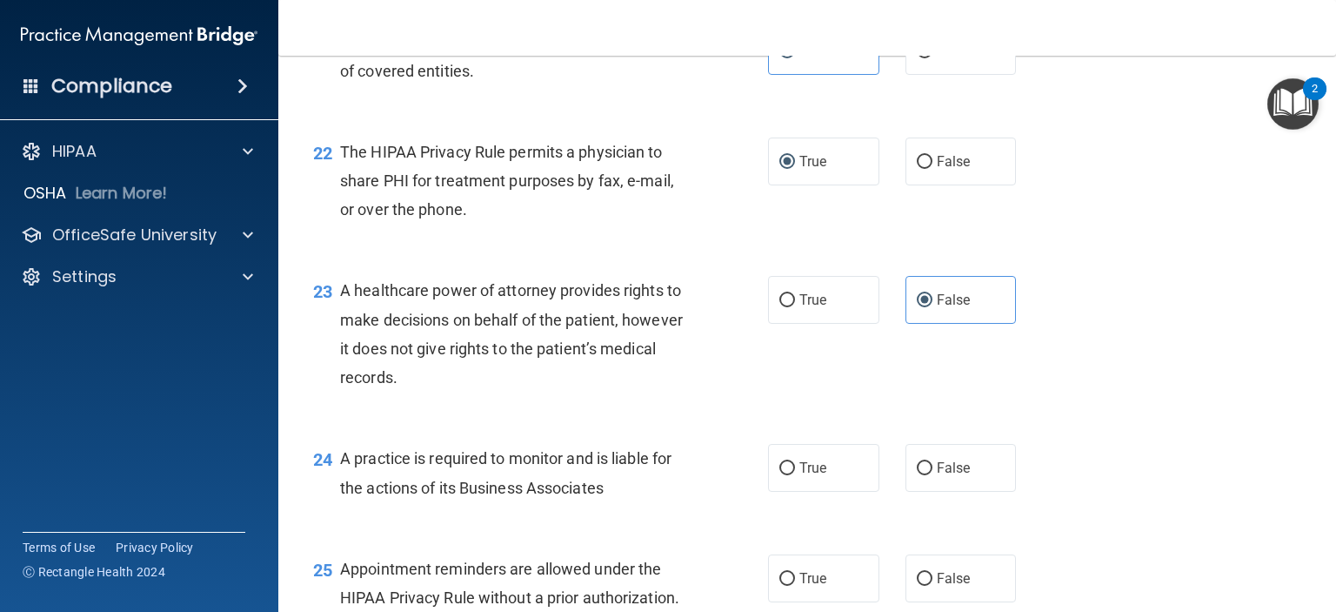
scroll to position [3306, 0]
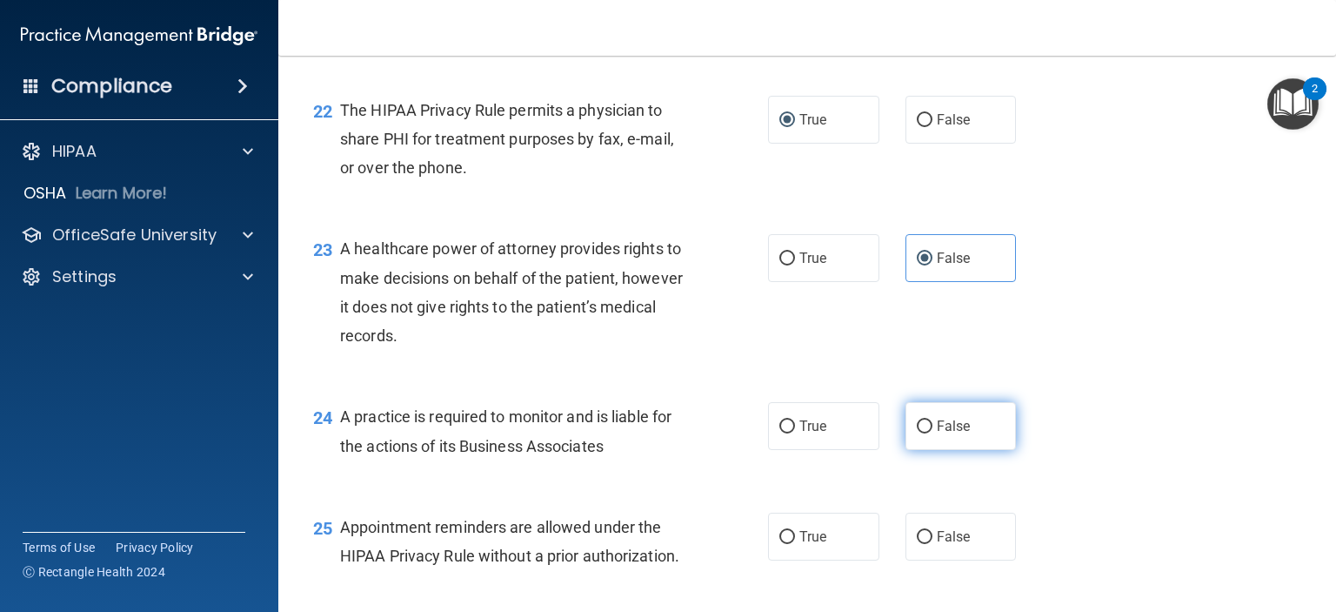
click at [906, 450] on label "False" at bounding box center [961, 426] width 111 height 48
click at [917, 433] on input "False" at bounding box center [925, 426] width 16 height 13
radio input "true"
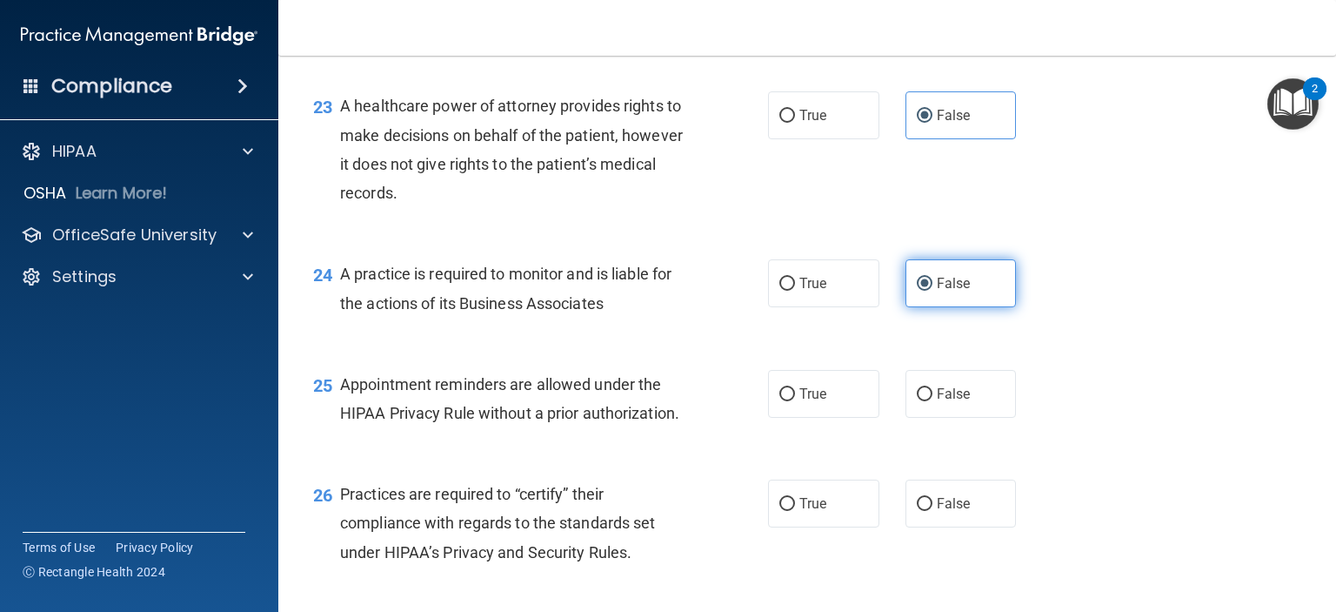
scroll to position [3480, 0]
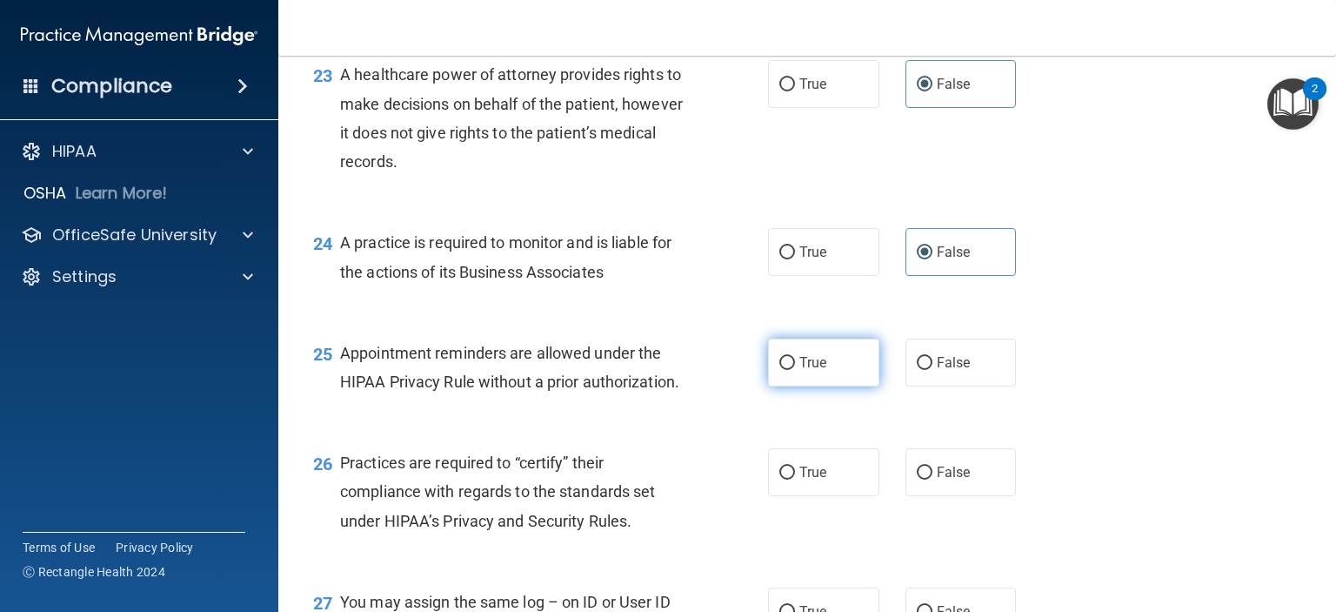
click at [786, 370] on input "True" at bounding box center [787, 363] width 16 height 13
radio input "true"
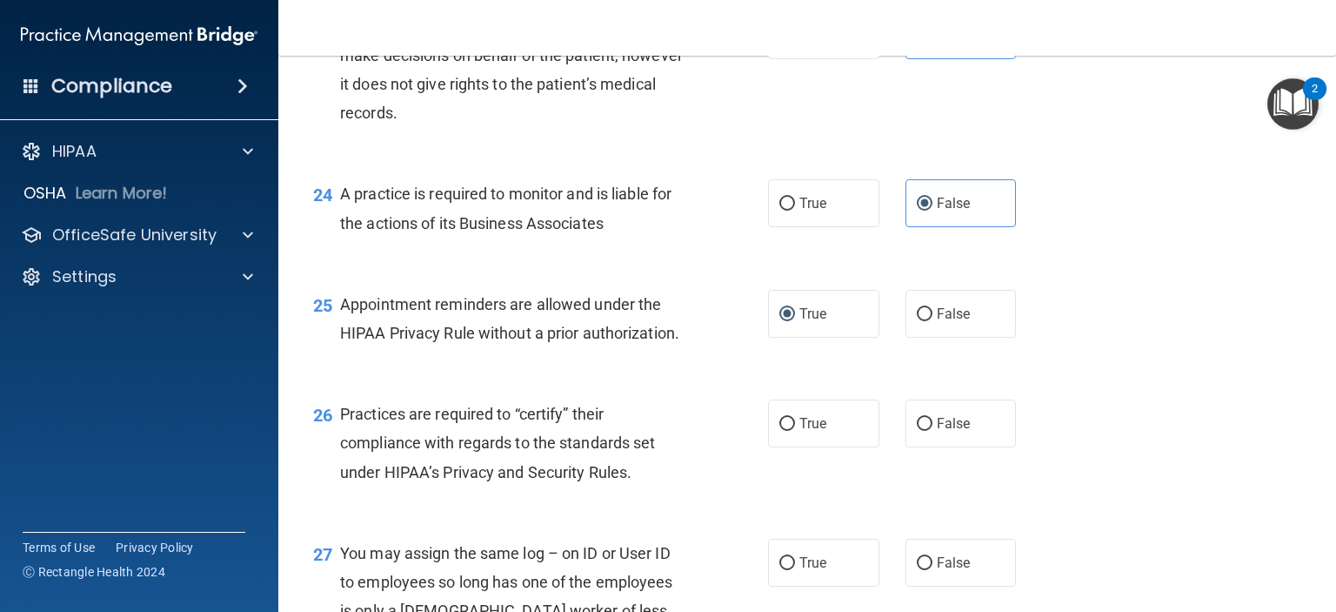
scroll to position [3567, 0]
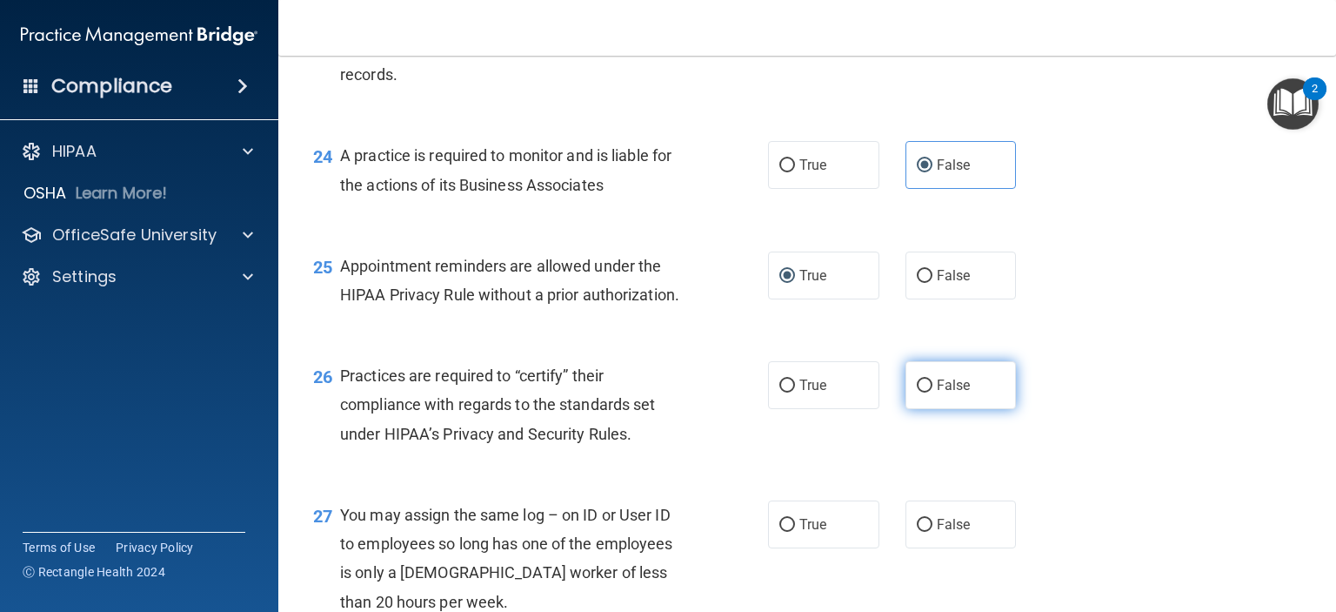
click at [906, 409] on label "False" at bounding box center [961, 385] width 111 height 48
click at [917, 392] on input "False" at bounding box center [925, 385] width 16 height 13
radio input "true"
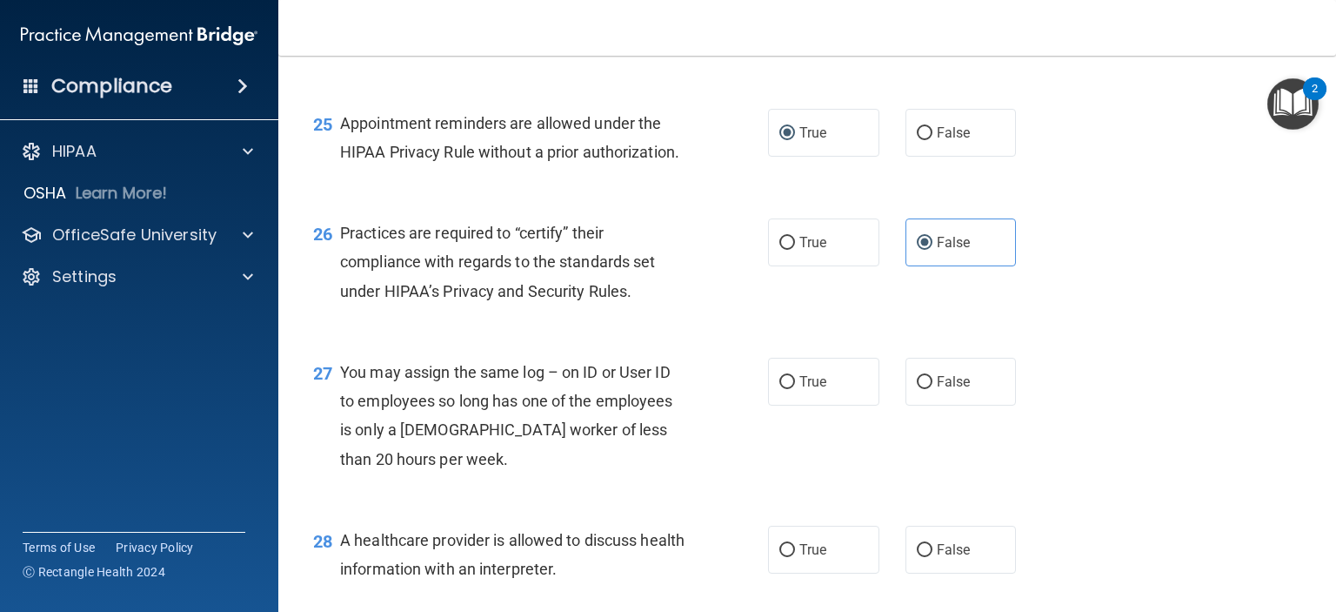
scroll to position [3741, 0]
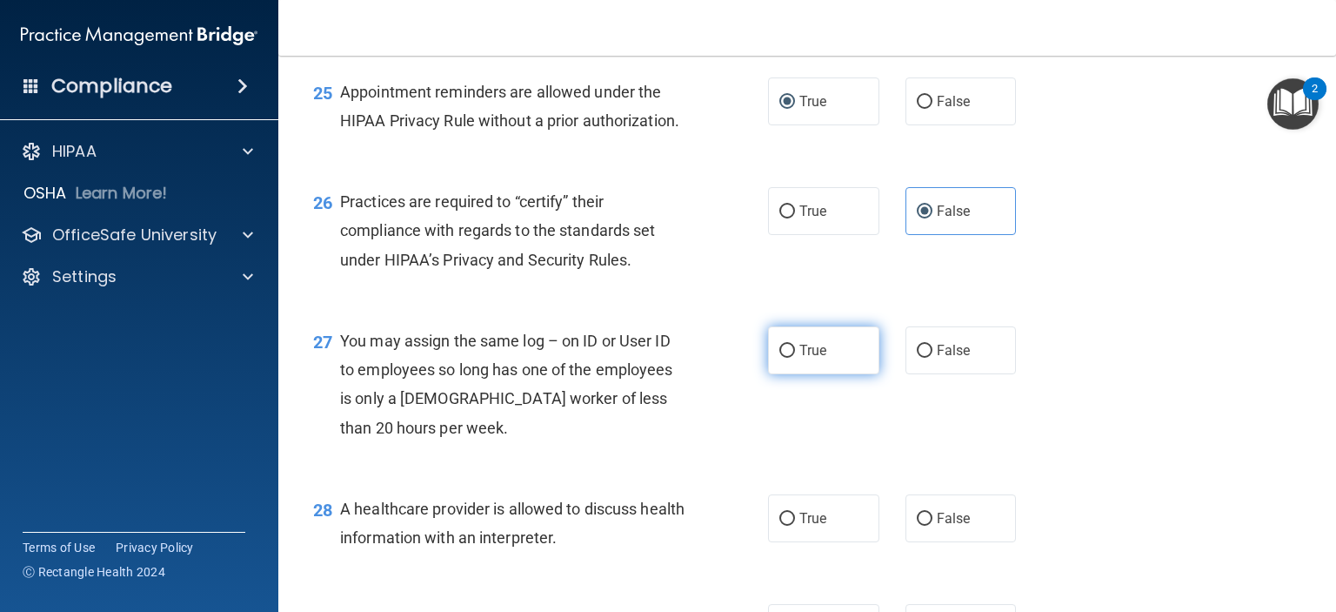
click at [796, 374] on label "True" at bounding box center [823, 350] width 111 height 48
click at [795, 358] on input "True" at bounding box center [787, 351] width 16 height 13
radio input "true"
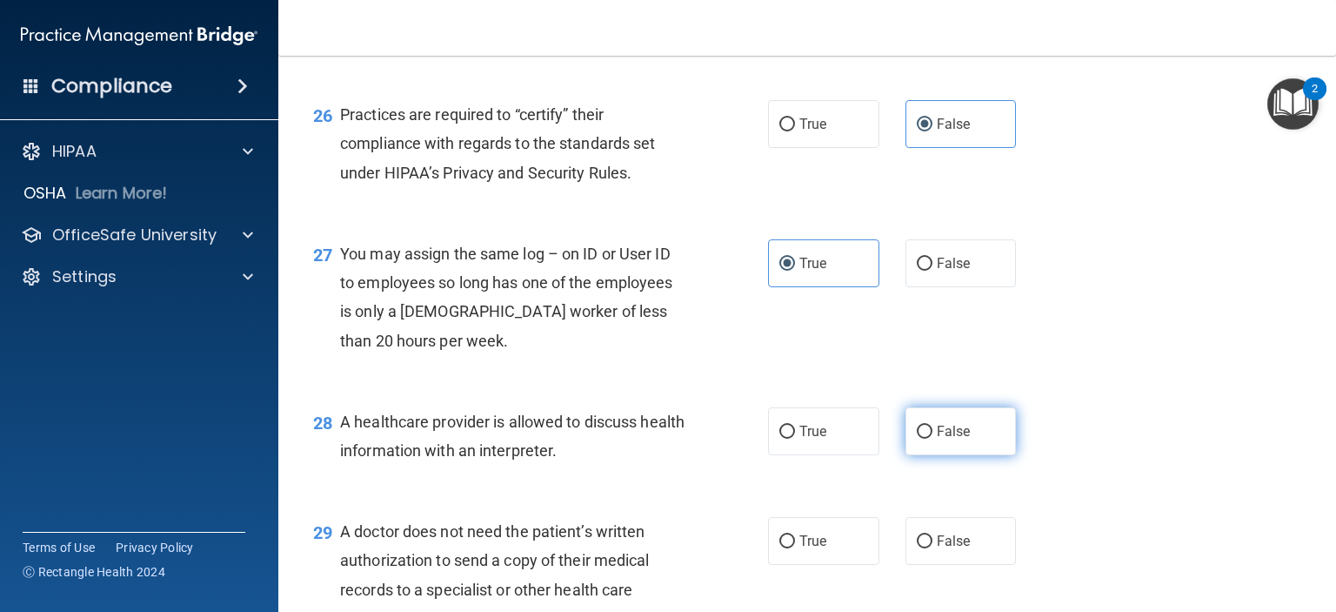
click at [941, 439] on span "False" at bounding box center [954, 431] width 34 height 17
click at [933, 438] on input "False" at bounding box center [925, 431] width 16 height 13
radio input "true"
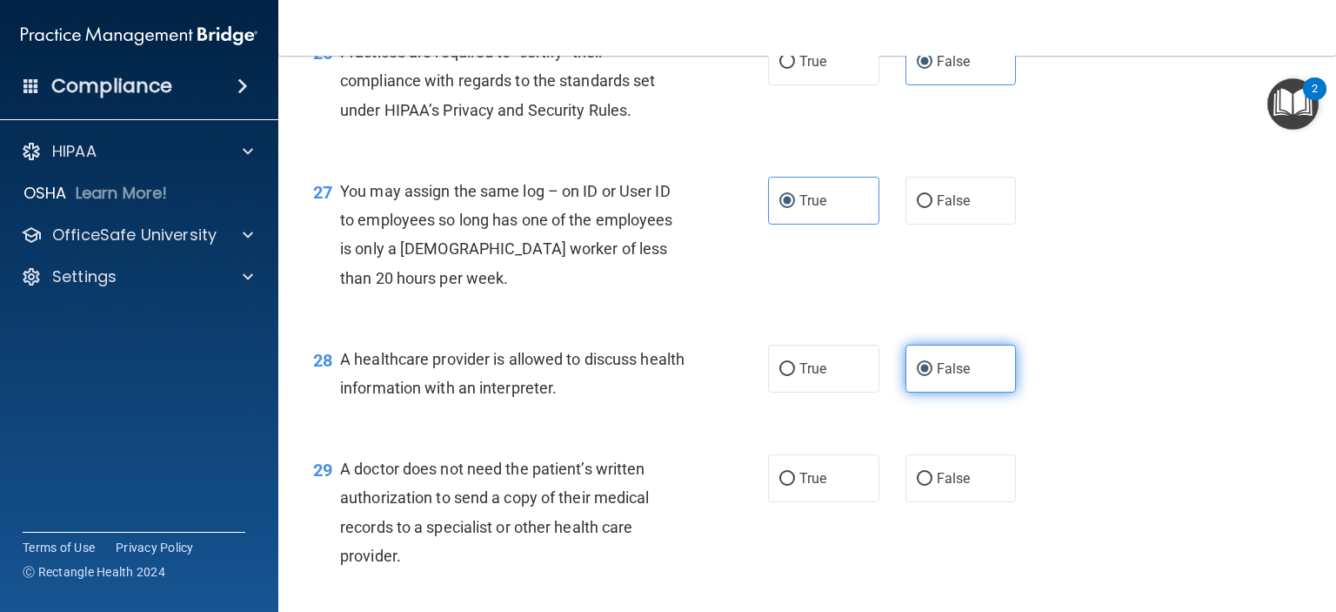
scroll to position [4002, 0]
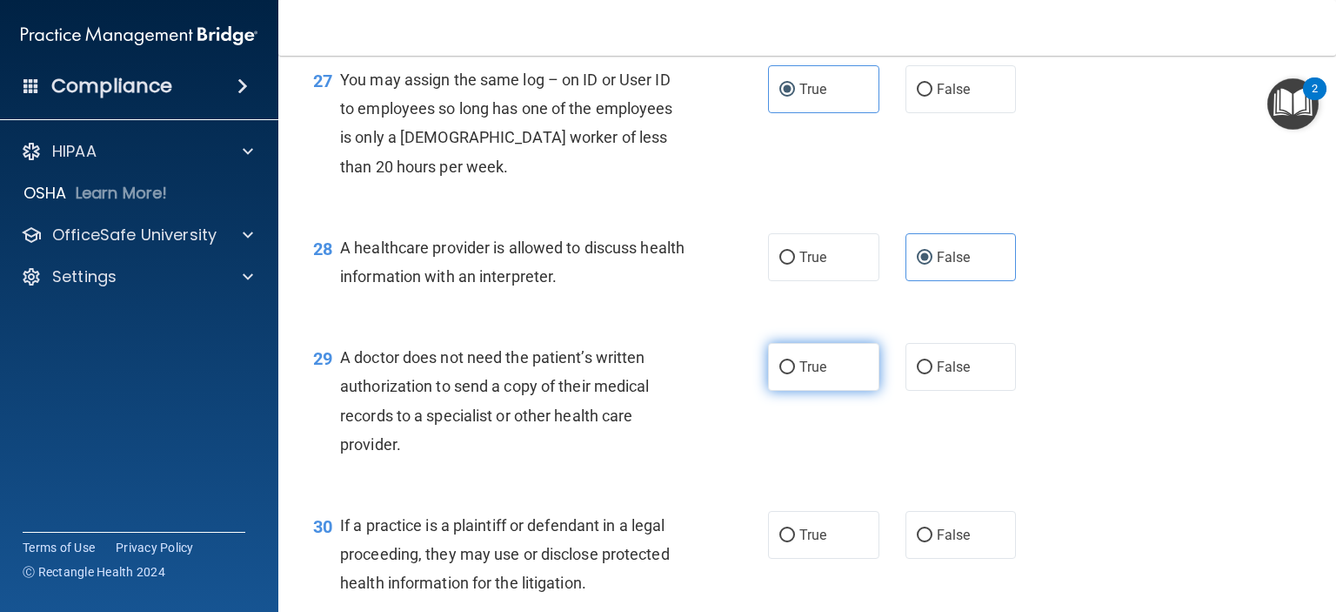
click at [789, 391] on label "True" at bounding box center [823, 367] width 111 height 48
click at [789, 374] on input "True" at bounding box center [787, 367] width 16 height 13
radio input "true"
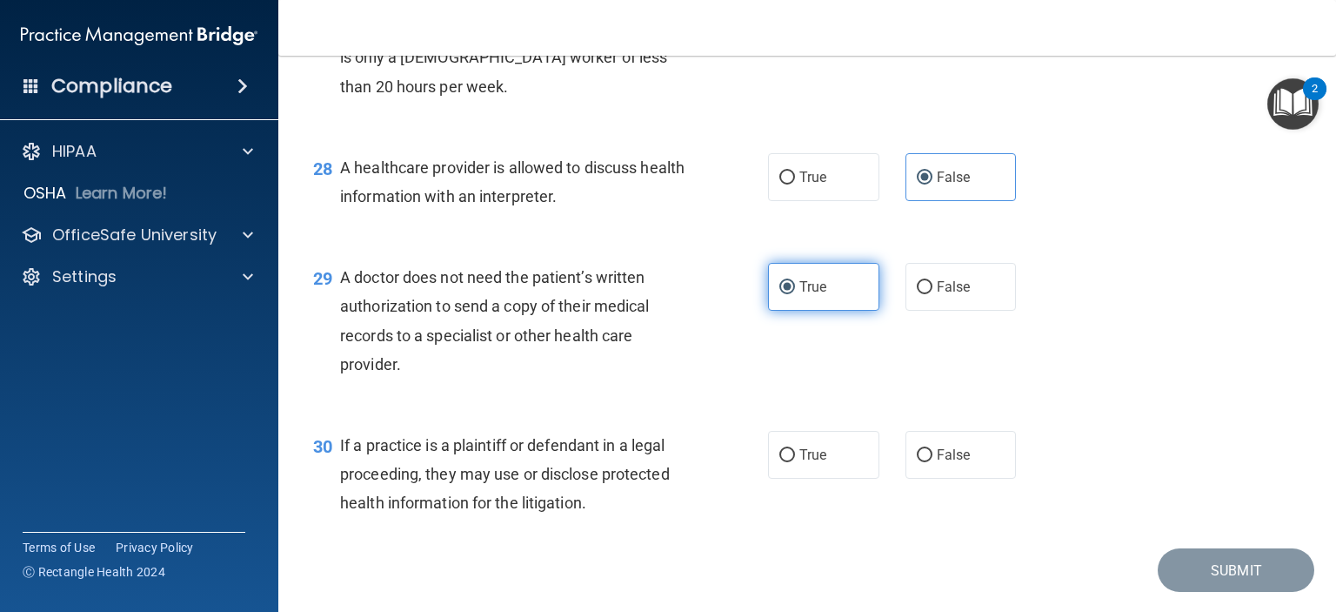
scroll to position [4176, 0]
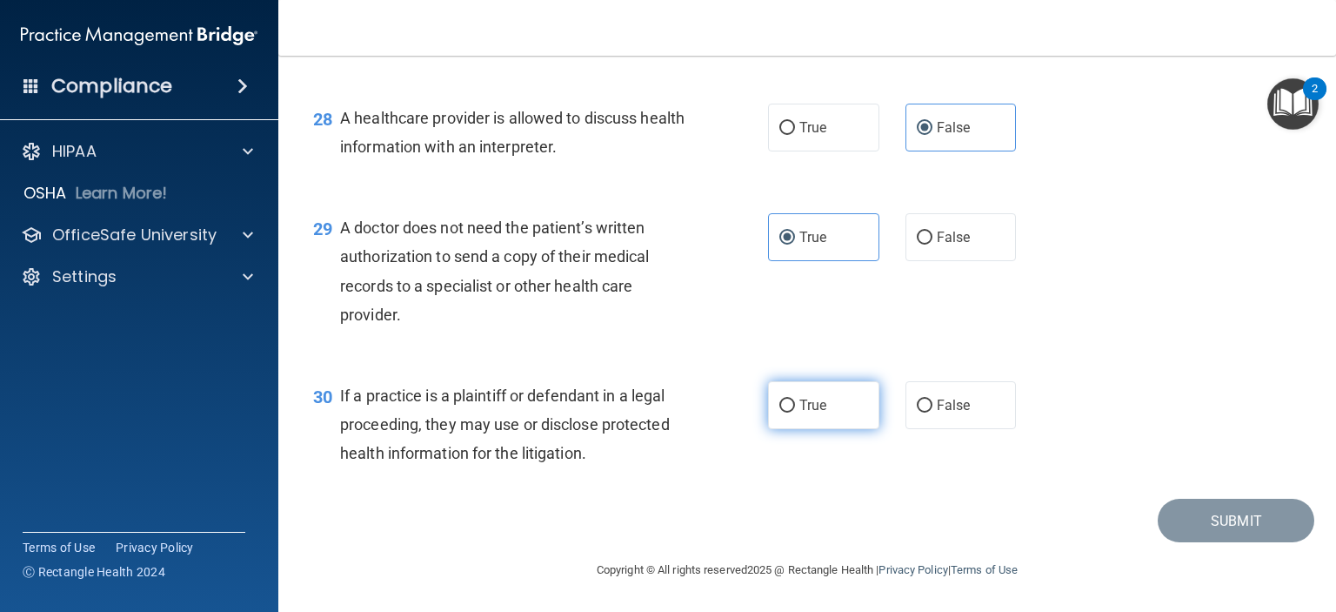
click at [800, 413] on span "True" at bounding box center [813, 405] width 27 height 17
click at [795, 412] on input "True" at bounding box center [787, 405] width 16 height 13
radio input "true"
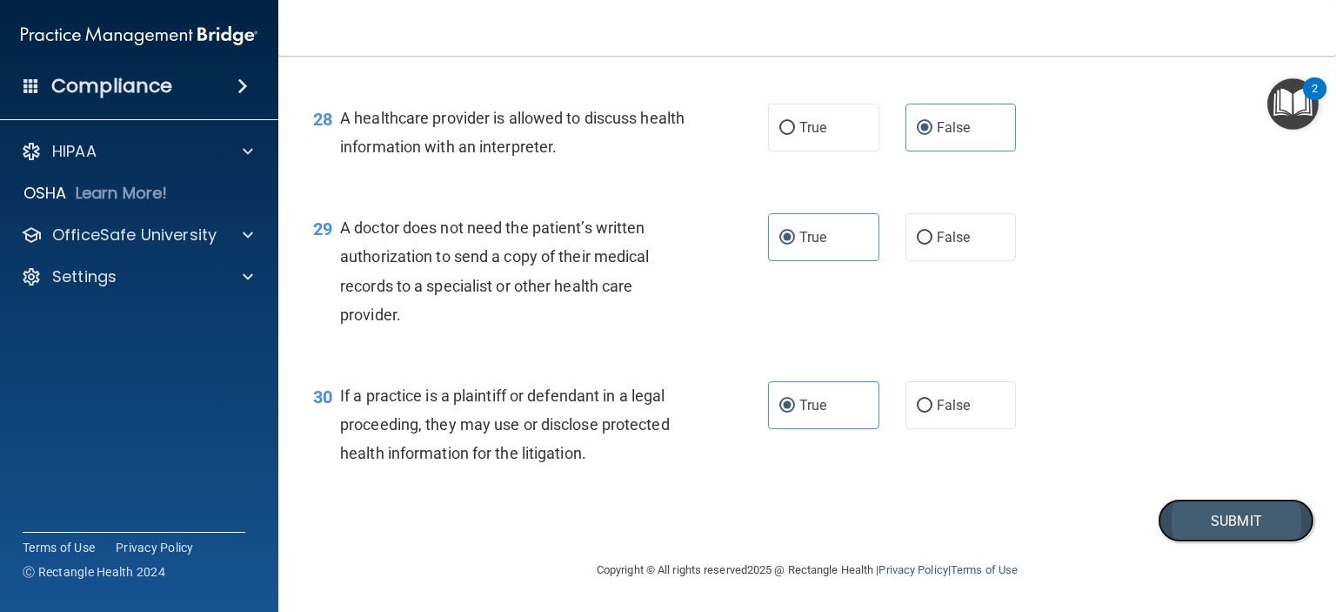
click at [1168, 537] on button "Submit" at bounding box center [1236, 520] width 157 height 44
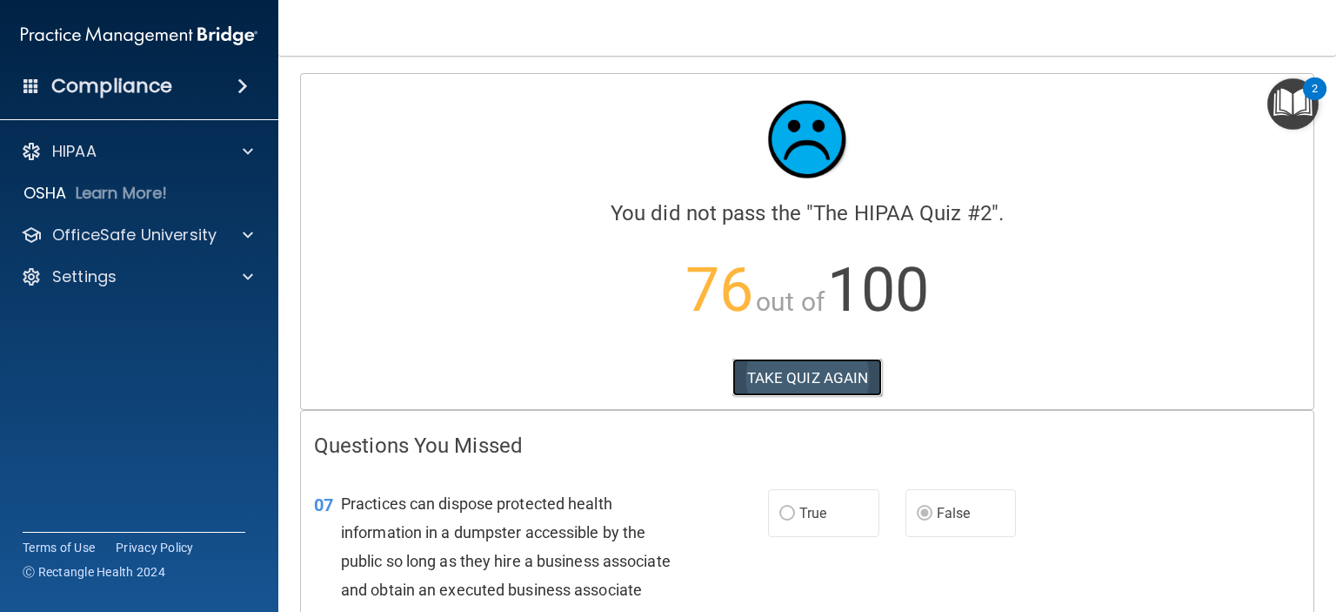
click at [814, 379] on button "TAKE QUIZ AGAIN" at bounding box center [808, 377] width 151 height 38
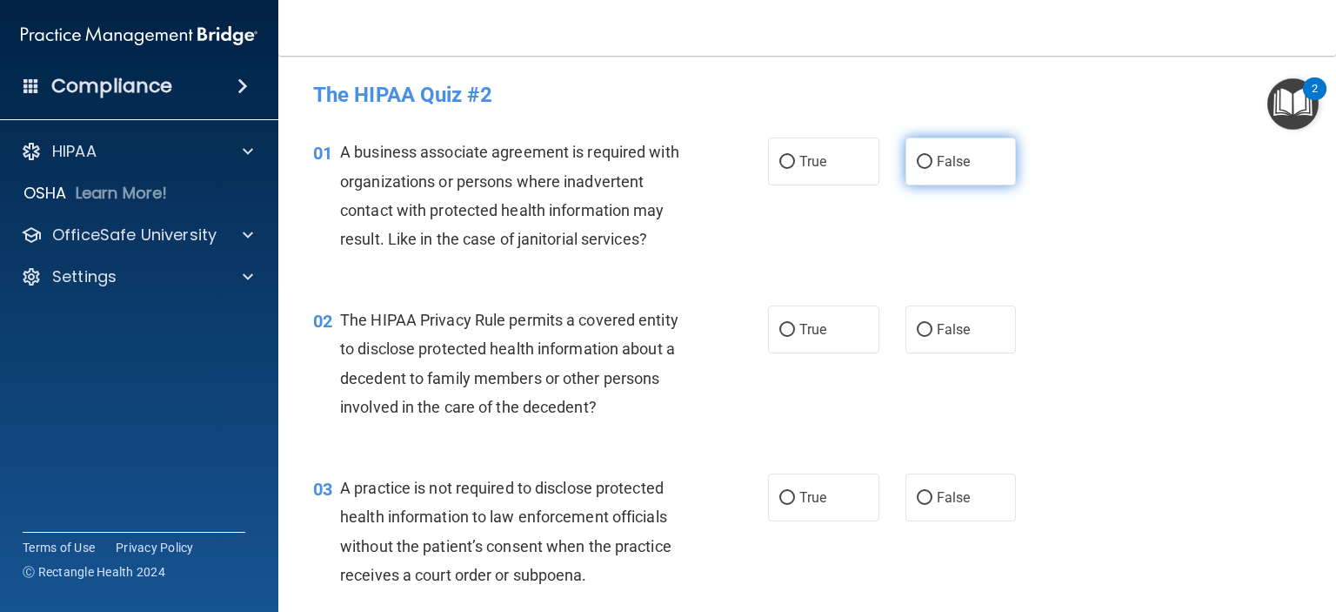
click at [906, 155] on label "False" at bounding box center [961, 161] width 111 height 48
click at [917, 156] on input "False" at bounding box center [925, 162] width 16 height 13
radio input "true"
click at [800, 336] on span "True" at bounding box center [813, 329] width 27 height 17
click at [795, 336] on input "True" at bounding box center [787, 330] width 16 height 13
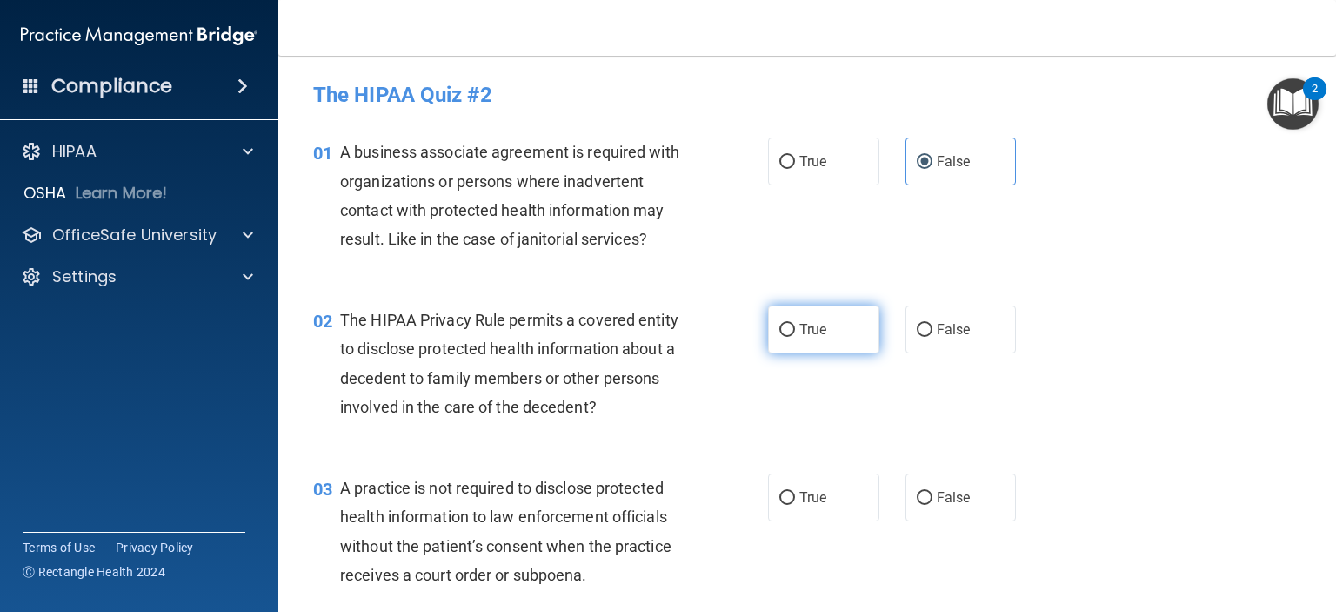
radio input "true"
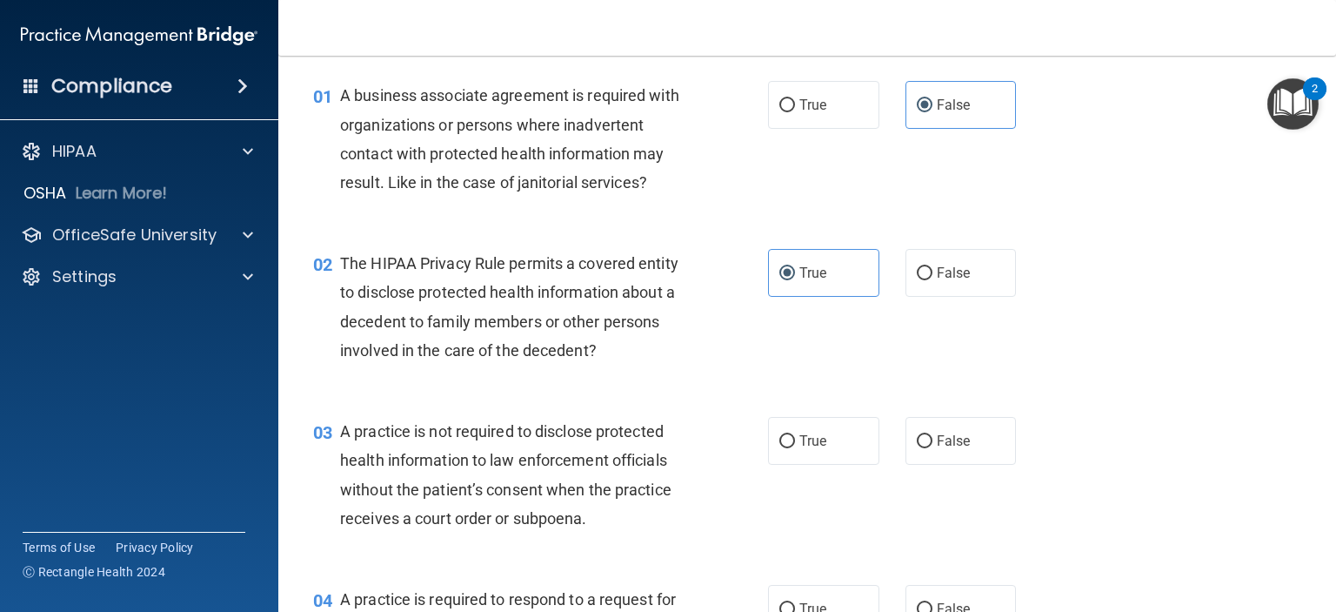
scroll to position [87, 0]
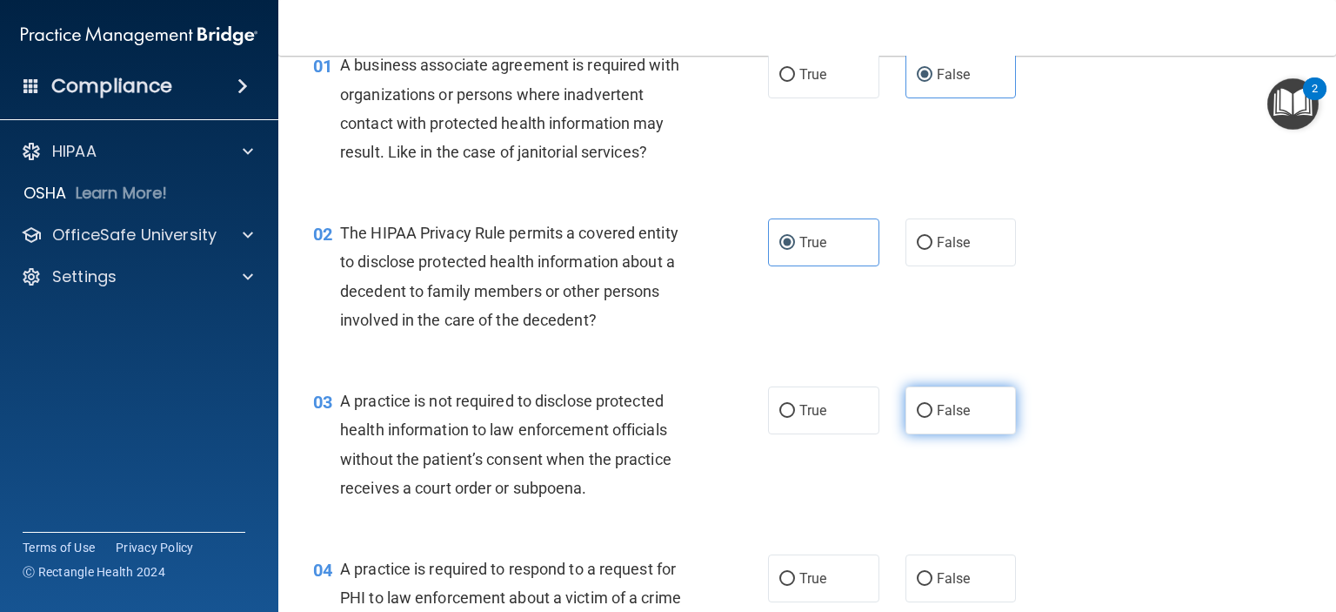
click at [933, 396] on label "False" at bounding box center [961, 410] width 111 height 48
click at [933, 405] on input "False" at bounding box center [925, 411] width 16 height 13
radio input "true"
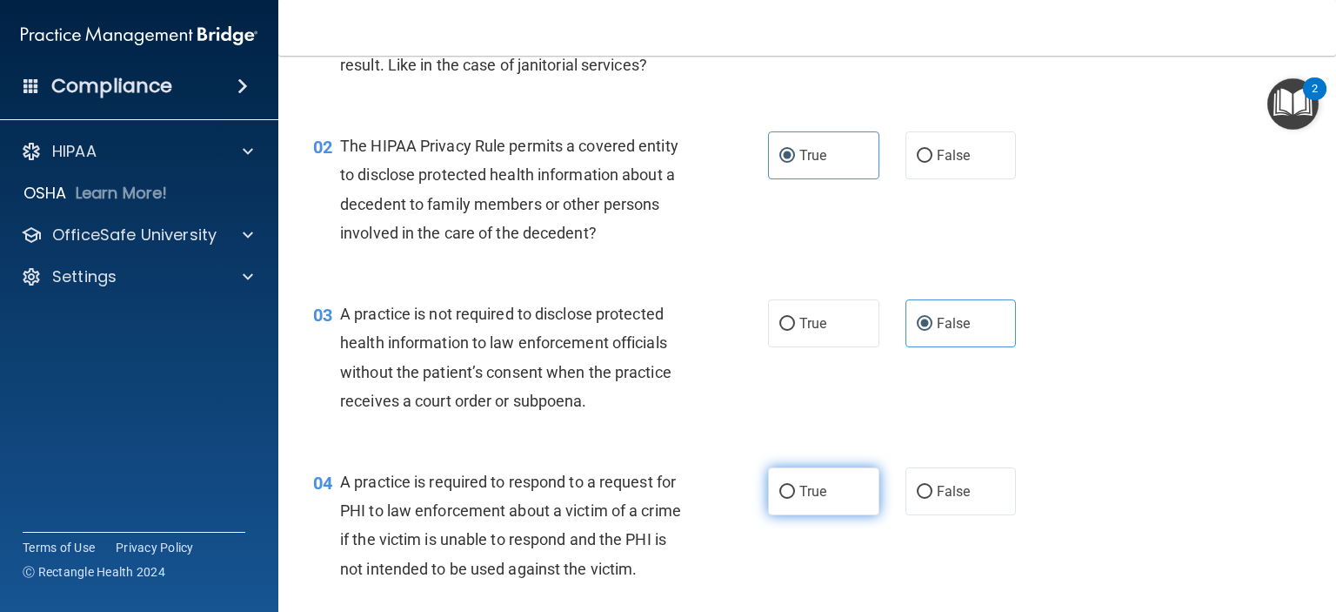
drag, startPoint x: 779, startPoint y: 490, endPoint x: 804, endPoint y: 511, distance: 32.1
click at [783, 492] on input "True" at bounding box center [787, 491] width 16 height 13
radio input "true"
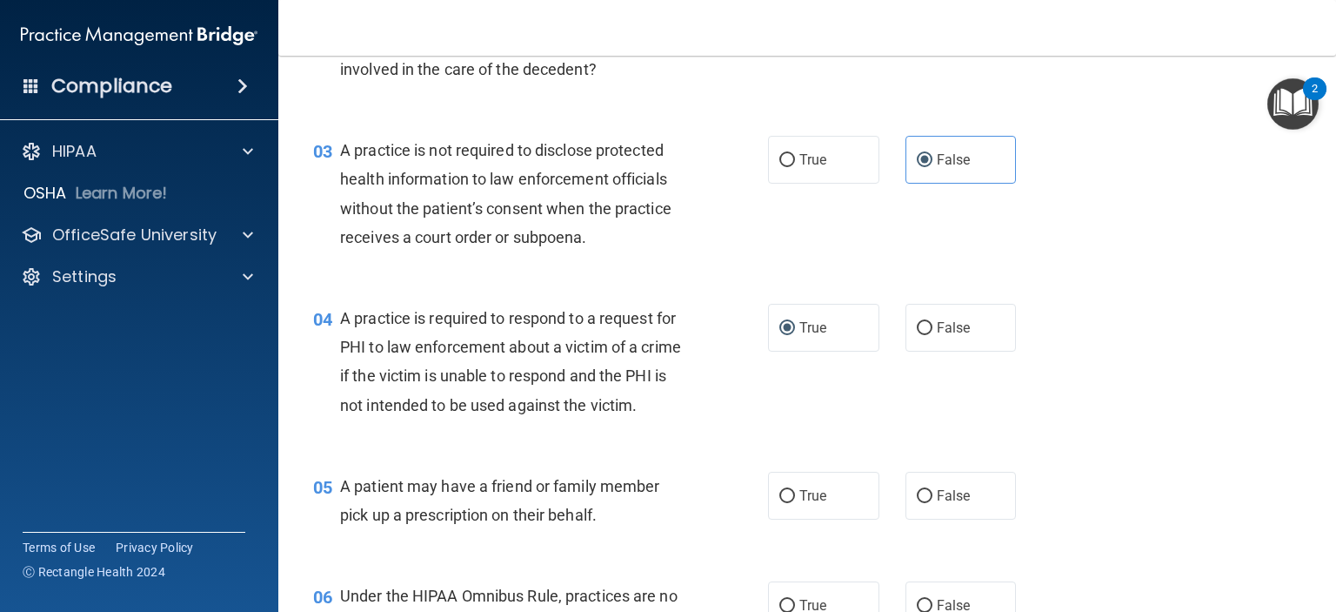
scroll to position [348, 0]
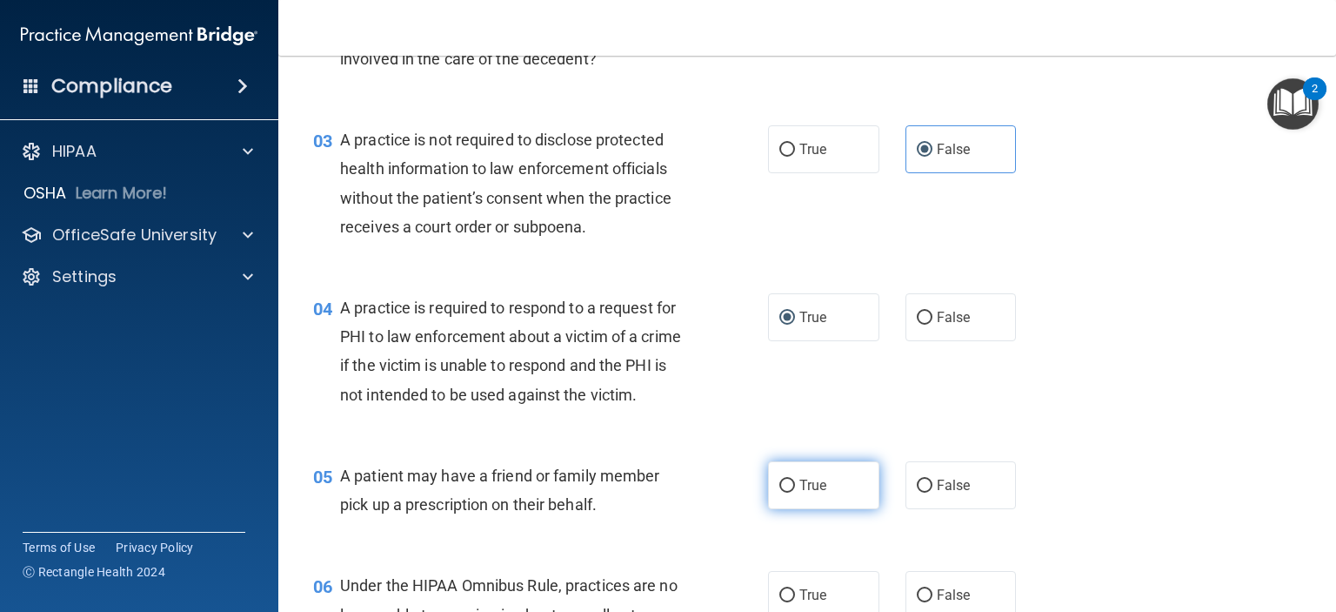
click at [800, 493] on span "True" at bounding box center [813, 485] width 27 height 17
click at [795, 492] on input "True" at bounding box center [787, 485] width 16 height 13
radio input "true"
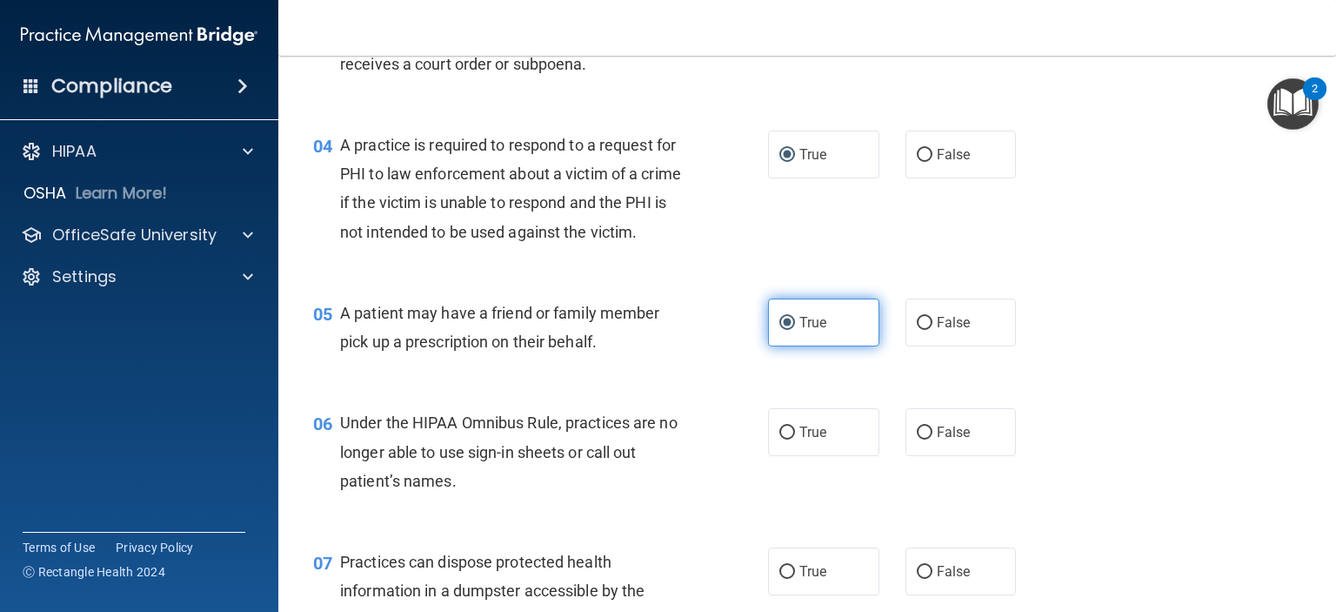
scroll to position [522, 0]
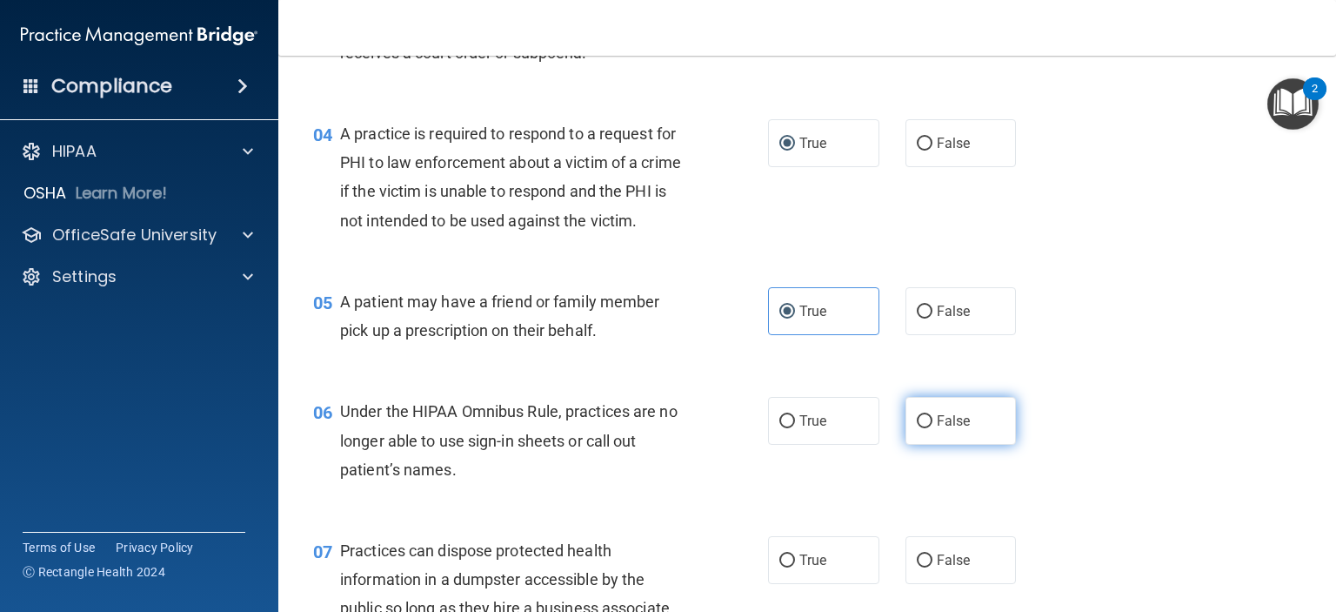
click at [924, 445] on label "False" at bounding box center [961, 421] width 111 height 48
click at [924, 428] on input "False" at bounding box center [925, 421] width 16 height 13
radio input "true"
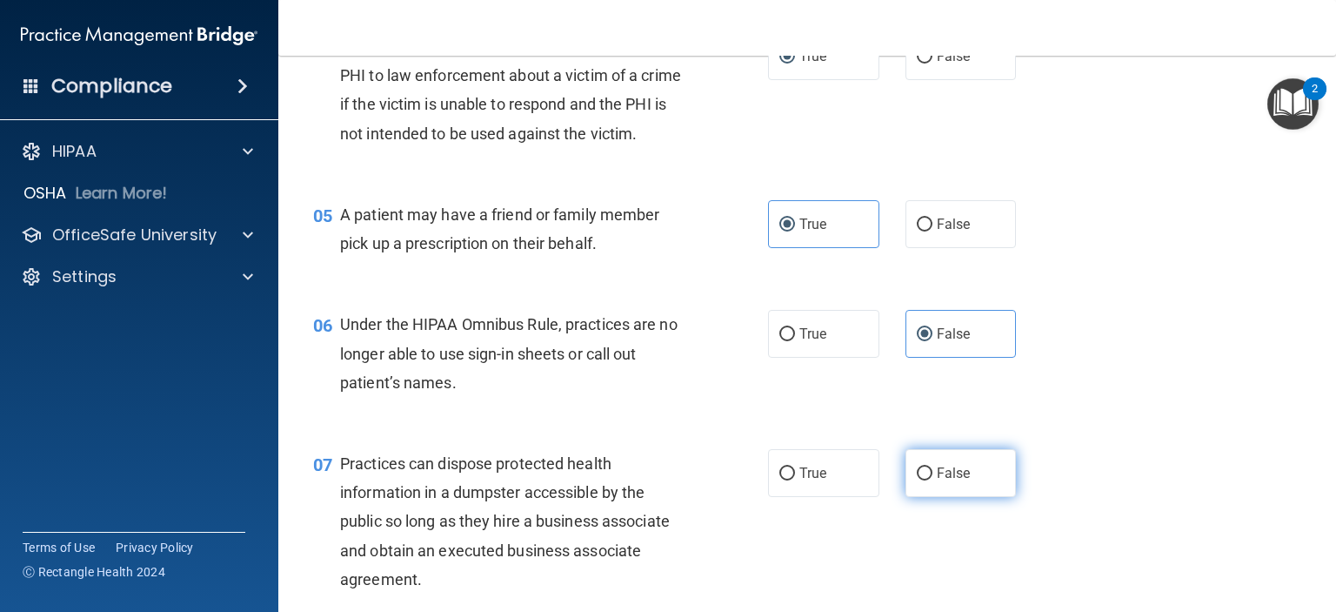
click at [921, 497] on label "False" at bounding box center [961, 473] width 111 height 48
click at [921, 480] on input "False" at bounding box center [925, 473] width 16 height 13
radio input "true"
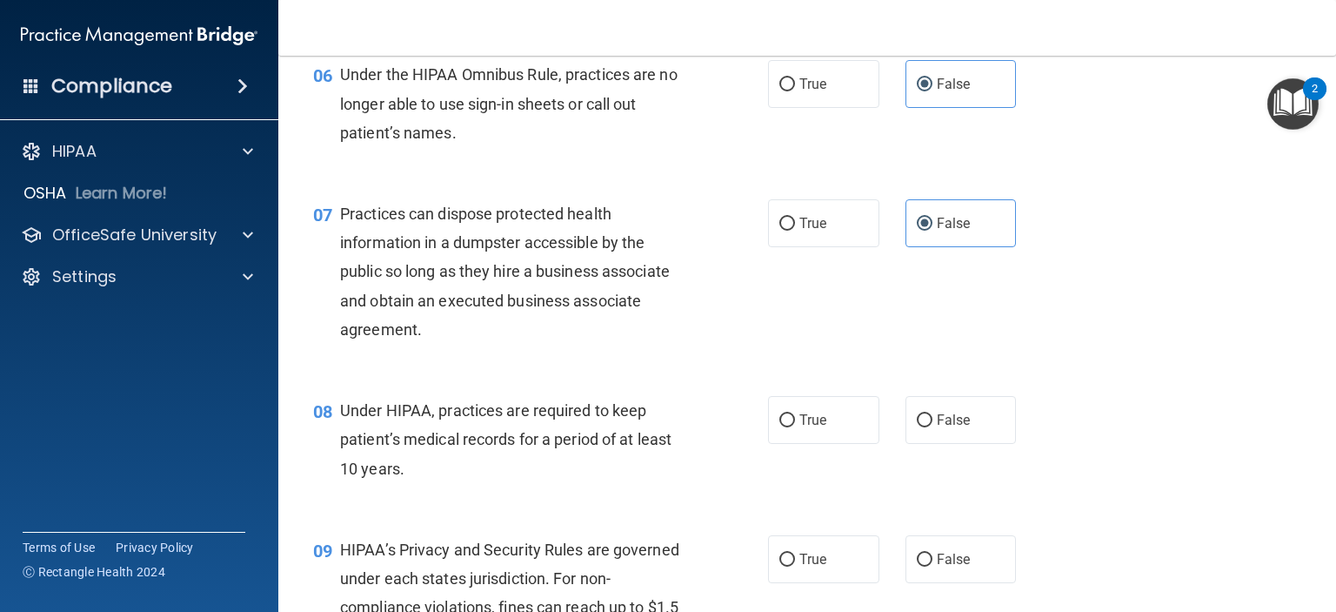
scroll to position [870, 0]
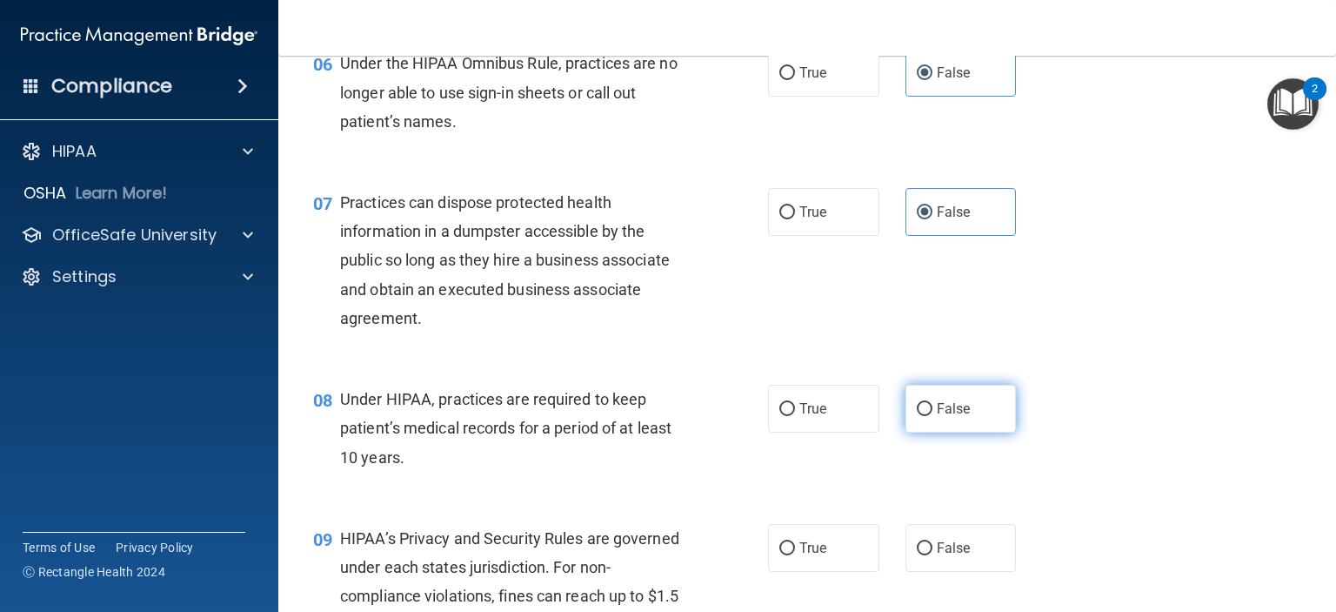
click at [937, 417] on span "False" at bounding box center [954, 408] width 34 height 17
click at [933, 416] on input "False" at bounding box center [925, 409] width 16 height 13
radio input "true"
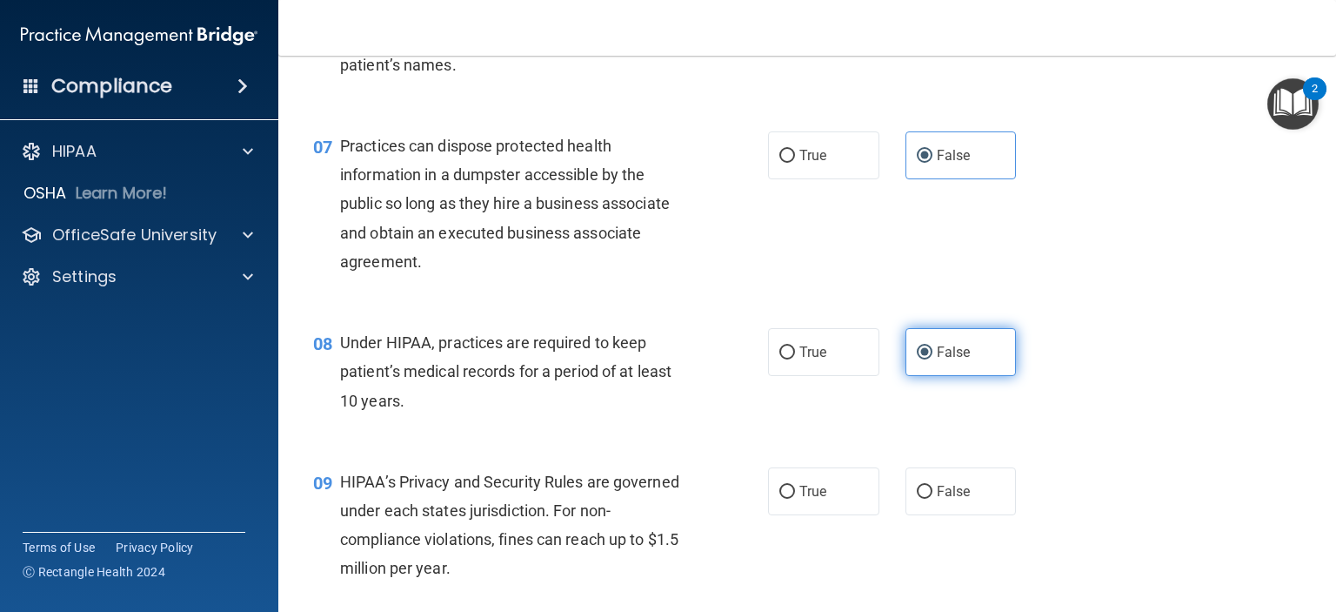
scroll to position [957, 0]
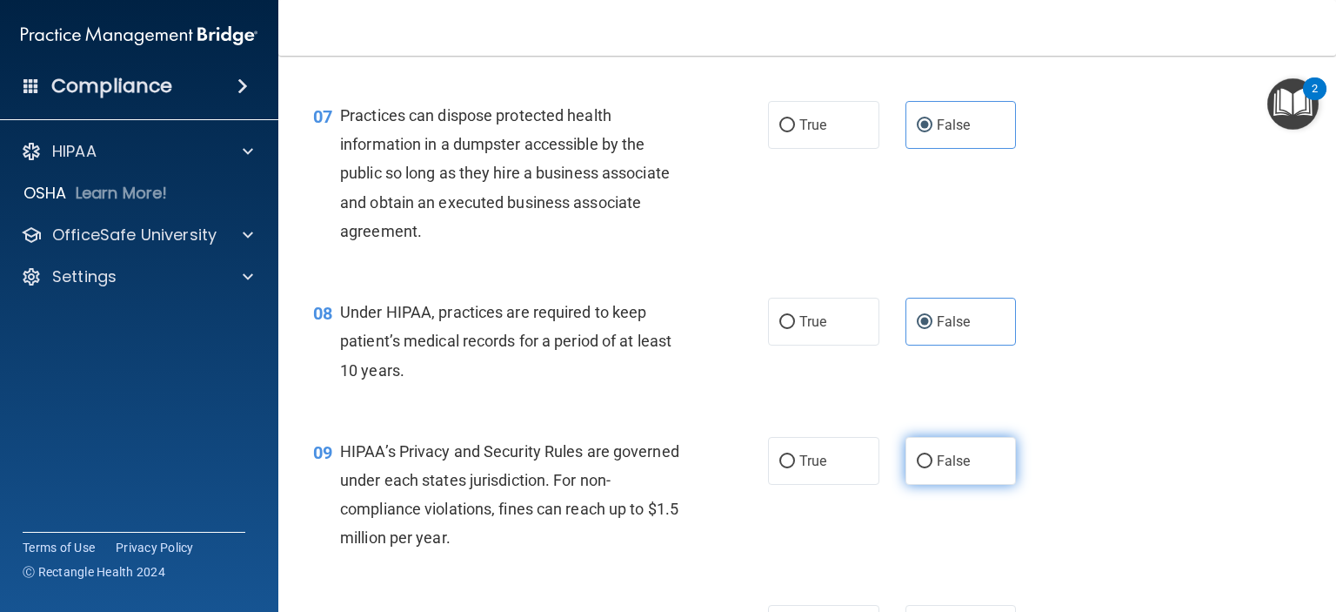
click at [917, 468] on input "False" at bounding box center [925, 461] width 16 height 13
radio input "true"
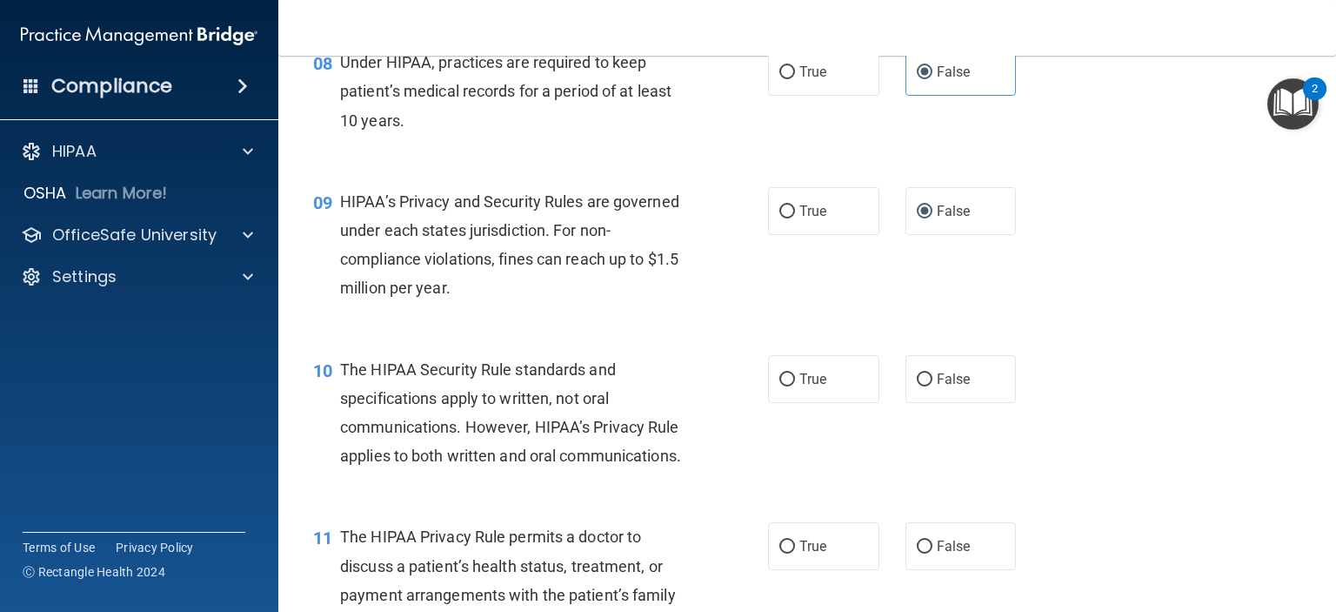
scroll to position [1218, 0]
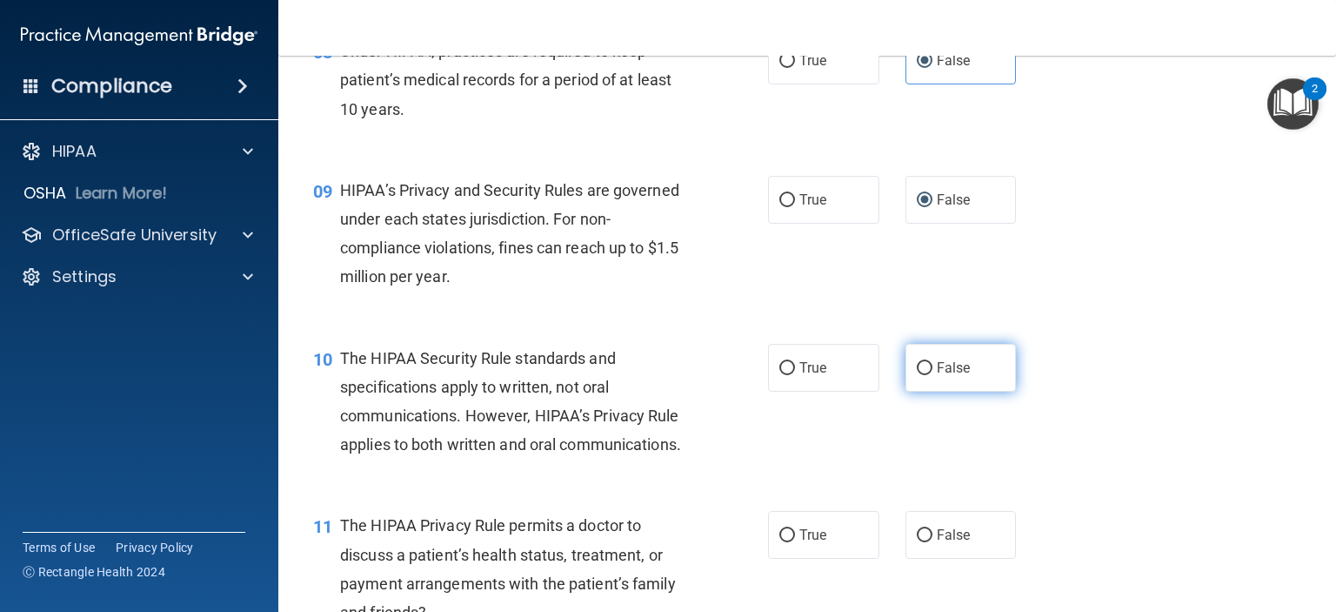
click at [937, 376] on span "False" at bounding box center [954, 367] width 34 height 17
click at [933, 375] on input "False" at bounding box center [925, 368] width 16 height 13
radio input "true"
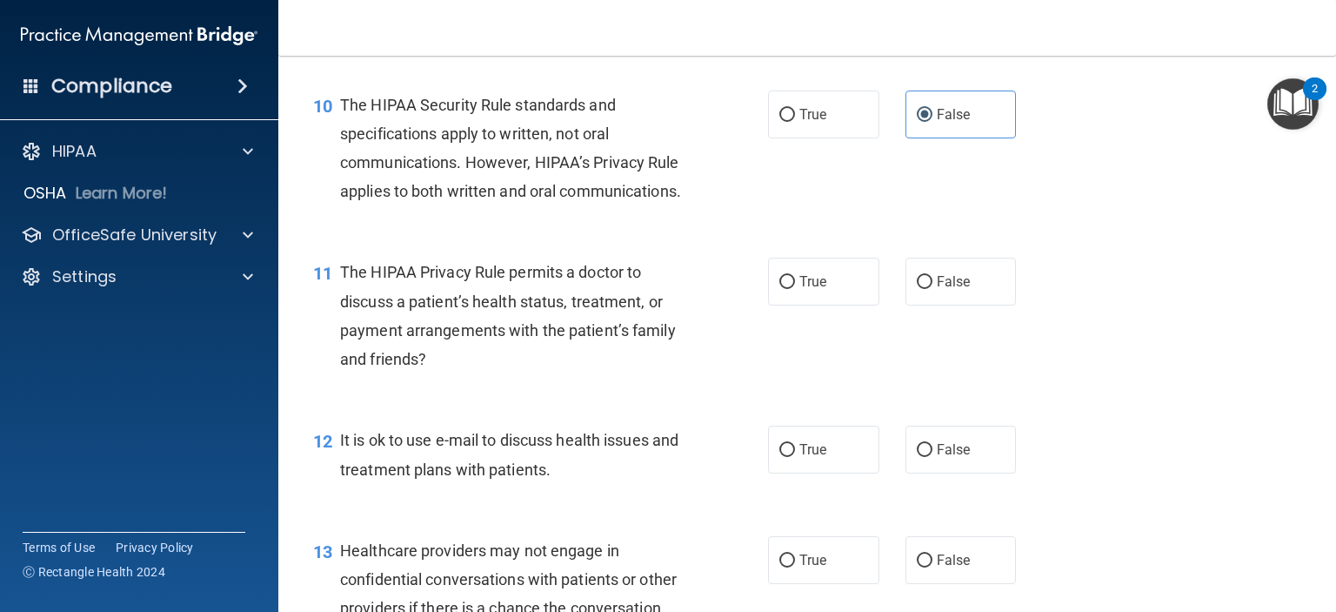
scroll to position [1479, 0]
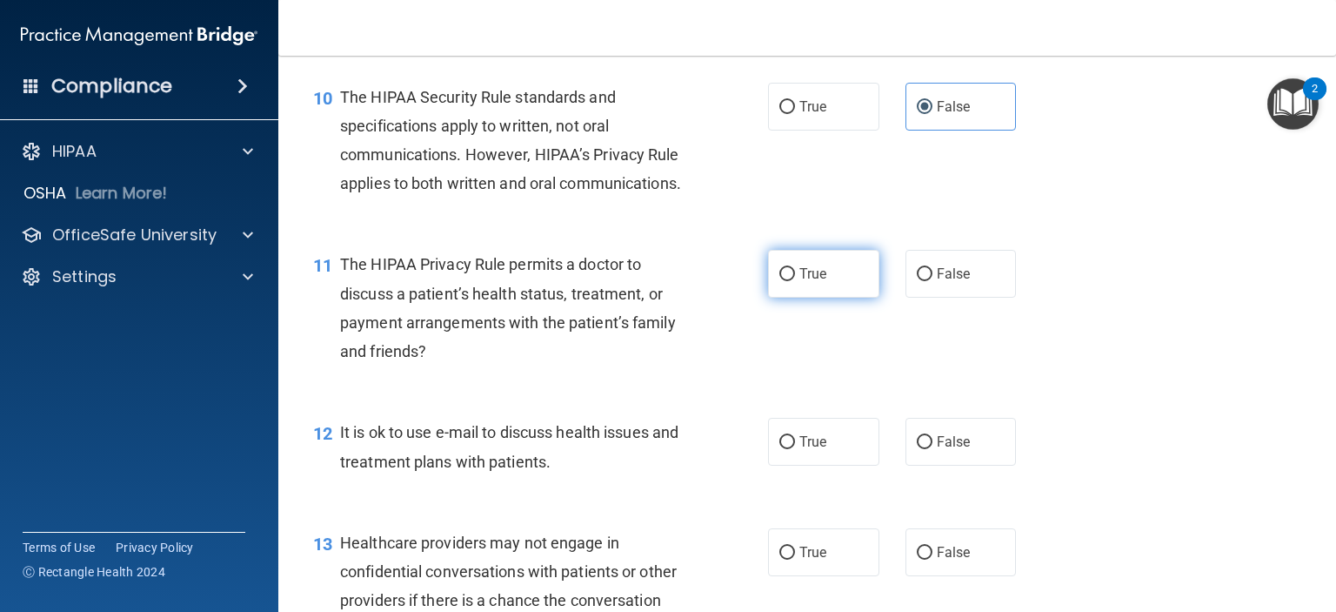
drag, startPoint x: 775, startPoint y: 325, endPoint x: 781, endPoint y: 337, distance: 12.8
click at [779, 281] on input "True" at bounding box center [787, 274] width 16 height 13
radio input "true"
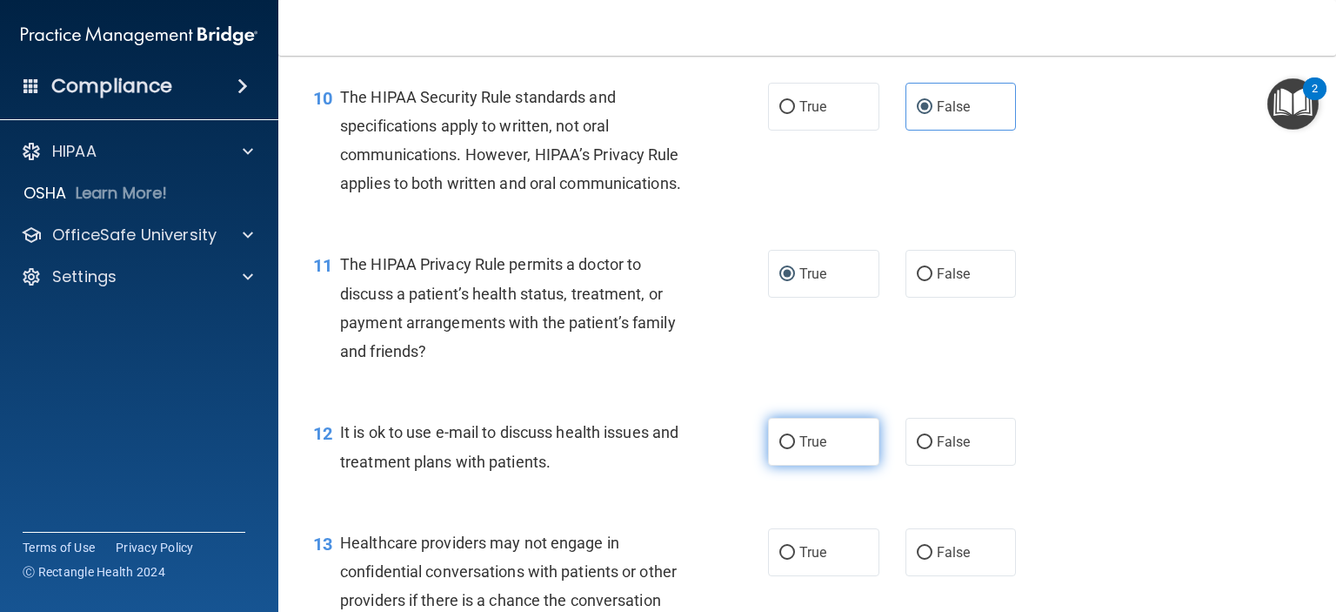
click at [807, 450] on span "True" at bounding box center [813, 441] width 27 height 17
click at [795, 449] on input "True" at bounding box center [787, 442] width 16 height 13
radio input "true"
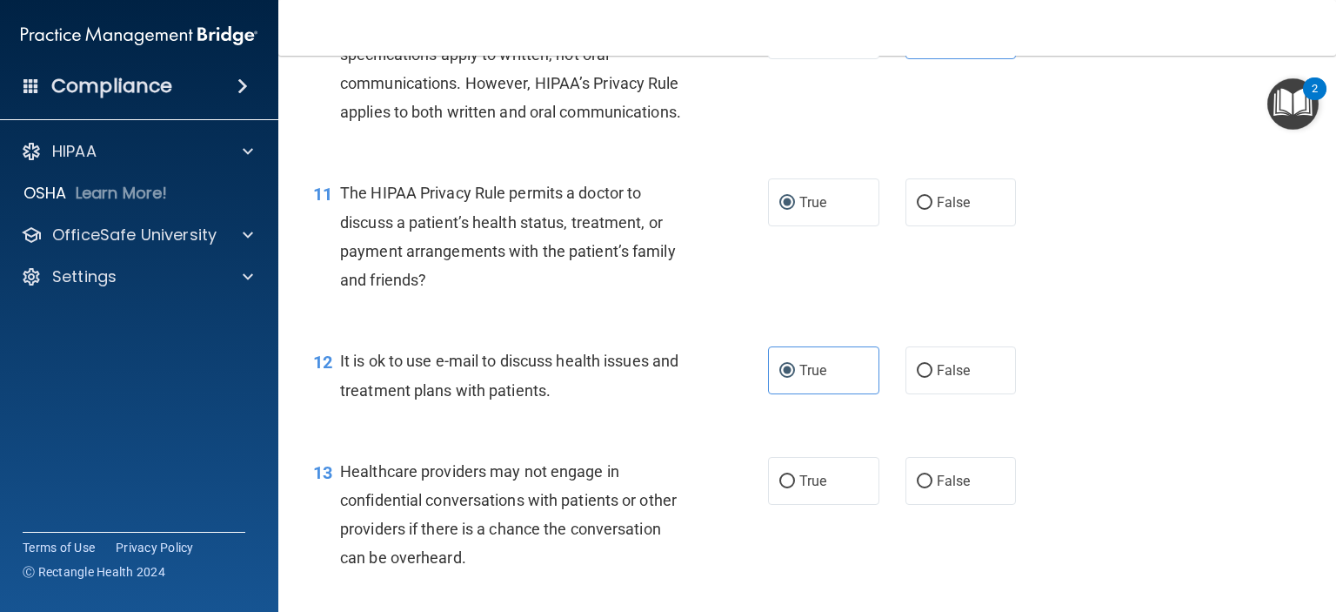
scroll to position [1653, 0]
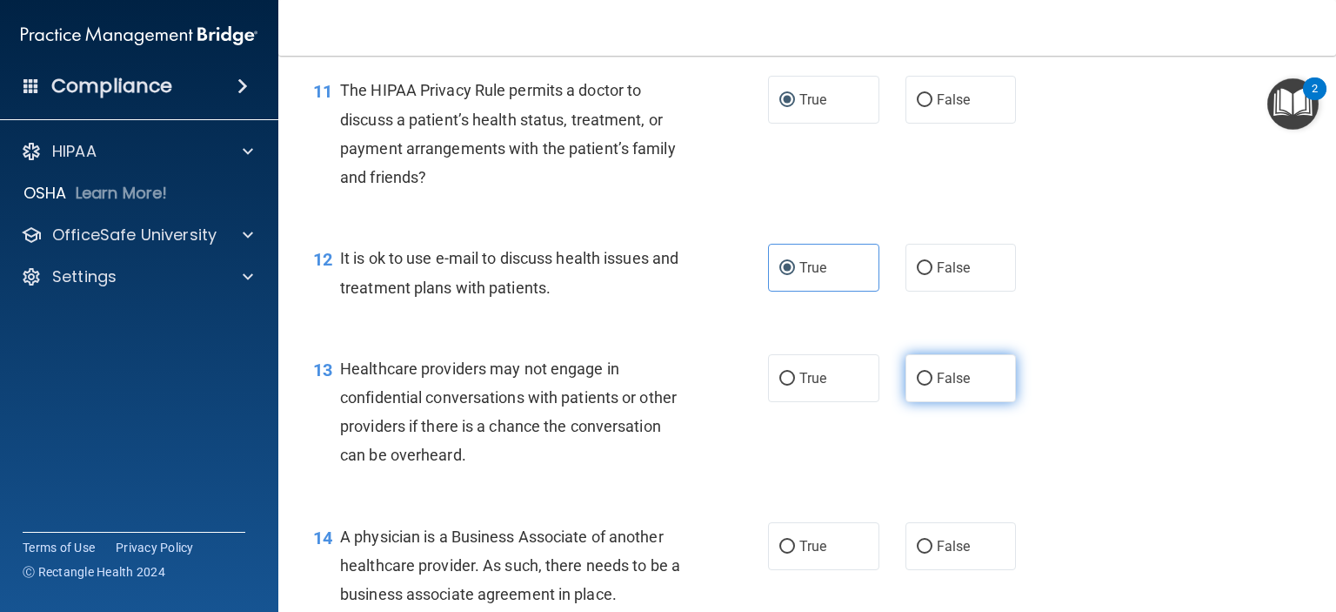
click at [946, 386] on span "False" at bounding box center [954, 378] width 34 height 17
click at [933, 385] on input "False" at bounding box center [925, 378] width 16 height 13
radio input "true"
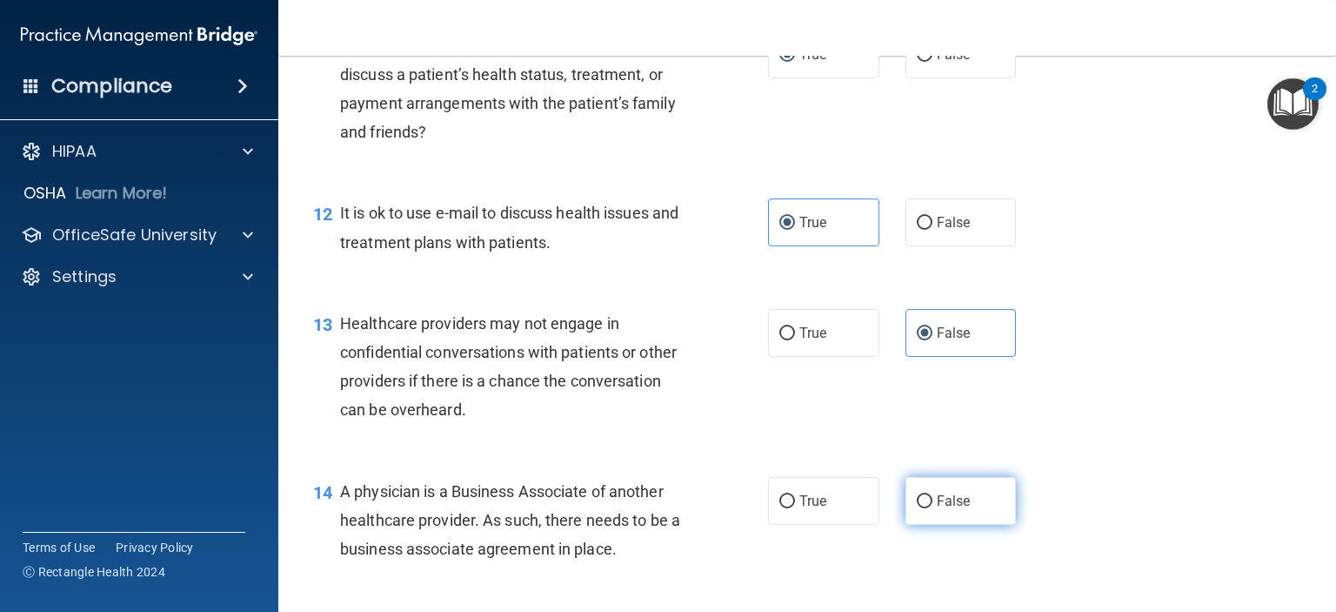
scroll to position [1740, 0]
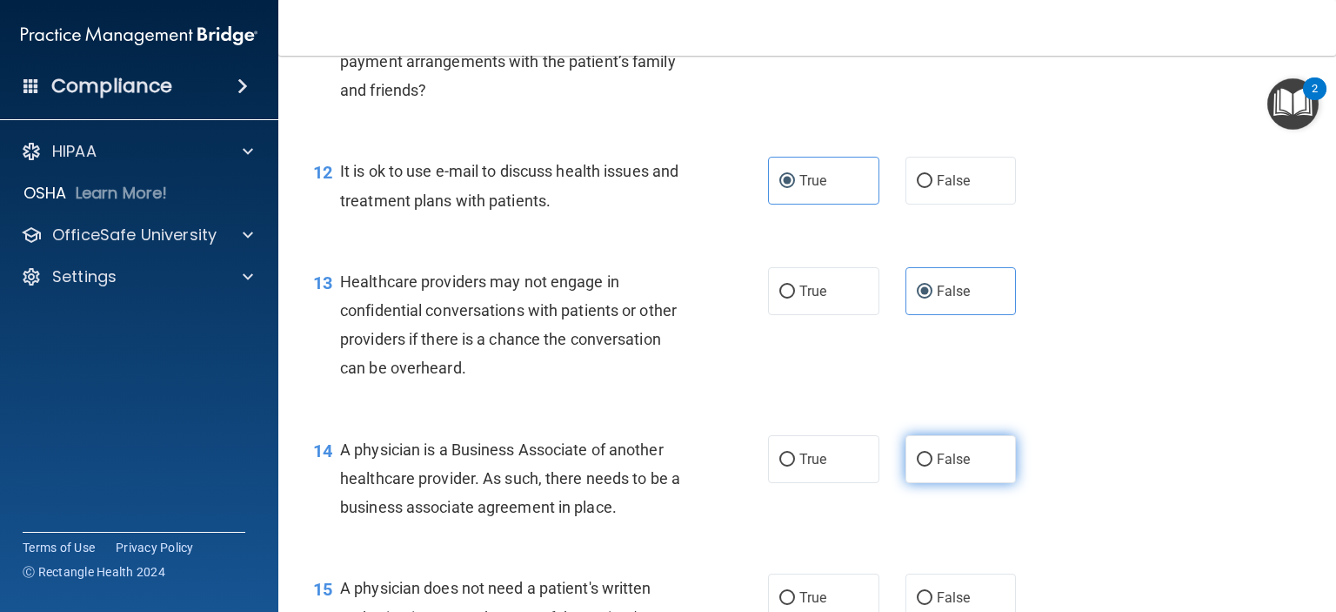
click at [927, 483] on label "False" at bounding box center [961, 459] width 111 height 48
click at [927, 466] on input "False" at bounding box center [925, 459] width 16 height 13
radio input "true"
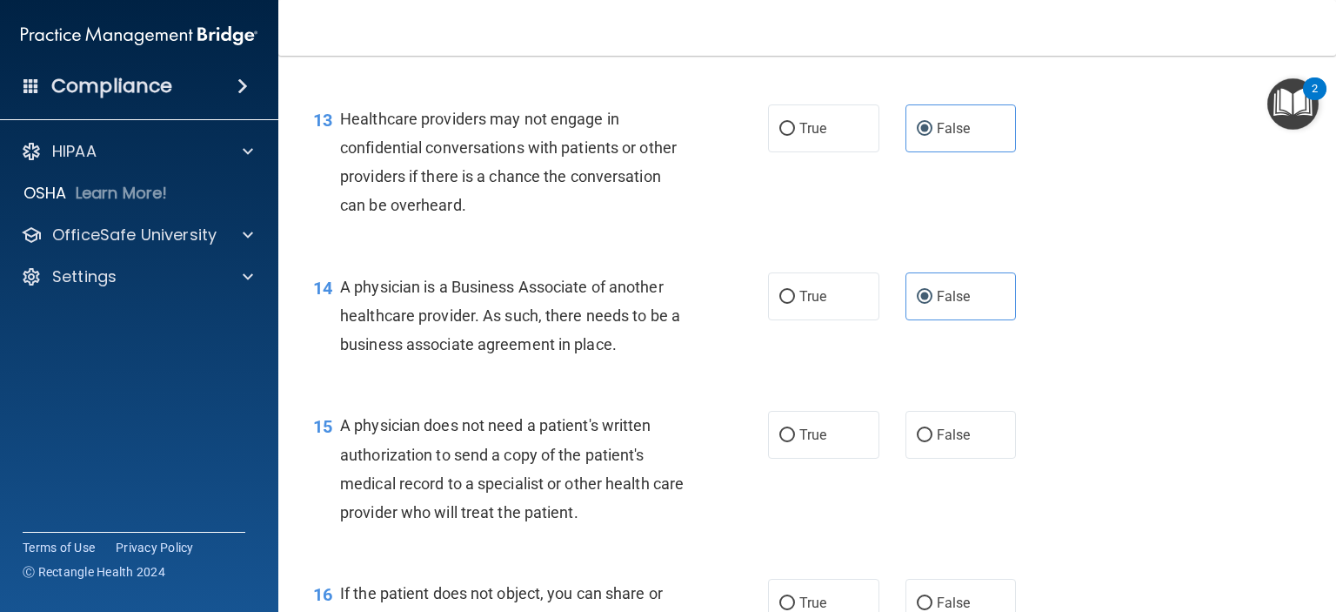
scroll to position [1914, 0]
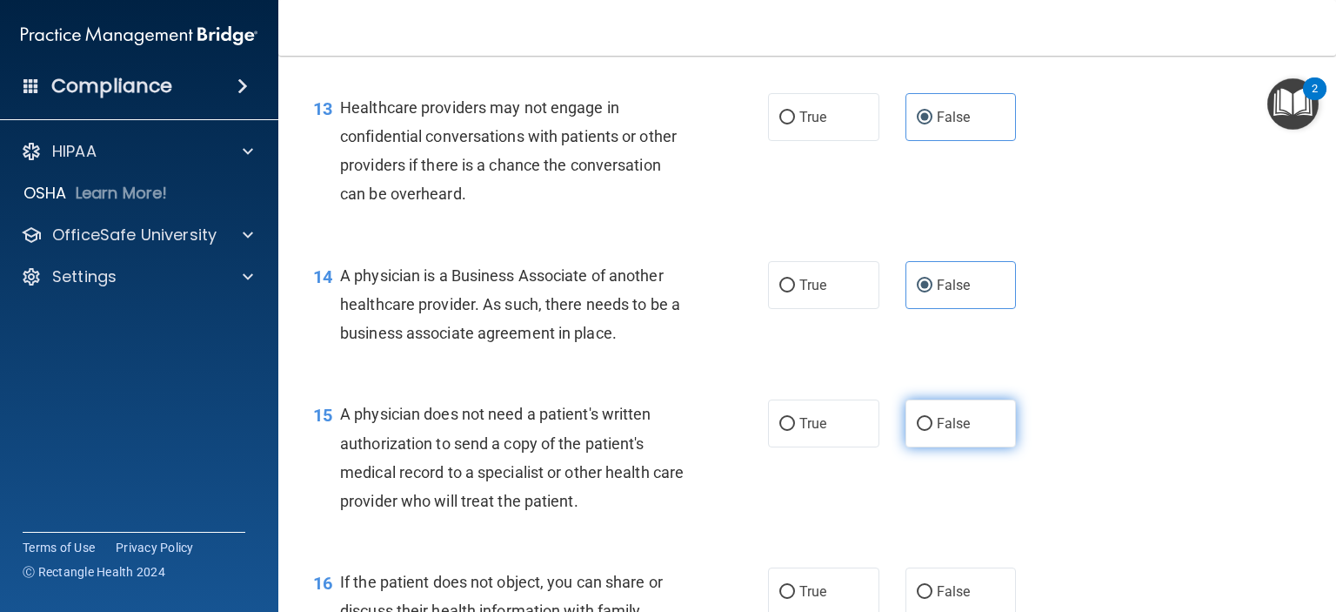
click at [906, 447] on label "False" at bounding box center [961, 423] width 111 height 48
click at [917, 431] on input "False" at bounding box center [925, 424] width 16 height 13
radio input "true"
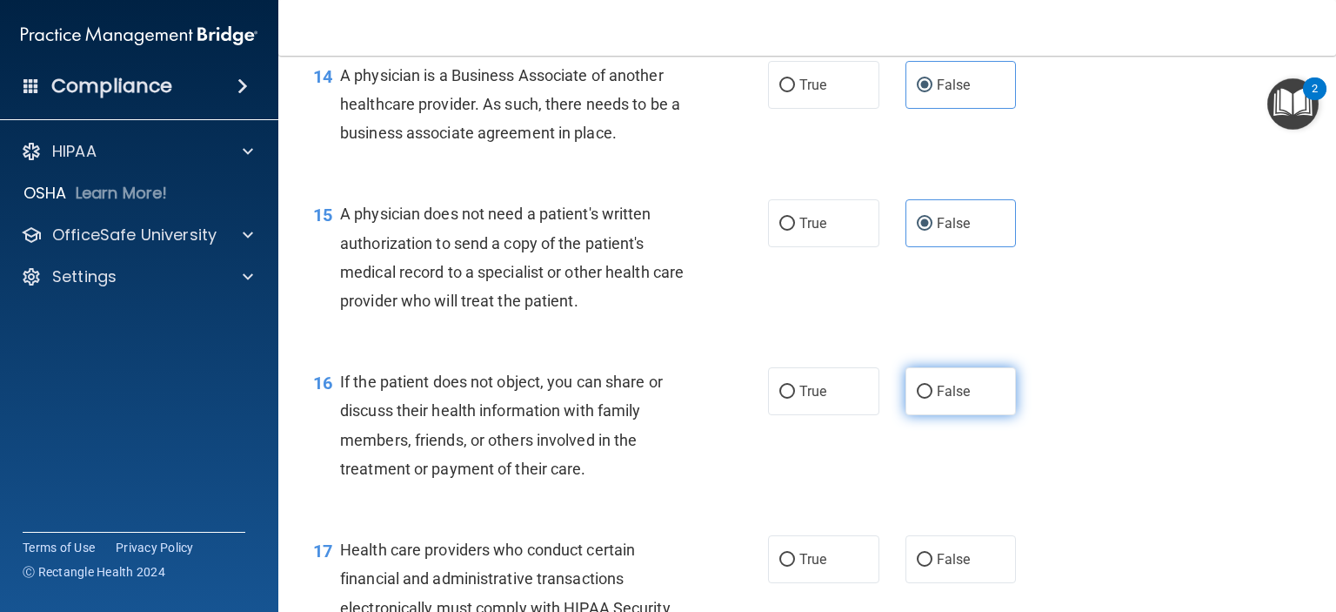
scroll to position [2175, 0]
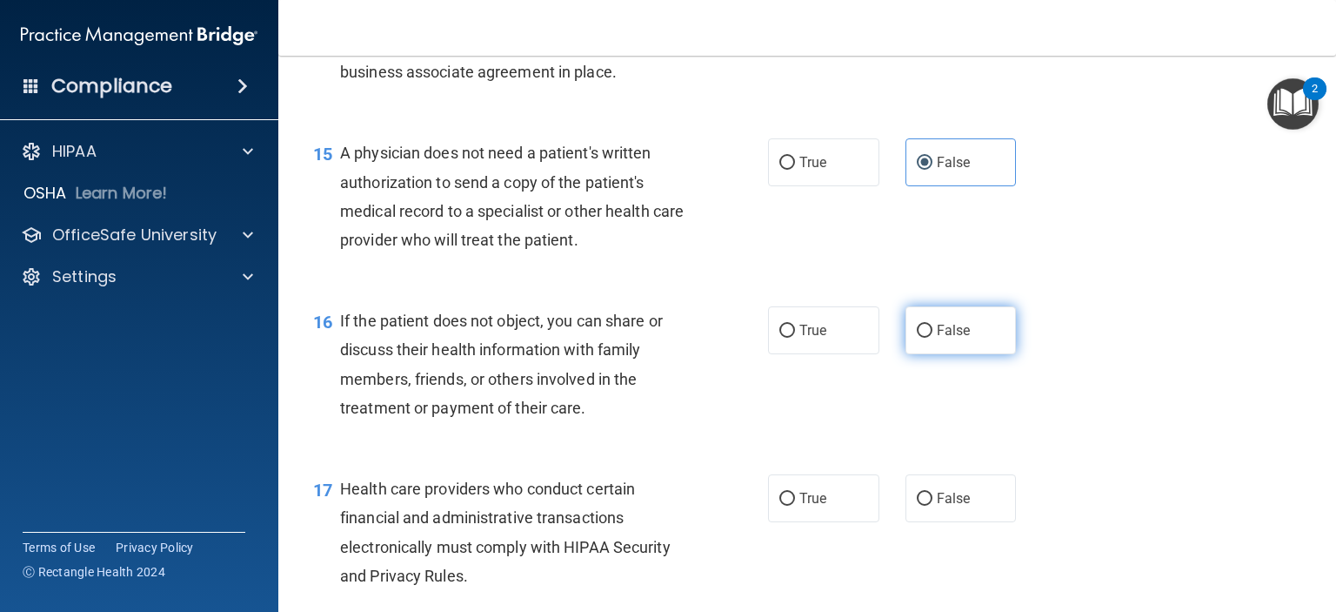
click at [941, 354] on label "False" at bounding box center [961, 330] width 111 height 48
click at [933, 338] on input "False" at bounding box center [925, 331] width 16 height 13
radio input "true"
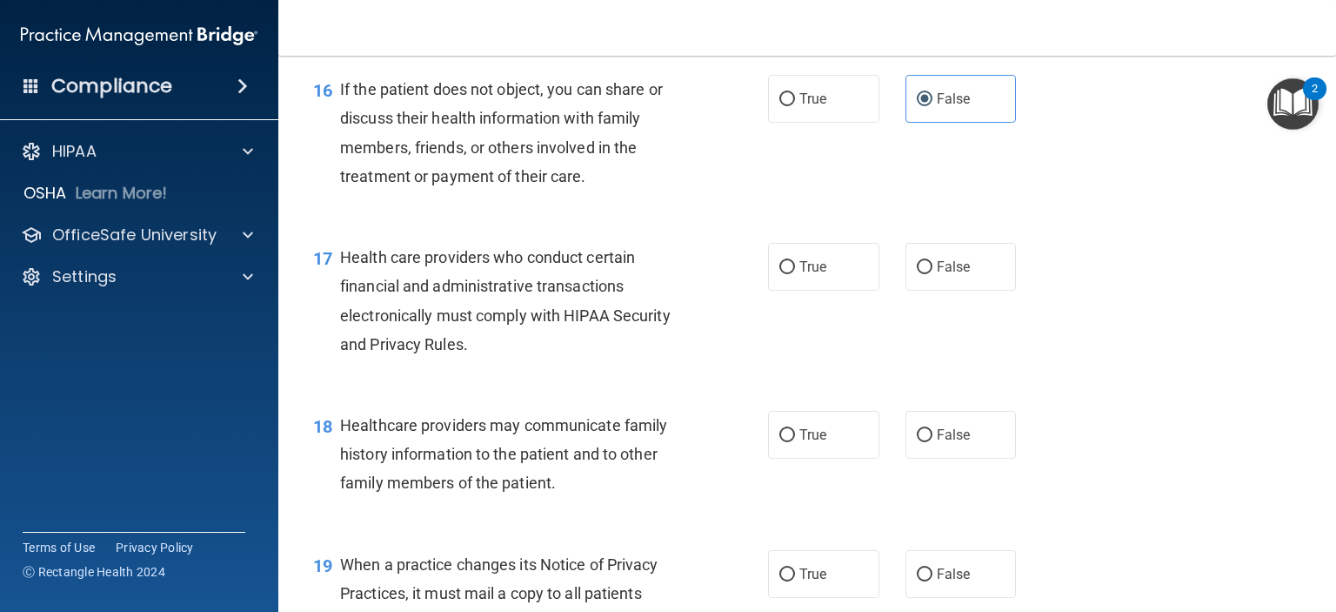
scroll to position [2436, 0]
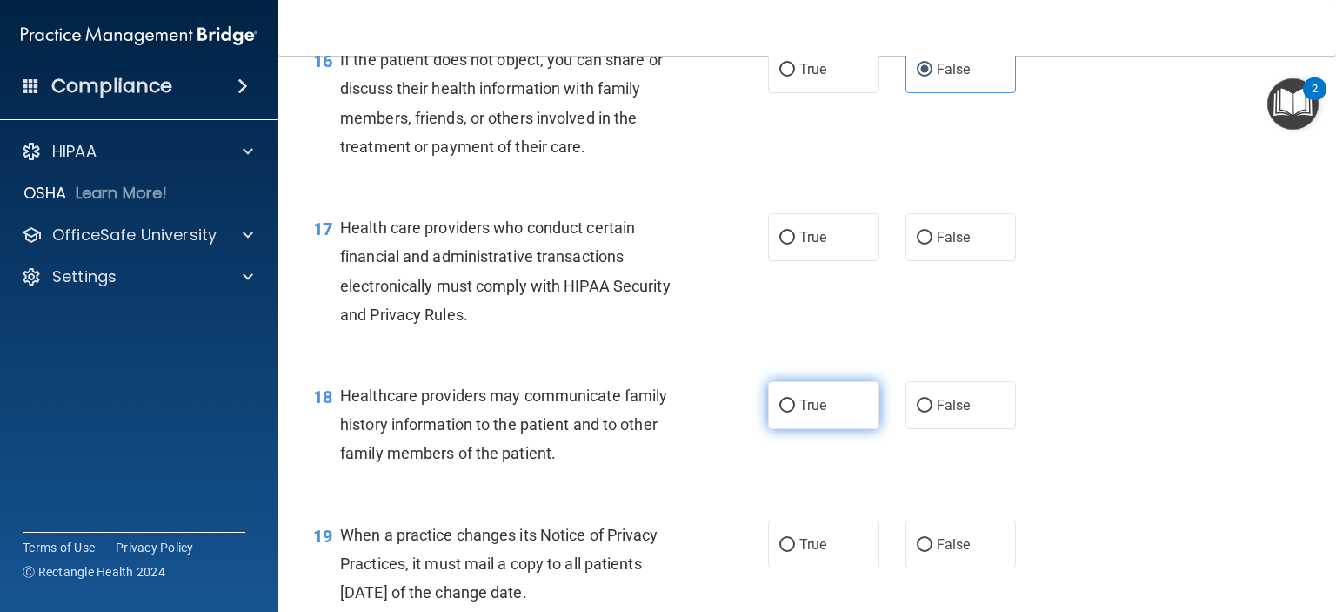
click at [781, 412] on input "True" at bounding box center [787, 405] width 16 height 13
radio input "true"
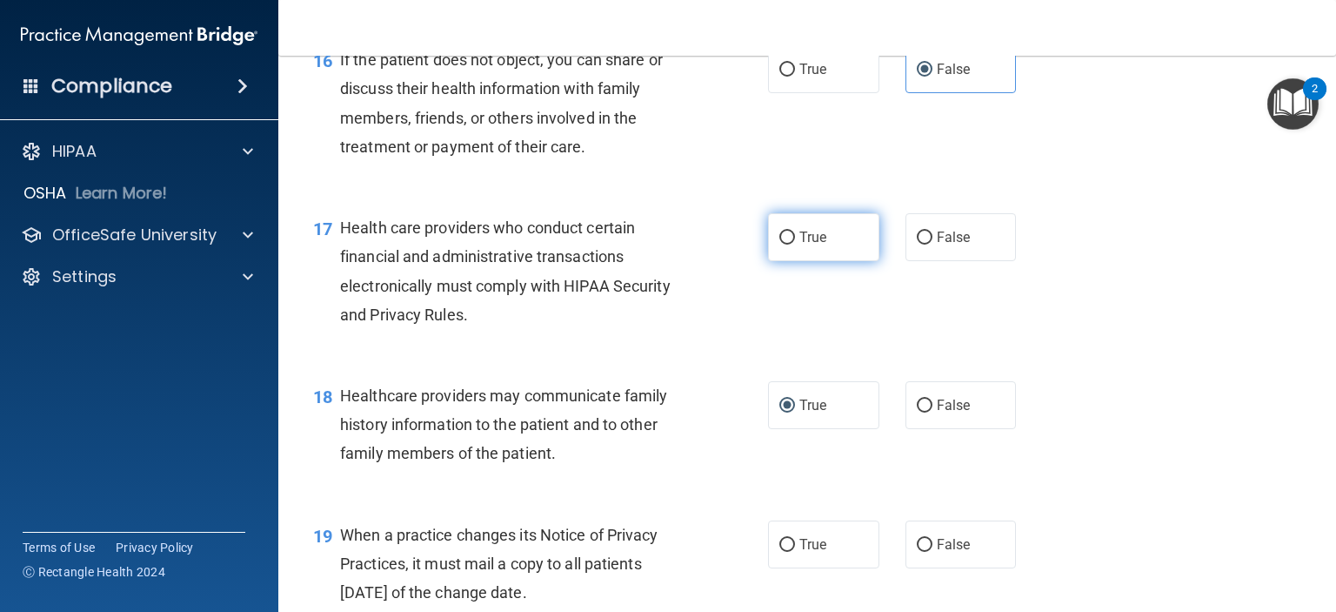
click at [779, 244] on input "True" at bounding box center [787, 237] width 16 height 13
radio input "true"
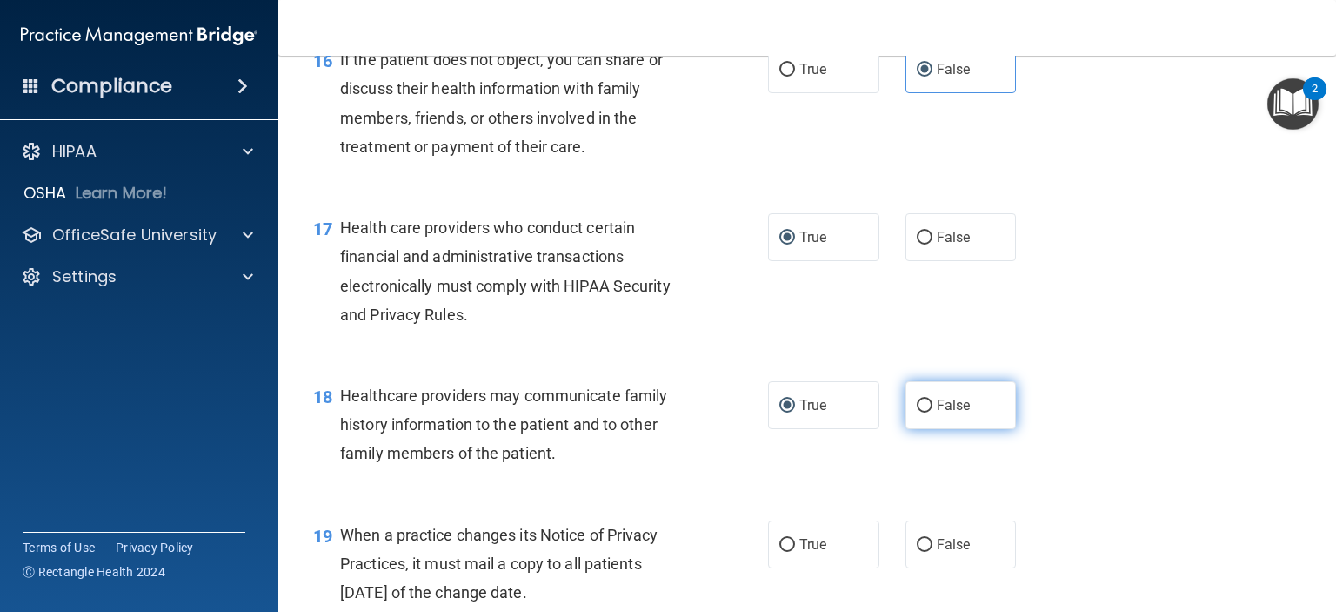
click at [918, 412] on input "False" at bounding box center [925, 405] width 16 height 13
radio input "true"
radio input "false"
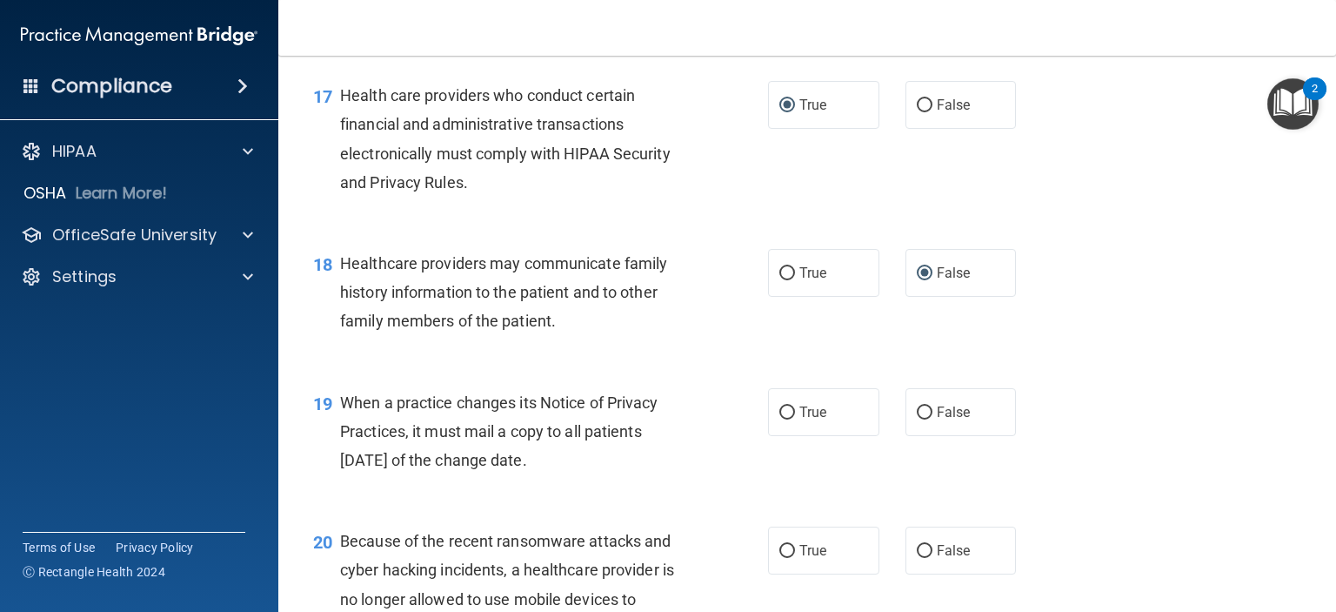
scroll to position [2610, 0]
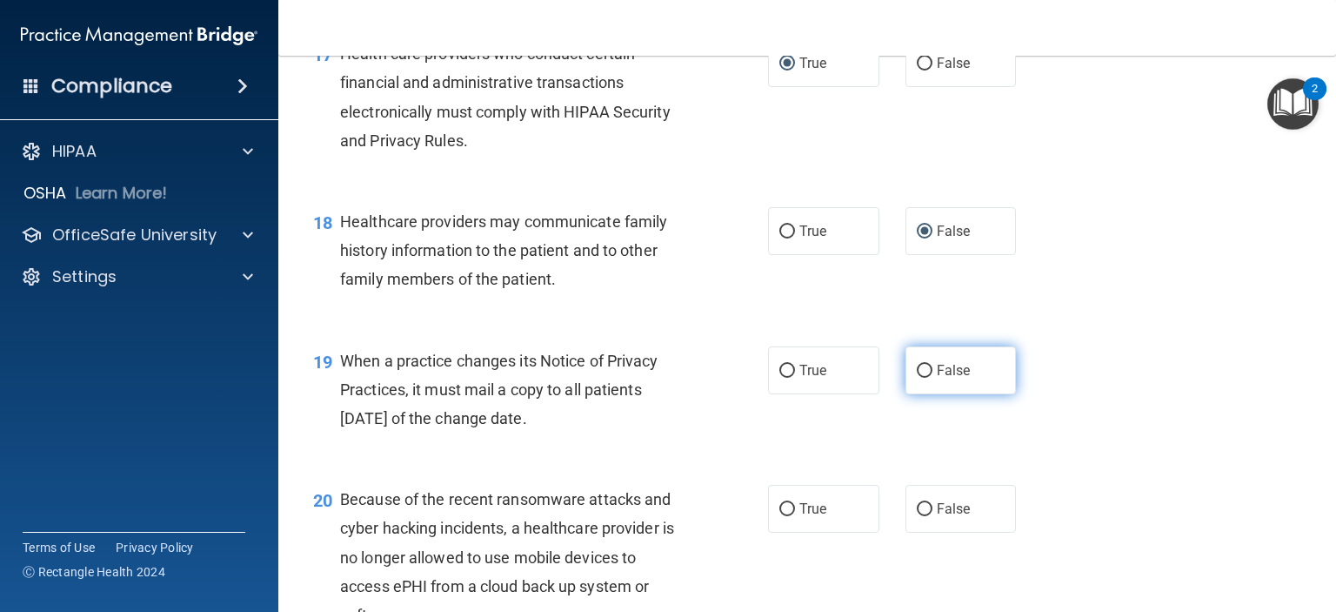
click at [924, 394] on label "False" at bounding box center [961, 370] width 111 height 48
click at [924, 378] on input "False" at bounding box center [925, 371] width 16 height 13
radio input "true"
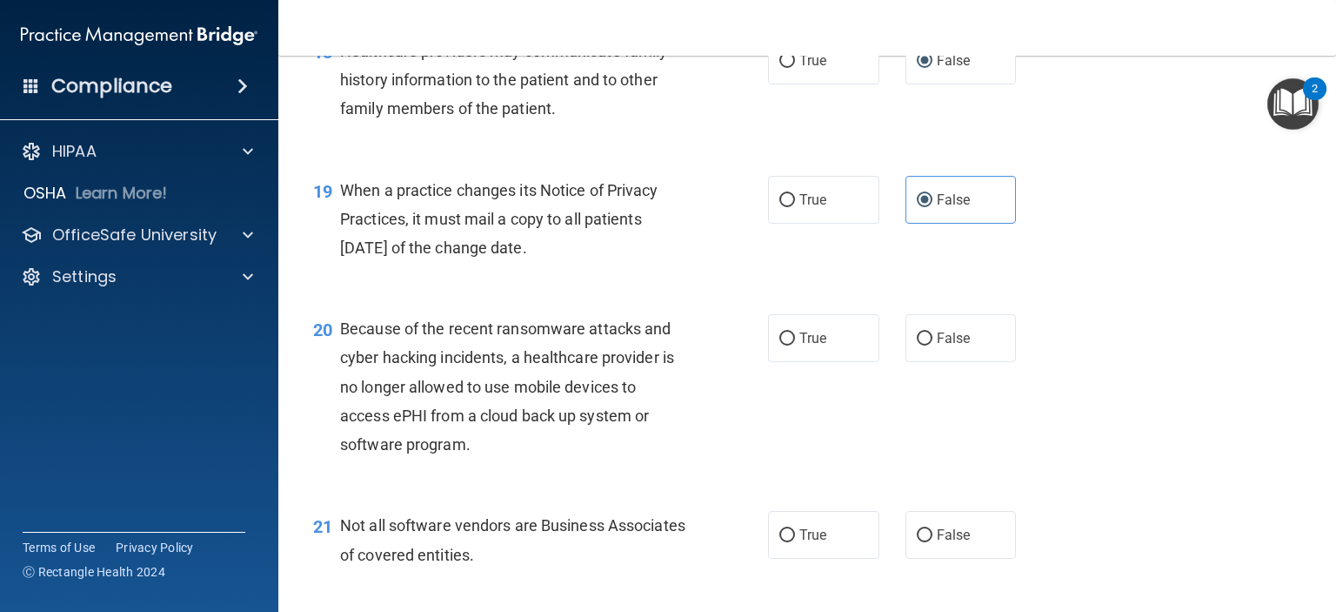
scroll to position [2784, 0]
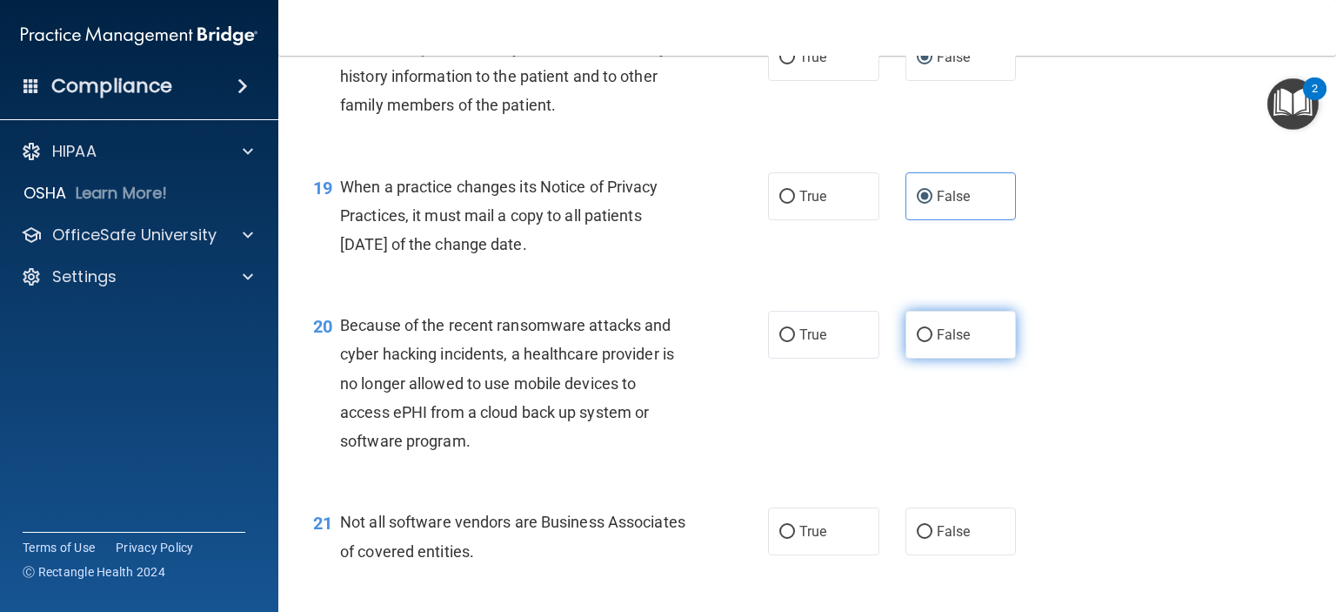
click at [917, 342] on input "False" at bounding box center [925, 335] width 16 height 13
radio input "true"
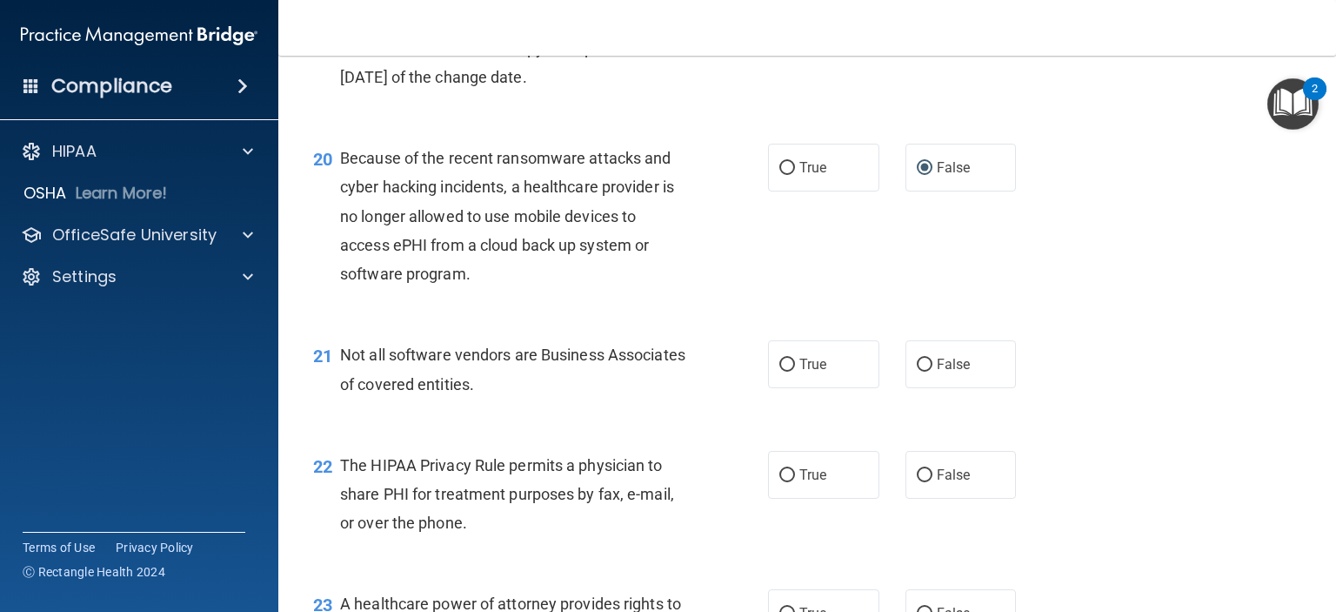
scroll to position [2958, 0]
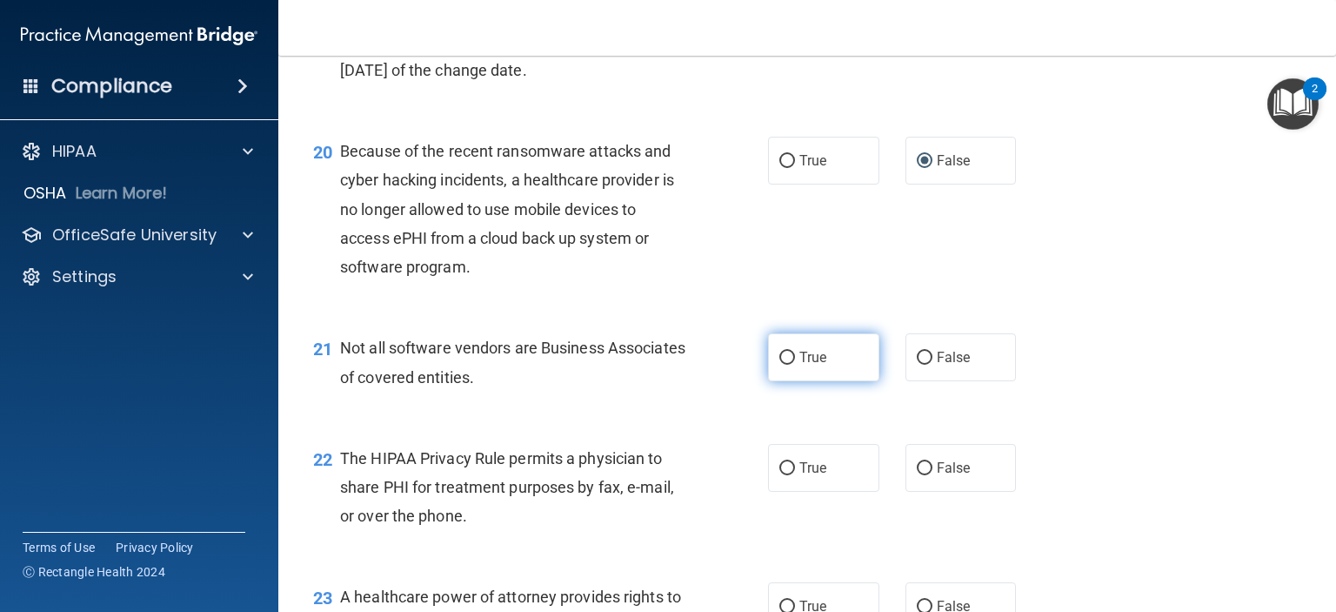
click at [800, 365] on span "True" at bounding box center [813, 357] width 27 height 17
click at [795, 365] on input "True" at bounding box center [787, 357] width 16 height 13
radio input "true"
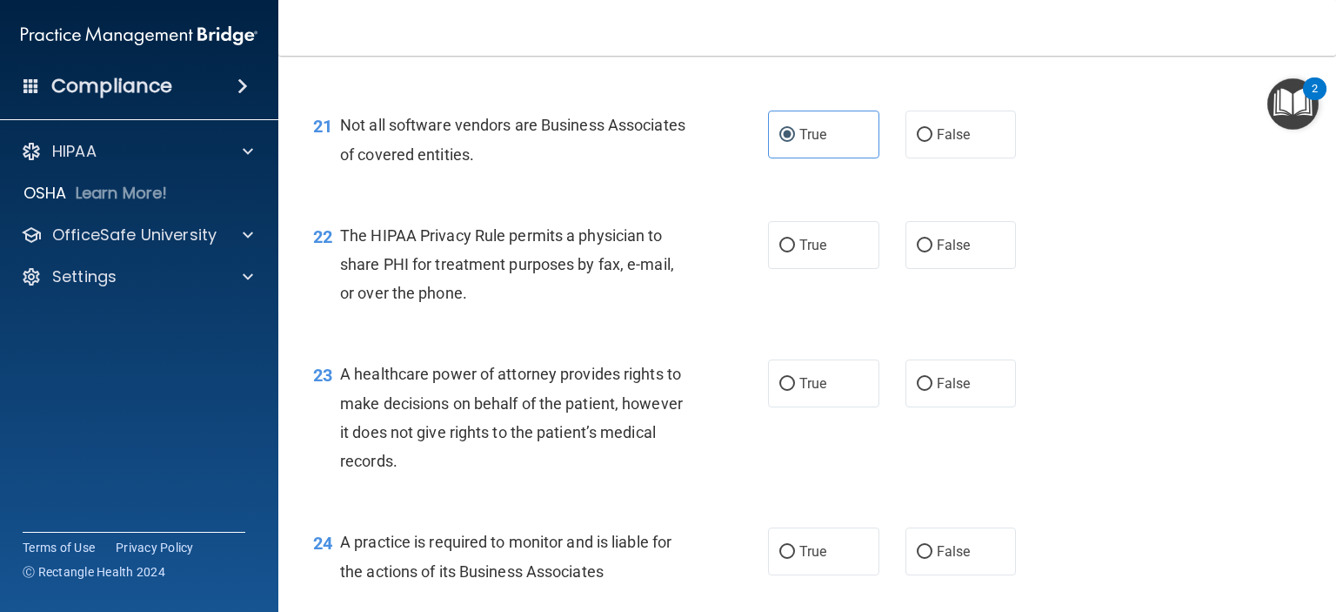
scroll to position [3219, 0]
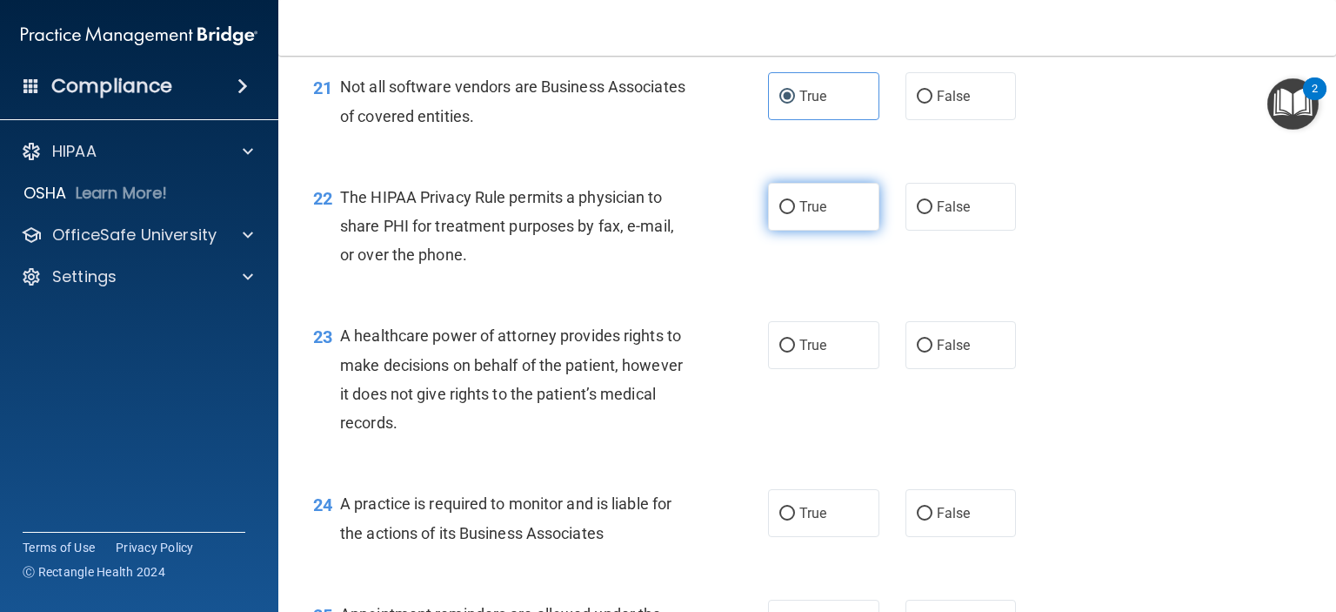
click at [816, 215] on span "True" at bounding box center [813, 206] width 27 height 17
click at [795, 214] on input "True" at bounding box center [787, 207] width 16 height 13
radio input "true"
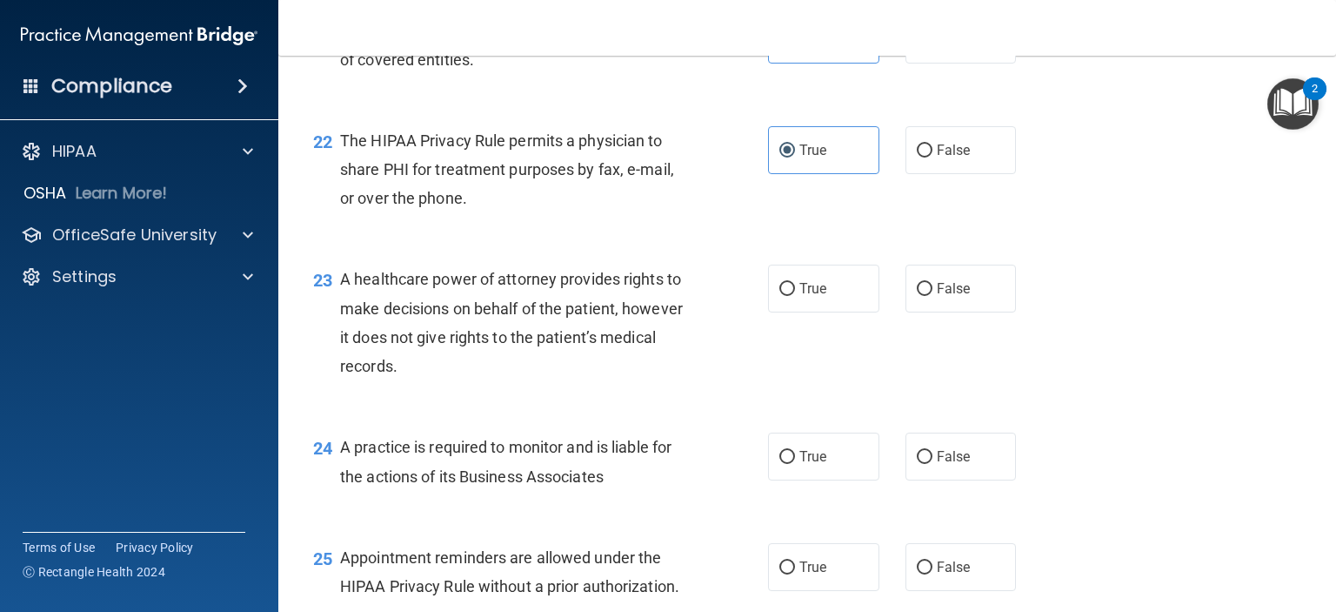
scroll to position [3306, 0]
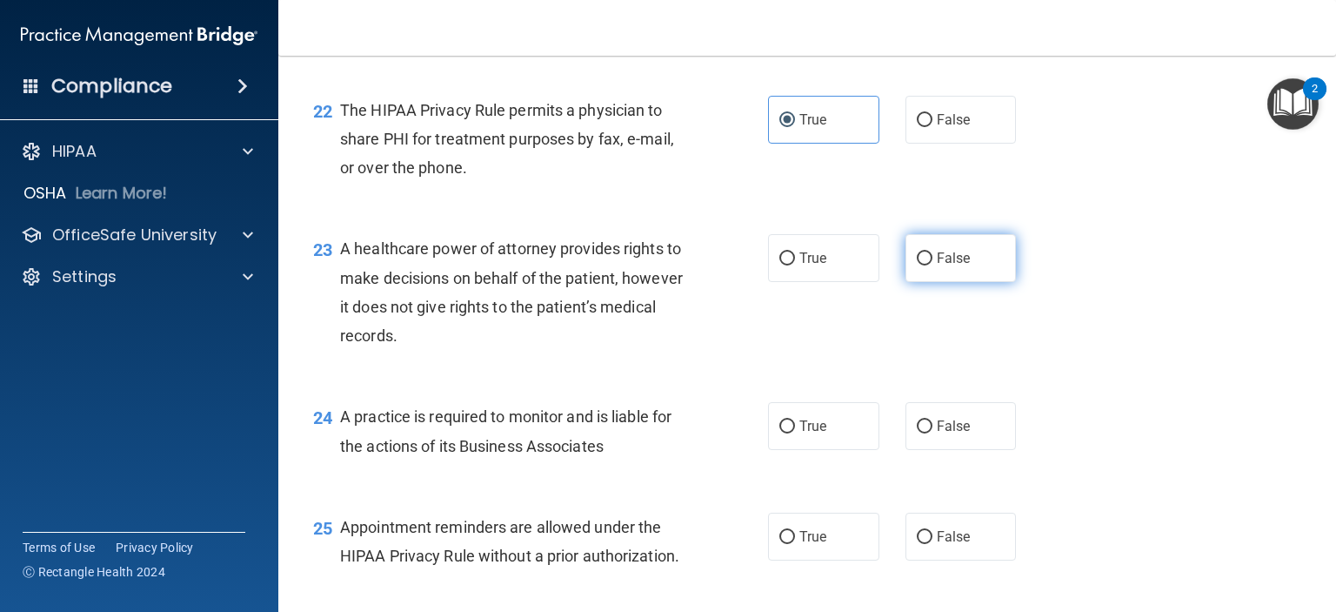
click at [934, 282] on label "False" at bounding box center [961, 258] width 111 height 48
click at [933, 265] on input "False" at bounding box center [925, 258] width 16 height 13
radio input "true"
click at [922, 450] on label "False" at bounding box center [961, 426] width 111 height 48
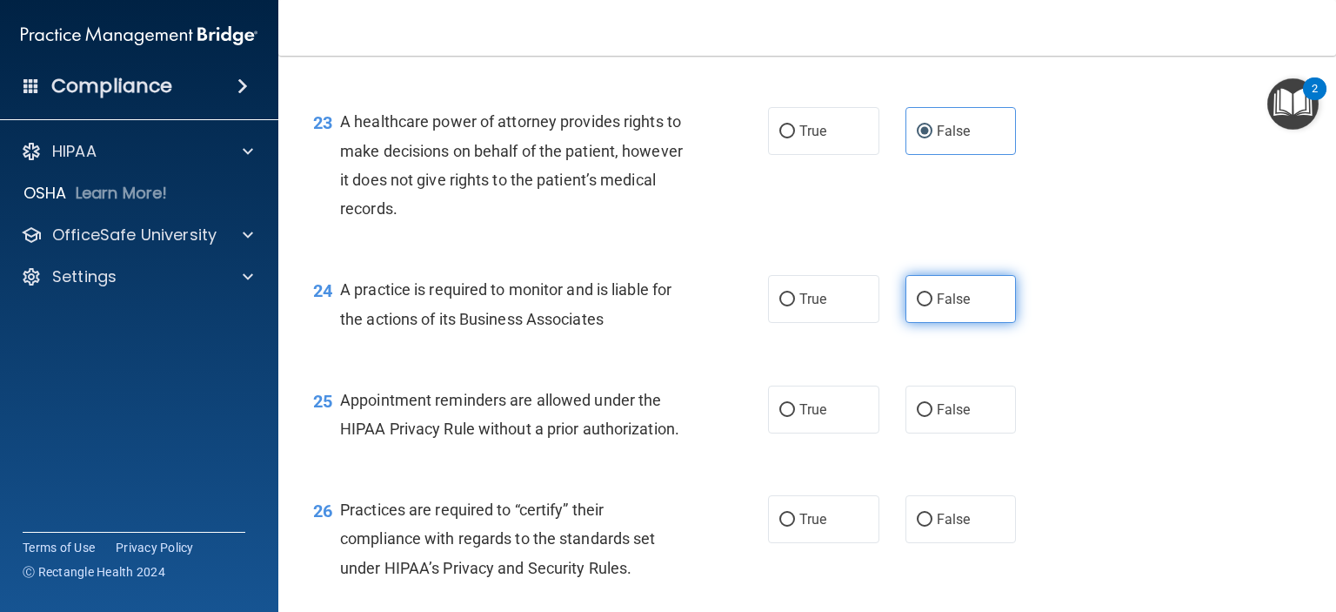
scroll to position [3480, 0]
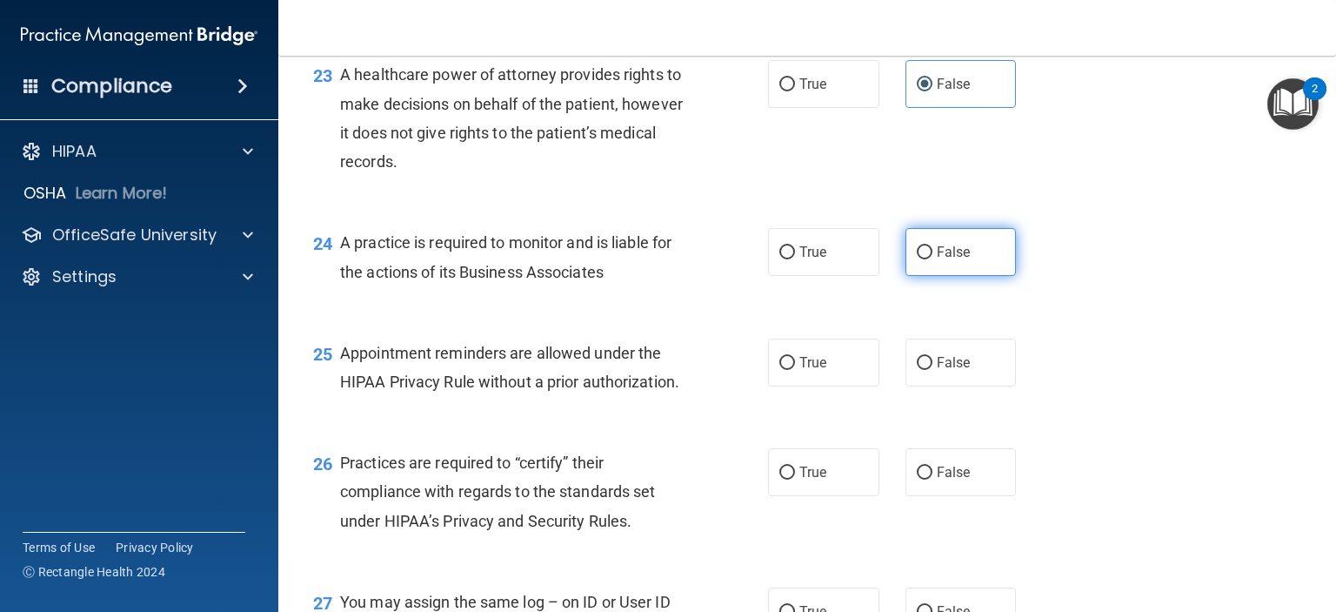
click at [917, 259] on input "False" at bounding box center [925, 252] width 16 height 13
radio input "true"
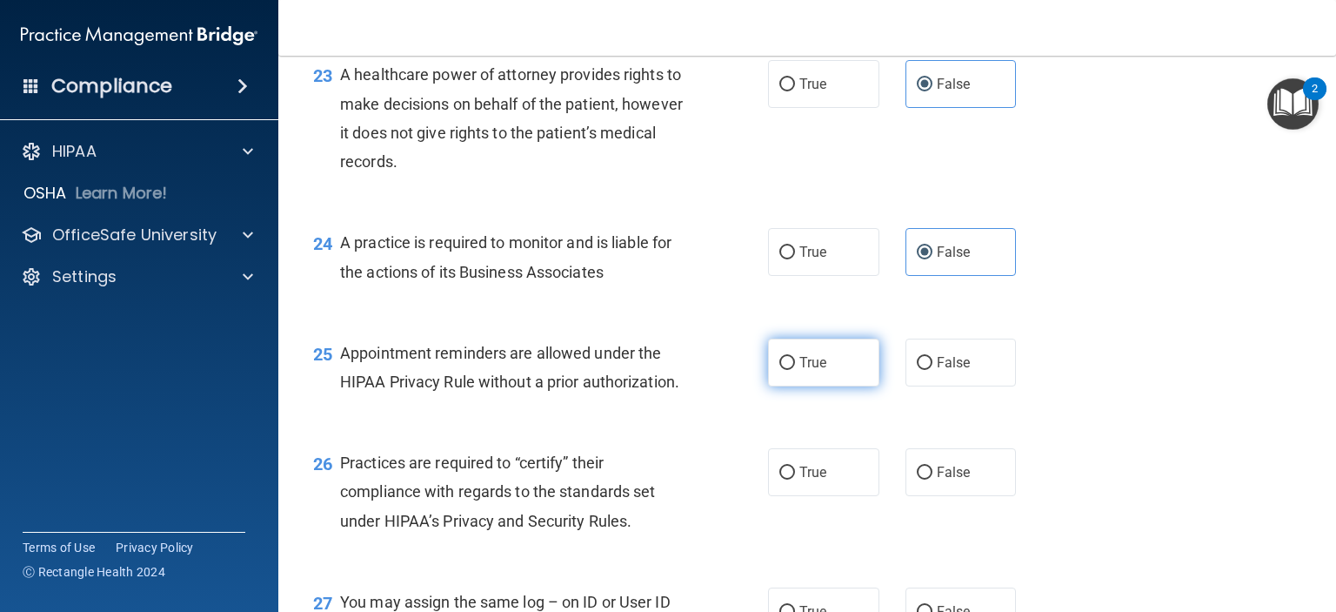
click at [779, 370] on input "True" at bounding box center [787, 363] width 16 height 13
radio input "true"
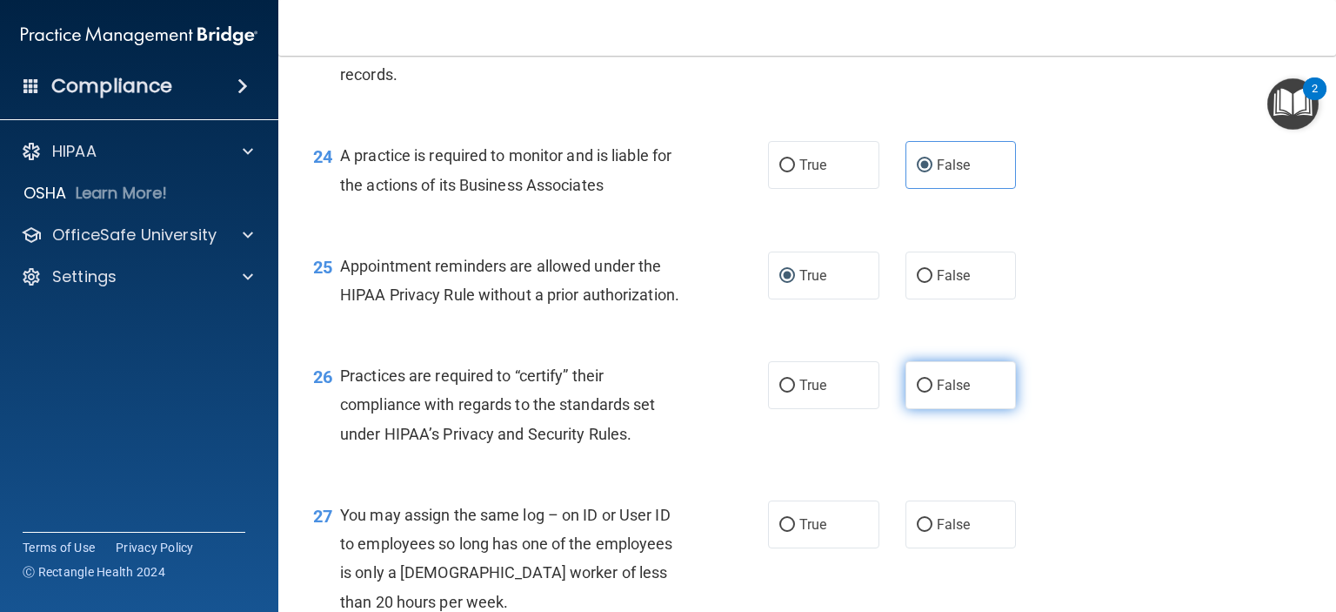
click at [917, 392] on input "False" at bounding box center [925, 385] width 16 height 13
radio input "true"
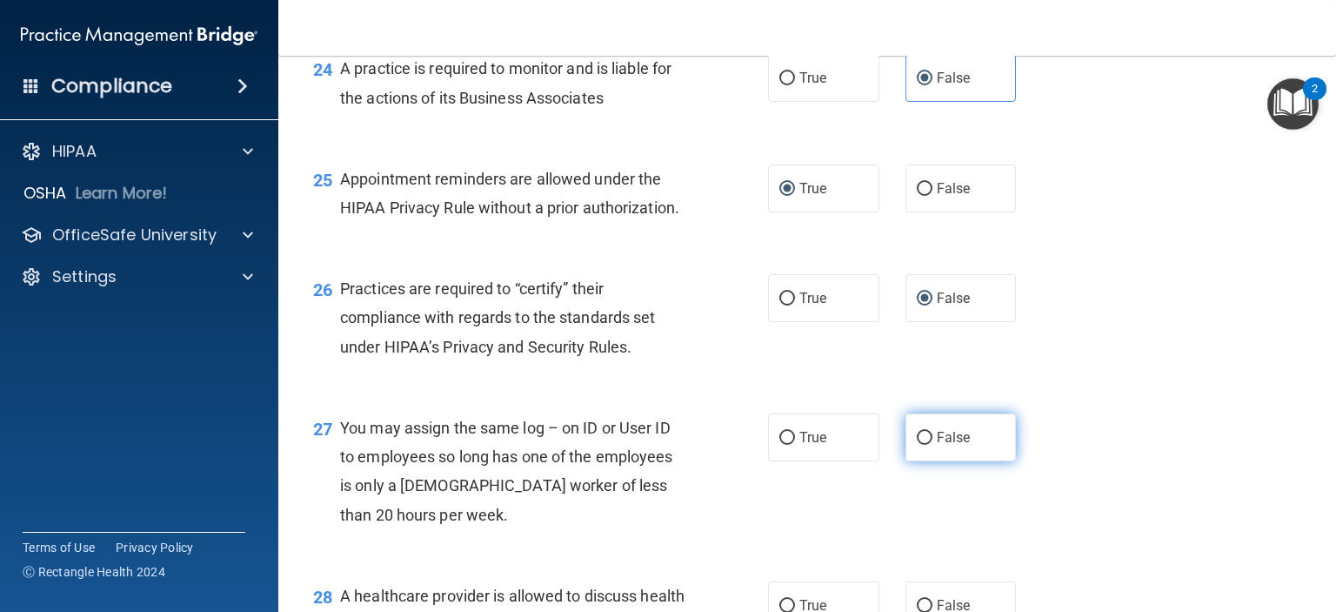
click at [919, 445] on input "False" at bounding box center [925, 438] width 16 height 13
radio input "true"
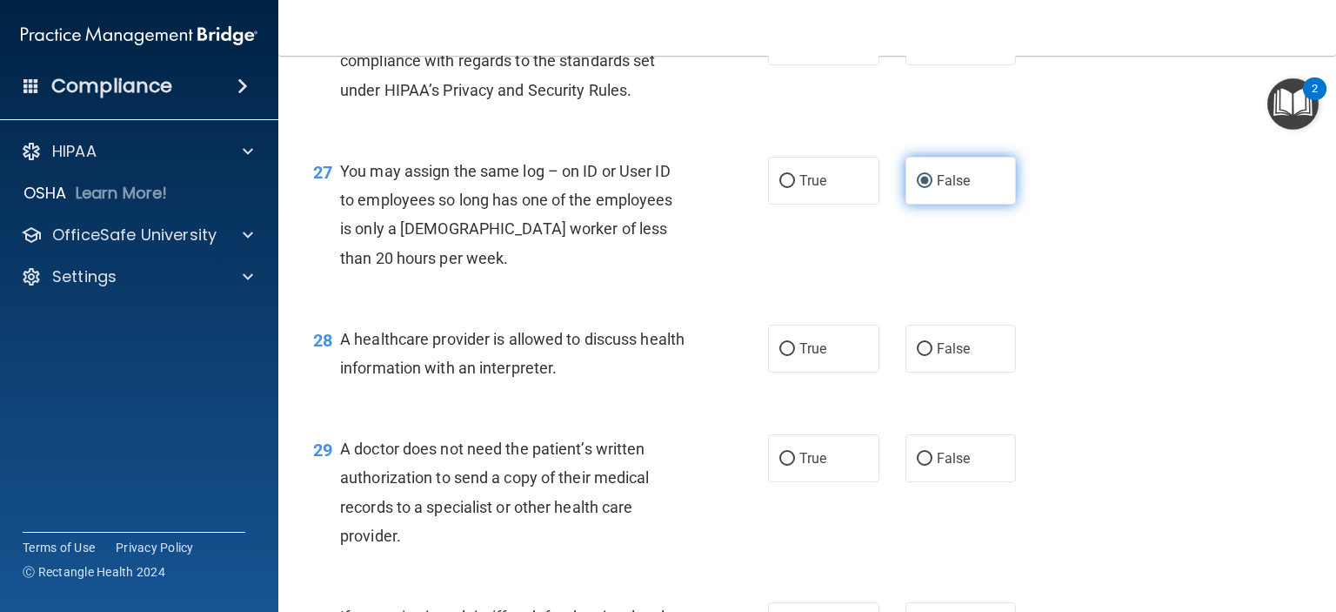
scroll to position [3915, 0]
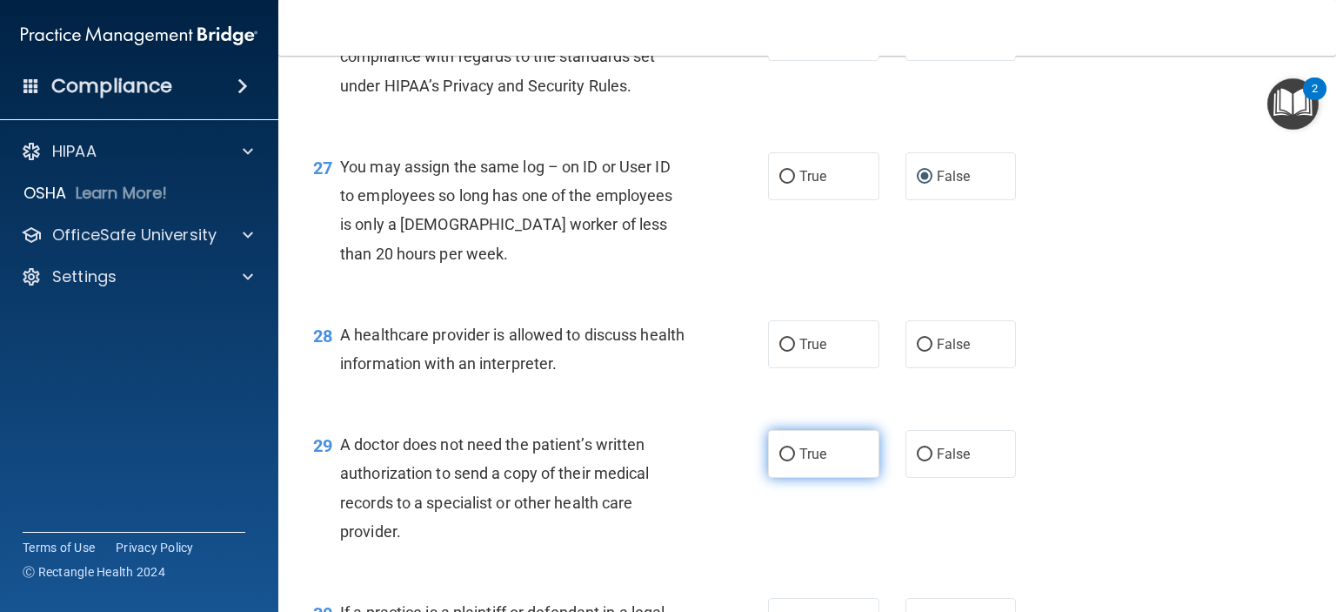
drag, startPoint x: 780, startPoint y: 514, endPoint x: 800, endPoint y: 522, distance: 21.5
click at [781, 461] on input "True" at bounding box center [787, 454] width 16 height 13
radio input "true"
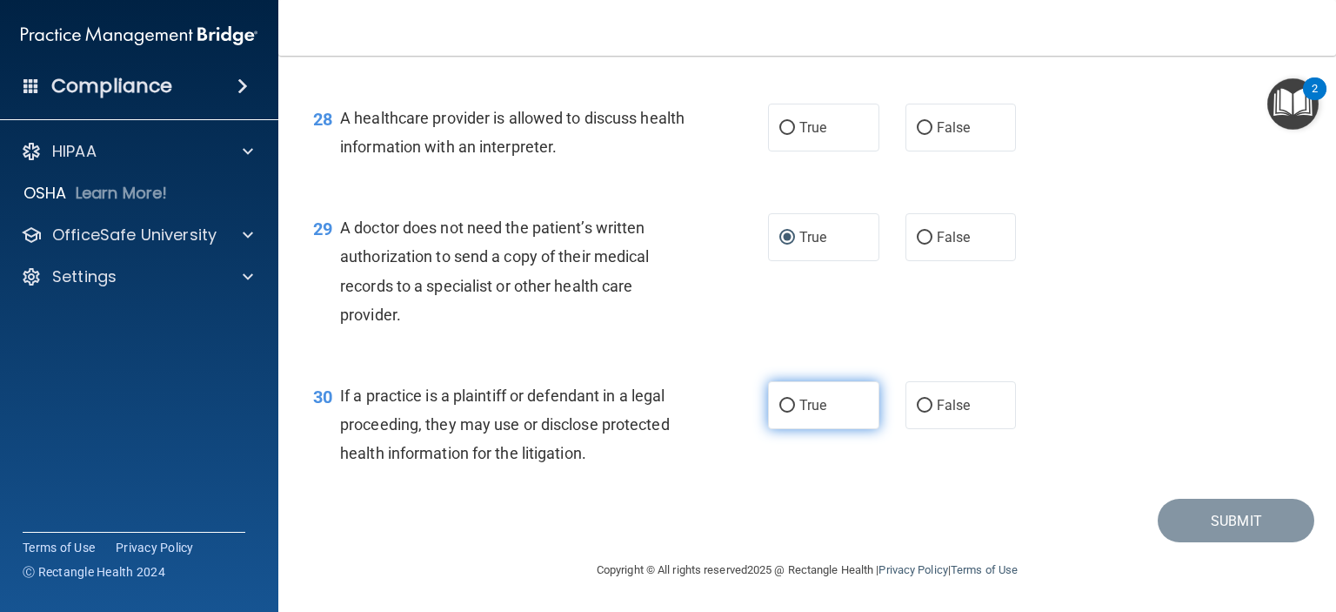
scroll to position [4089, 0]
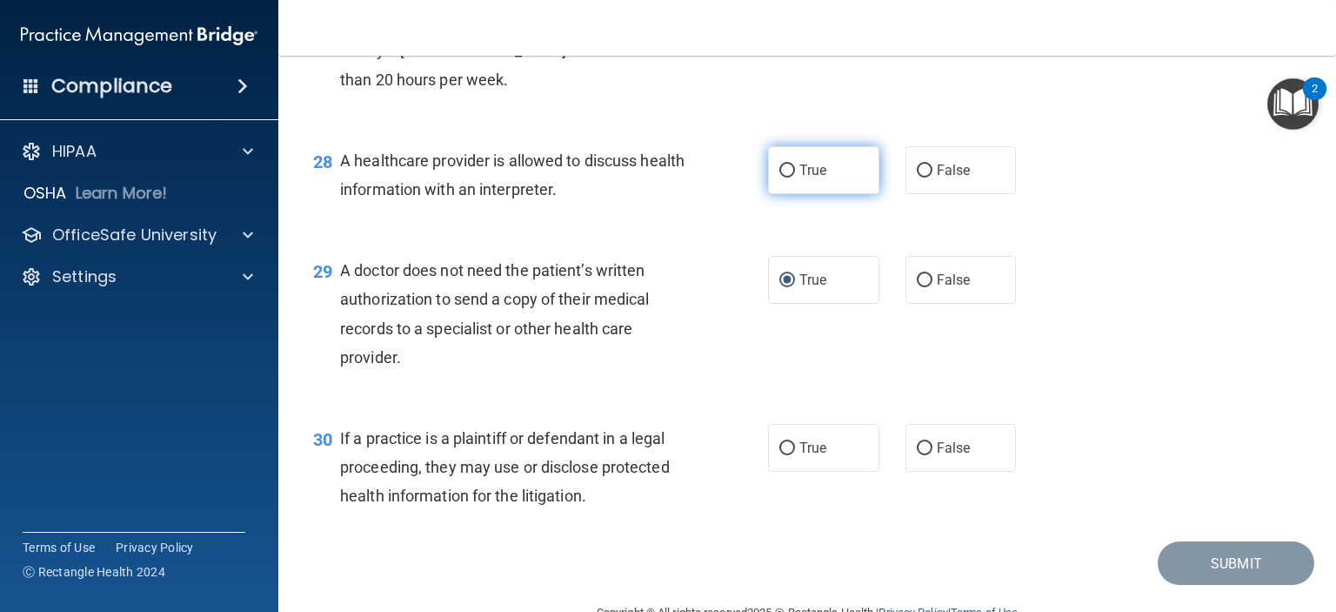
click at [782, 177] on input "True" at bounding box center [787, 170] width 16 height 13
radio input "true"
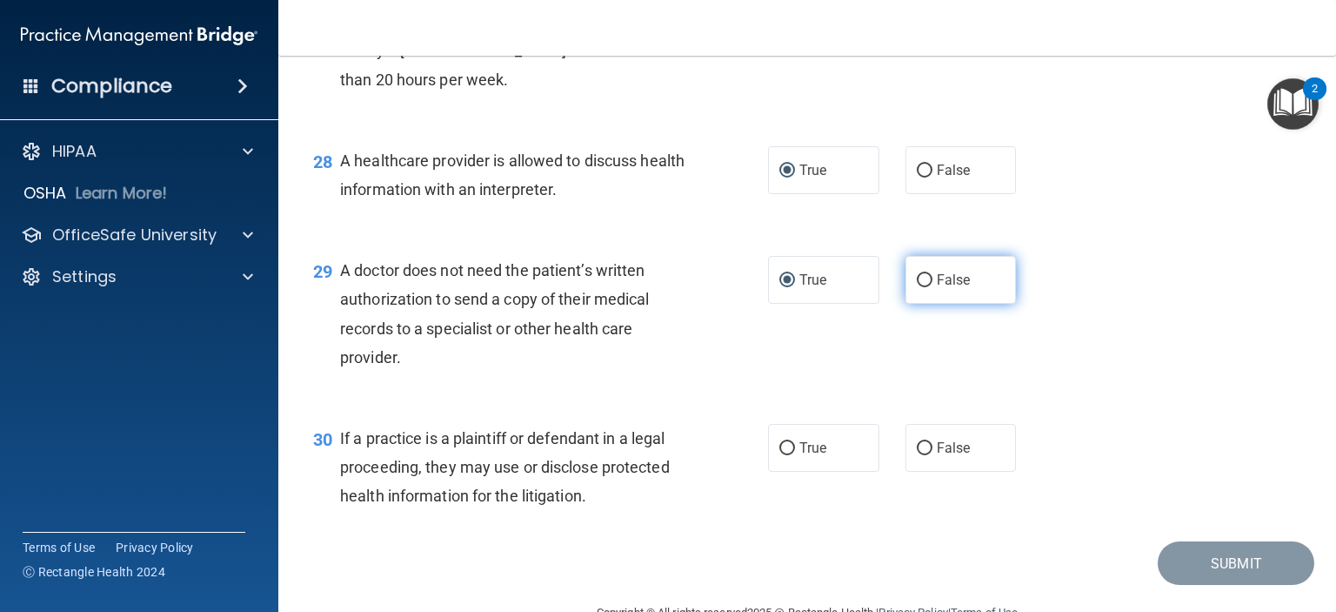
click at [924, 304] on label "False" at bounding box center [961, 280] width 111 height 48
click at [924, 287] on input "False" at bounding box center [925, 280] width 16 height 13
radio input "true"
radio input "false"
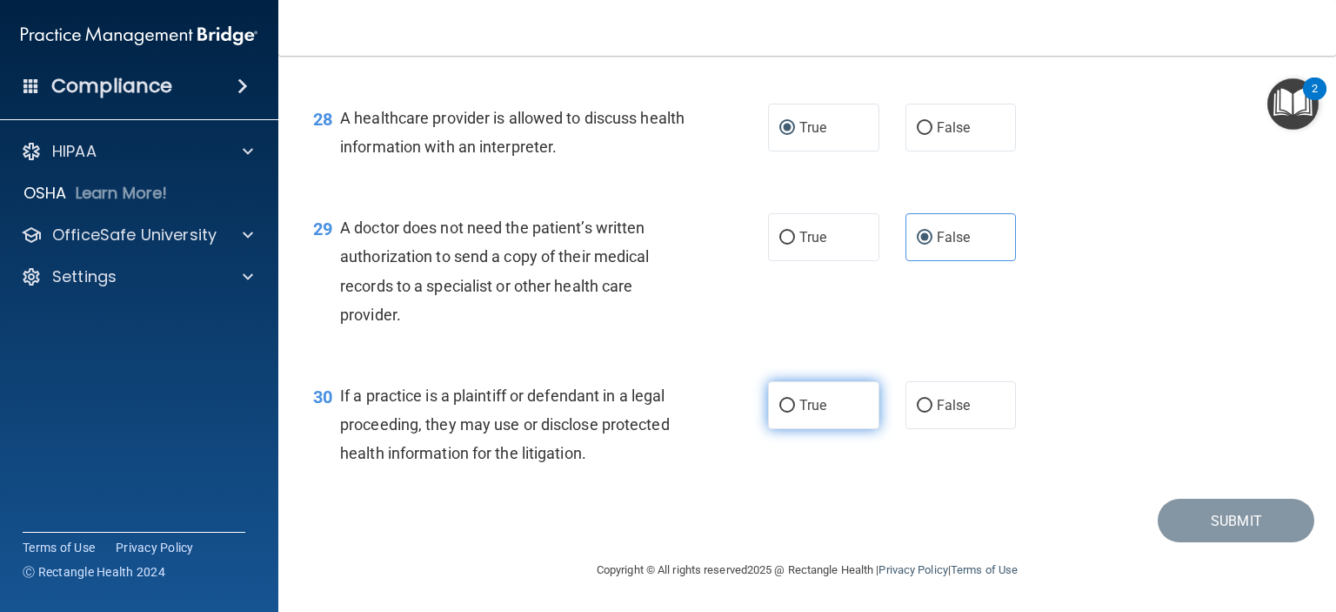
scroll to position [4176, 0]
click at [780, 412] on input "True" at bounding box center [787, 405] width 16 height 13
radio input "true"
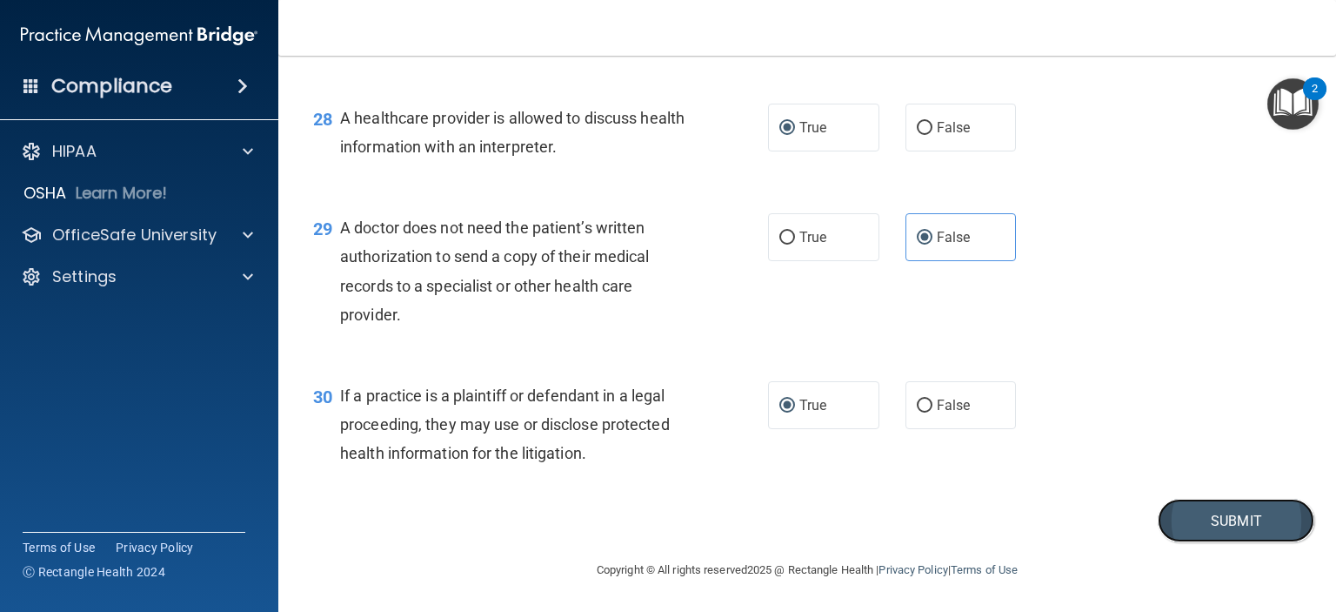
click at [1173, 539] on button "Submit" at bounding box center [1236, 520] width 157 height 44
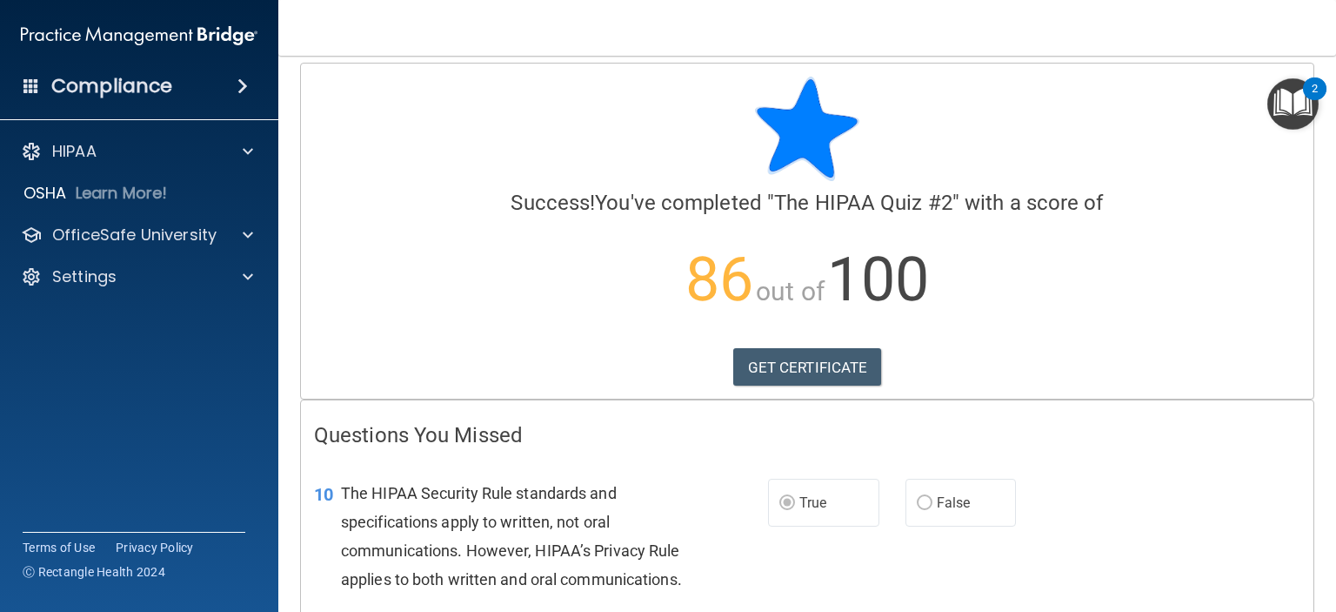
scroll to position [7, 0]
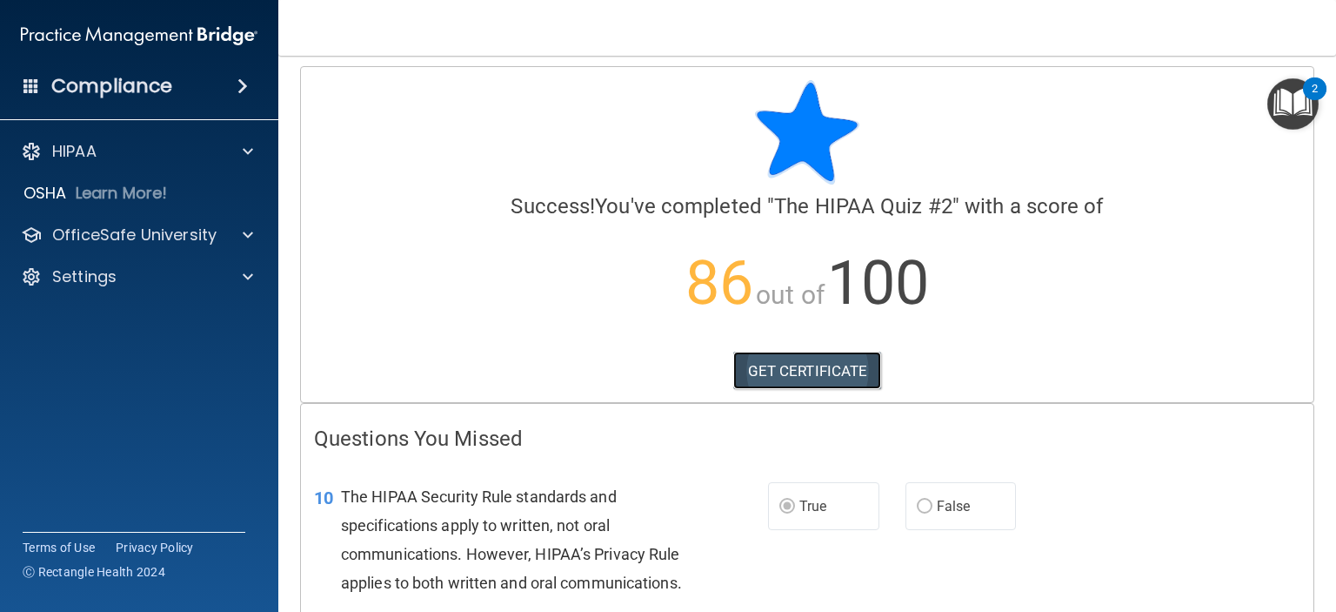
click at [804, 368] on link "GET CERTIFICATE" at bounding box center [807, 370] width 149 height 38
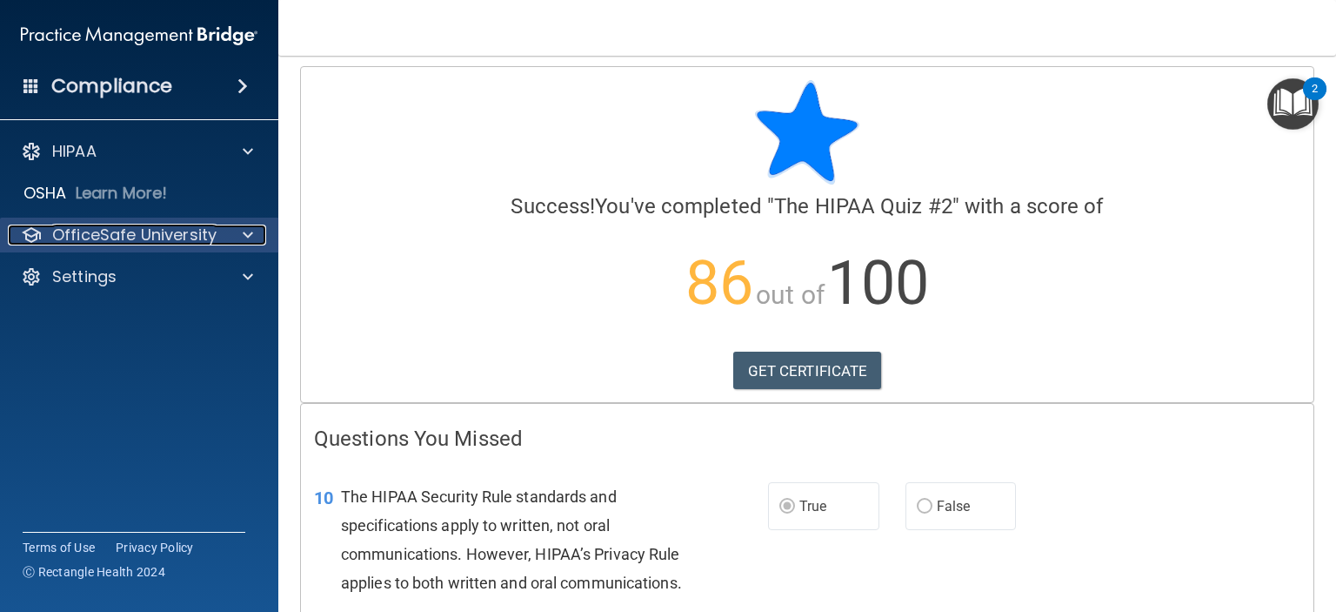
click at [191, 228] on p "OfficeSafe University" at bounding box center [134, 234] width 164 height 21
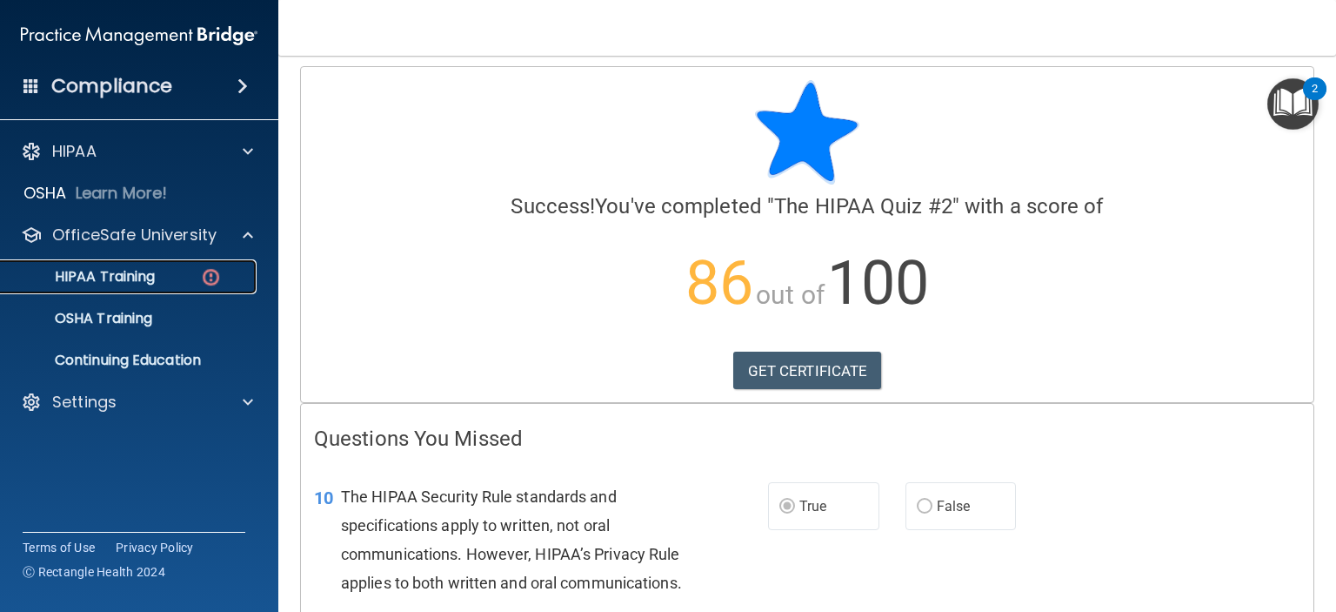
click at [116, 278] on p "HIPAA Training" at bounding box center [83, 276] width 144 height 17
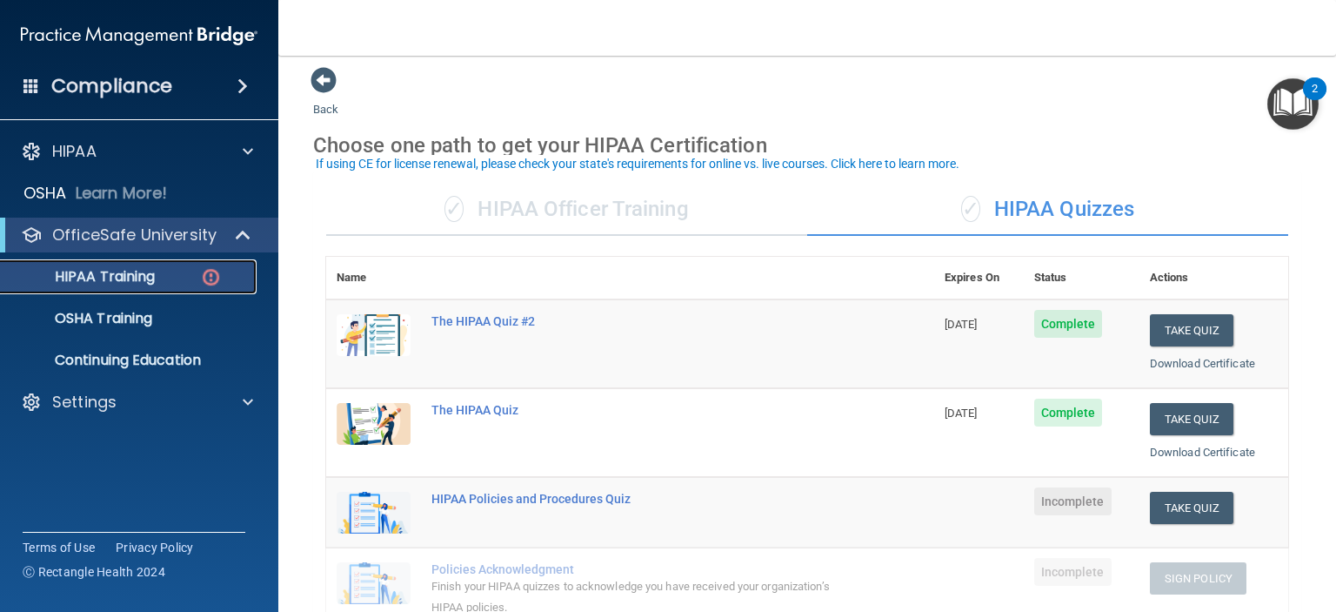
scroll to position [94, 0]
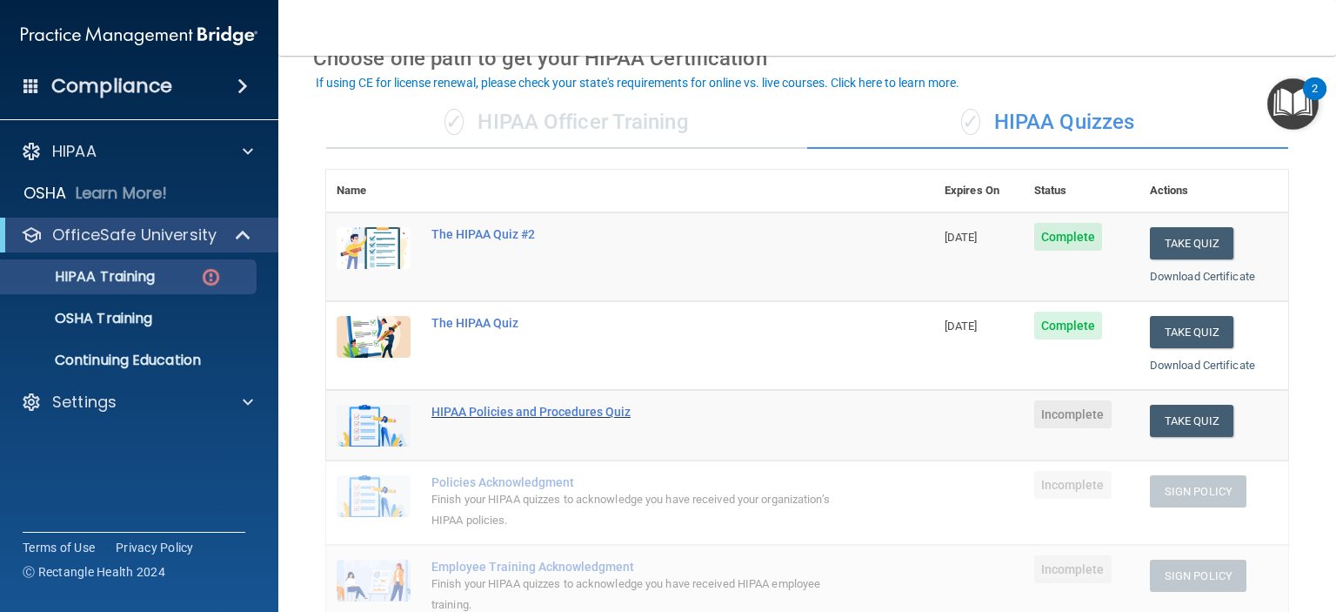
click at [592, 411] on div "HIPAA Policies and Procedures Quiz" at bounding box center [640, 412] width 416 height 14
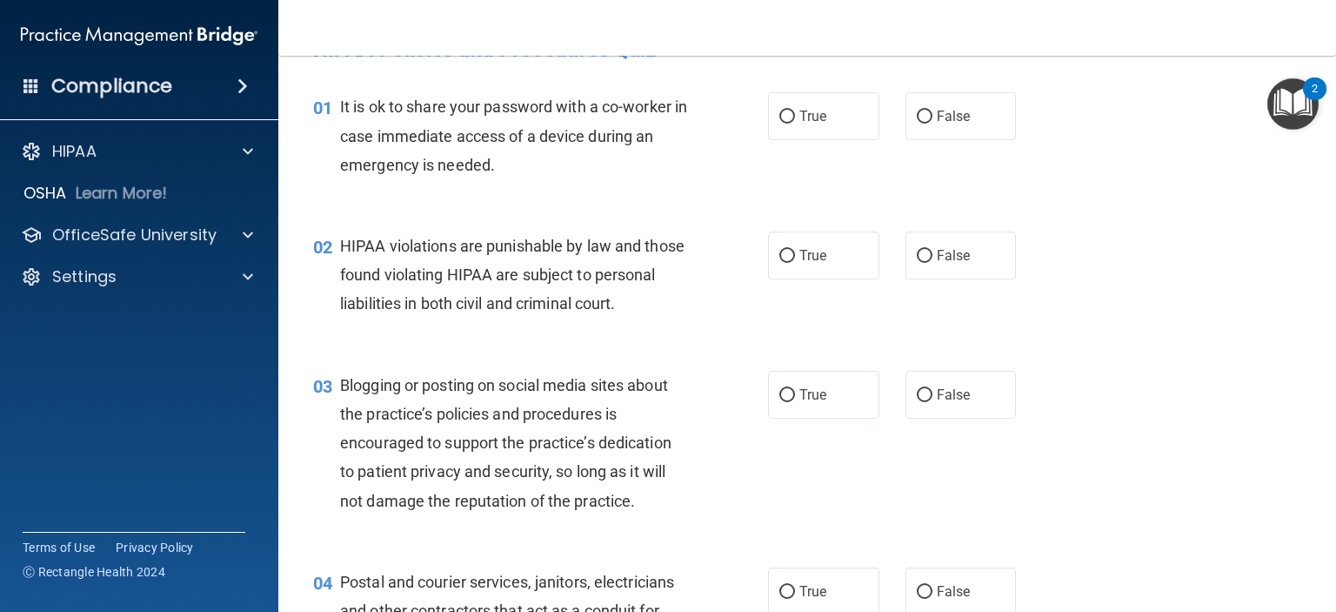
scroll to position [87, 0]
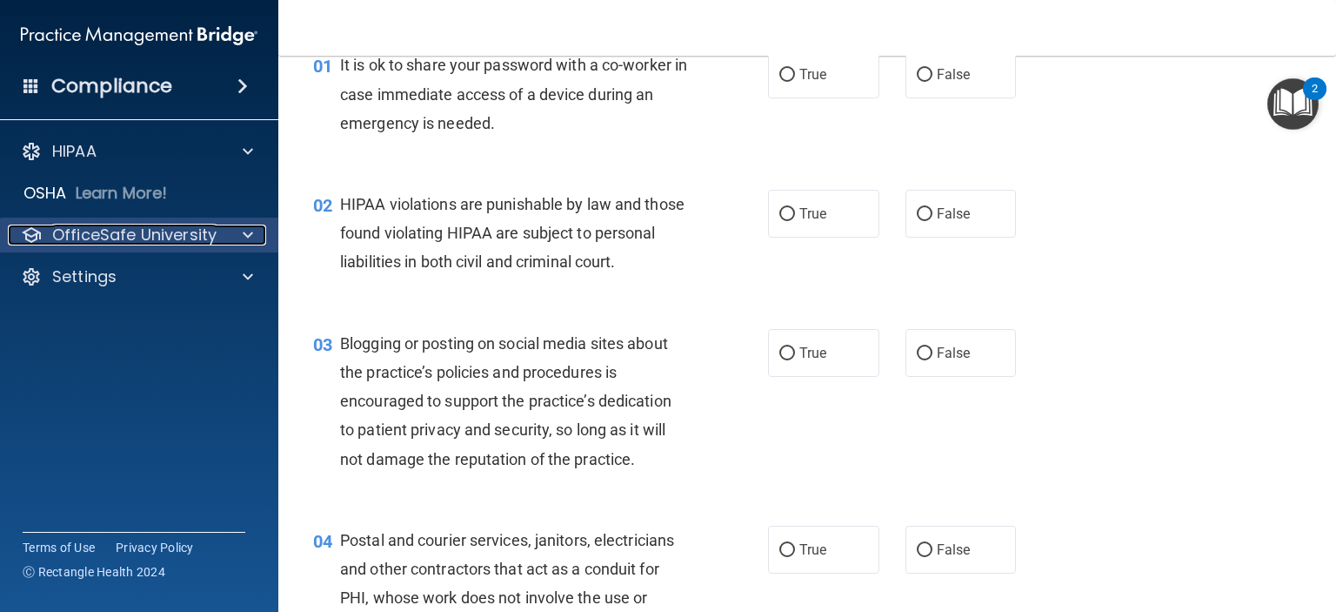
click at [143, 236] on p "OfficeSafe University" at bounding box center [134, 234] width 164 height 21
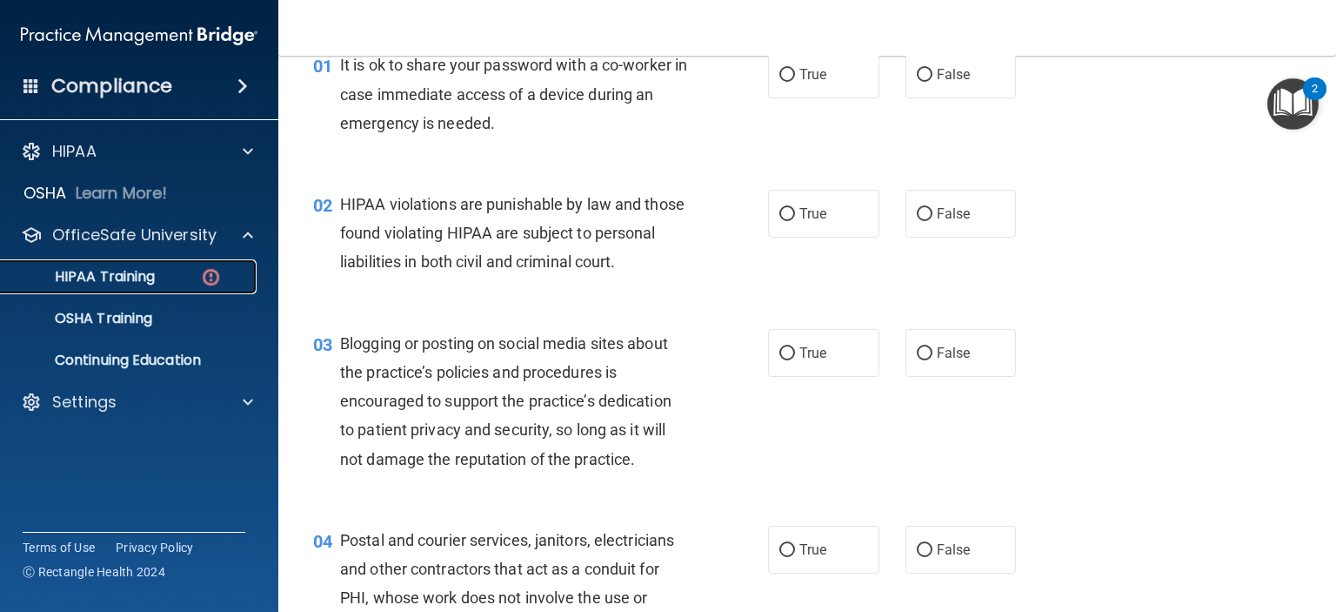
click at [142, 282] on p "HIPAA Training" at bounding box center [83, 276] width 144 height 17
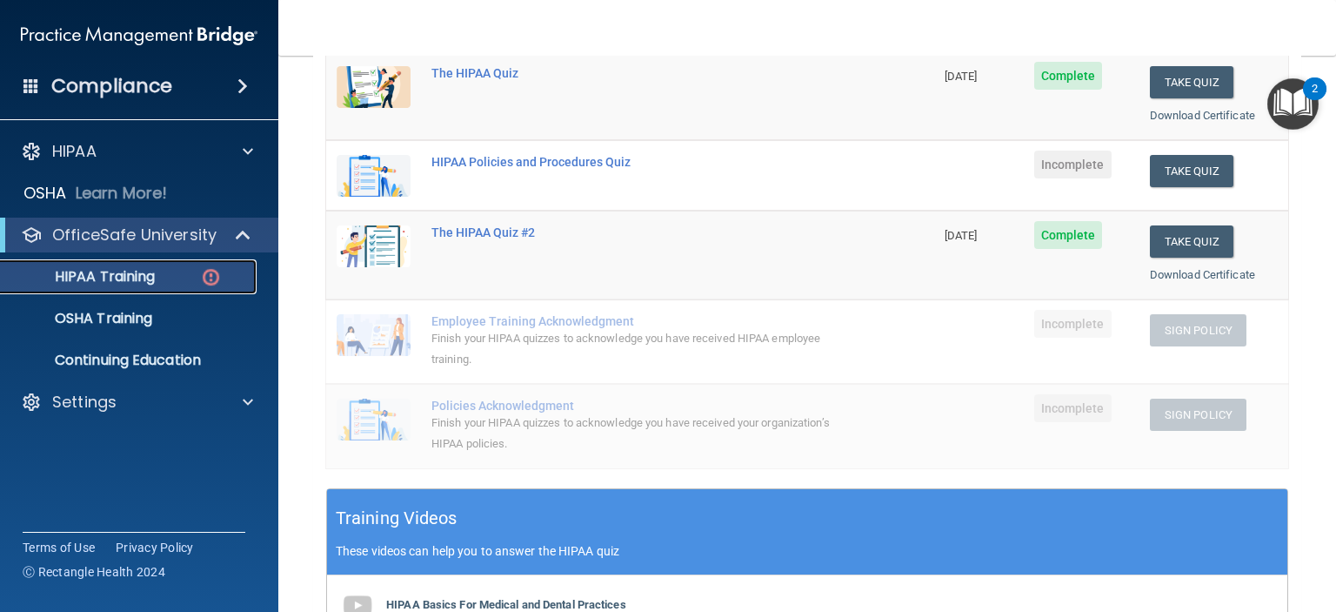
scroll to position [87, 0]
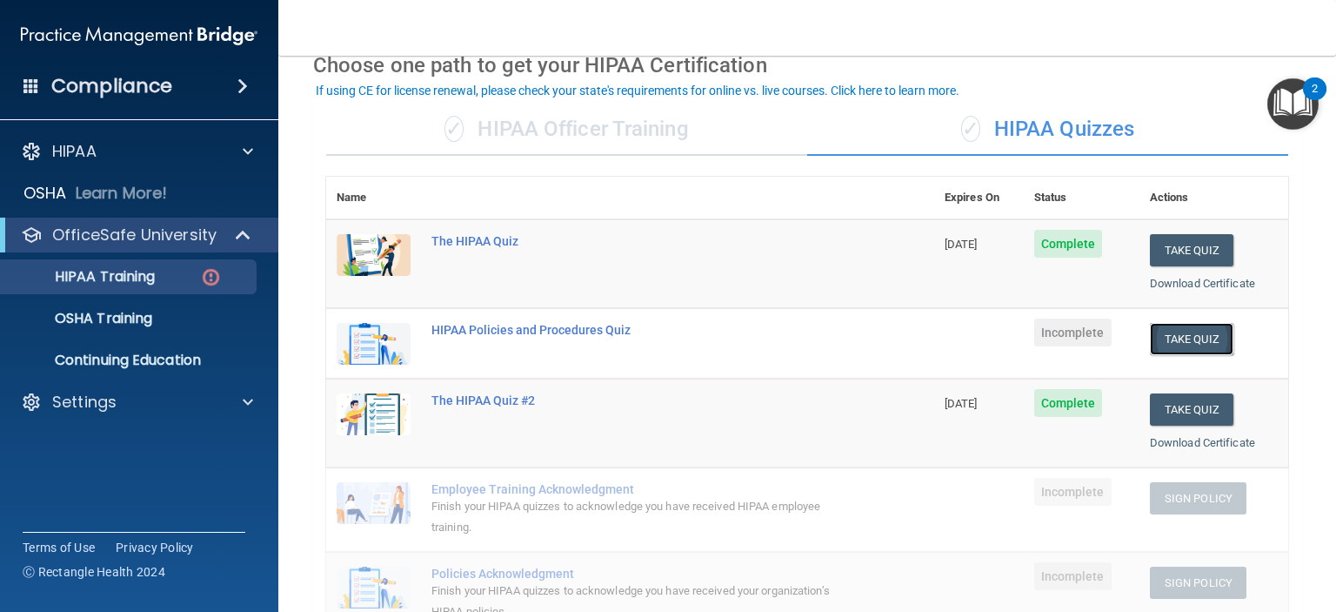
click at [1188, 329] on button "Take Quiz" at bounding box center [1192, 339] width 84 height 32
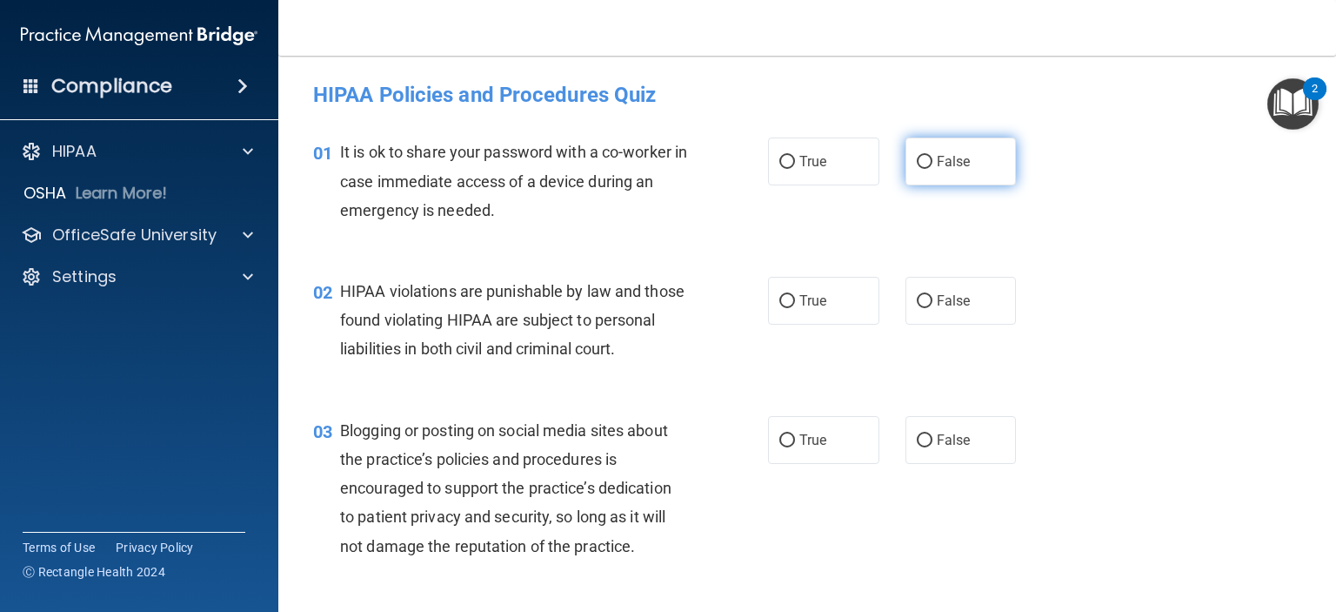
click at [933, 172] on label "False" at bounding box center [961, 161] width 111 height 48
click at [933, 169] on input "False" at bounding box center [925, 162] width 16 height 13
radio input "true"
click at [806, 295] on span "True" at bounding box center [813, 300] width 27 height 17
click at [795, 295] on input "True" at bounding box center [787, 301] width 16 height 13
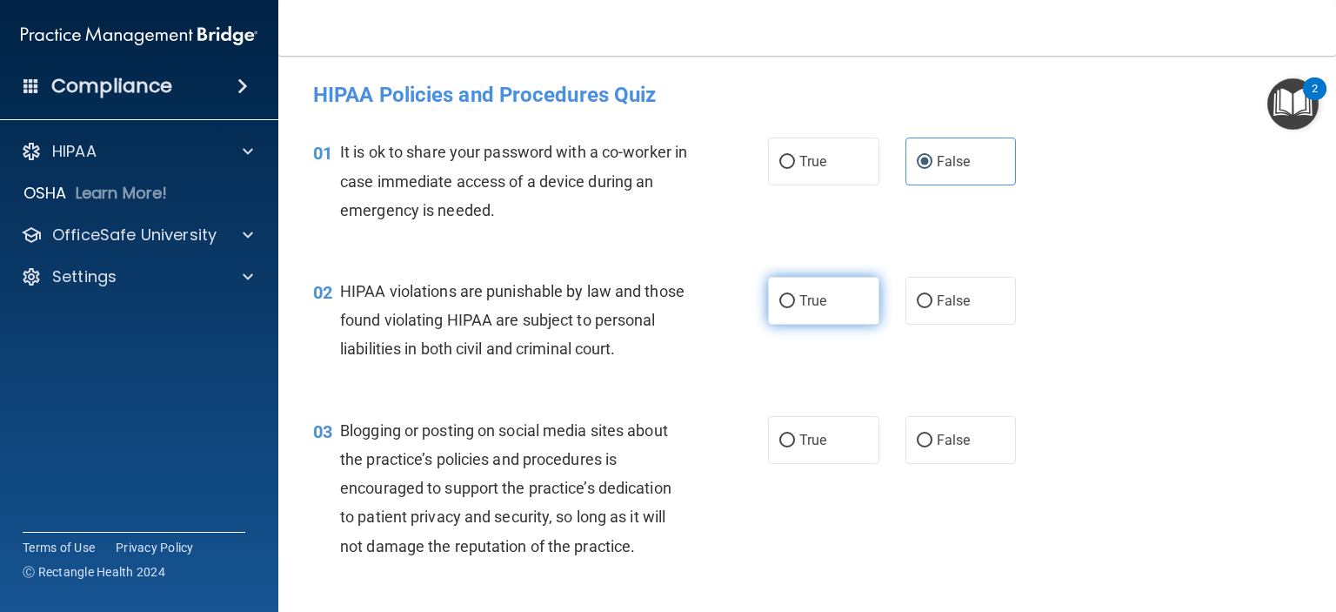
radio input "true"
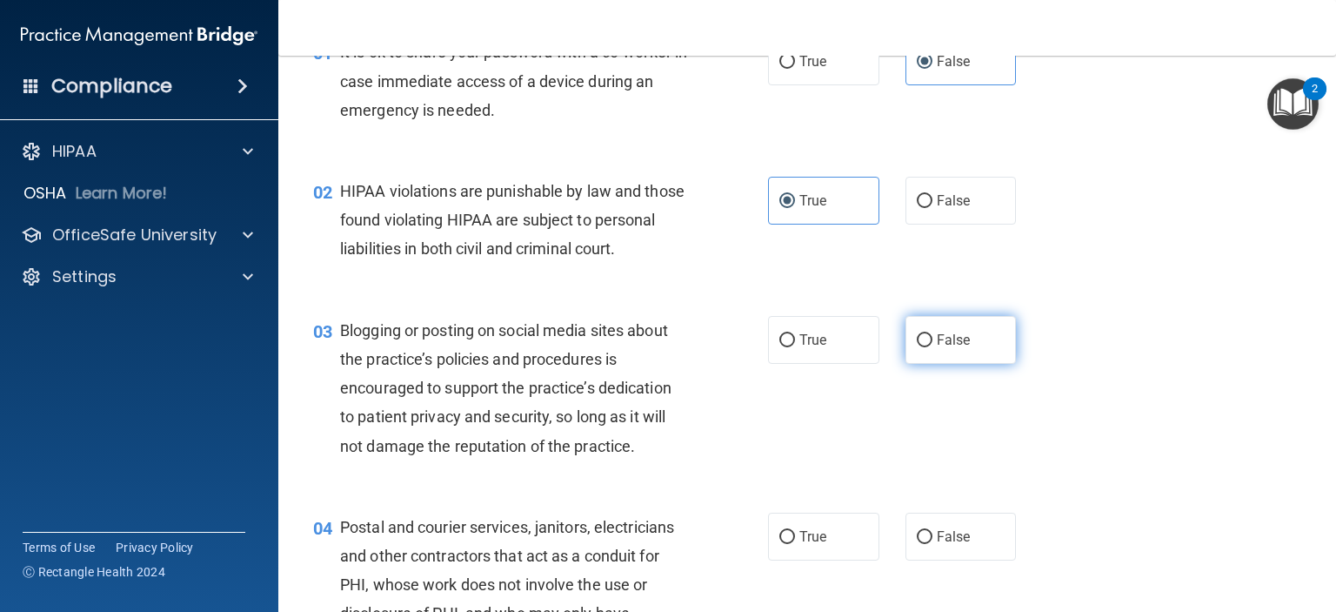
scroll to position [174, 0]
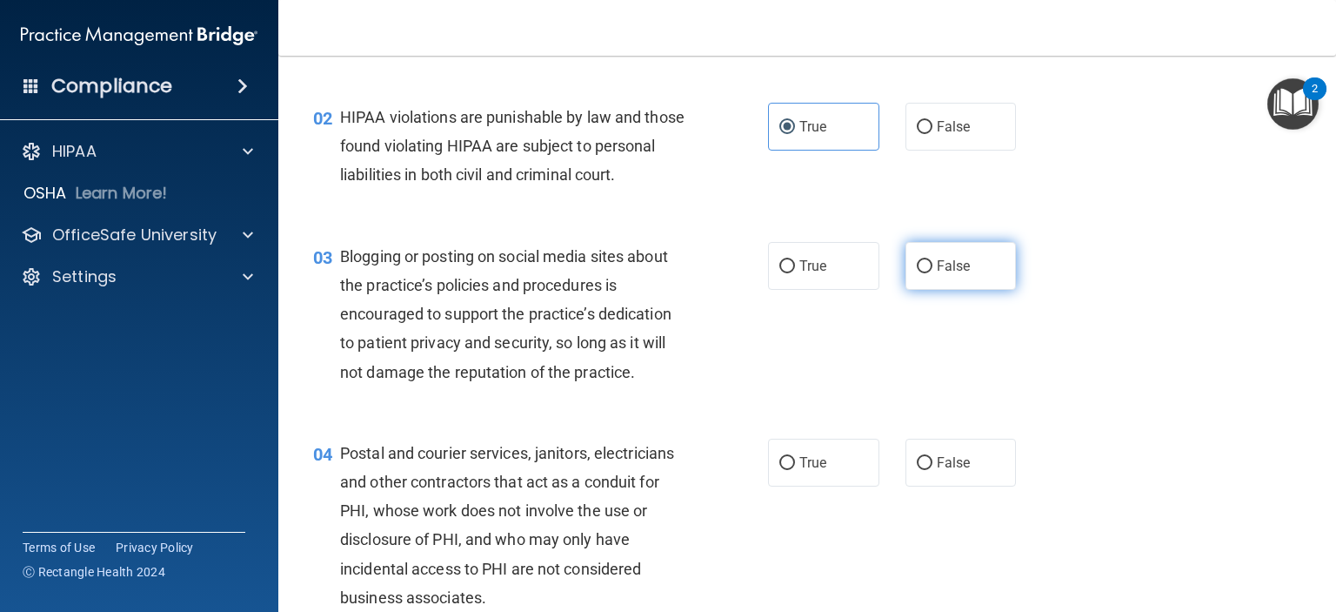
click at [933, 290] on label "False" at bounding box center [961, 266] width 111 height 48
click at [933, 273] on input "False" at bounding box center [925, 266] width 16 height 13
radio input "true"
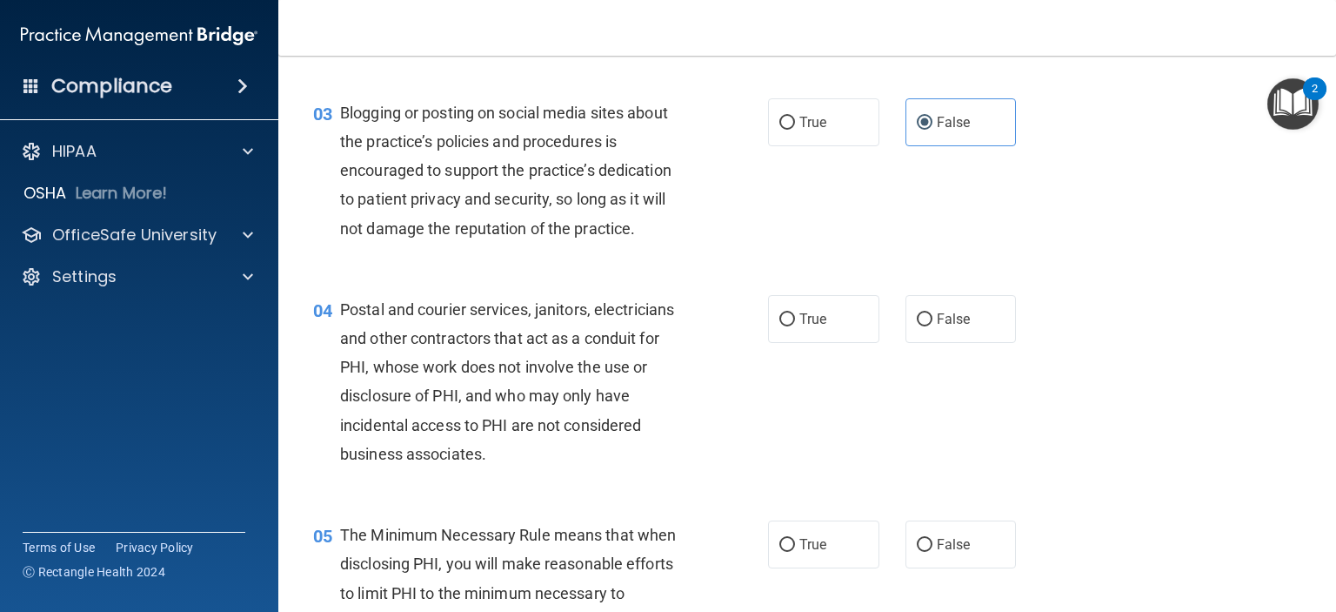
scroll to position [348, 0]
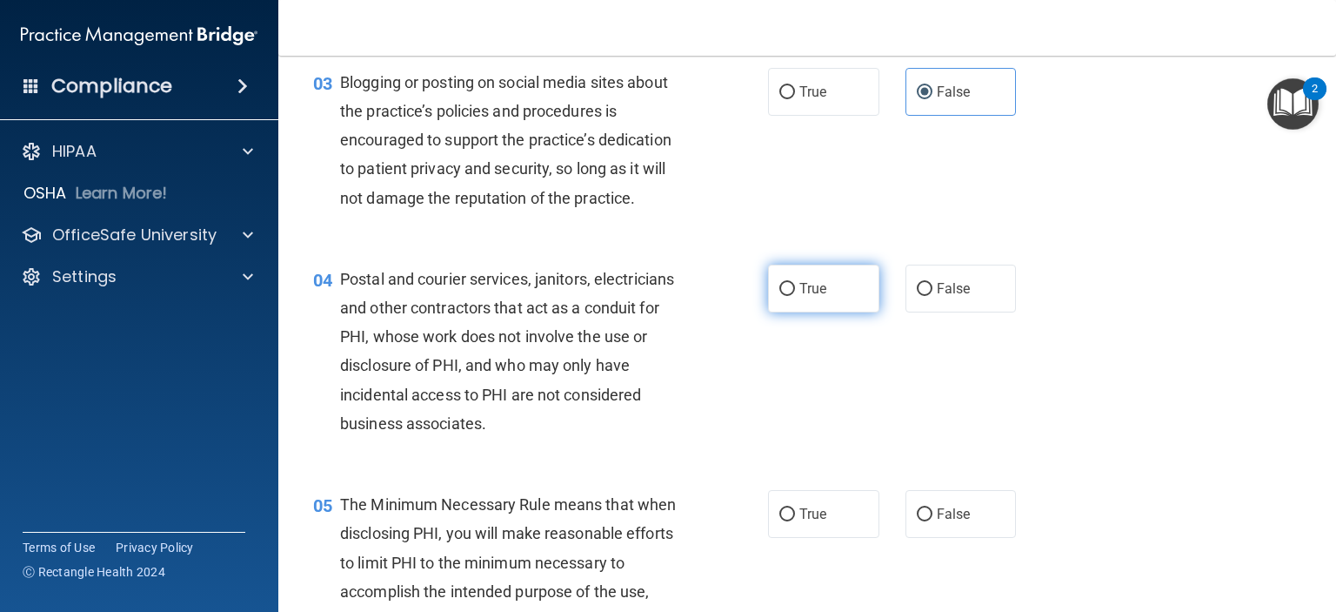
click at [806, 297] on span "True" at bounding box center [813, 288] width 27 height 17
click at [795, 296] on input "True" at bounding box center [787, 289] width 16 height 13
radio input "true"
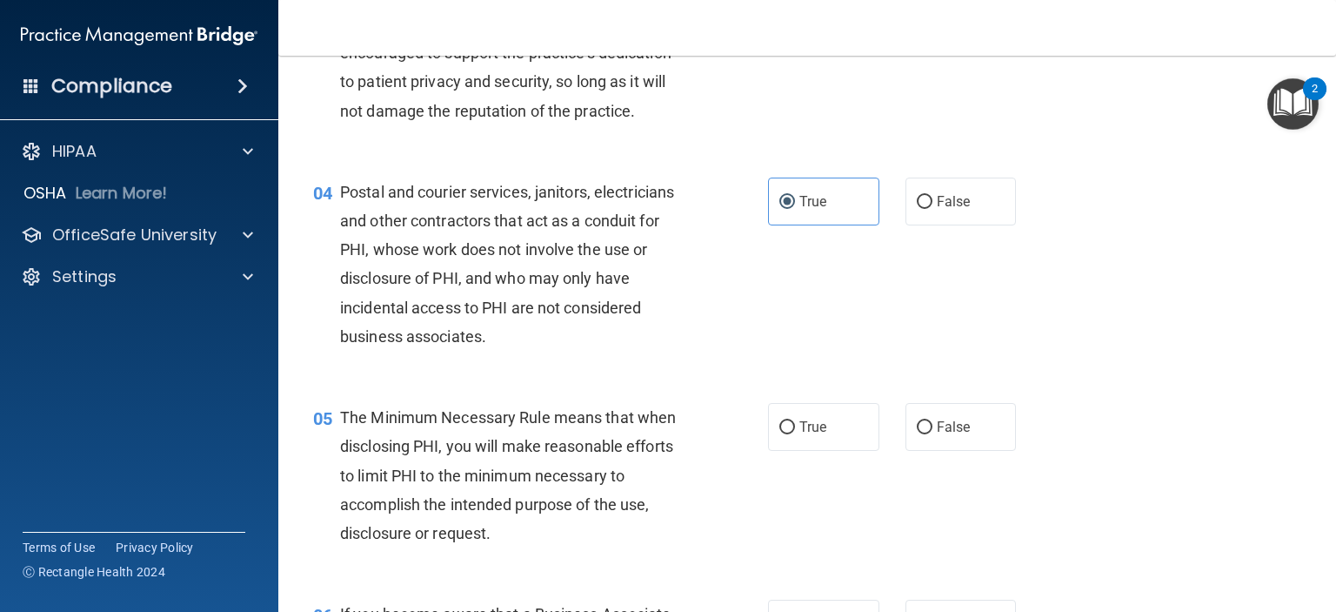
scroll to position [522, 0]
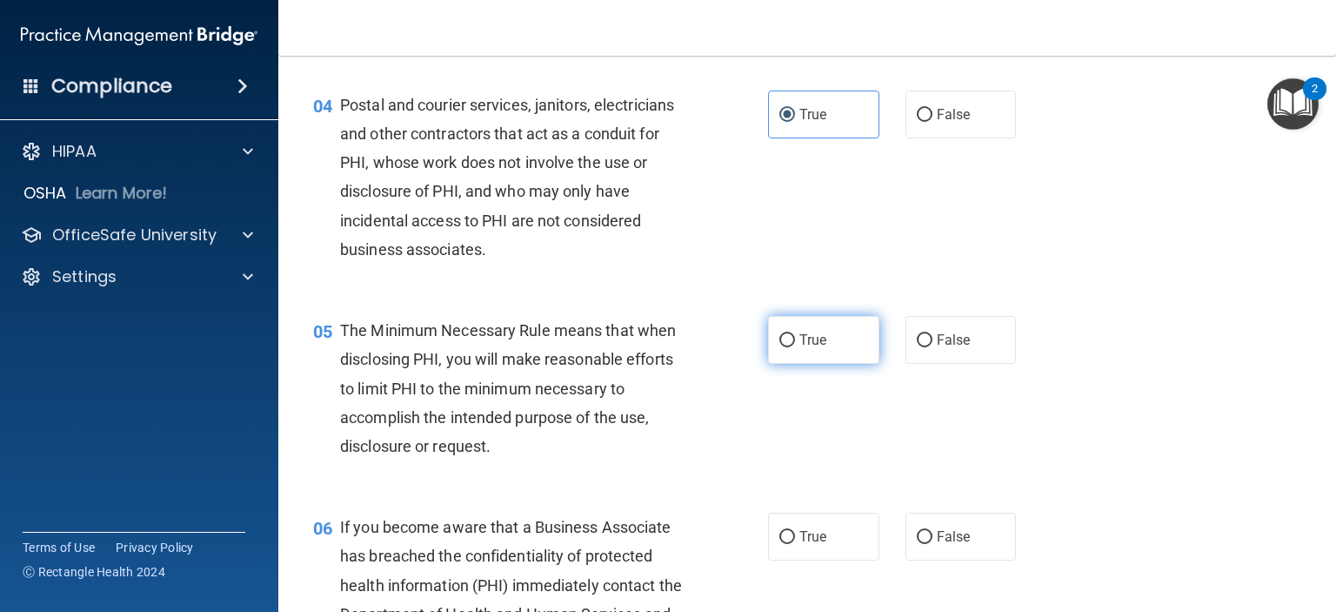
click at [811, 348] on span "True" at bounding box center [813, 339] width 27 height 17
click at [795, 347] on input "True" at bounding box center [787, 340] width 16 height 13
radio input "true"
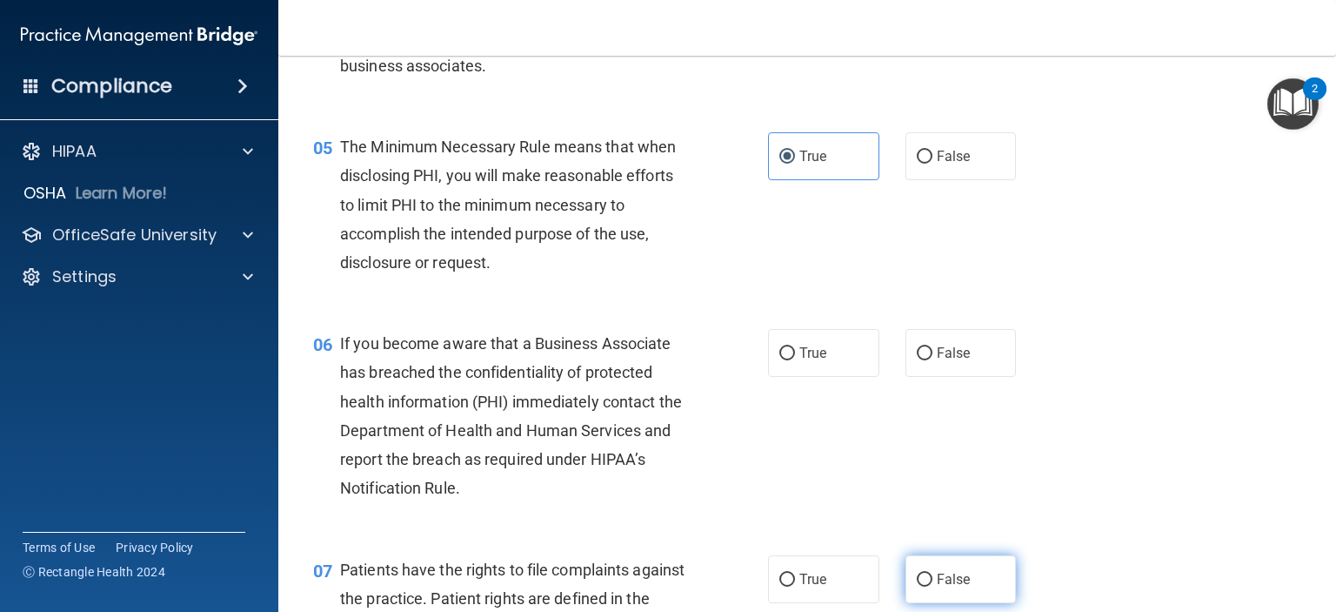
scroll to position [696, 0]
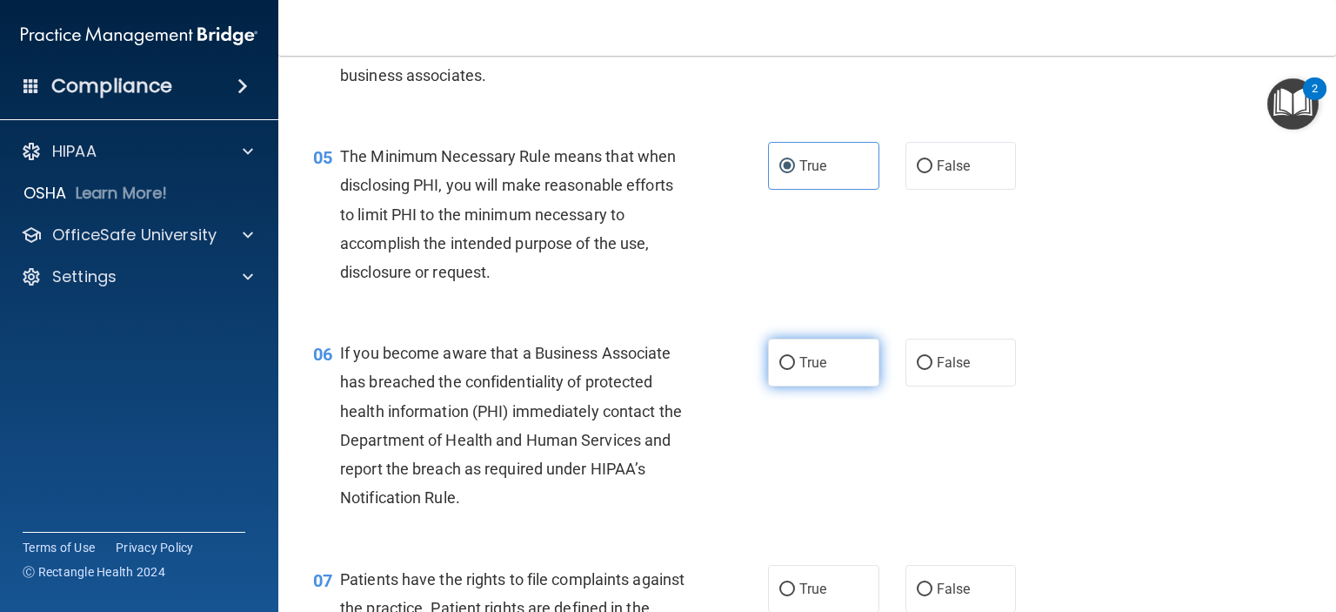
click at [809, 386] on label "True" at bounding box center [823, 362] width 111 height 48
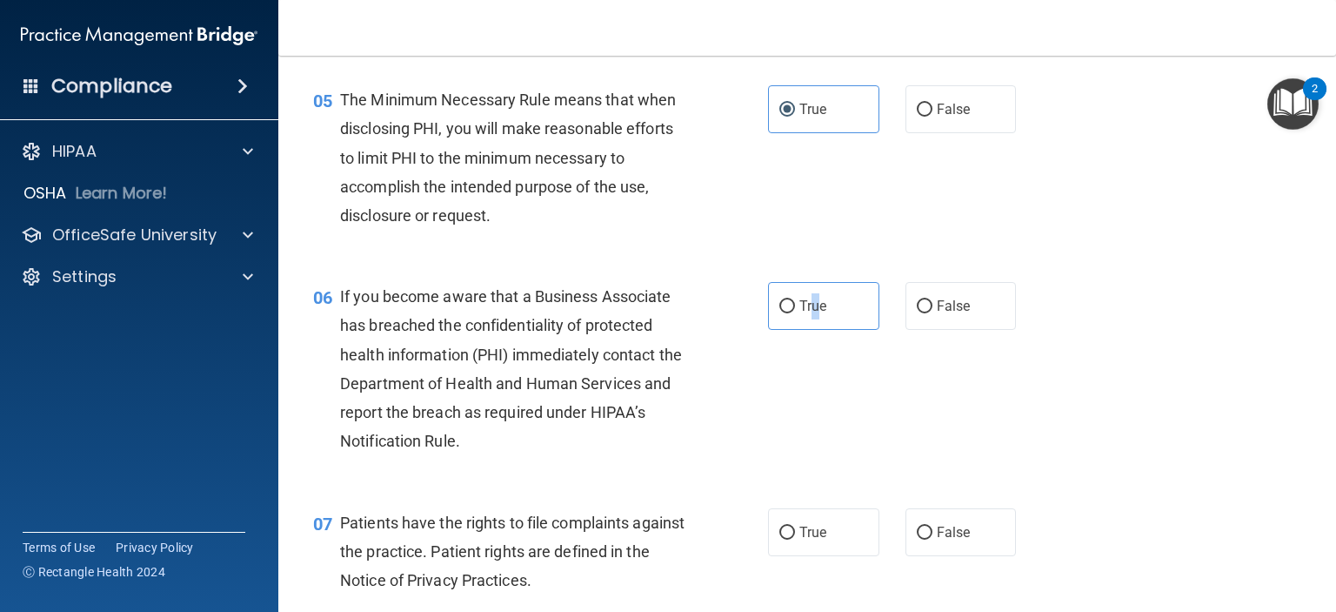
scroll to position [783, 0]
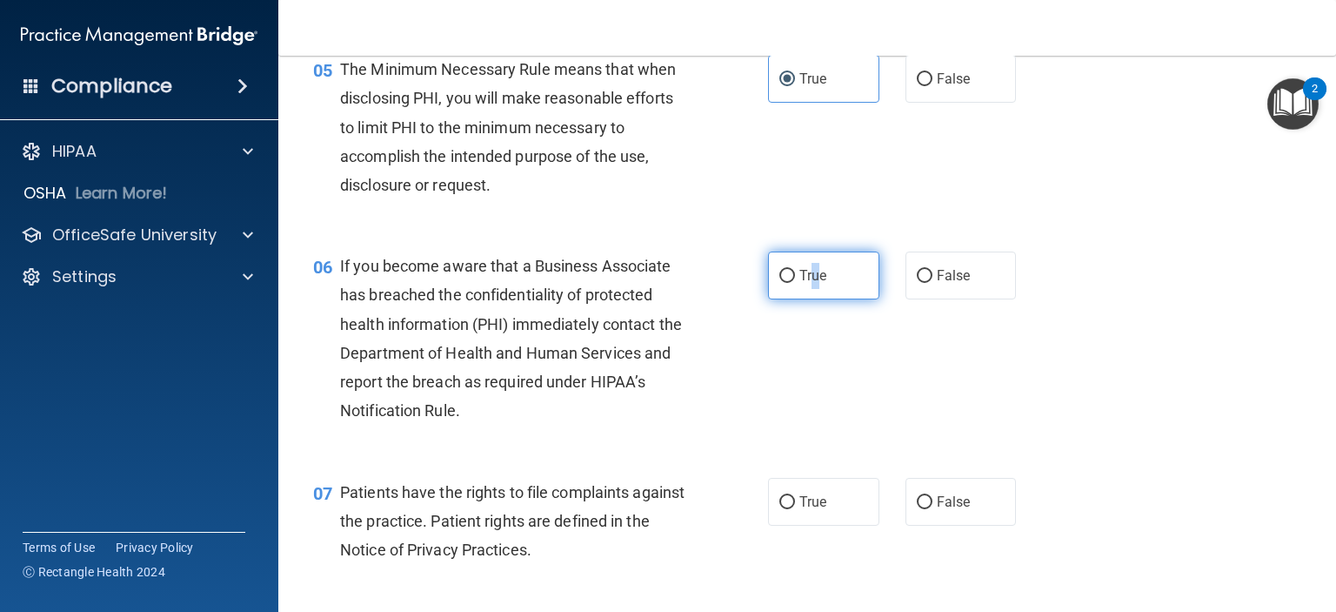
click at [779, 283] on input "True" at bounding box center [787, 276] width 16 height 13
radio input "true"
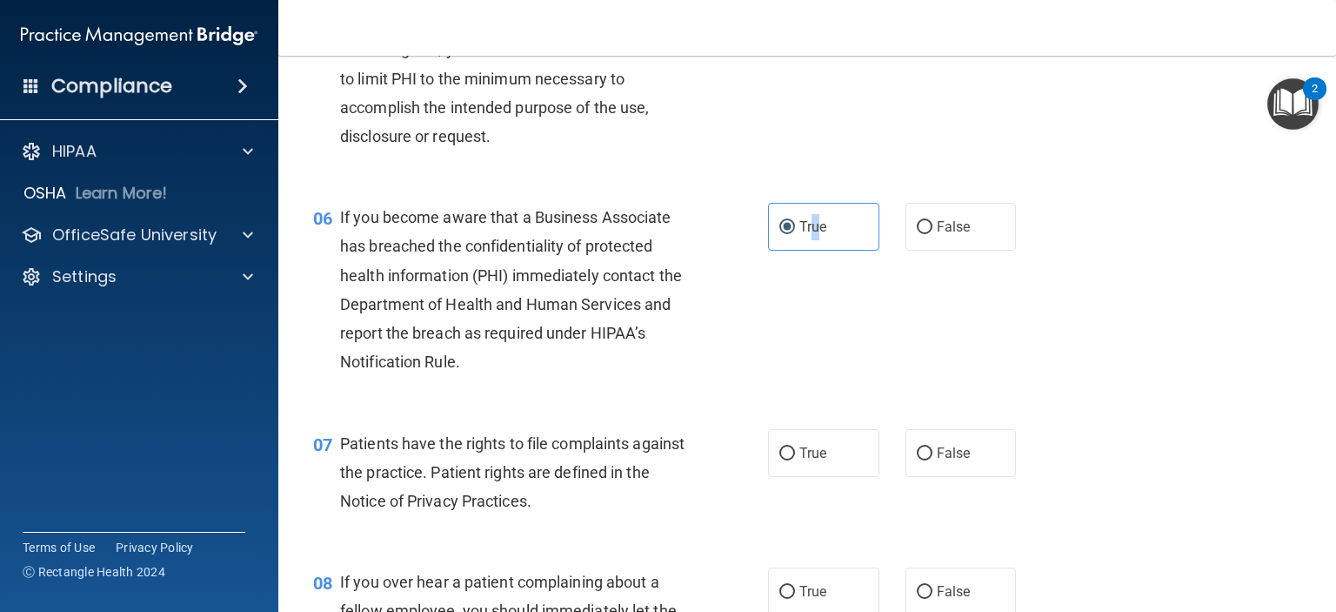
scroll to position [870, 0]
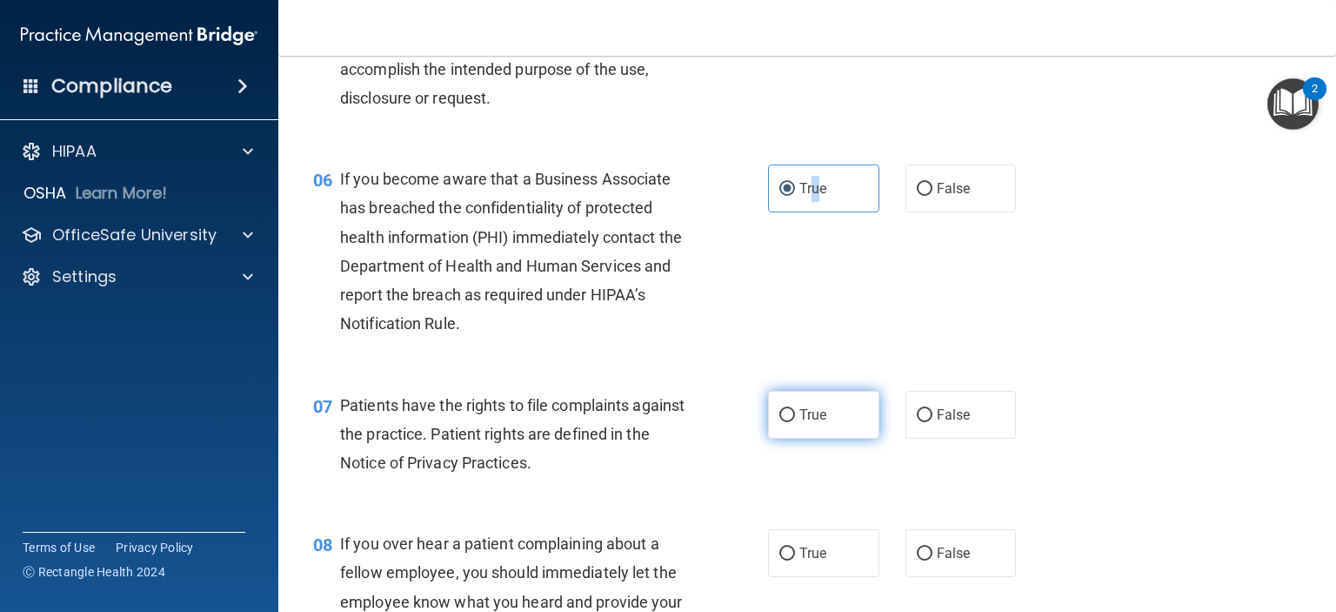
drag, startPoint x: 776, startPoint y: 441, endPoint x: 788, endPoint y: 464, distance: 25.7
click at [779, 422] on input "True" at bounding box center [787, 415] width 16 height 13
radio input "true"
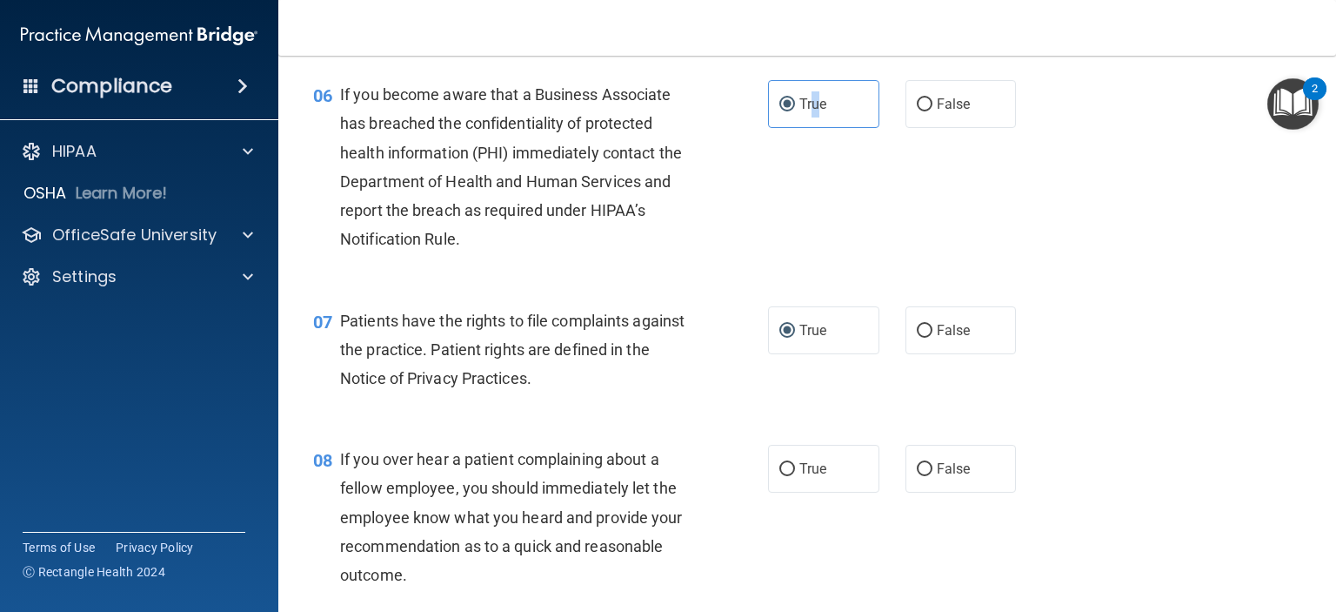
scroll to position [1044, 0]
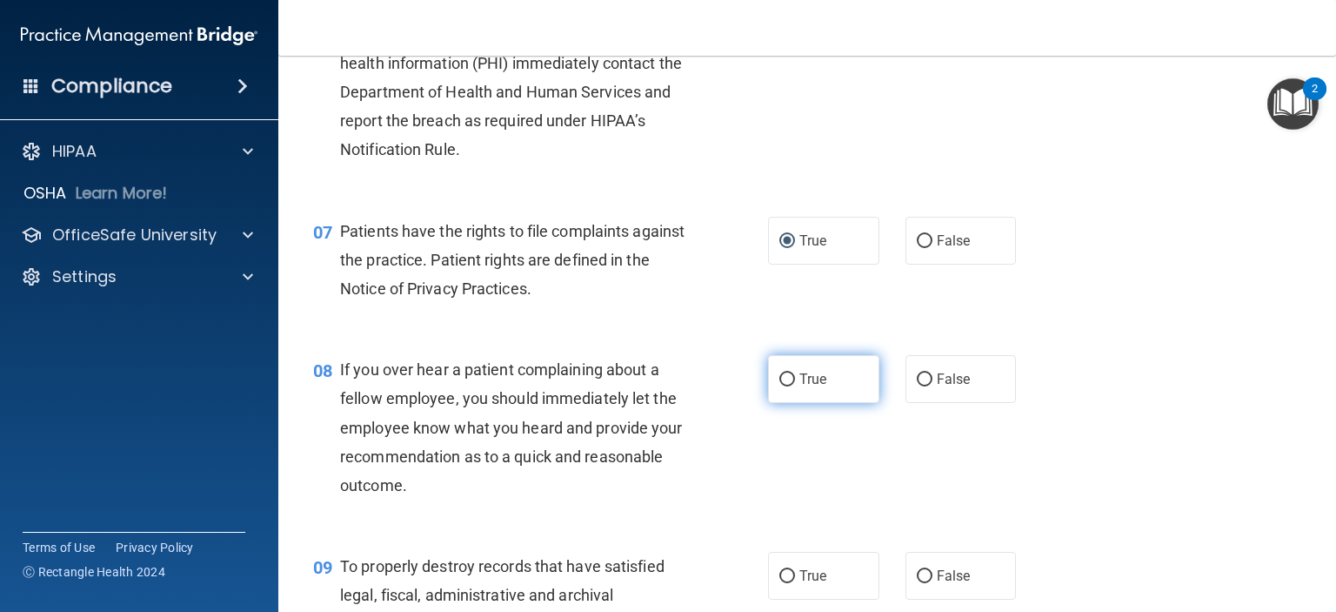
click at [782, 386] on input "True" at bounding box center [787, 379] width 16 height 13
radio input "true"
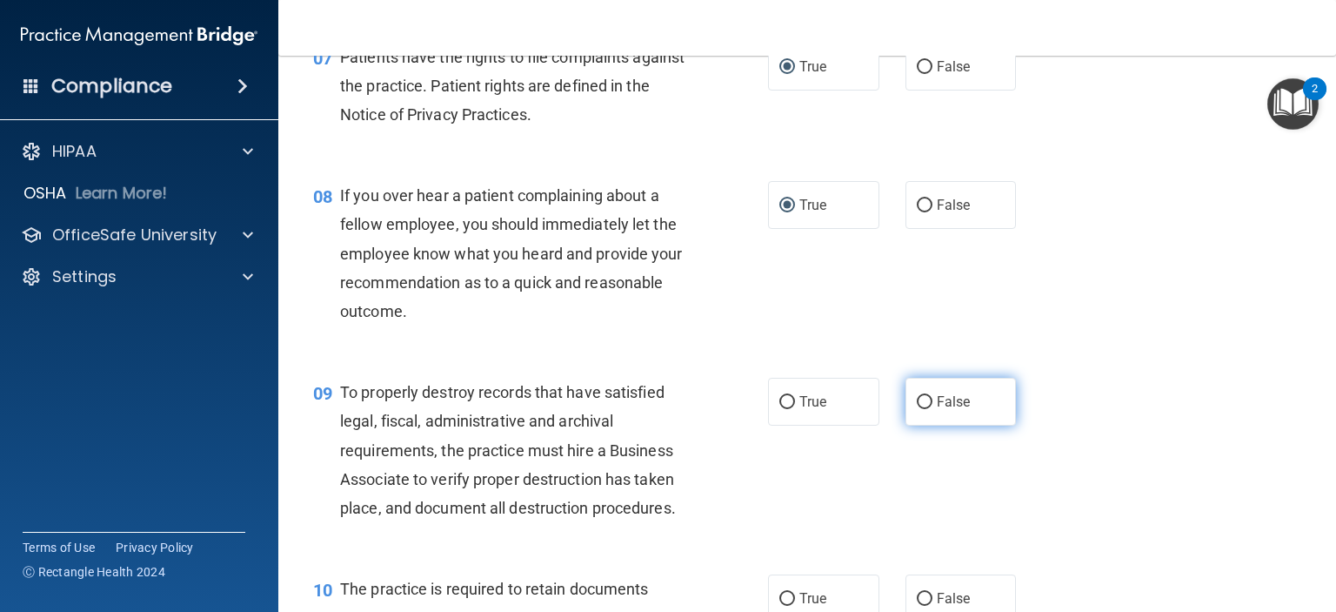
click at [917, 409] on input "False" at bounding box center [925, 402] width 16 height 13
radio input "true"
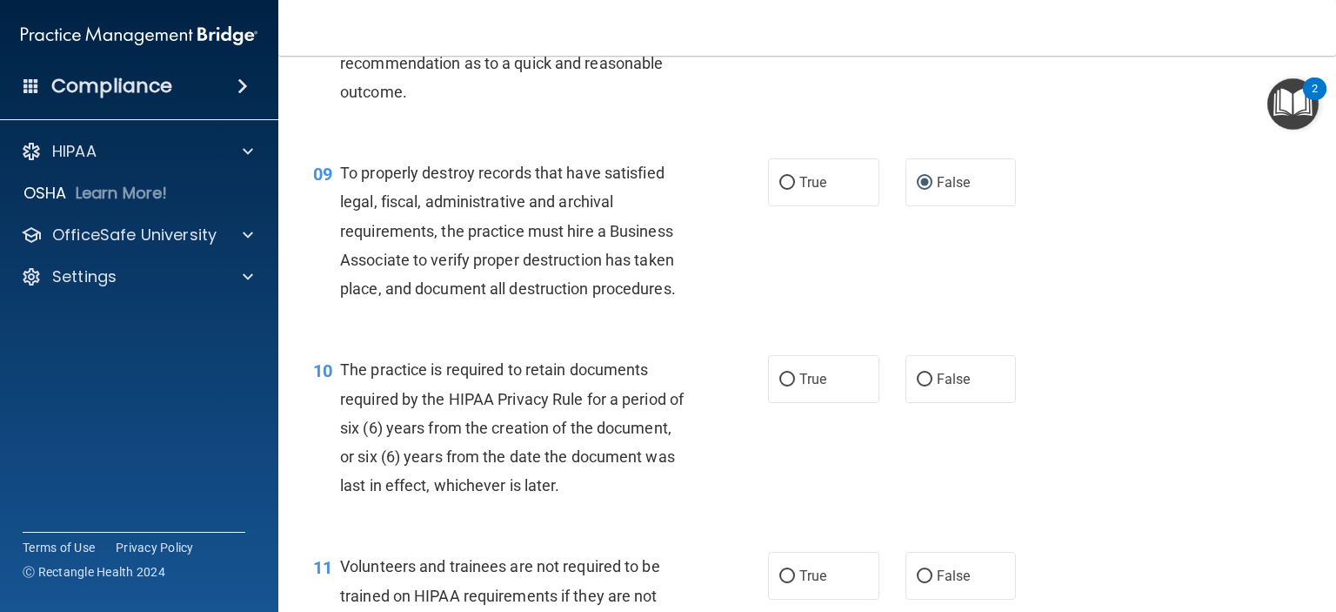
scroll to position [1479, 0]
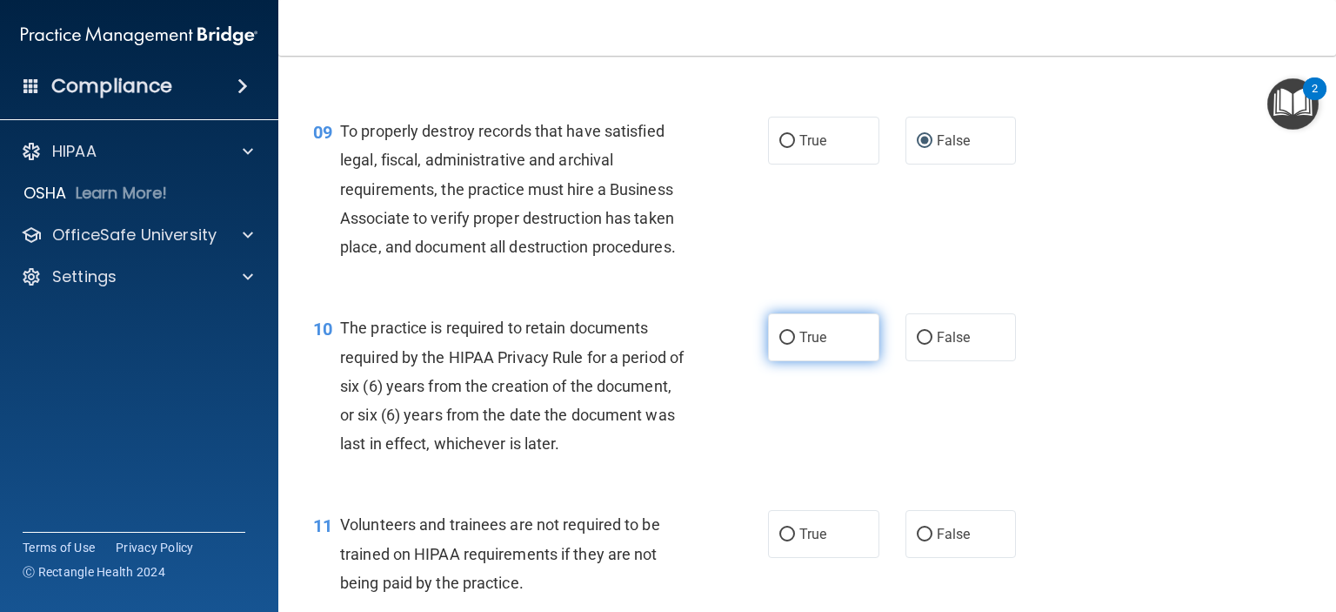
click at [786, 345] on input "True" at bounding box center [787, 337] width 16 height 13
radio input "true"
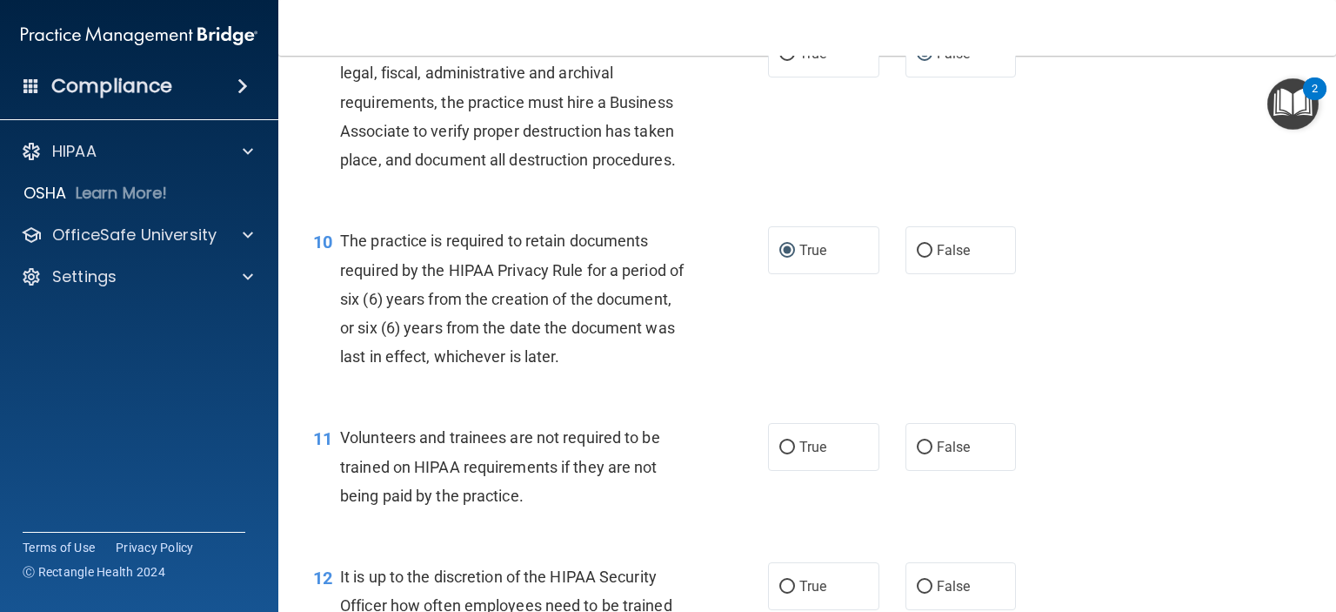
scroll to position [1653, 0]
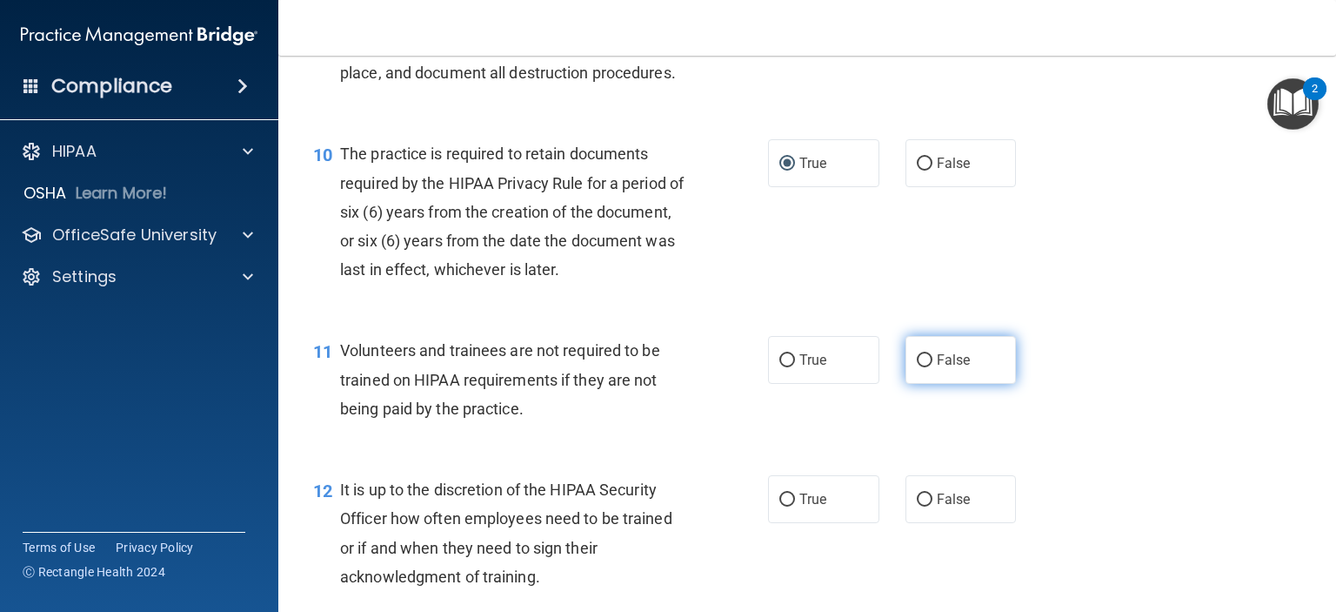
click at [919, 367] on input "False" at bounding box center [925, 360] width 16 height 13
radio input "true"
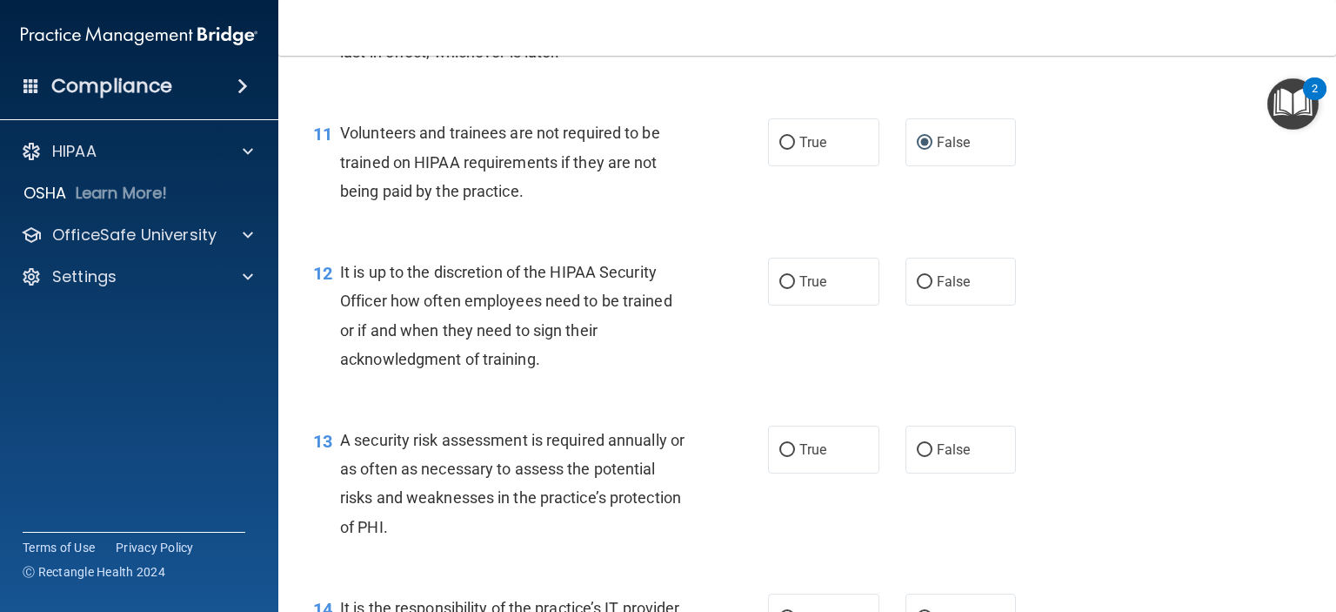
scroll to position [1914, 0]
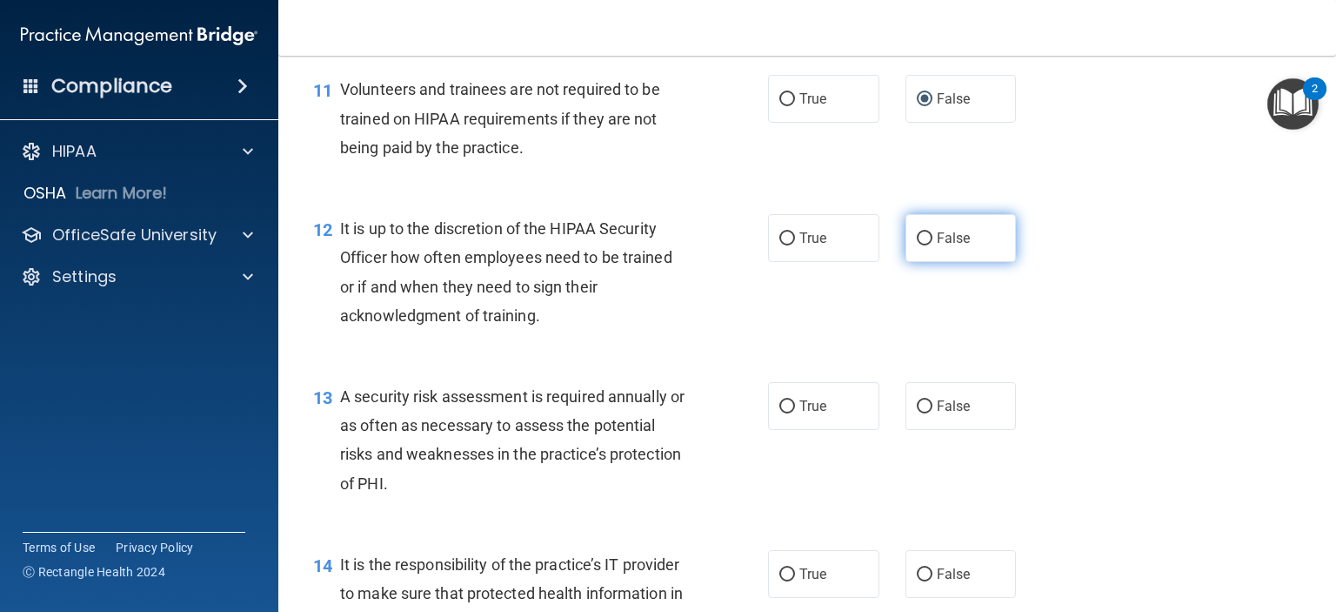
click at [920, 245] on input "False" at bounding box center [925, 238] width 16 height 13
radio input "true"
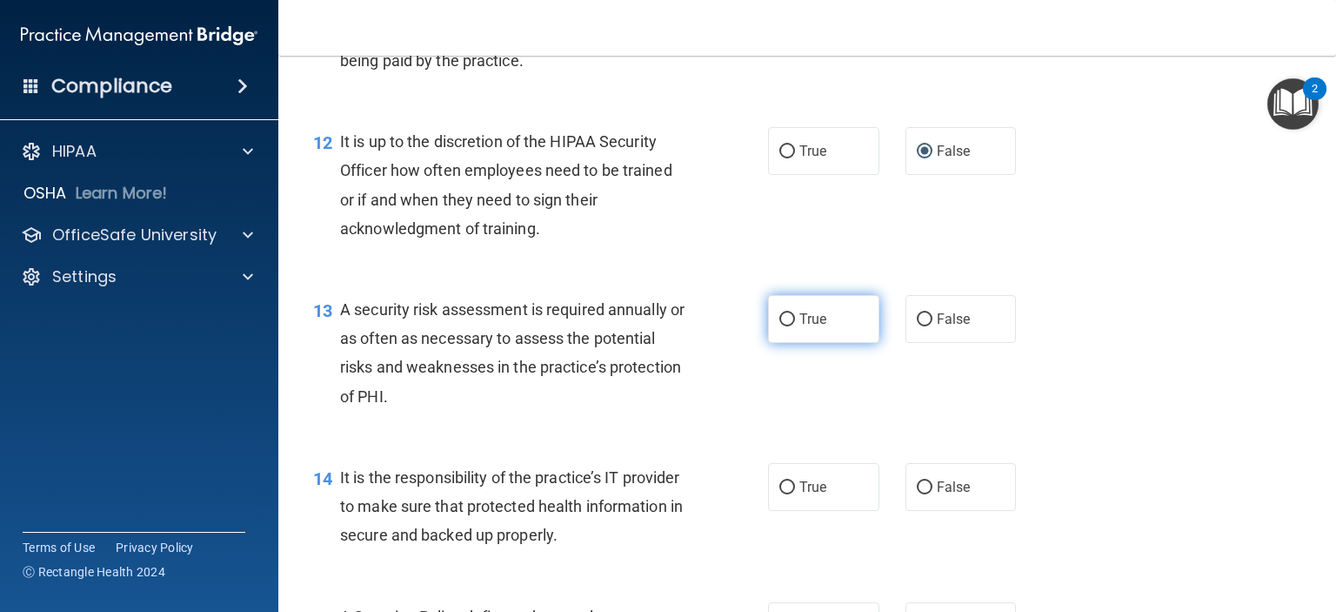
click at [785, 326] on input "True" at bounding box center [787, 319] width 16 height 13
radio input "true"
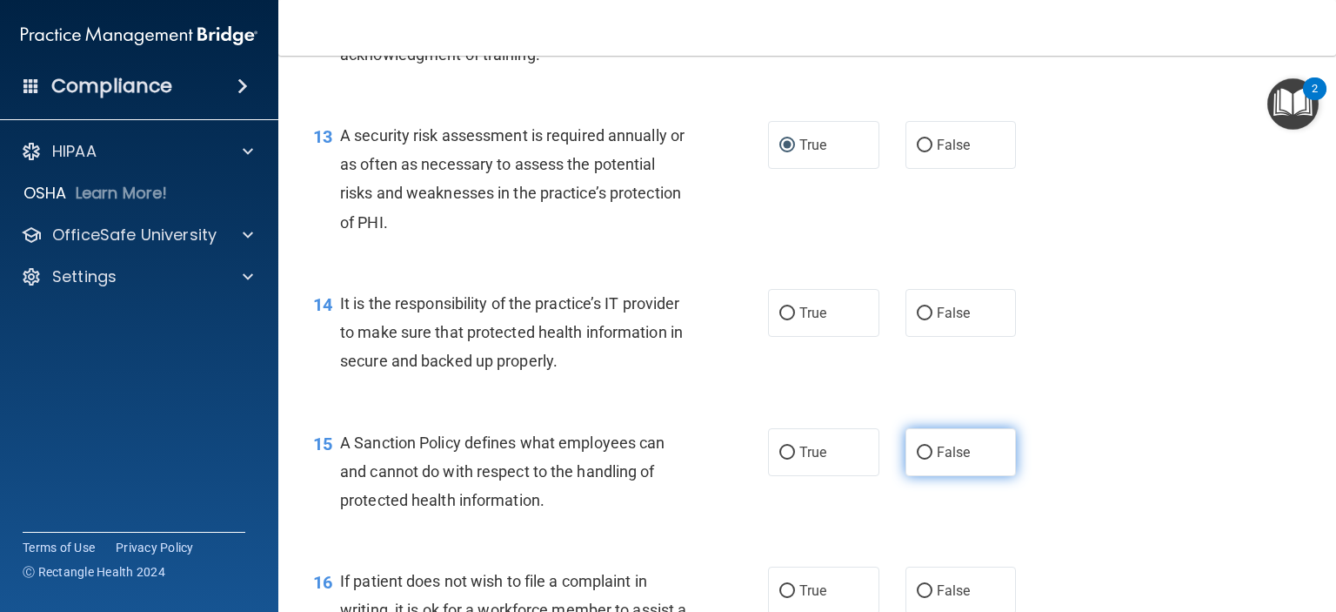
scroll to position [2262, 0]
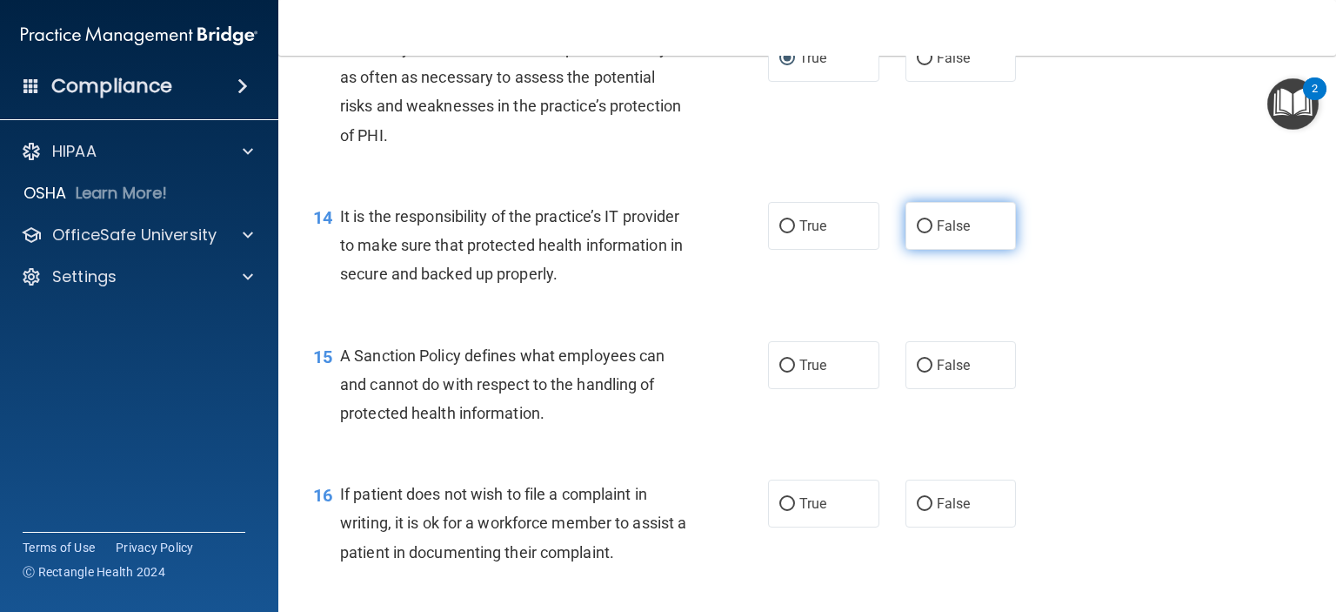
click at [924, 250] on label "False" at bounding box center [961, 226] width 111 height 48
click at [924, 233] on input "False" at bounding box center [925, 226] width 16 height 13
radio input "true"
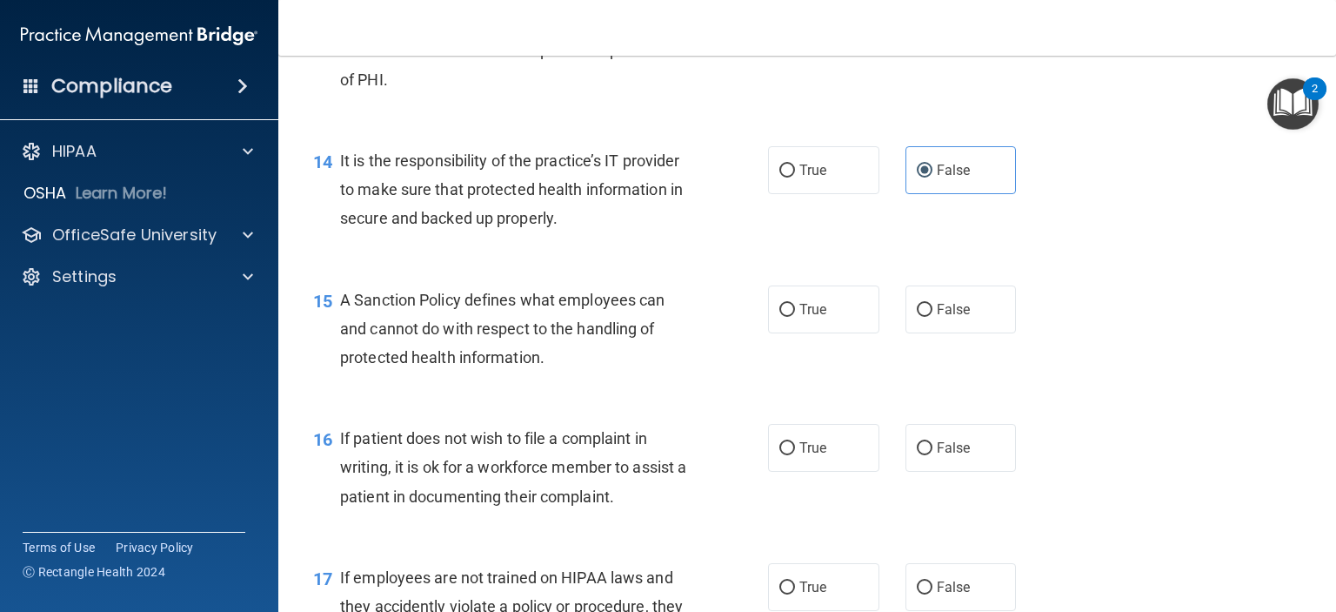
scroll to position [2349, 0]
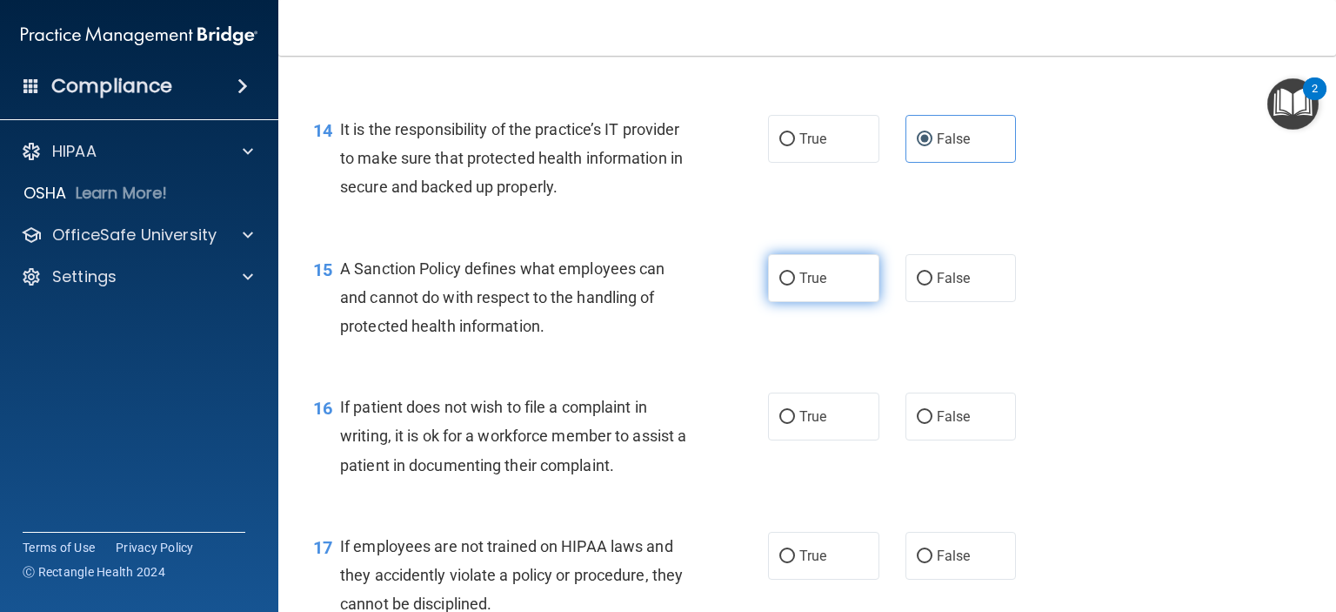
click at [782, 285] on input "True" at bounding box center [787, 278] width 16 height 13
radio input "true"
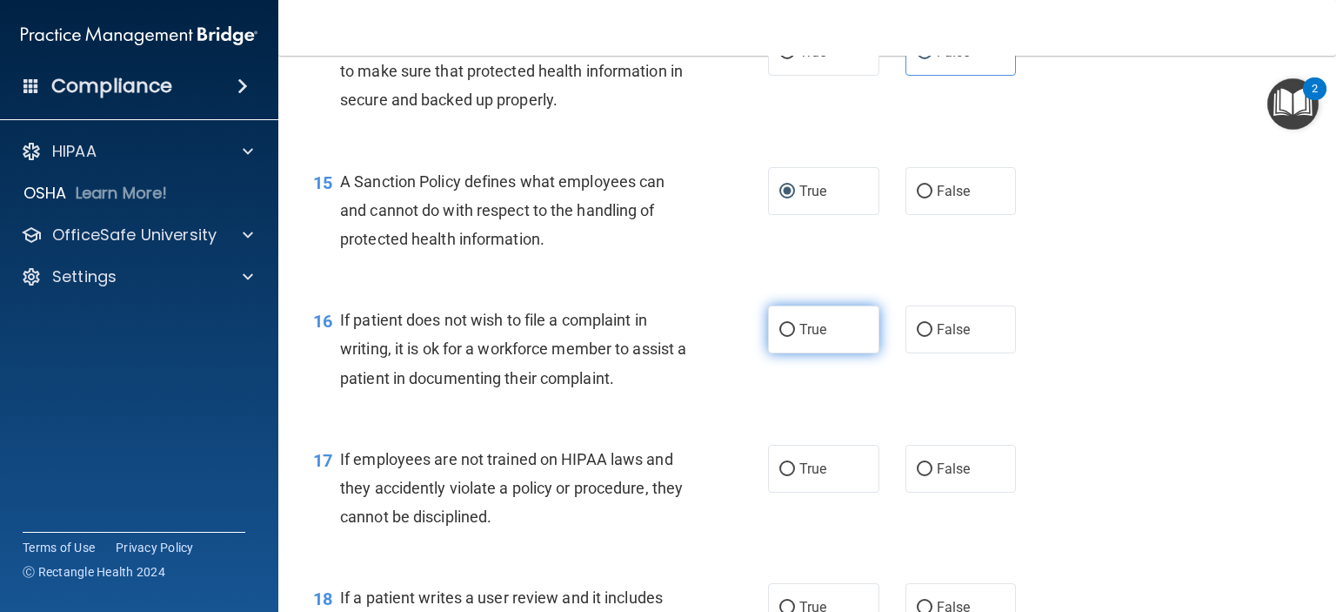
click at [782, 337] on input "True" at bounding box center [787, 330] width 16 height 13
radio input "true"
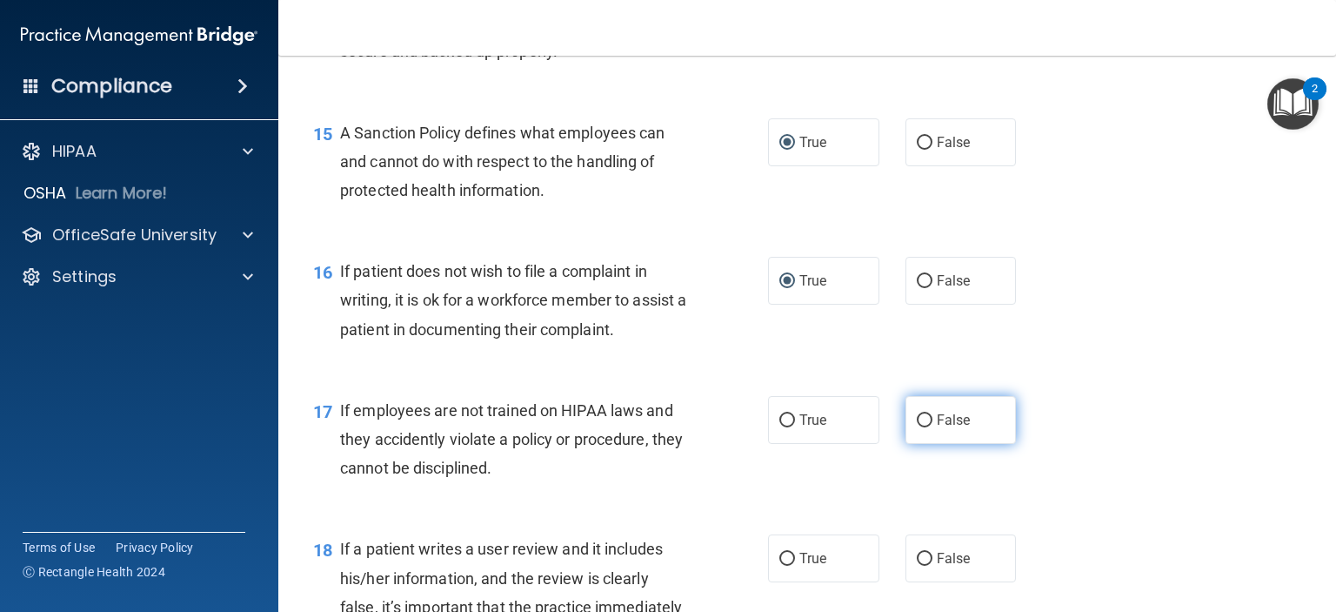
scroll to position [2523, 0]
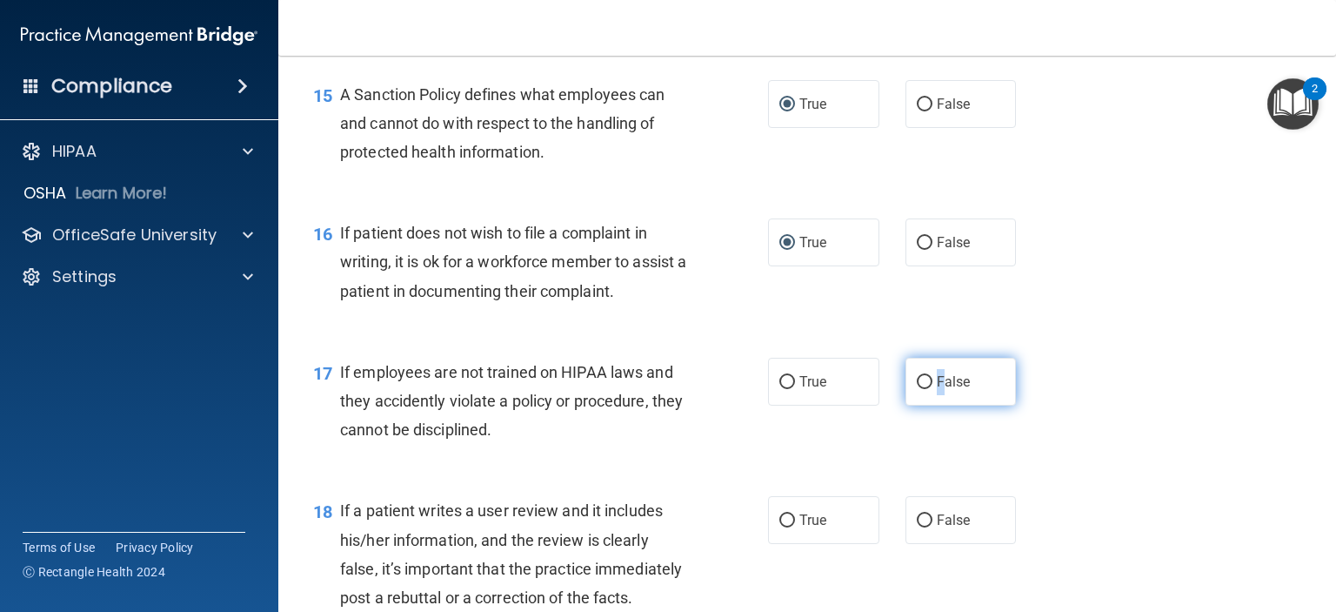
click at [937, 390] on span "False" at bounding box center [954, 381] width 34 height 17
click at [922, 389] on input "False" at bounding box center [925, 382] width 16 height 13
radio input "true"
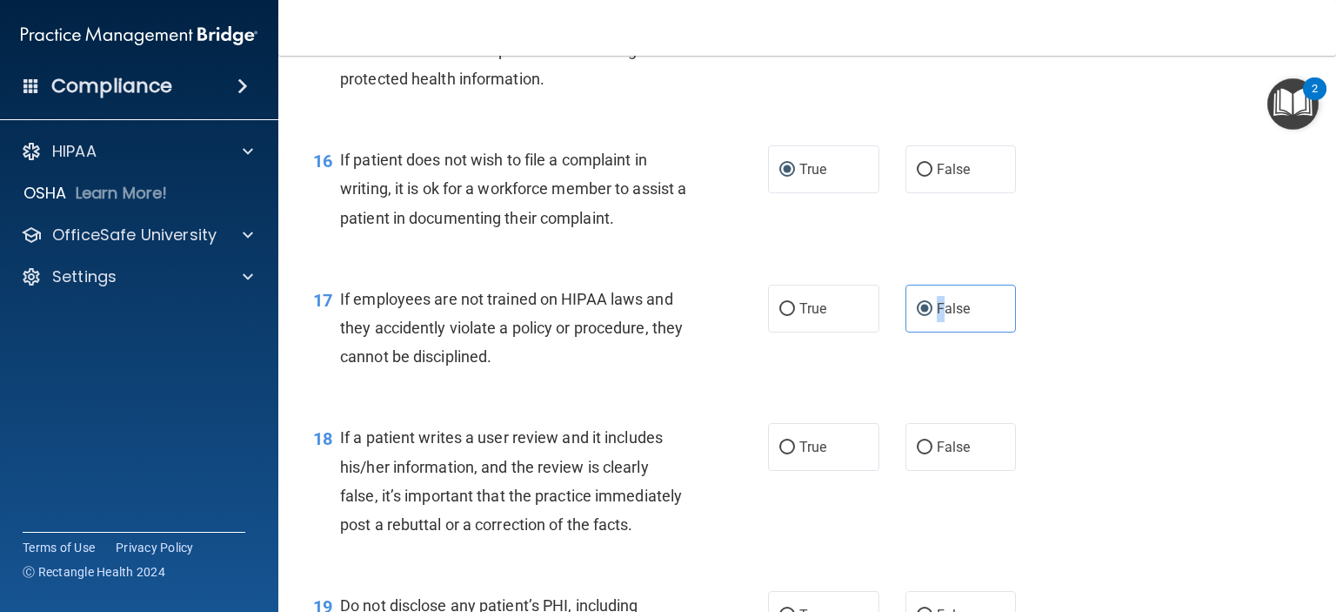
scroll to position [2697, 0]
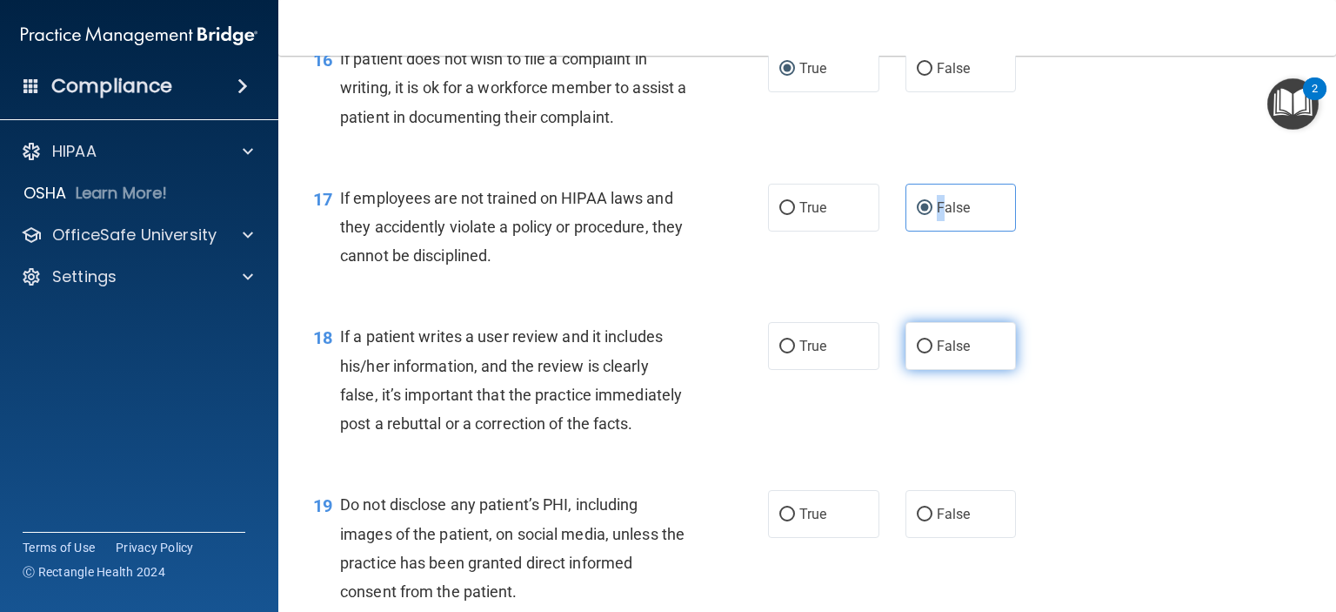
click at [917, 353] on input "False" at bounding box center [925, 346] width 16 height 13
radio input "true"
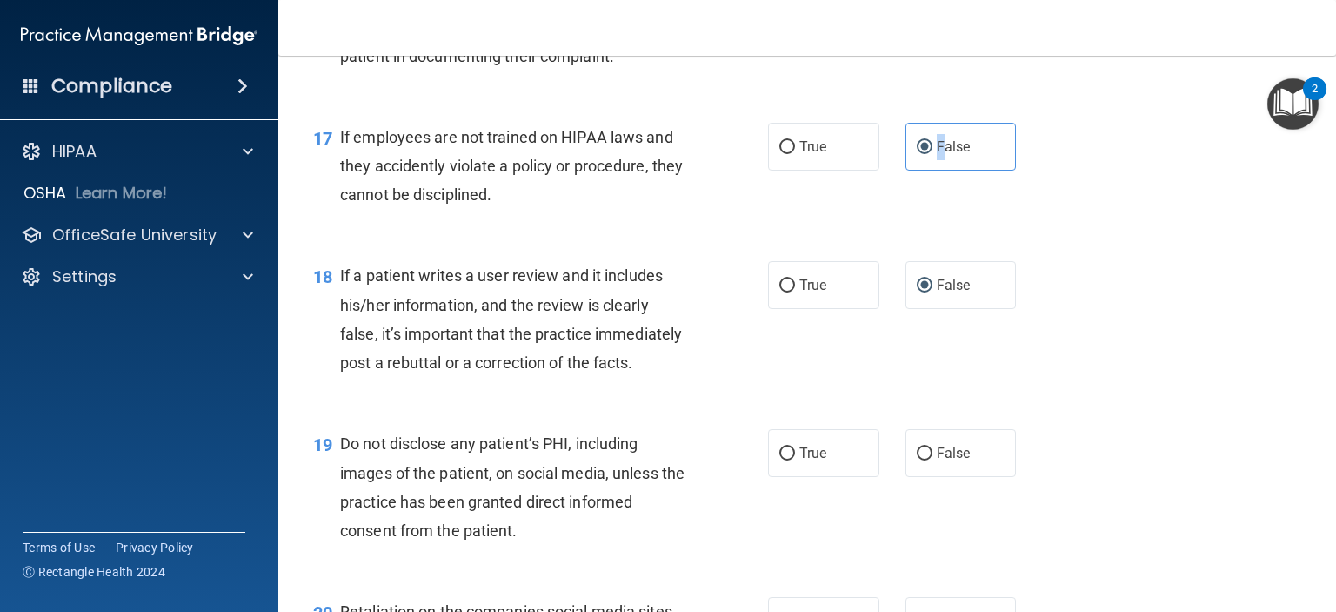
scroll to position [2871, 0]
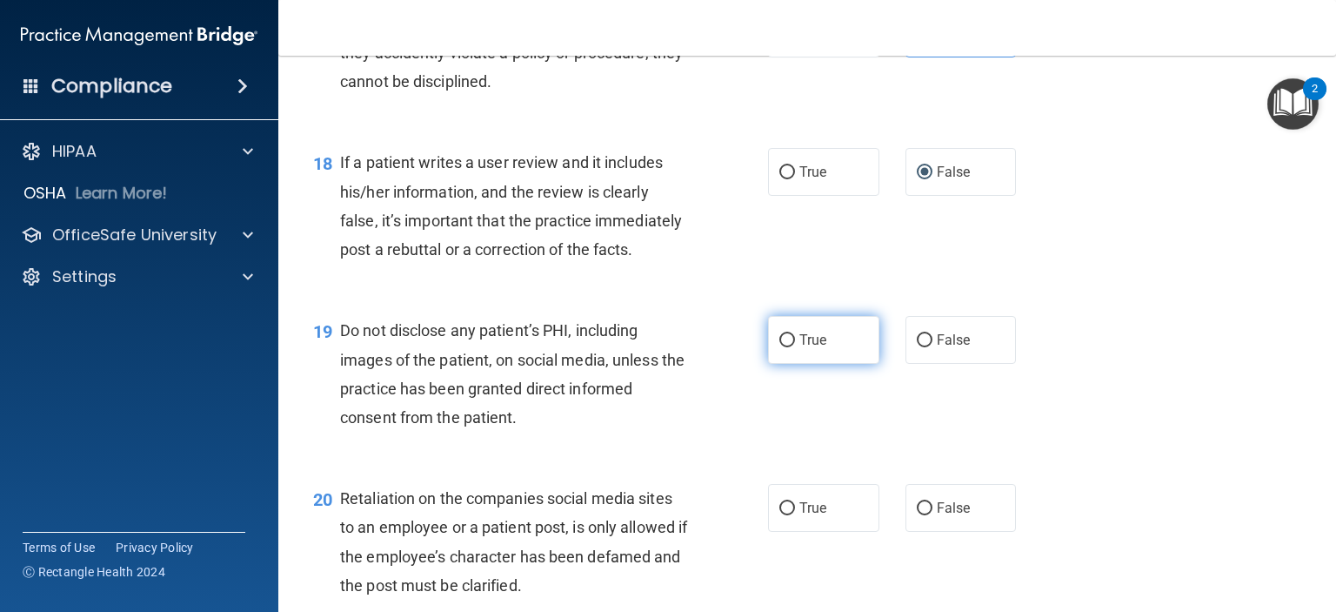
click at [779, 347] on input "True" at bounding box center [787, 340] width 16 height 13
radio input "true"
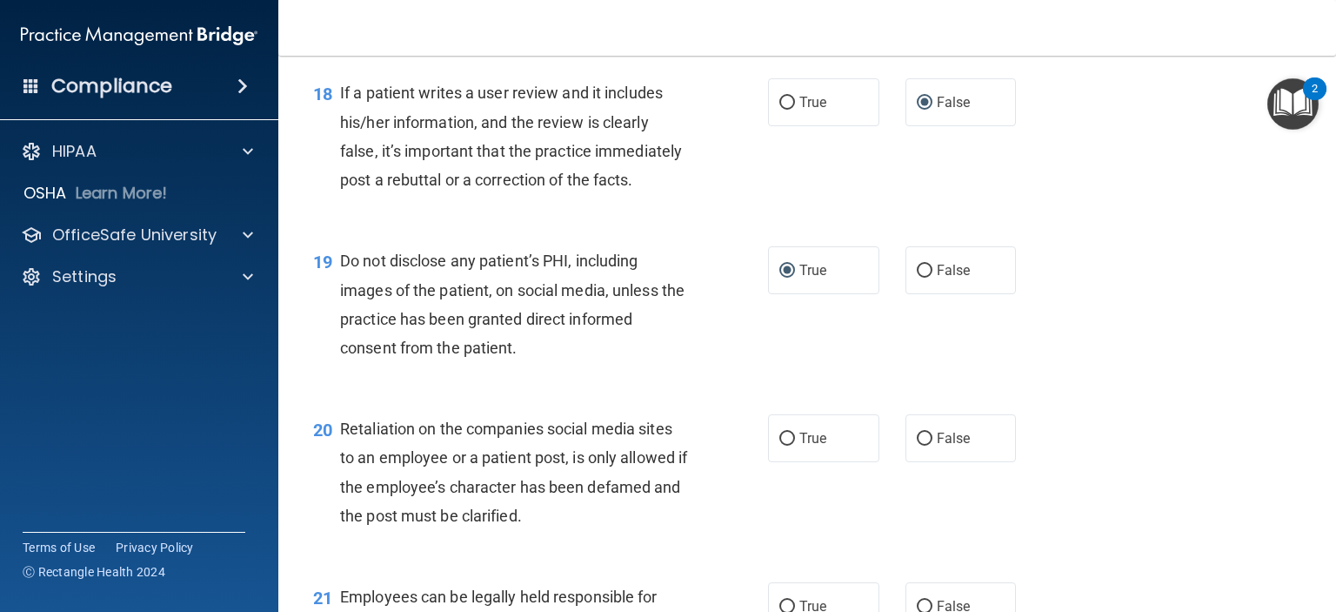
scroll to position [3045, 0]
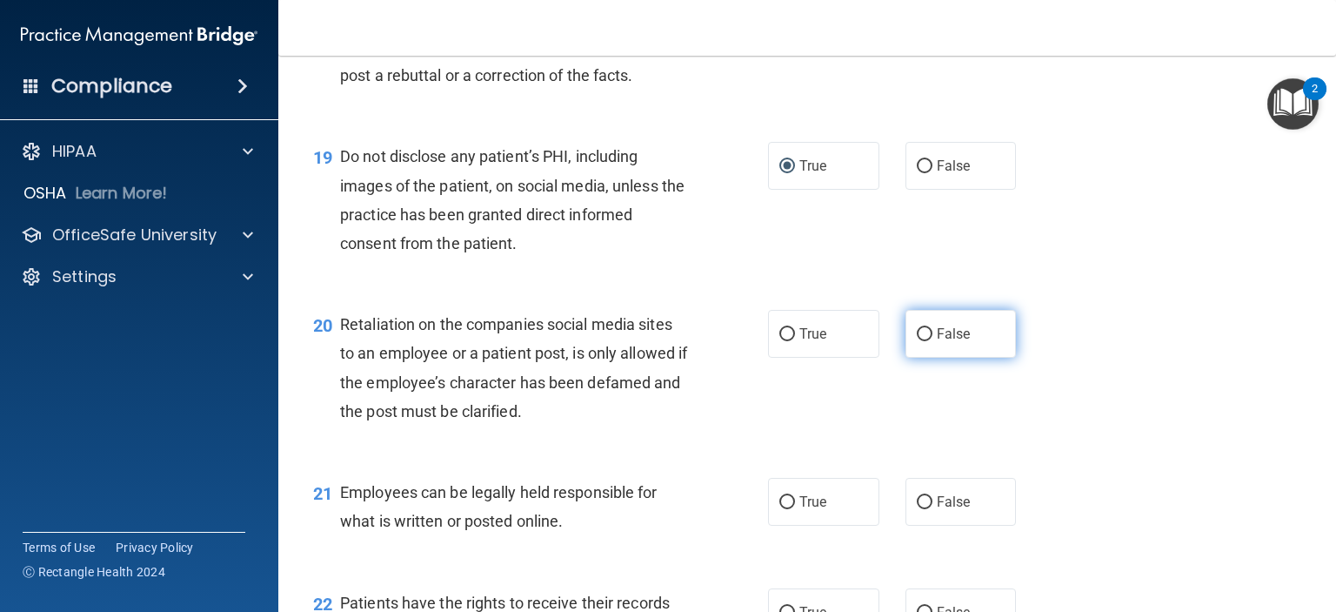
click at [917, 341] on input "False" at bounding box center [925, 334] width 16 height 13
radio input "true"
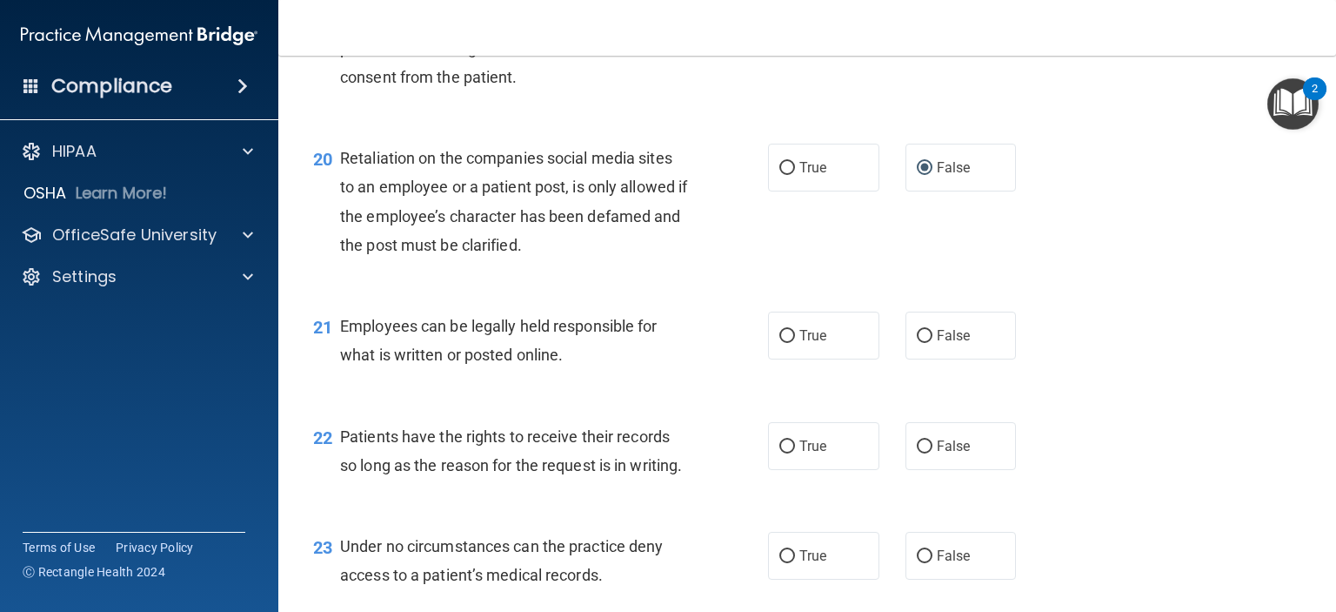
scroll to position [3219, 0]
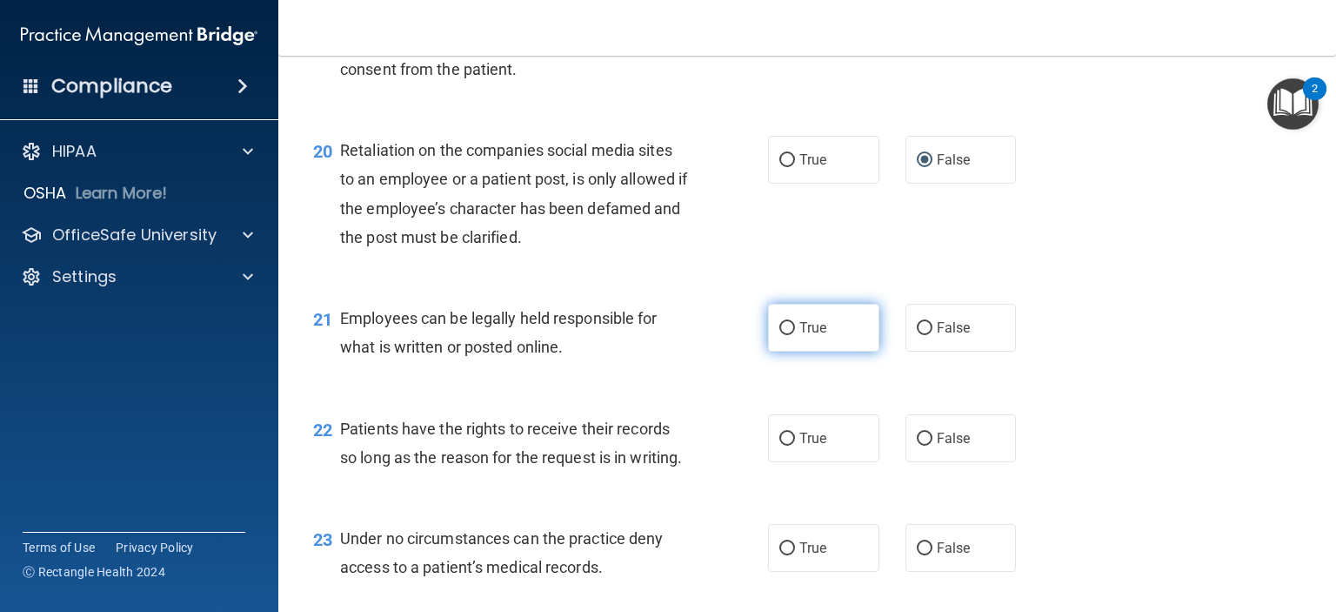
click at [782, 335] on input "True" at bounding box center [787, 328] width 16 height 13
radio input "true"
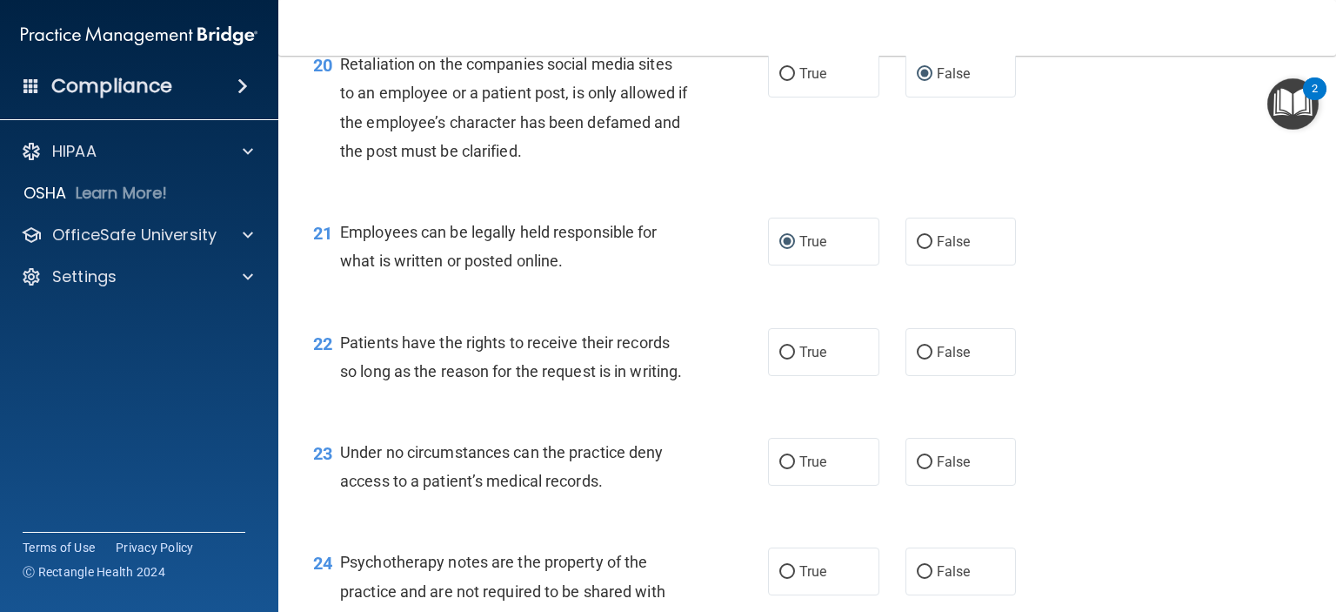
scroll to position [3306, 0]
click at [919, 358] on input "False" at bounding box center [925, 351] width 16 height 13
radio input "true"
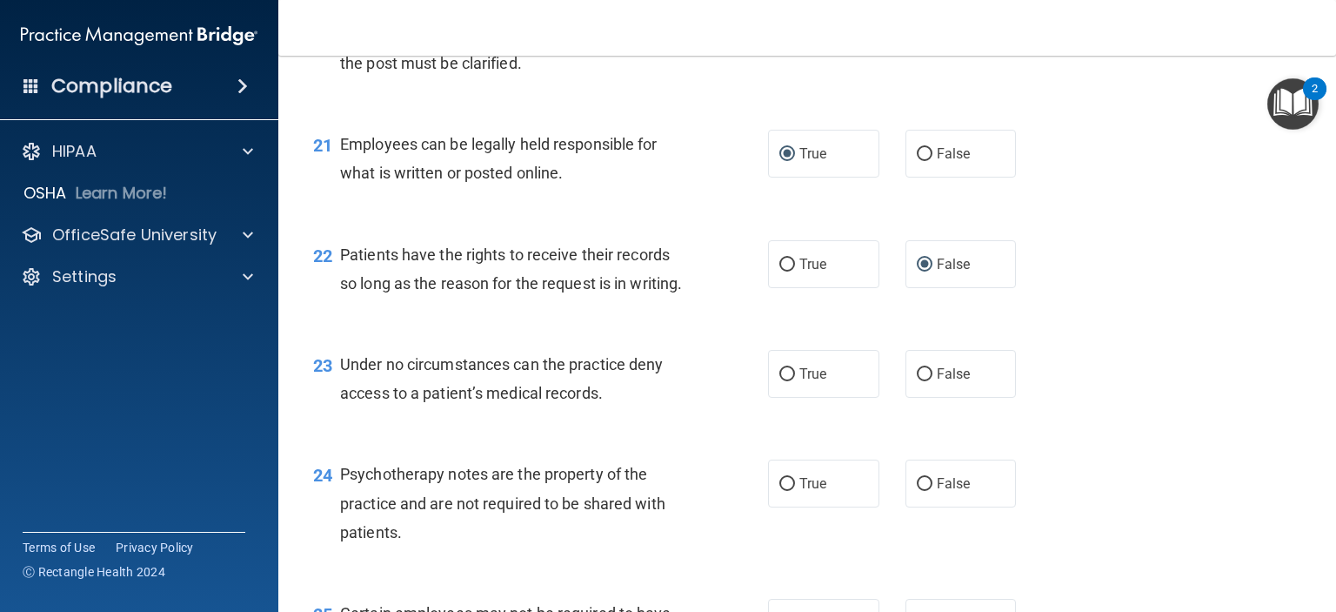
scroll to position [3480, 0]
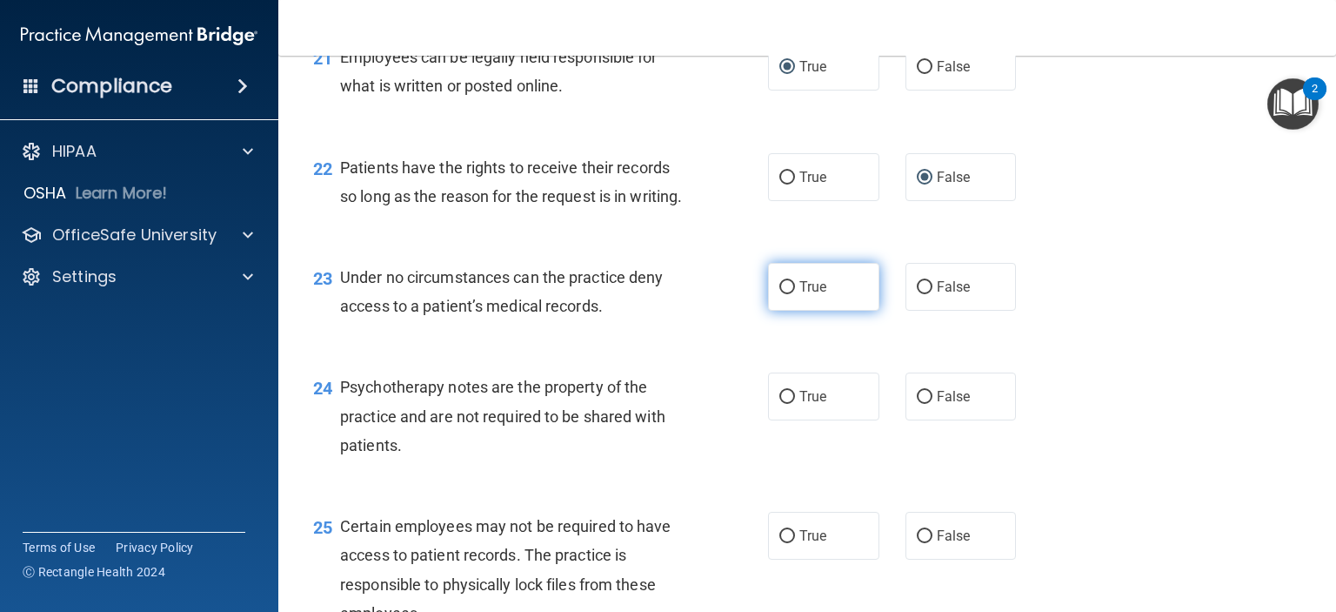
click at [779, 294] on input "True" at bounding box center [787, 287] width 16 height 13
radio input "true"
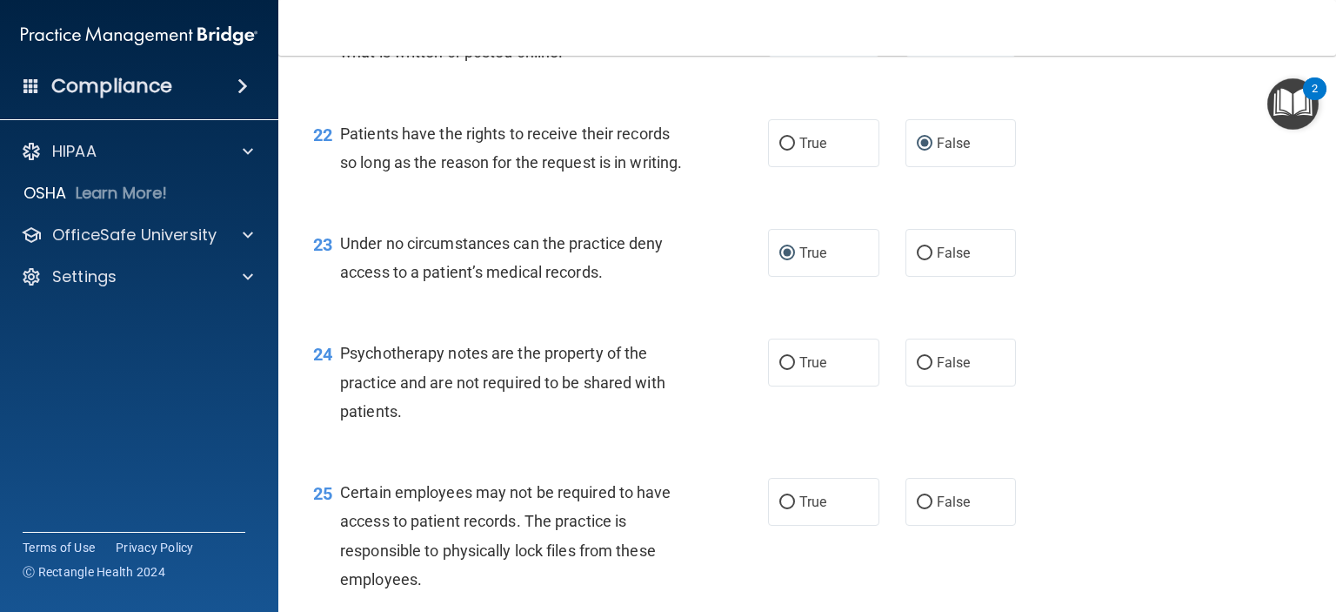
scroll to position [3567, 0]
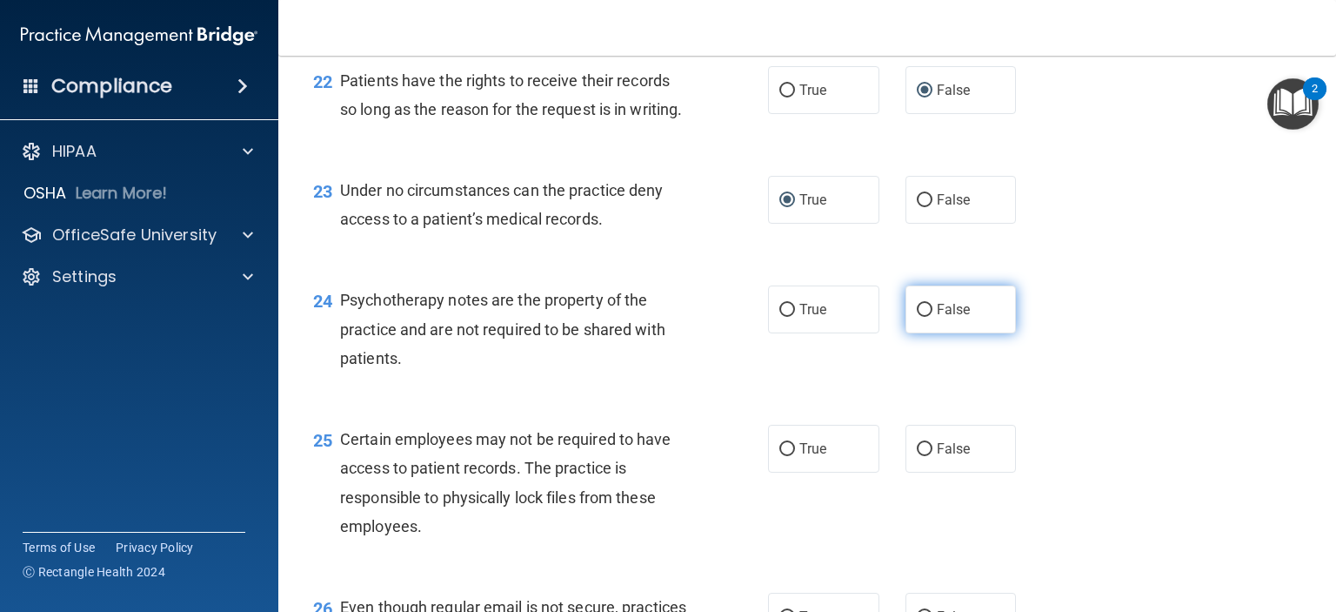
click at [917, 317] on input "False" at bounding box center [925, 310] width 16 height 13
radio input "true"
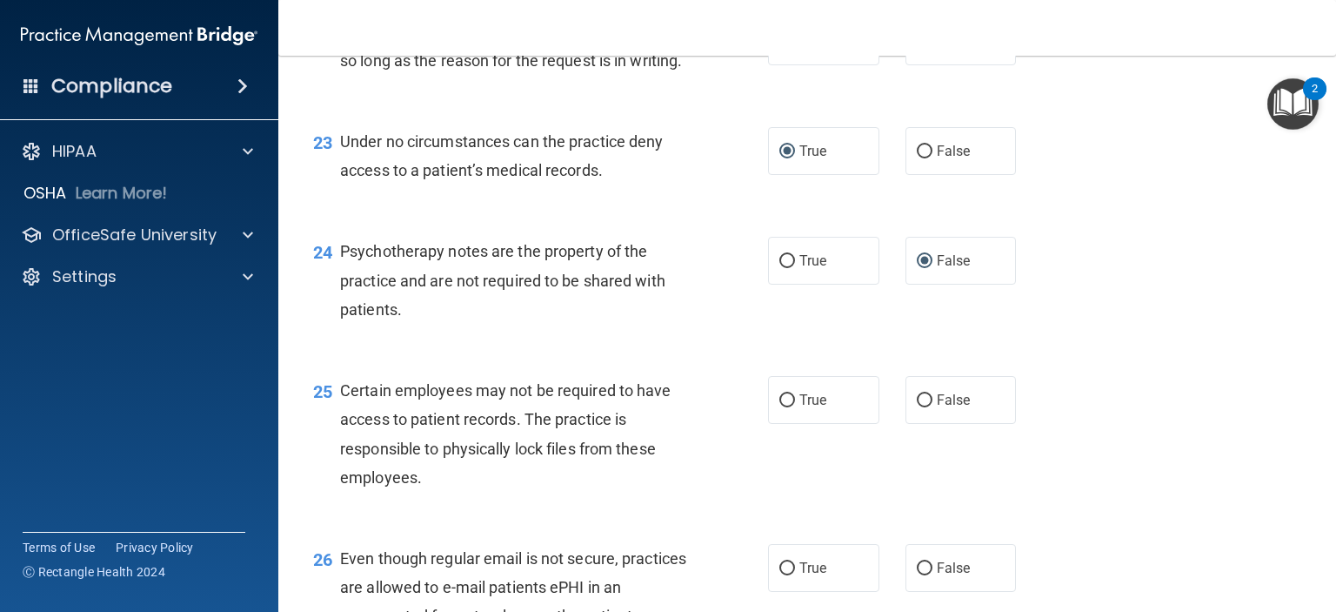
scroll to position [3654, 0]
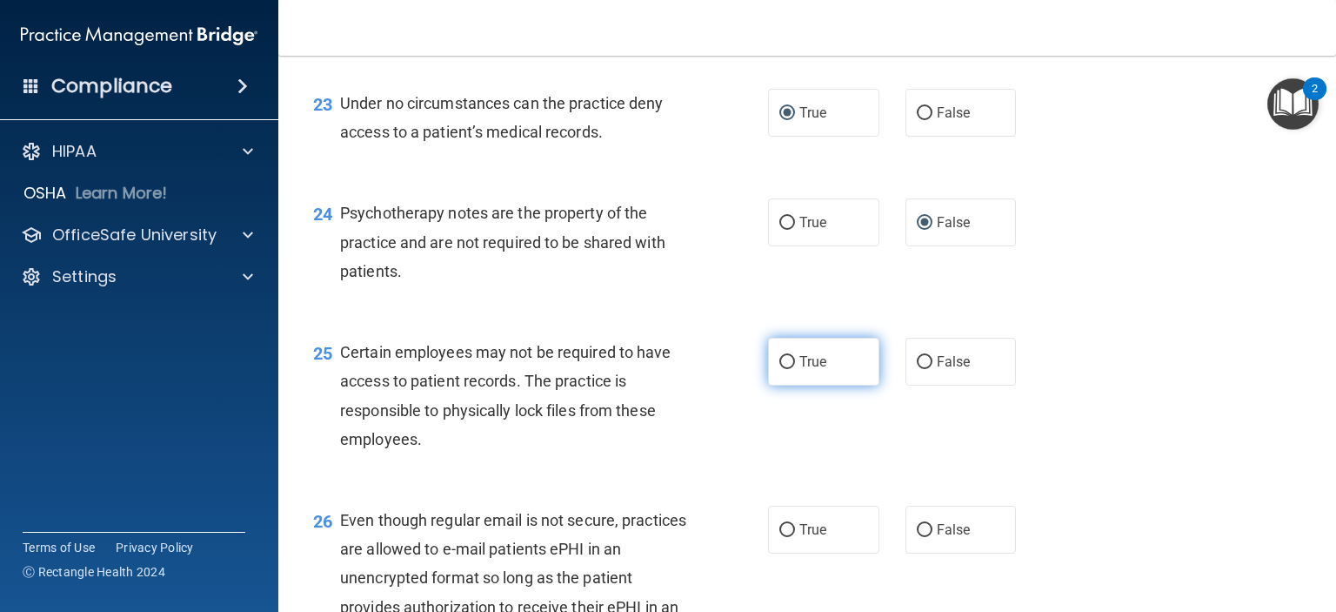
click at [783, 369] on input "True" at bounding box center [787, 362] width 16 height 13
radio input "true"
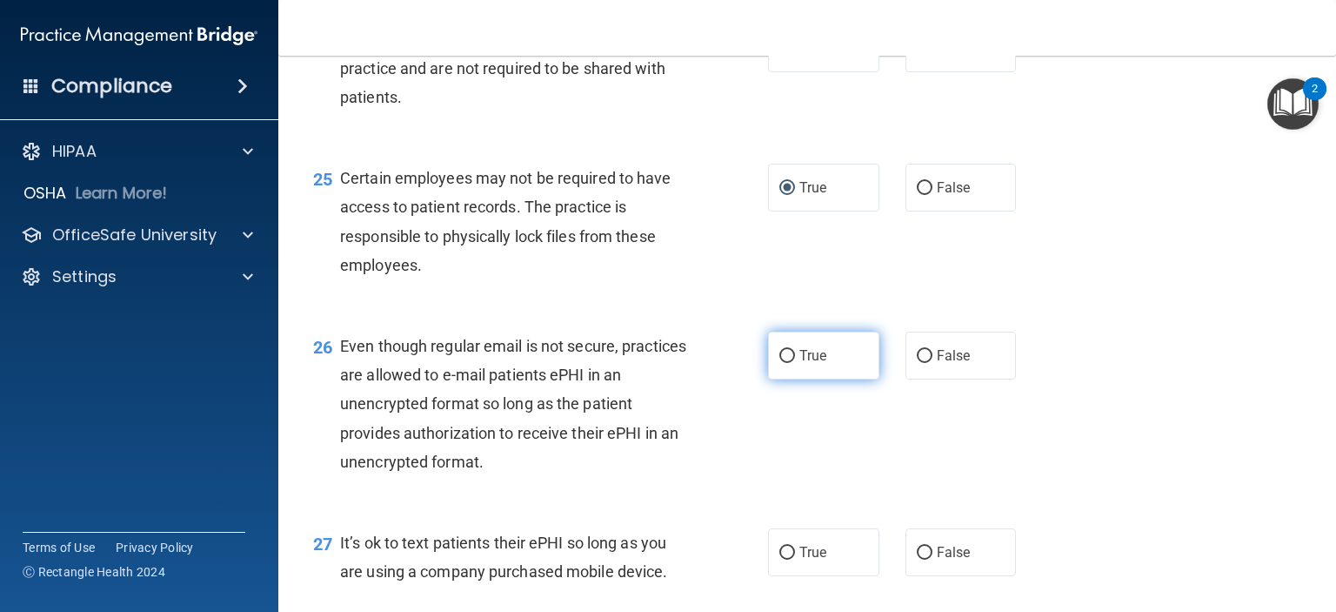
click at [781, 363] on input "True" at bounding box center [787, 356] width 16 height 13
radio input "true"
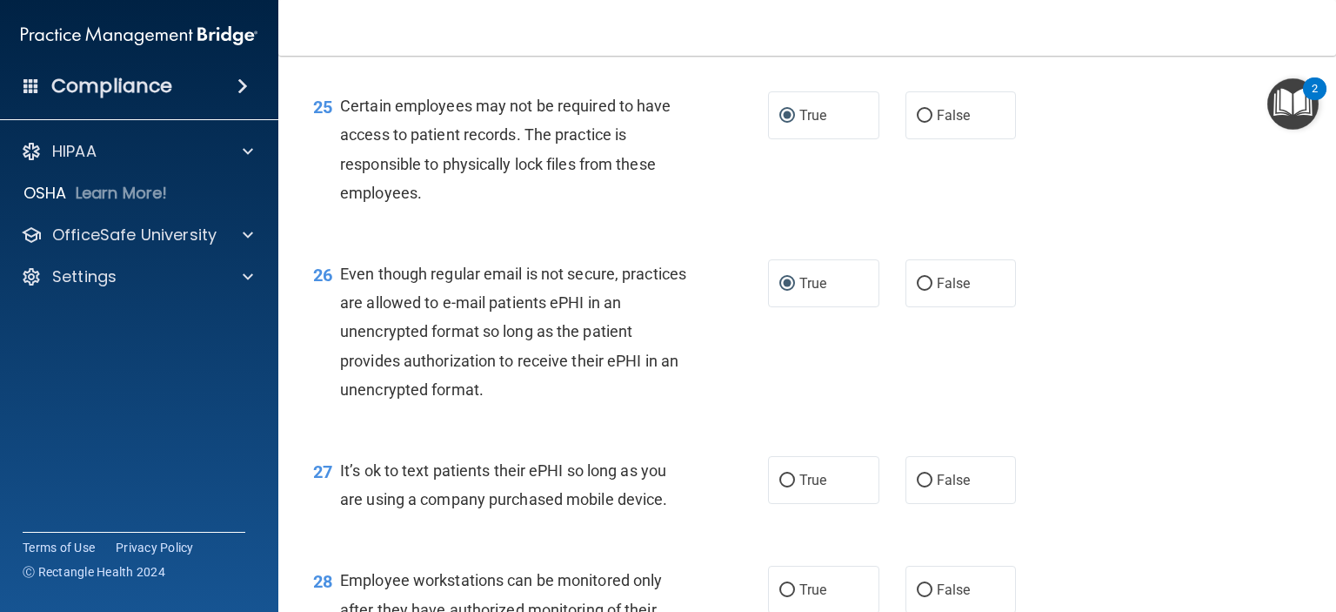
scroll to position [4089, 0]
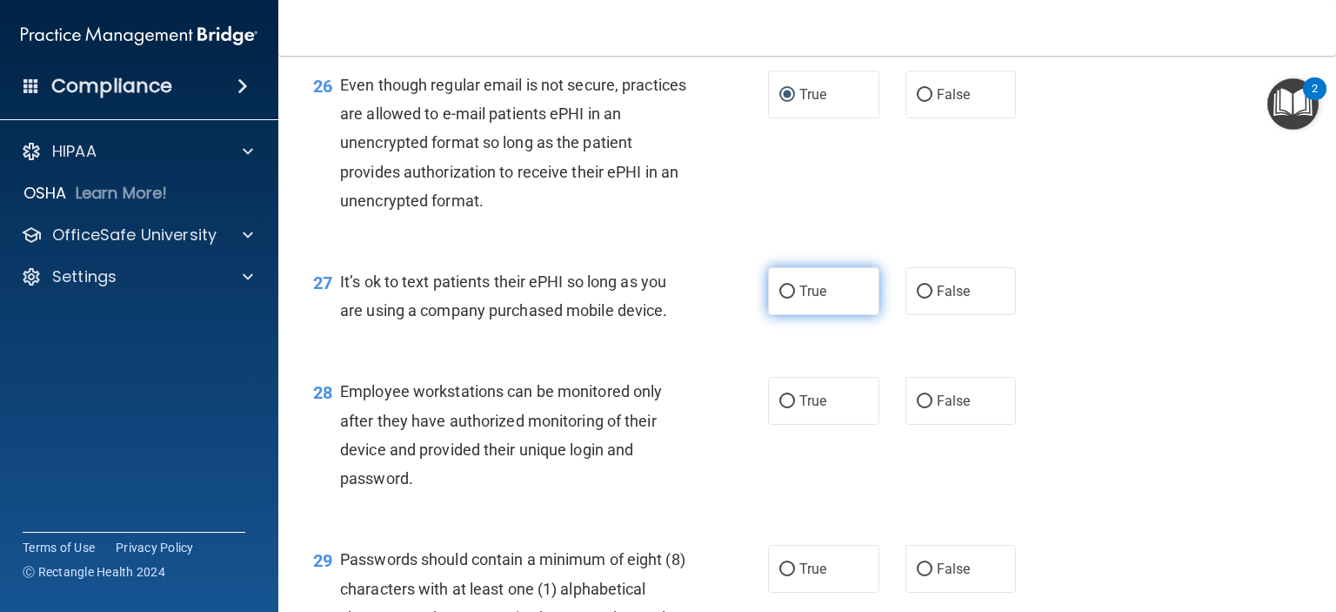
click at [783, 298] on input "True" at bounding box center [787, 291] width 16 height 13
radio input "true"
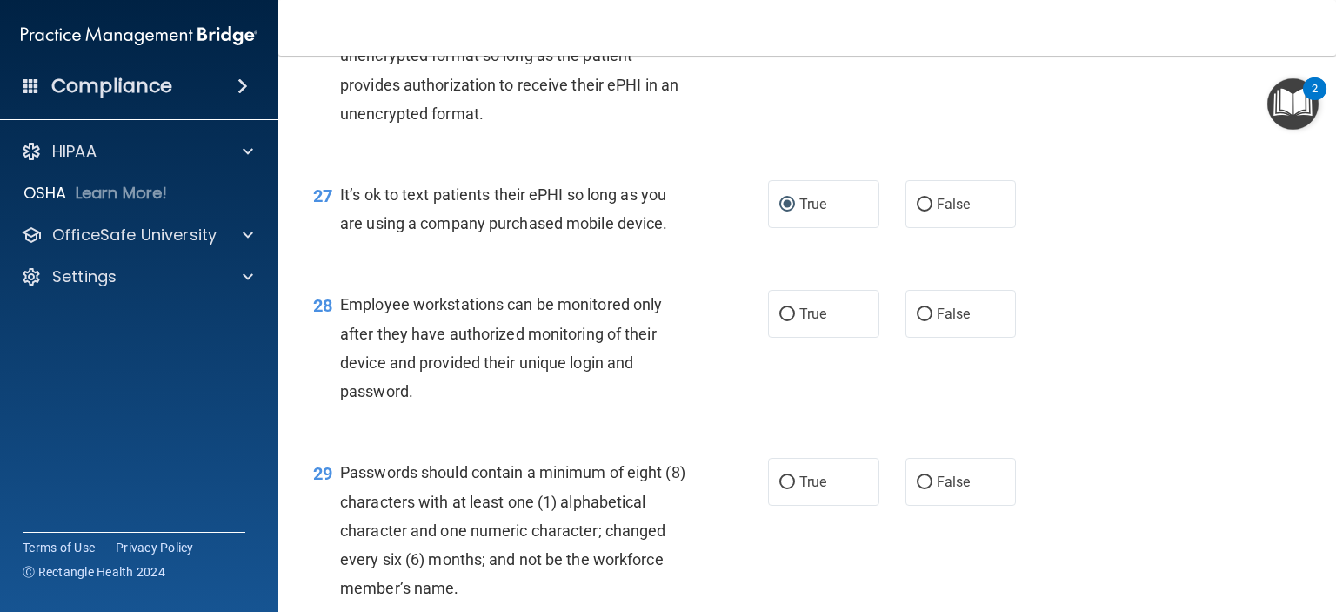
scroll to position [4263, 0]
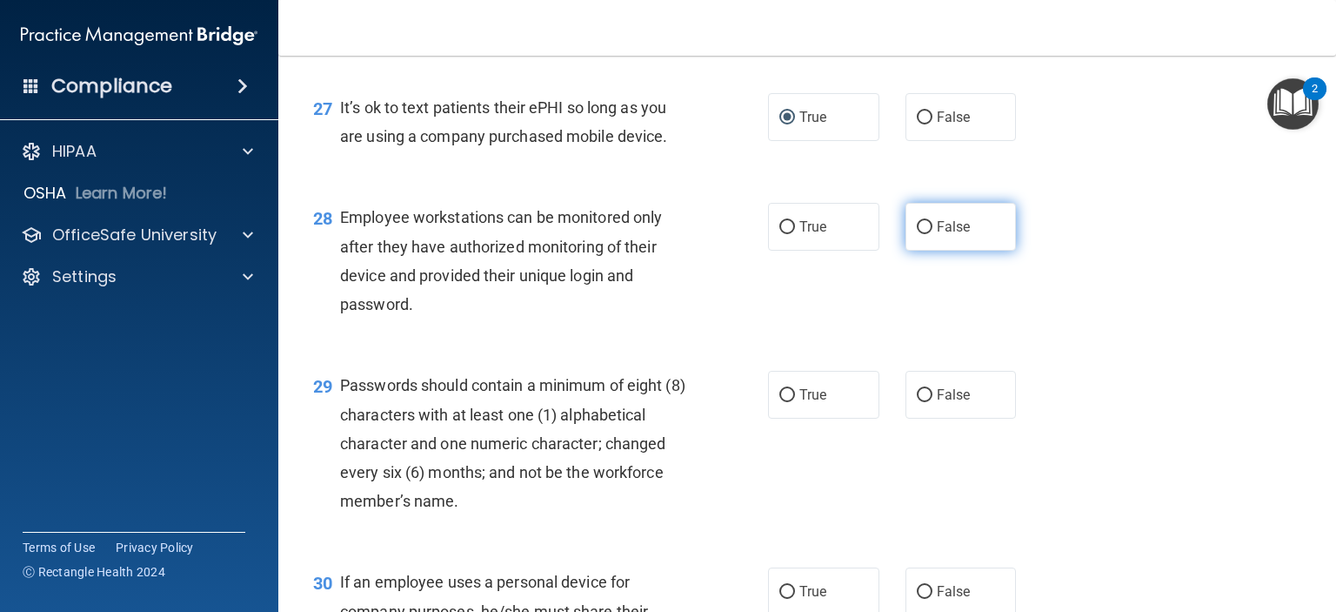
click at [919, 234] on input "False" at bounding box center [925, 227] width 16 height 13
radio input "true"
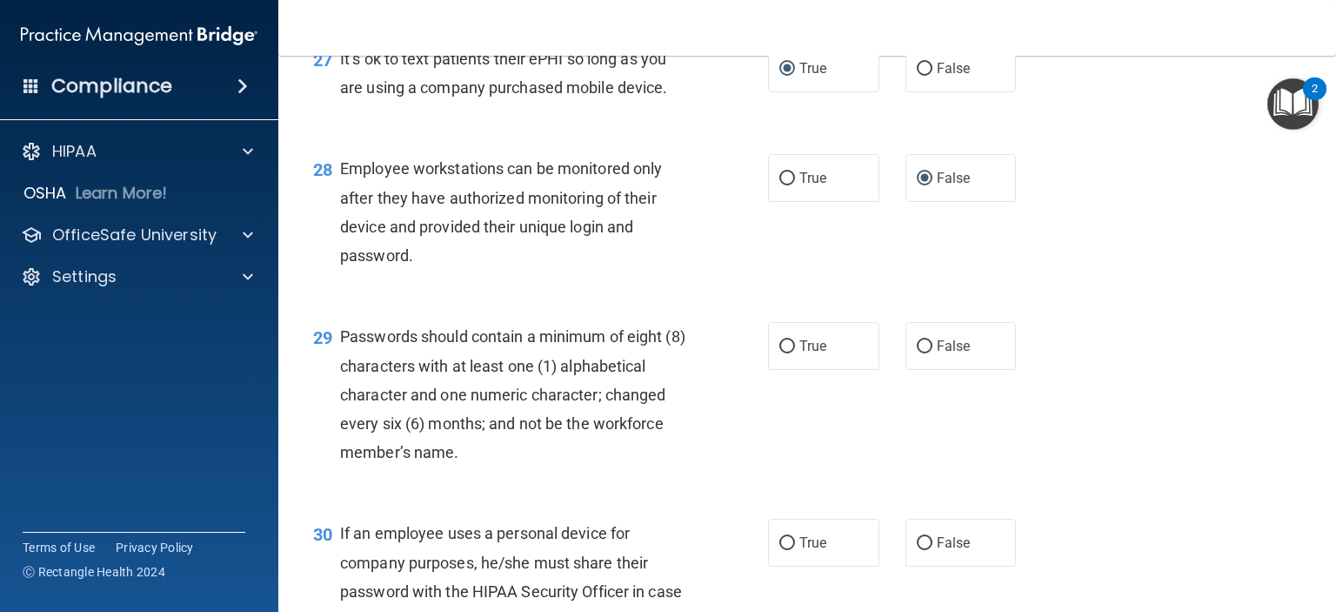
scroll to position [4350, 0]
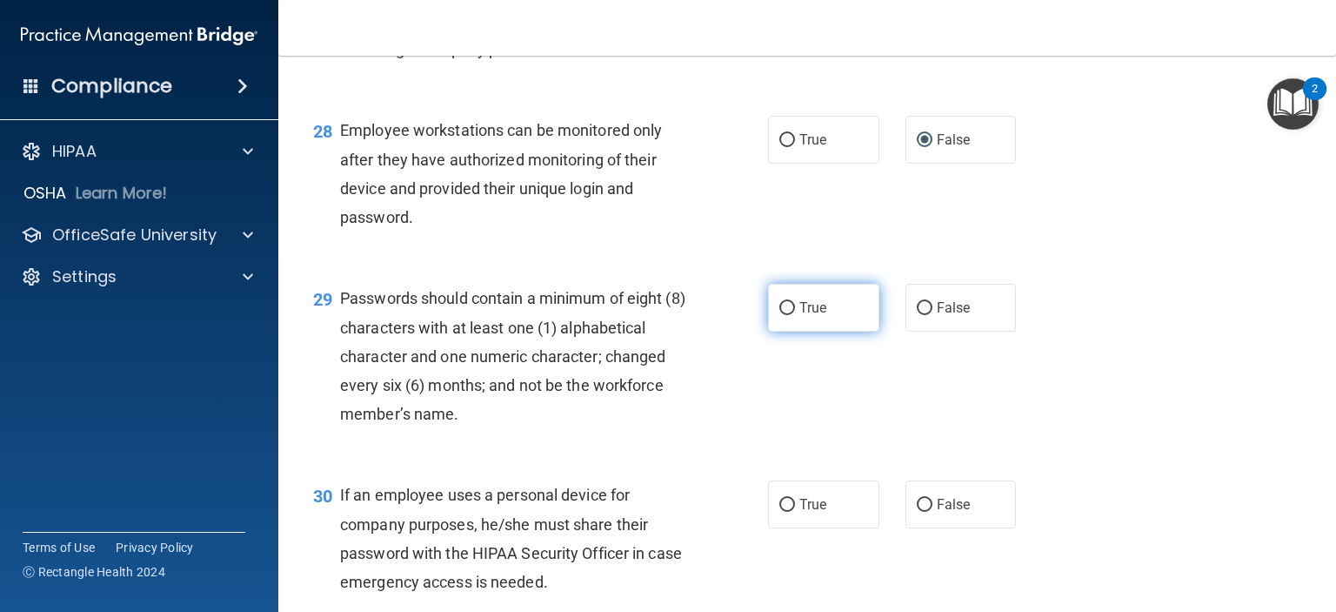
click at [785, 315] on input "True" at bounding box center [787, 308] width 16 height 13
radio input "true"
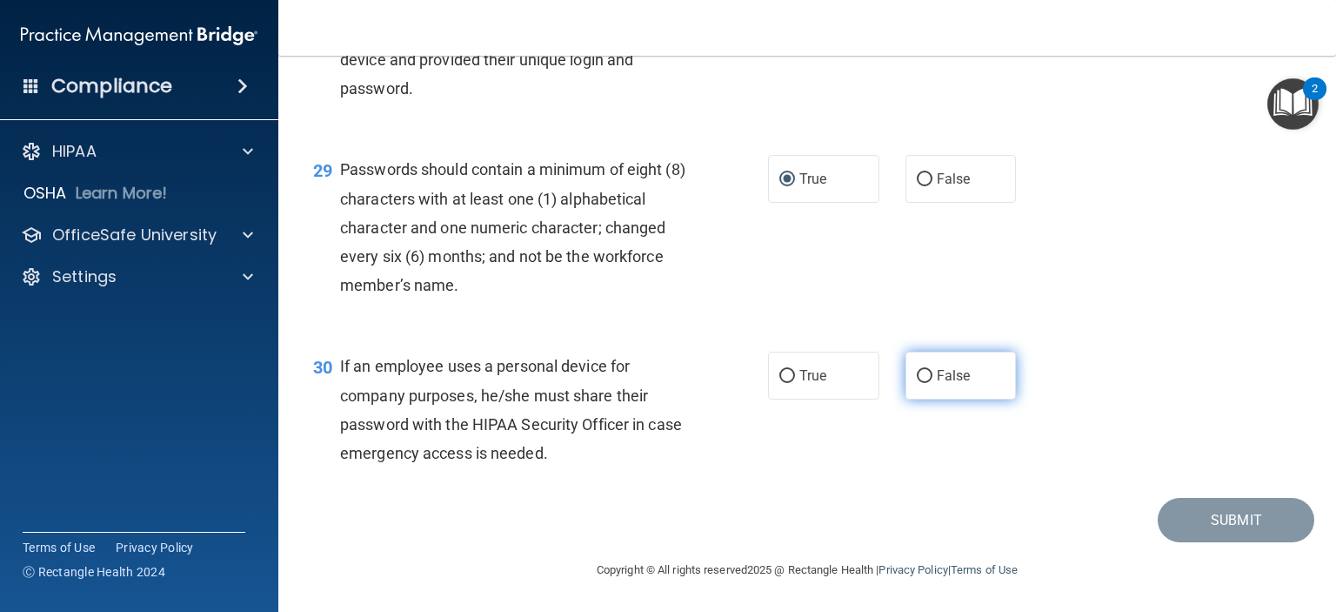
click at [920, 383] on input "False" at bounding box center [925, 376] width 16 height 13
radio input "true"
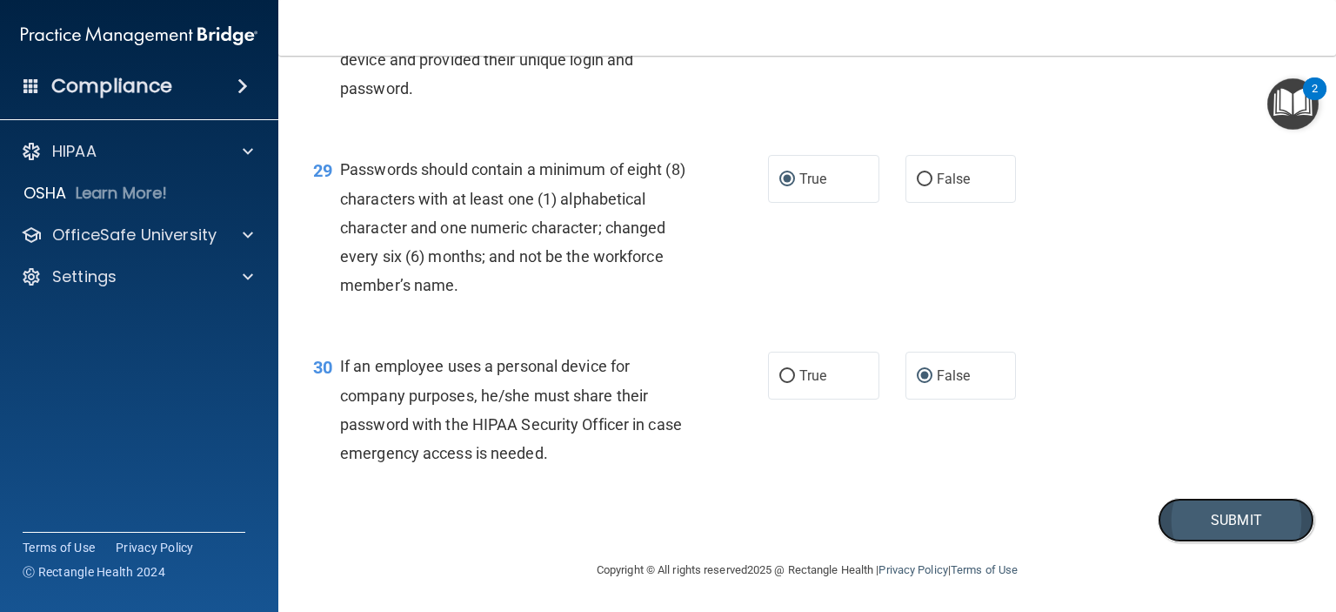
click at [1225, 542] on button "Submit" at bounding box center [1236, 520] width 157 height 44
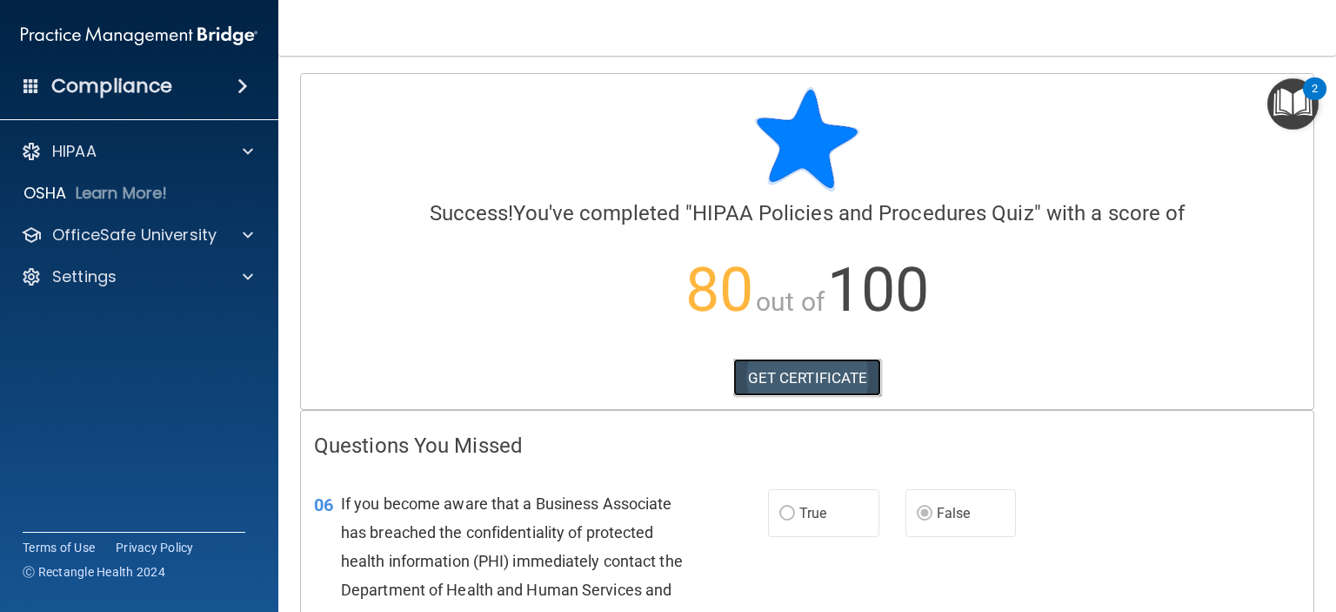
click at [814, 390] on link "GET CERTIFICATE" at bounding box center [807, 377] width 149 height 38
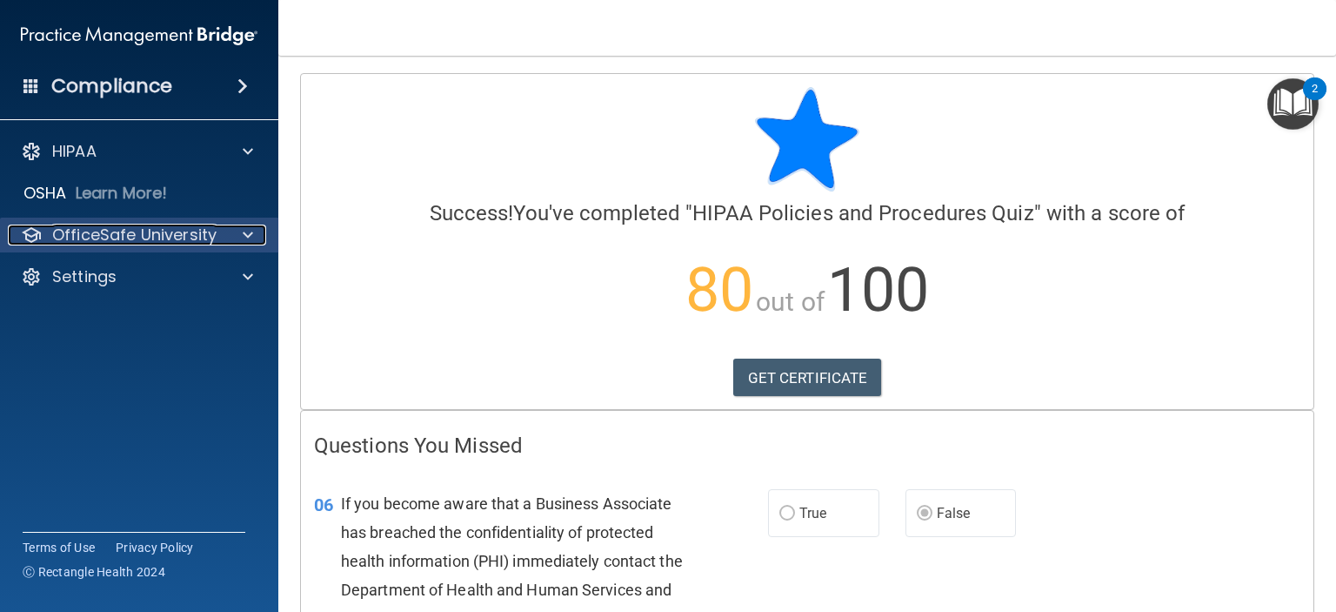
click at [137, 238] on p "OfficeSafe University" at bounding box center [134, 234] width 164 height 21
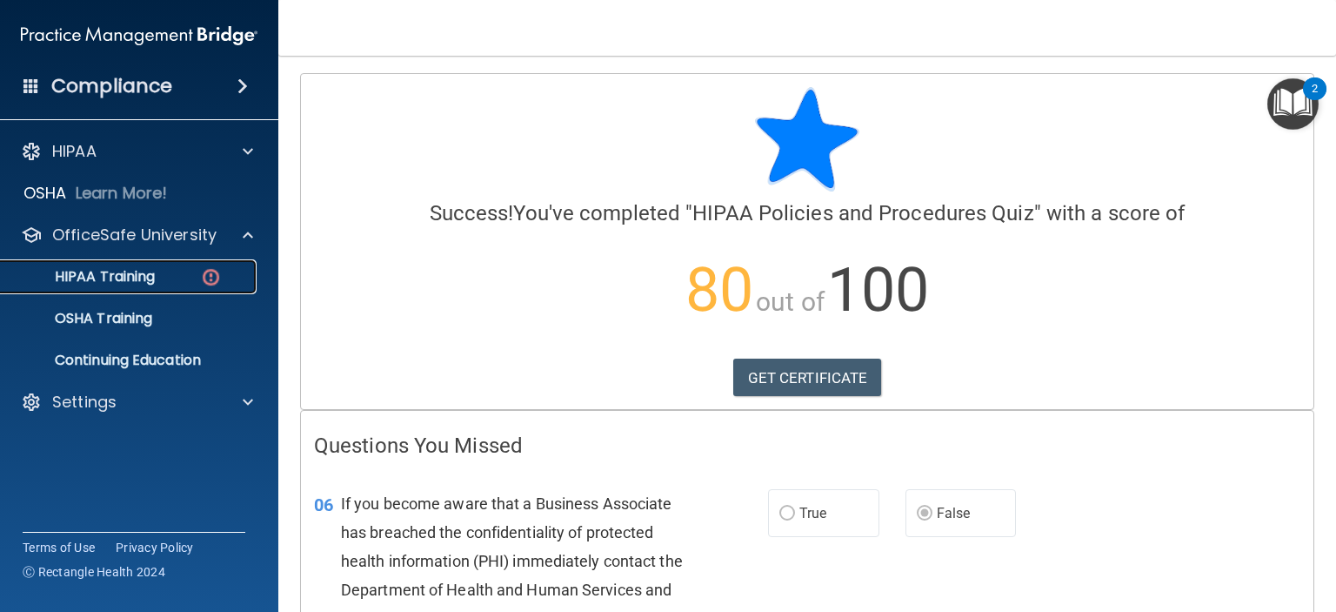
click at [144, 271] on p "HIPAA Training" at bounding box center [83, 276] width 144 height 17
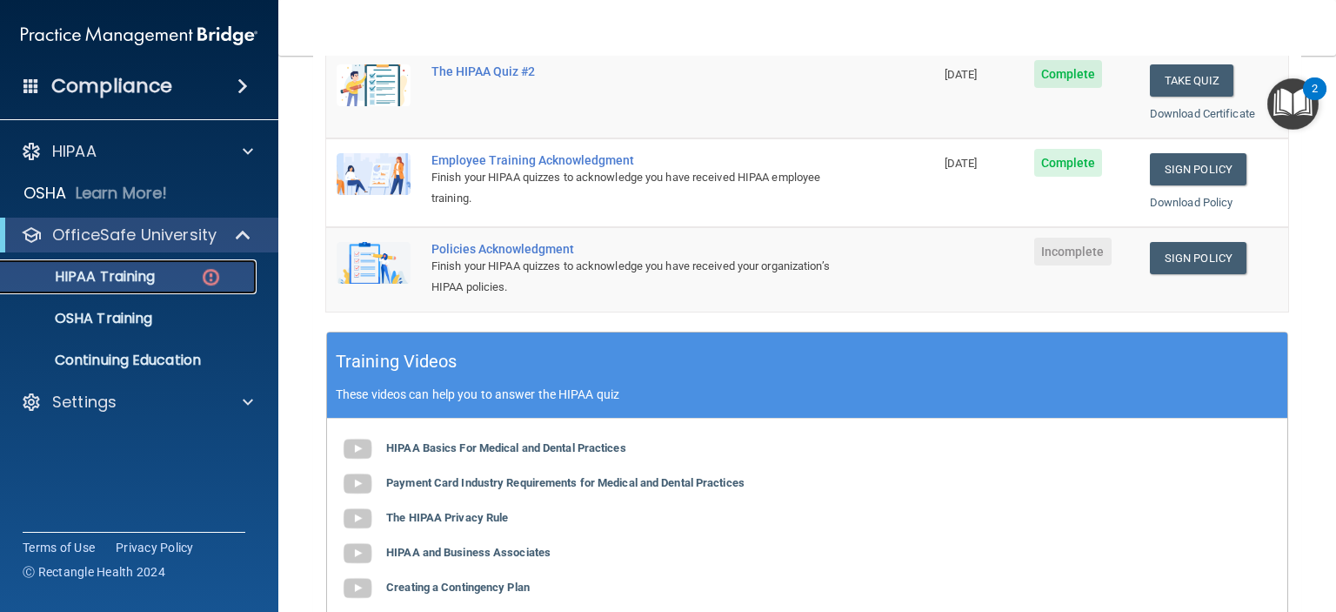
scroll to position [435, 0]
click at [1161, 250] on link "Sign Policy" at bounding box center [1198, 257] width 97 height 32
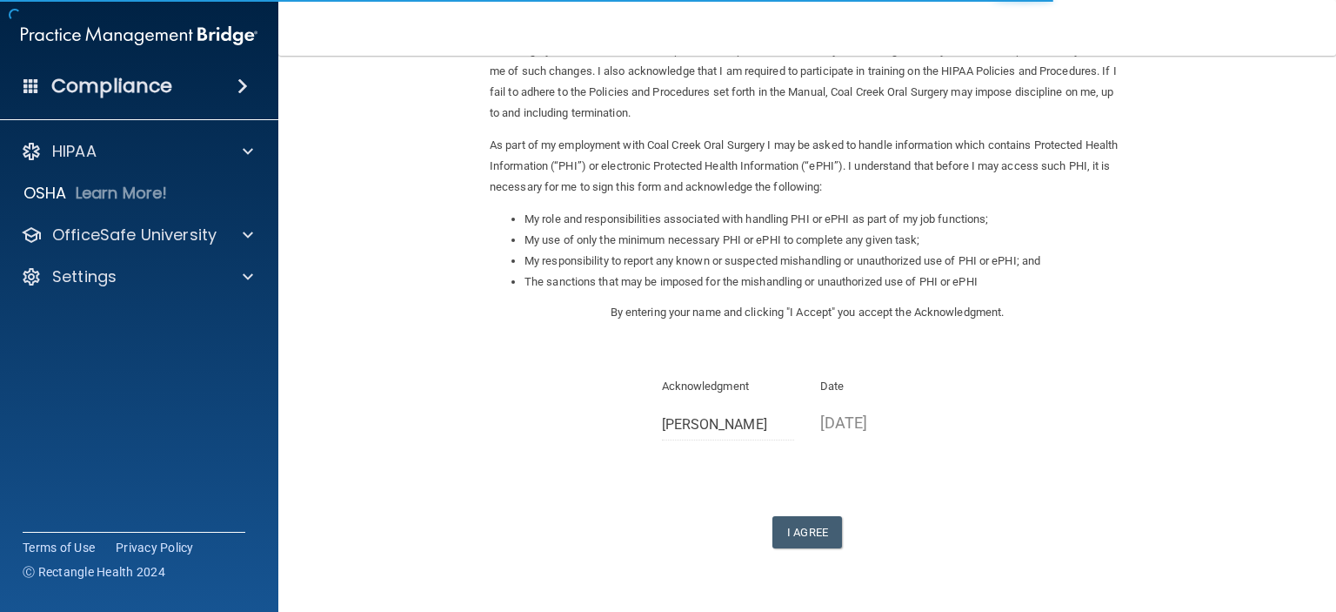
scroll to position [174, 0]
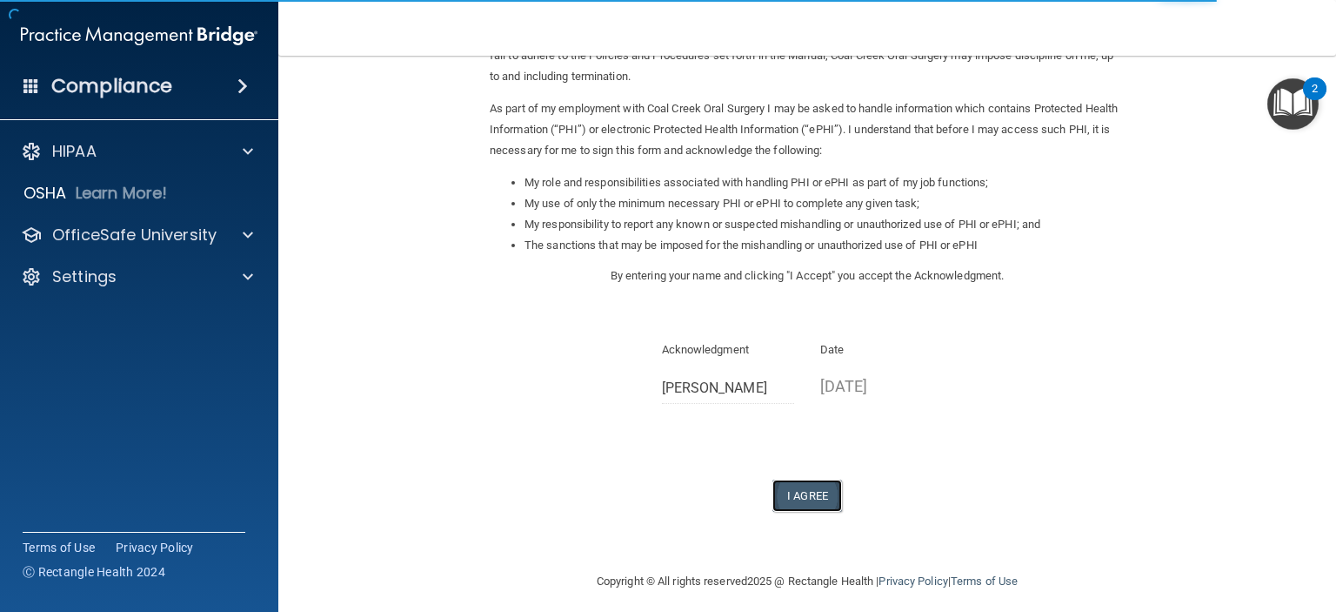
click at [786, 494] on button "I Agree" at bounding box center [808, 495] width 70 height 32
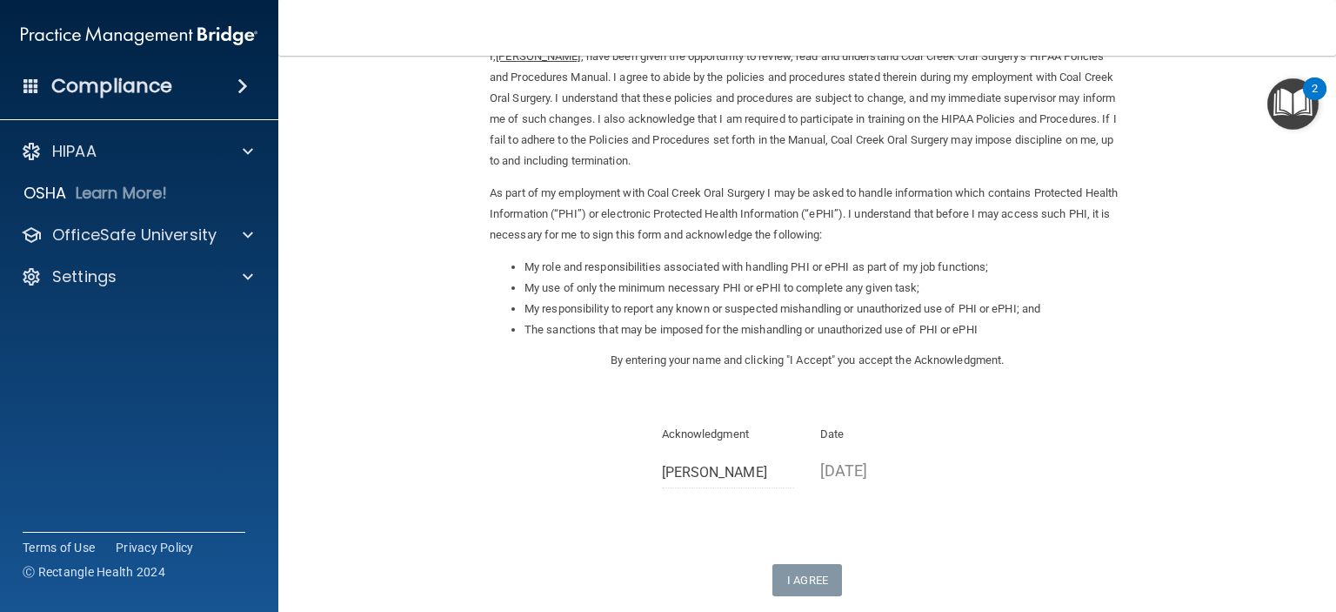
scroll to position [0, 0]
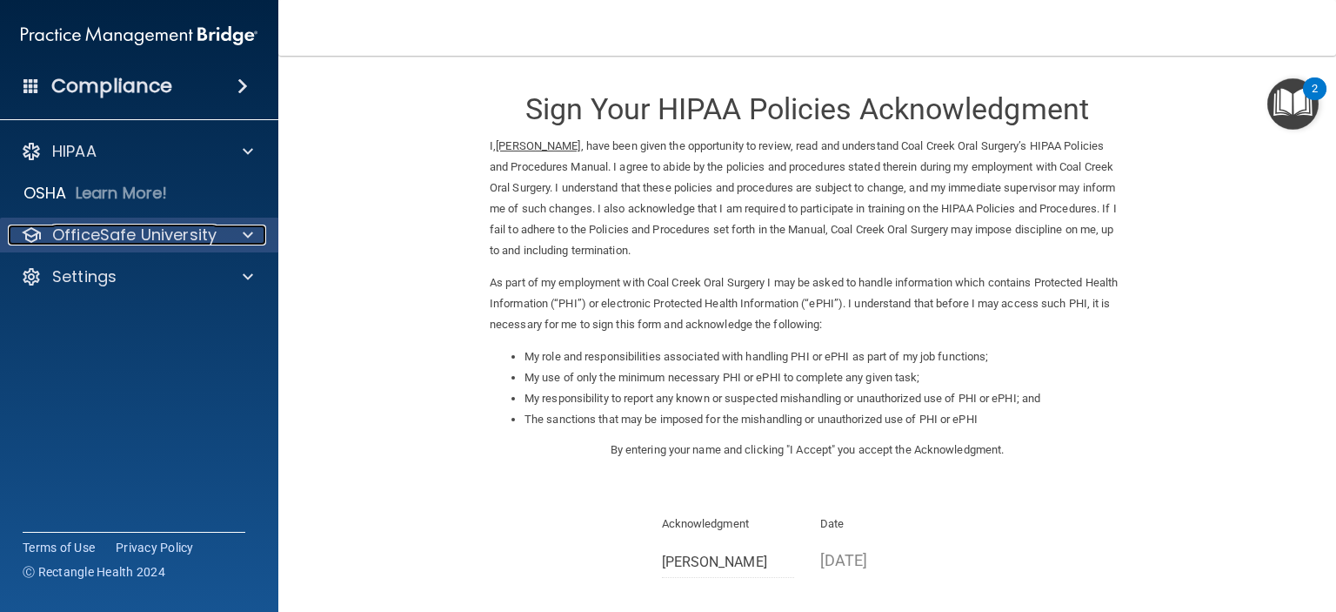
click at [101, 236] on p "OfficeSafe University" at bounding box center [134, 234] width 164 height 21
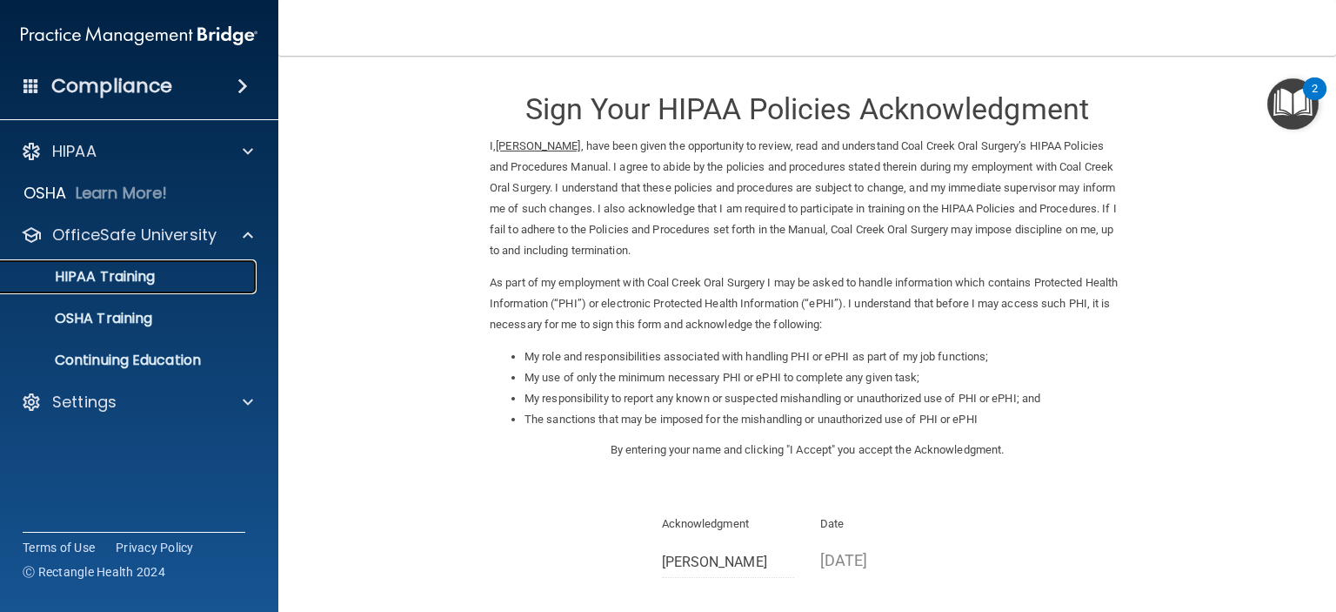
click at [107, 274] on p "HIPAA Training" at bounding box center [83, 276] width 144 height 17
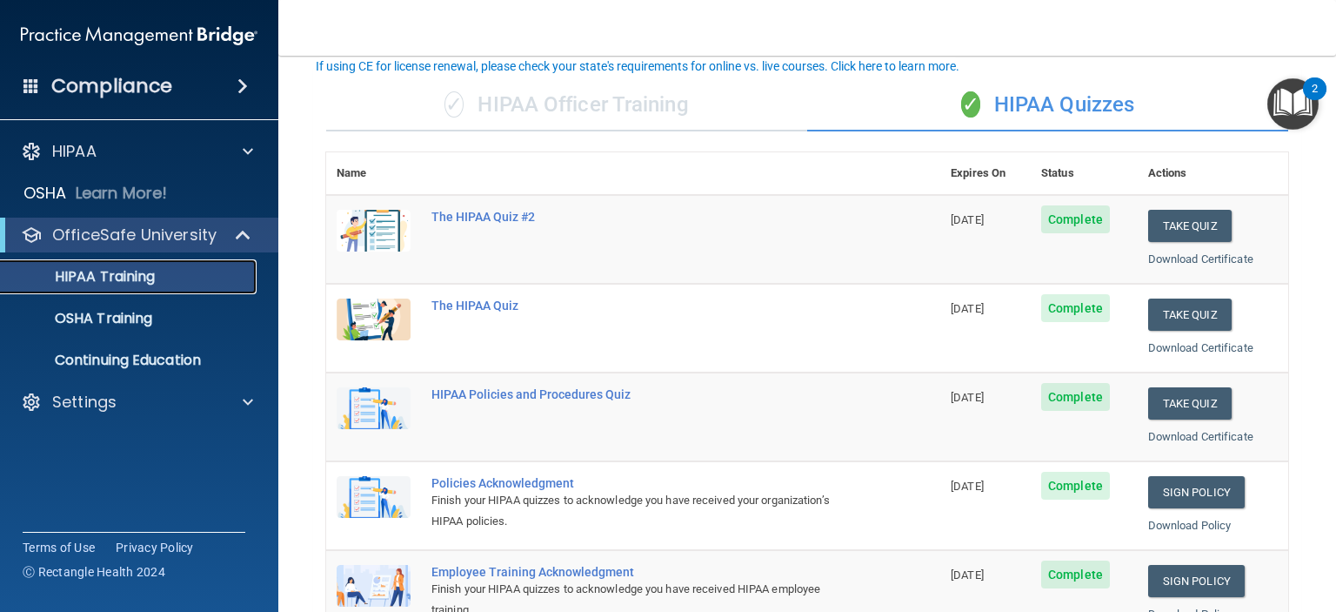
scroll to position [261, 0]
